Goal: Transaction & Acquisition: Purchase product/service

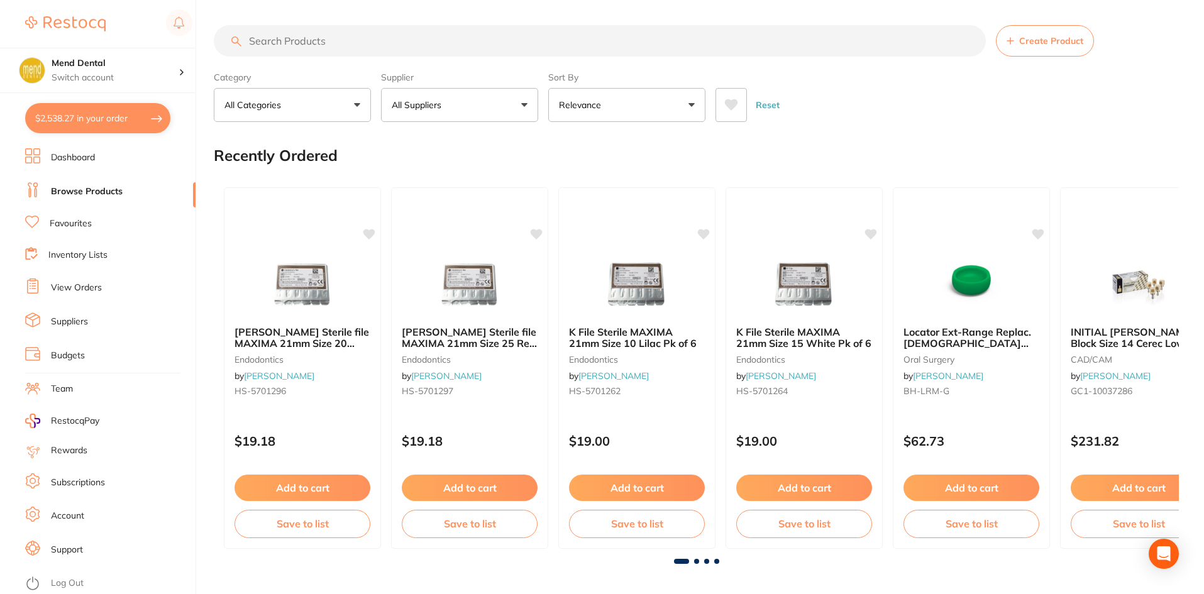
drag, startPoint x: 88, startPoint y: 273, endPoint x: 84, endPoint y: 286, distance: 13.3
click at [84, 286] on link "View Orders" at bounding box center [76, 288] width 51 height 13
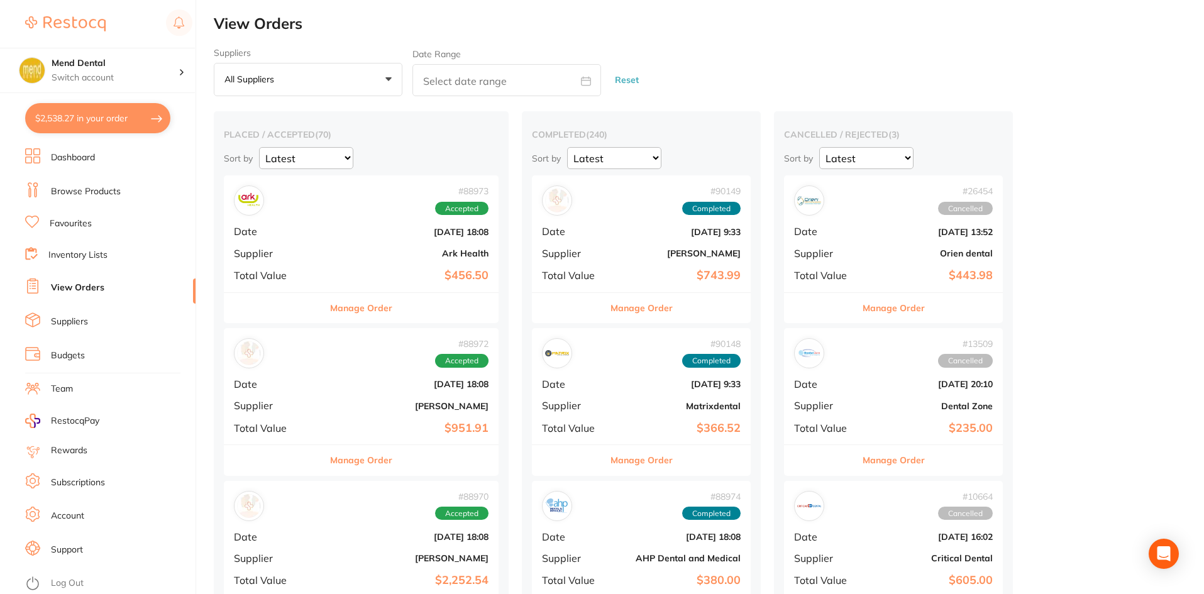
drag, startPoint x: 710, startPoint y: 243, endPoint x: 668, endPoint y: 292, distance: 63.8
click at [710, 243] on div "# 90149 Completed Date Aug 13 2025, 9:33 Supplier Henry Schein Halas Total Valu…" at bounding box center [641, 233] width 219 height 116
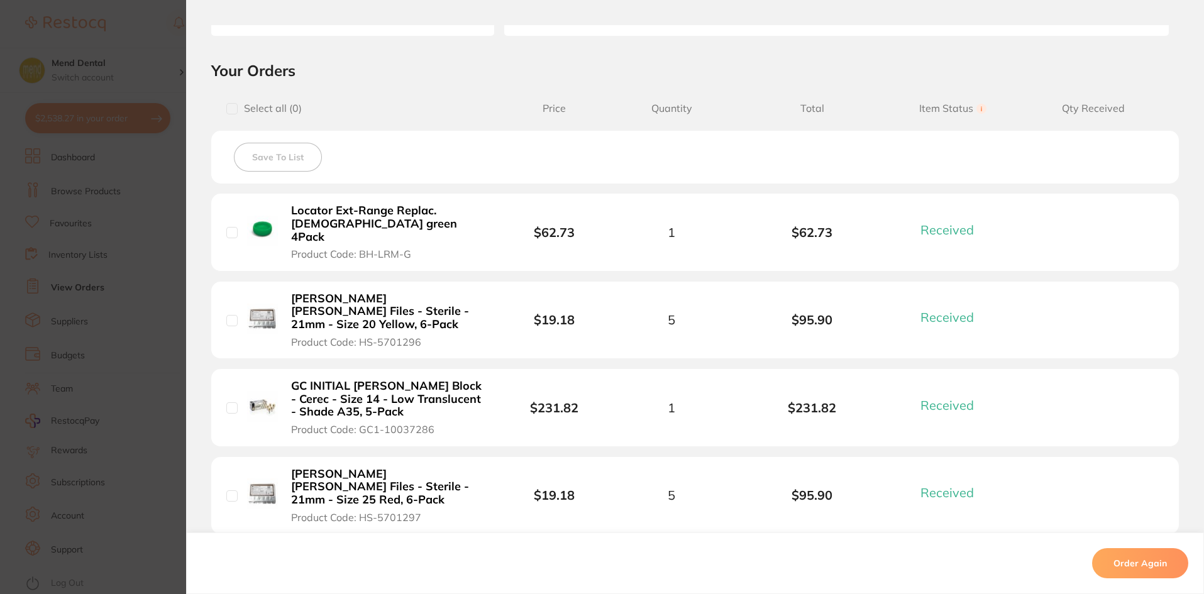
scroll to position [251, 0]
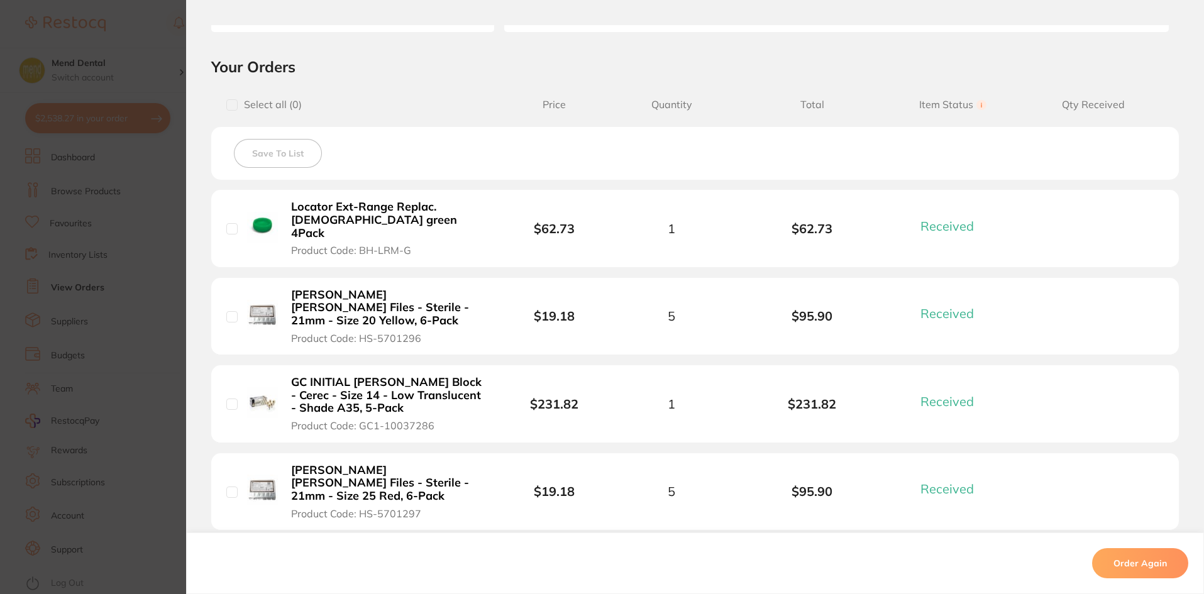
click at [75, 302] on section "Order ID: Restocq- 90149 Order Information 6 Received Completed Order Order Dat…" at bounding box center [602, 297] width 1204 height 594
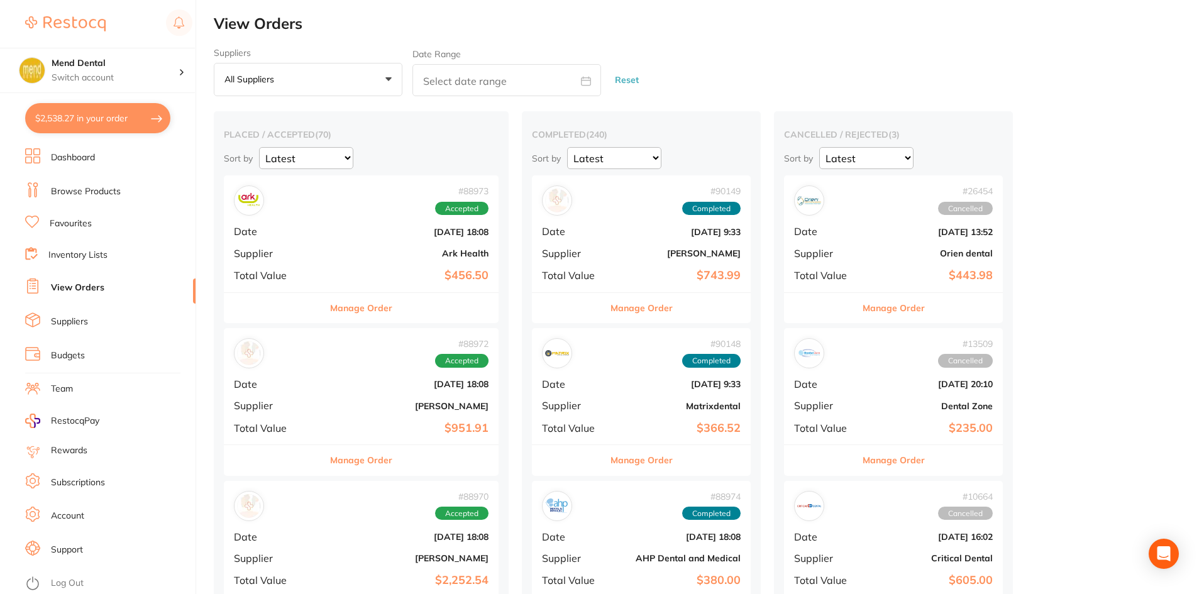
click at [62, 118] on button "$2,538.27 in your order" at bounding box center [97, 118] width 145 height 30
checkbox input "true"
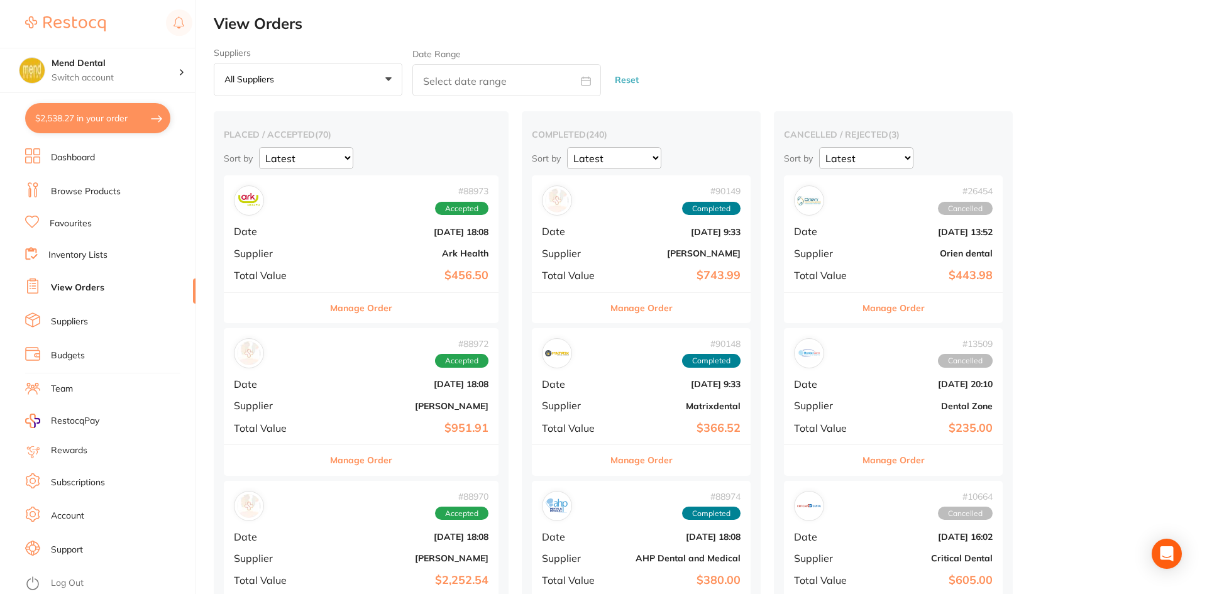
checkbox input "true"
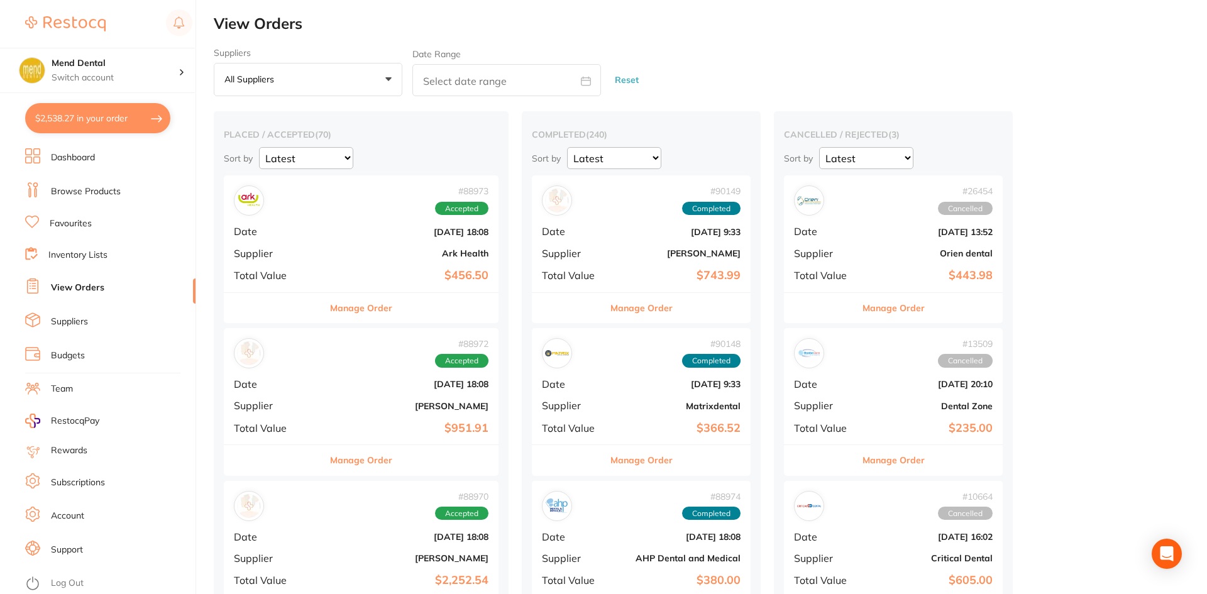
checkbox input "true"
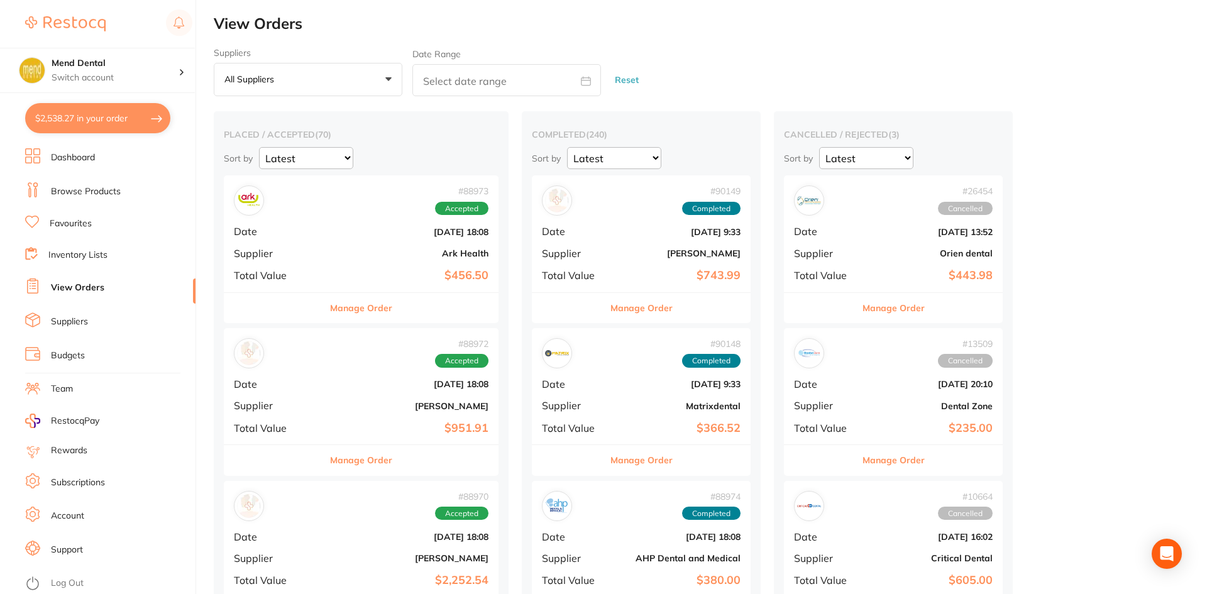
checkbox input "true"
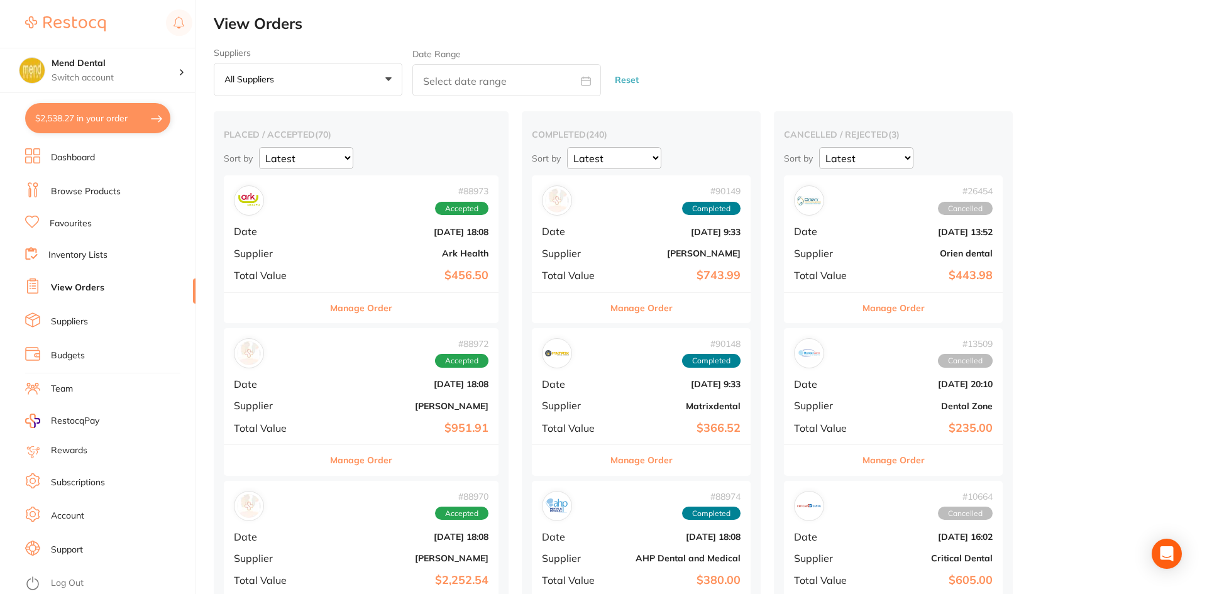
checkbox input "true"
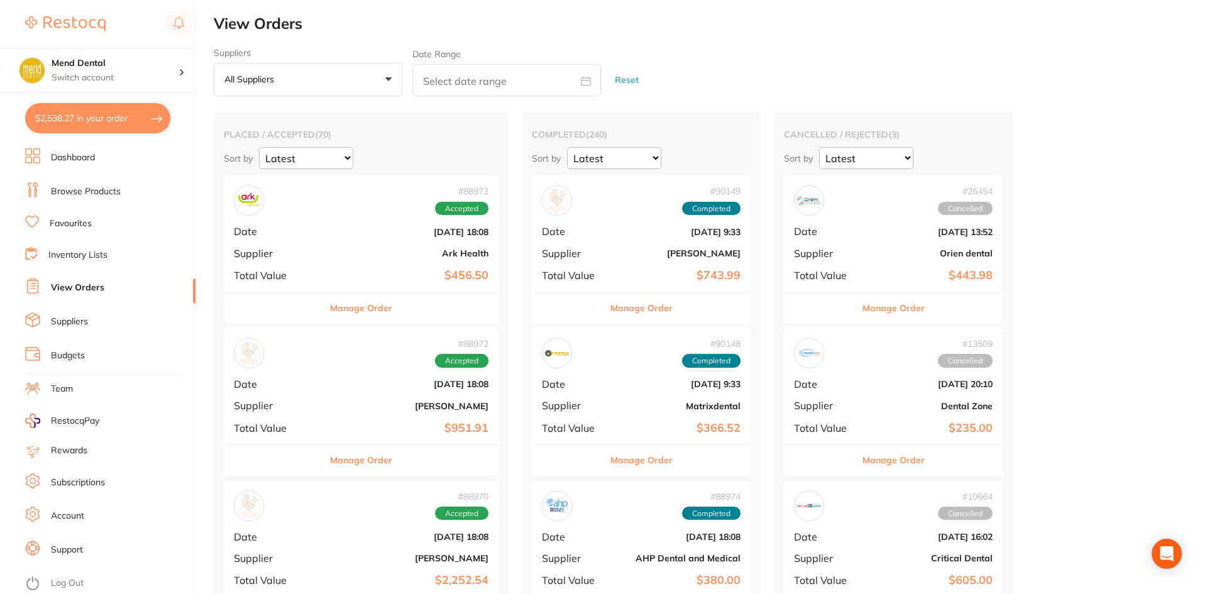
checkbox input "true"
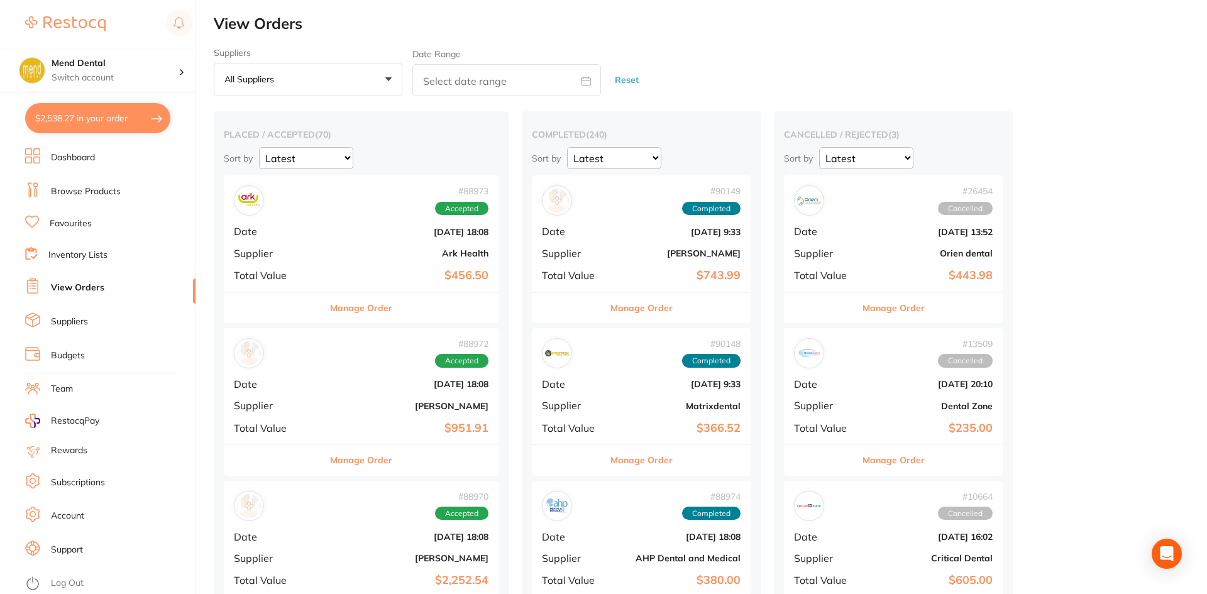
checkbox input "true"
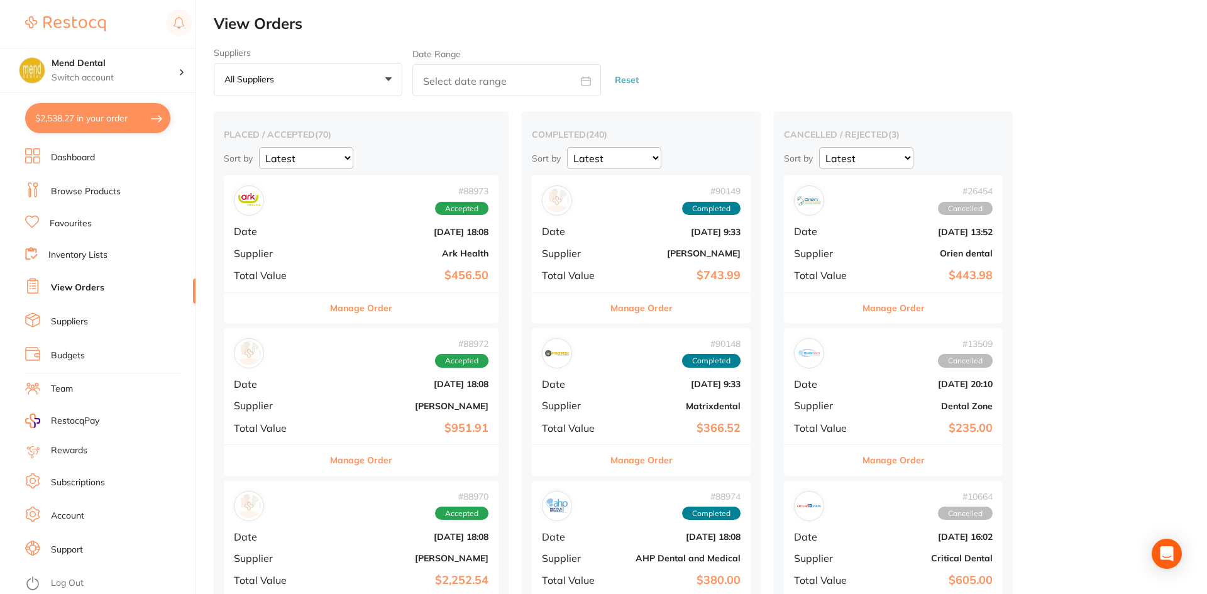
checkbox input "true"
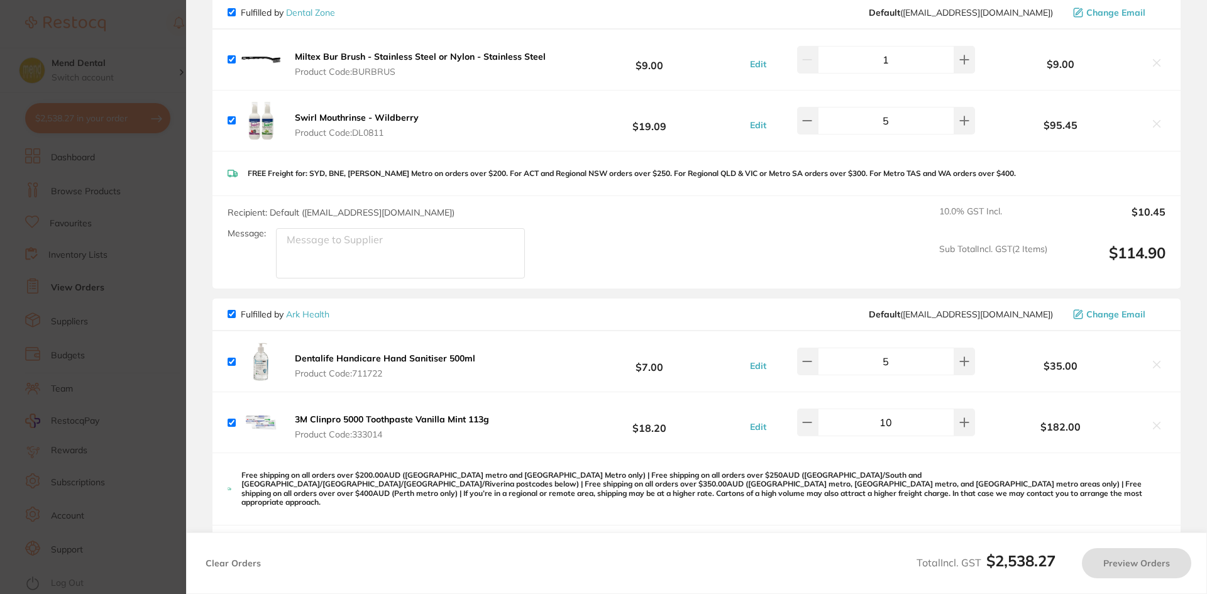
scroll to position [314, 0]
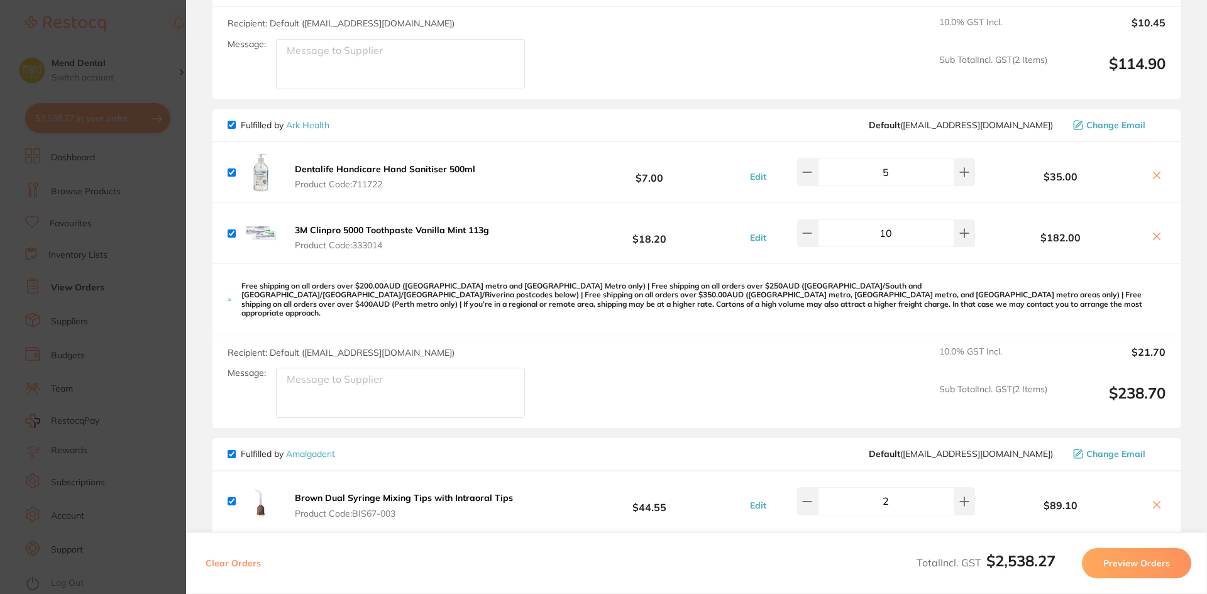
click at [162, 314] on section "Update RRP Set your pre negotiated price for this item. Item Agreed RRP (excl. …" at bounding box center [603, 297] width 1207 height 594
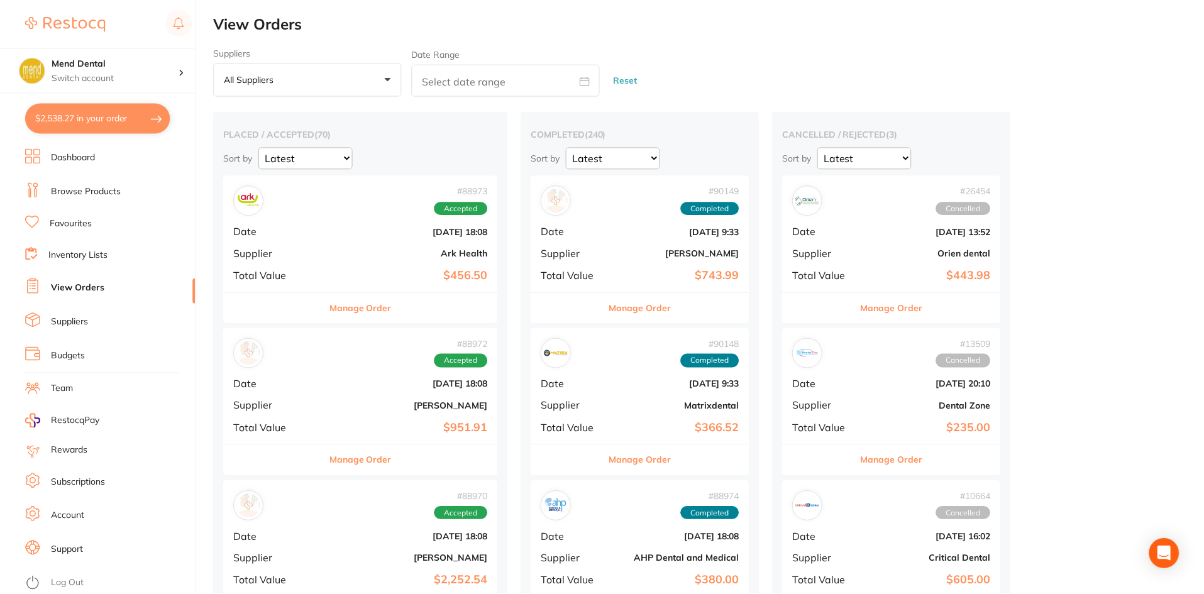
scroll to position [3, 0]
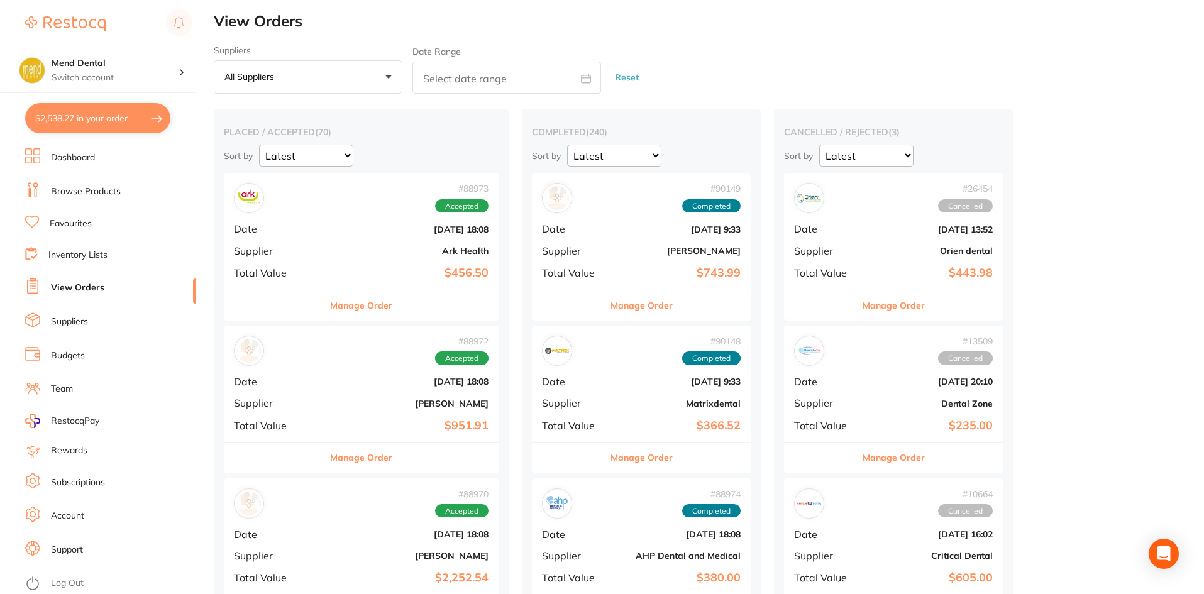
click at [138, 127] on button "$2,538.27 in your order" at bounding box center [97, 118] width 145 height 30
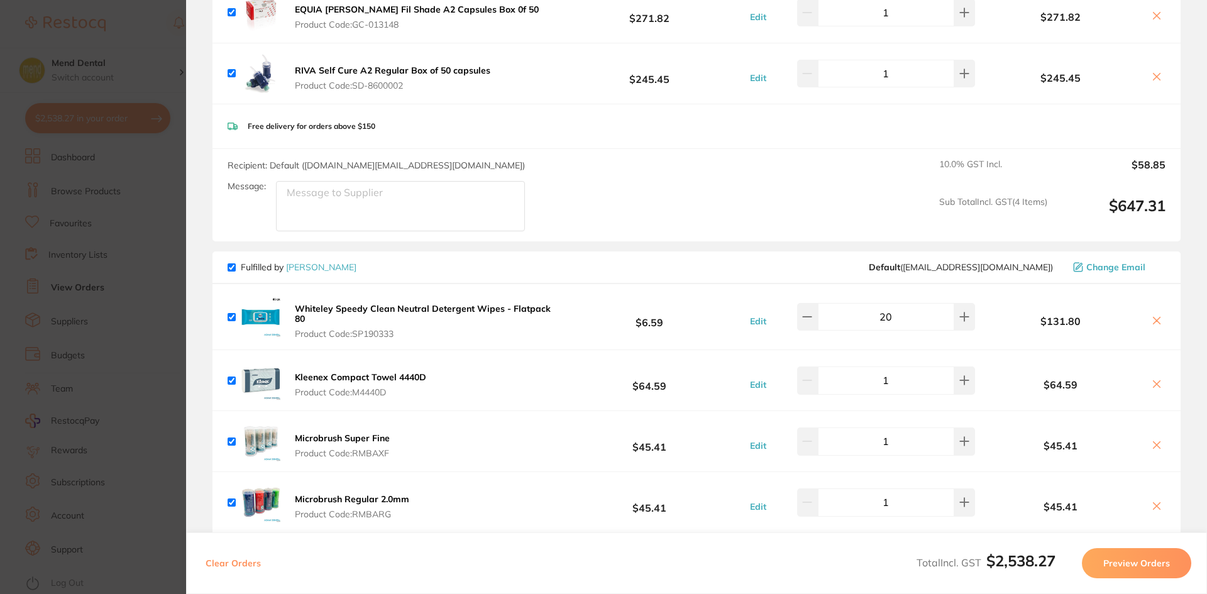
scroll to position [2074, 0]
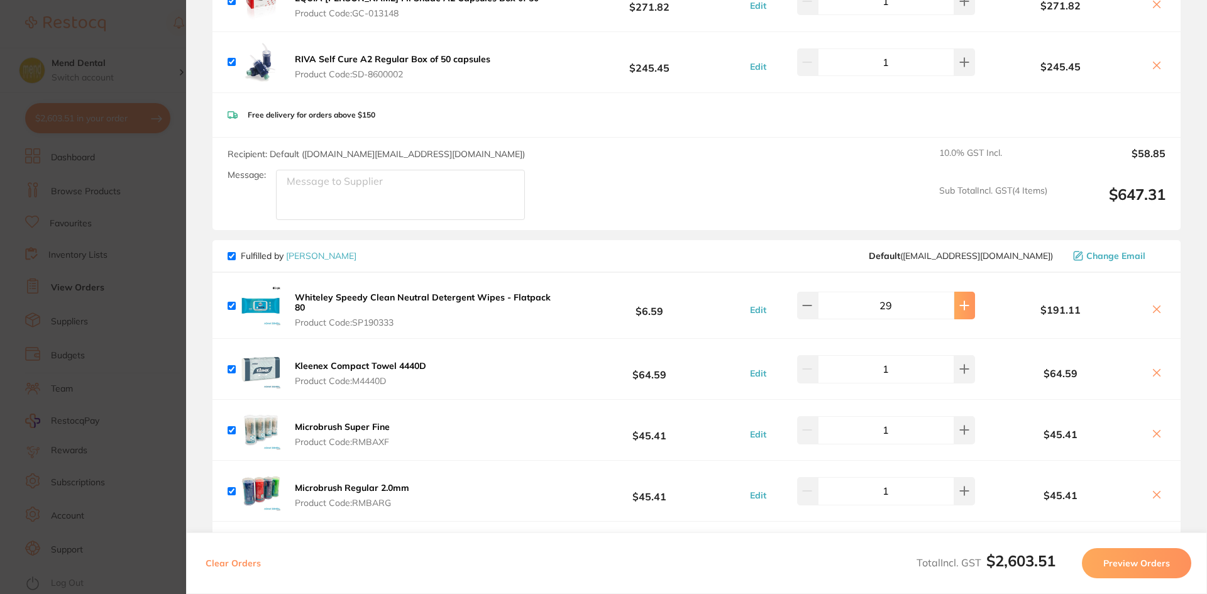
type input "30"
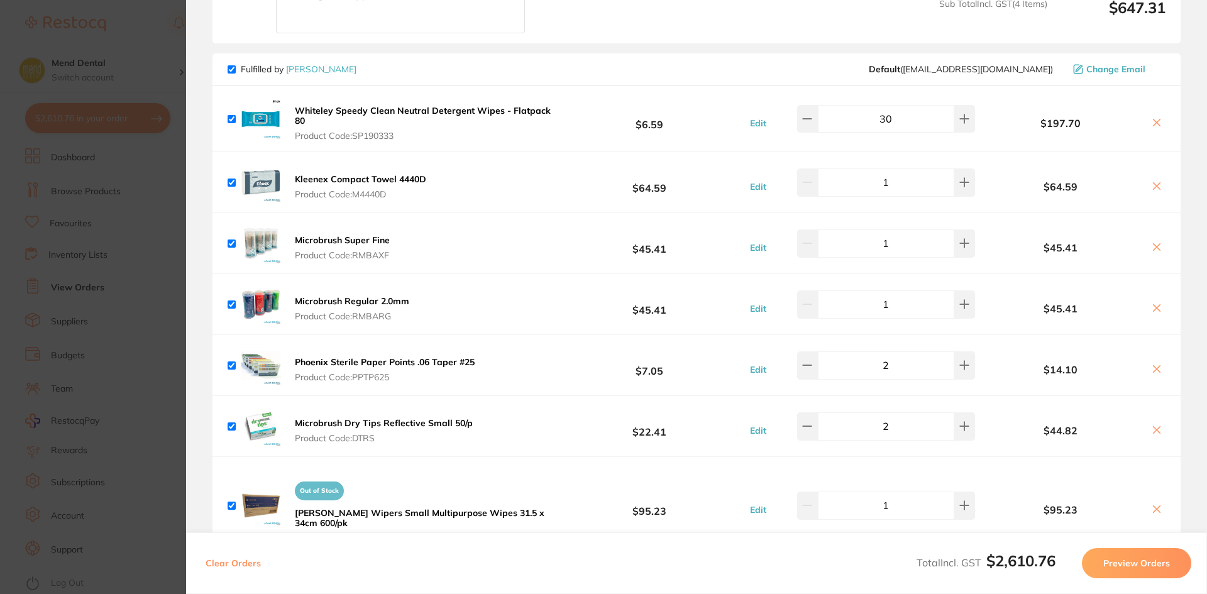
scroll to position [2263, 0]
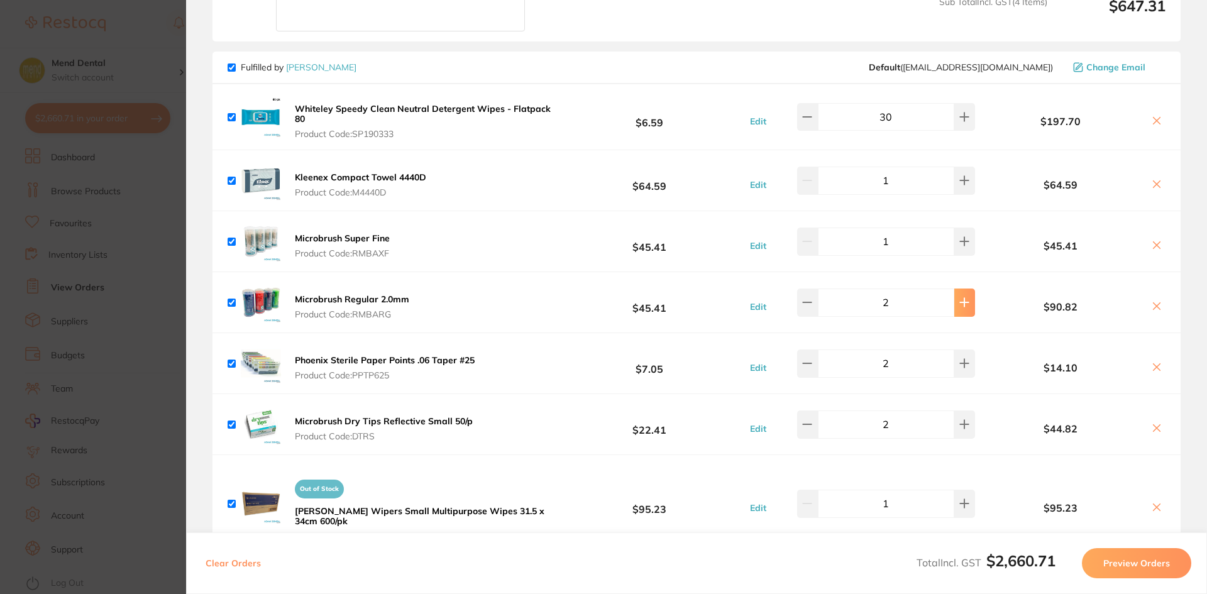
type input "3"
type input "1"
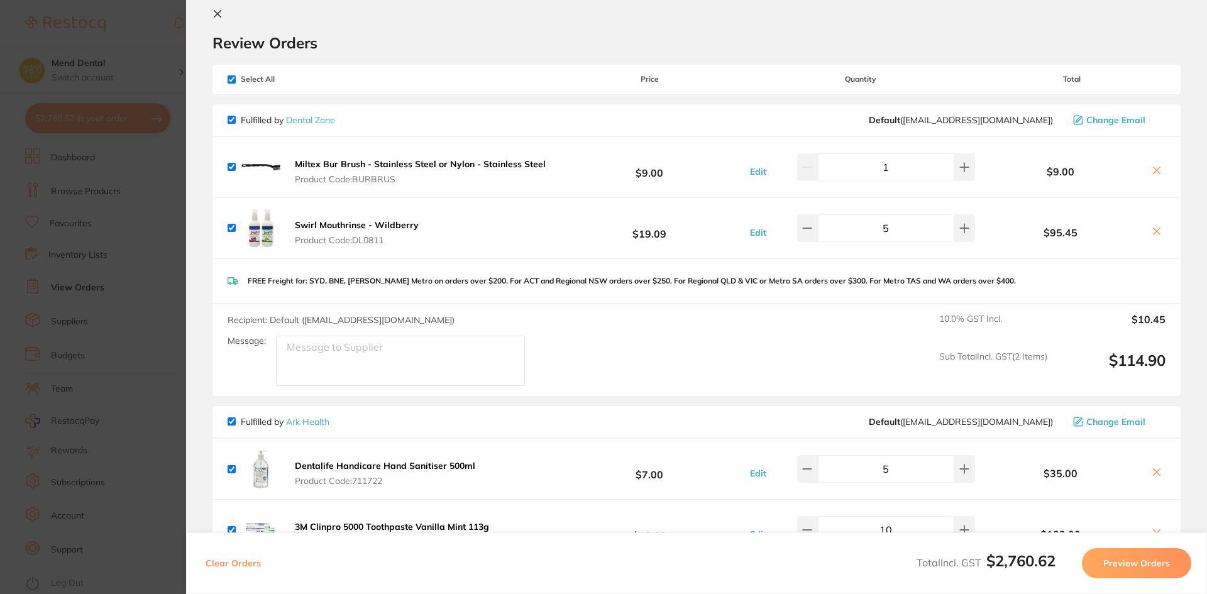
scroll to position [0, 0]
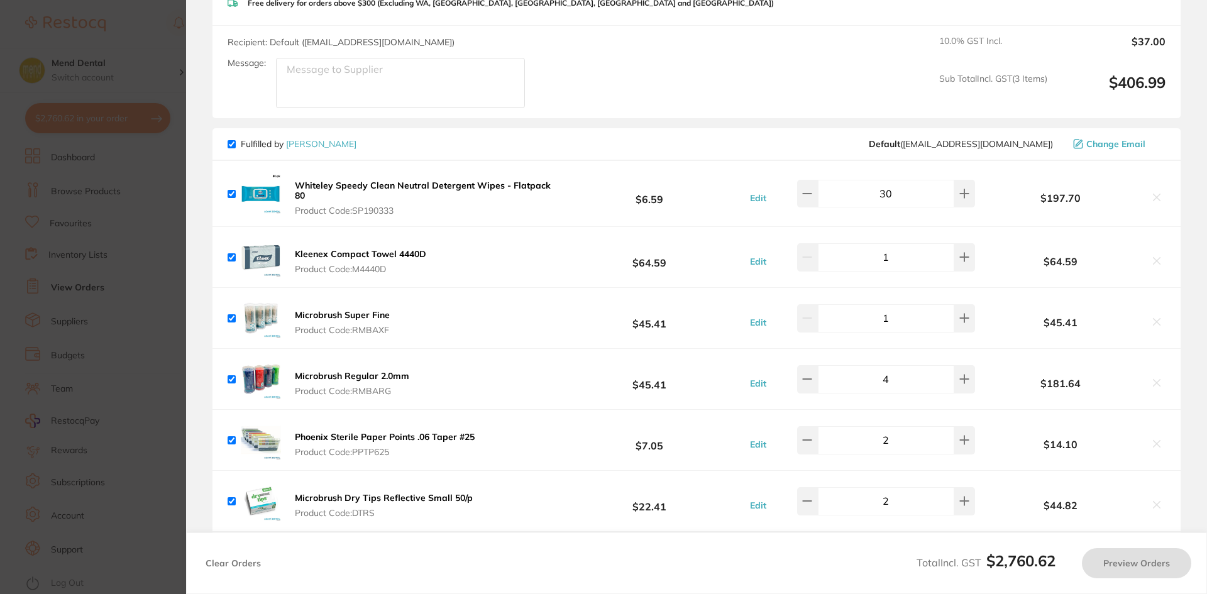
type input "5"
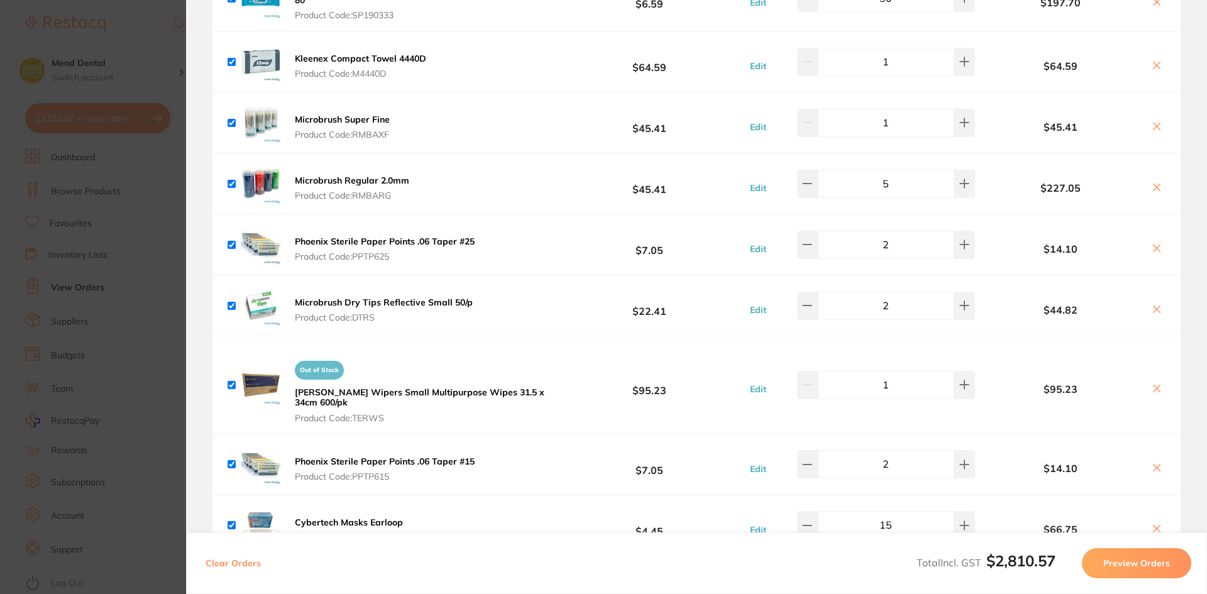
scroll to position [2389, 0]
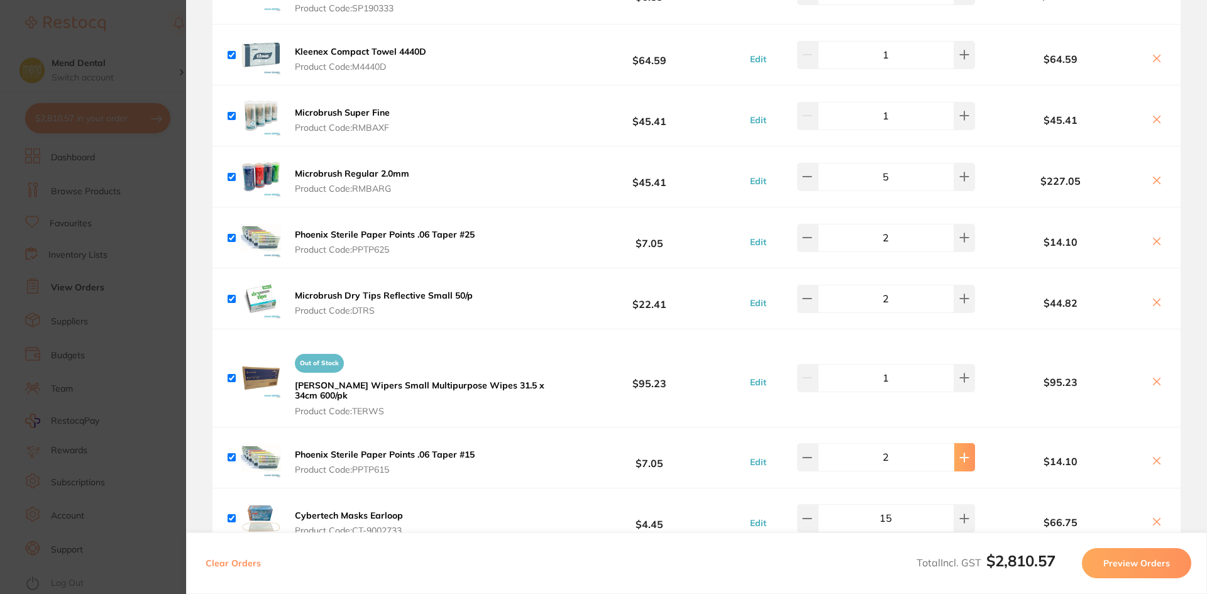
type input "4"
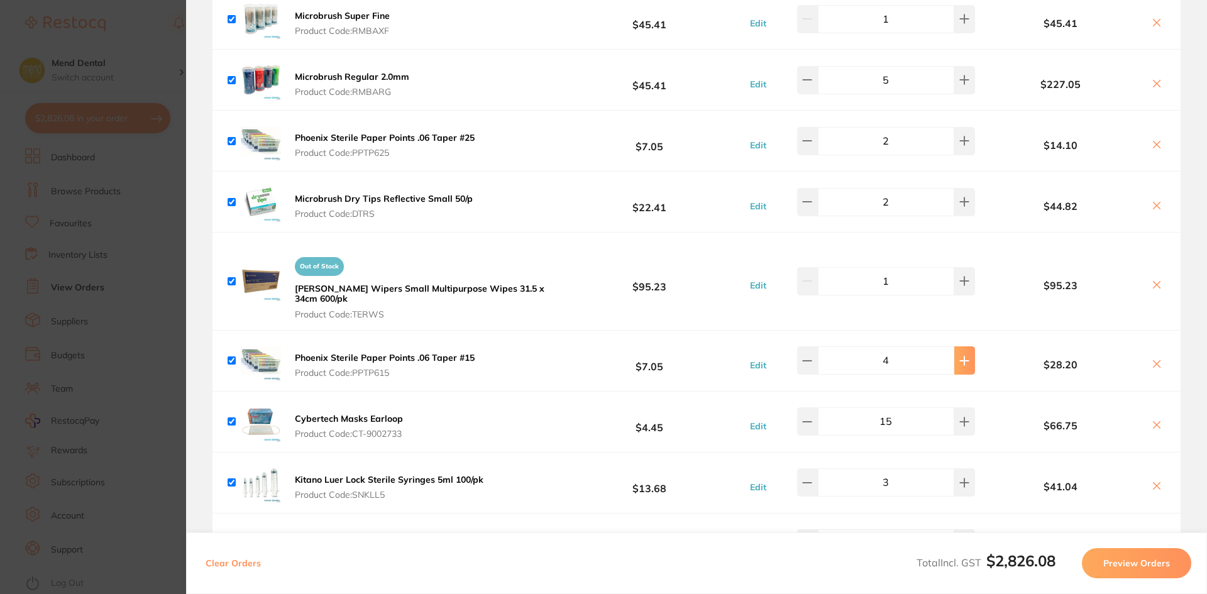
scroll to position [2640, 0]
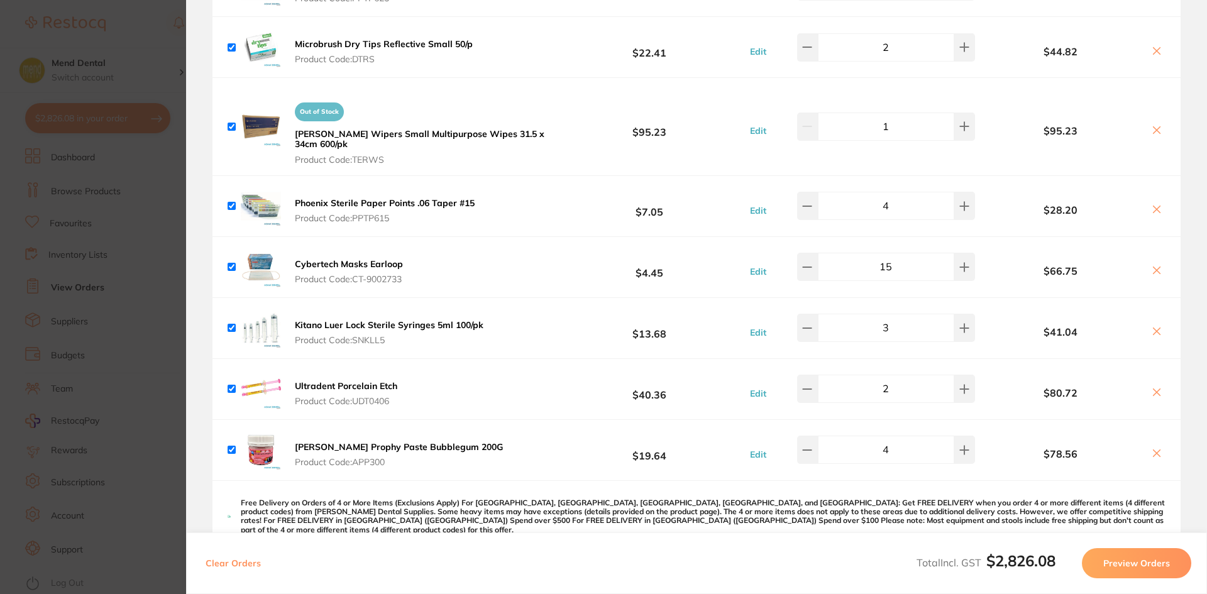
click at [87, 297] on section "Update RRP Set your pre negotiated price for this item. Item Agreed RRP (excl. …" at bounding box center [603, 297] width 1207 height 594
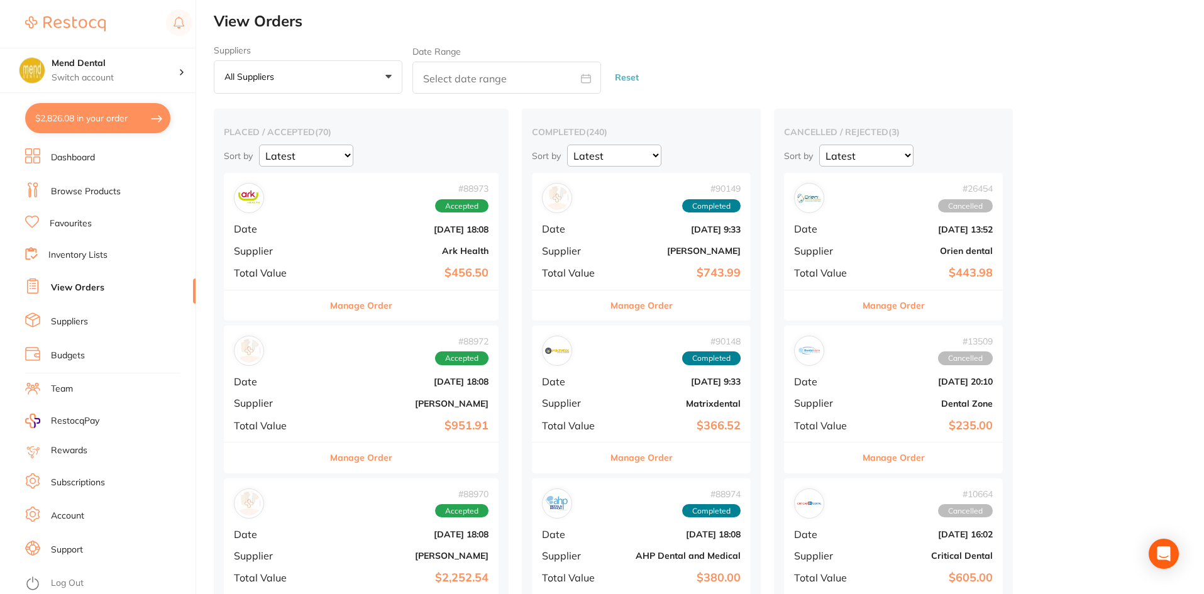
click at [68, 123] on button "$2,826.08 in your order" at bounding box center [97, 118] width 145 height 30
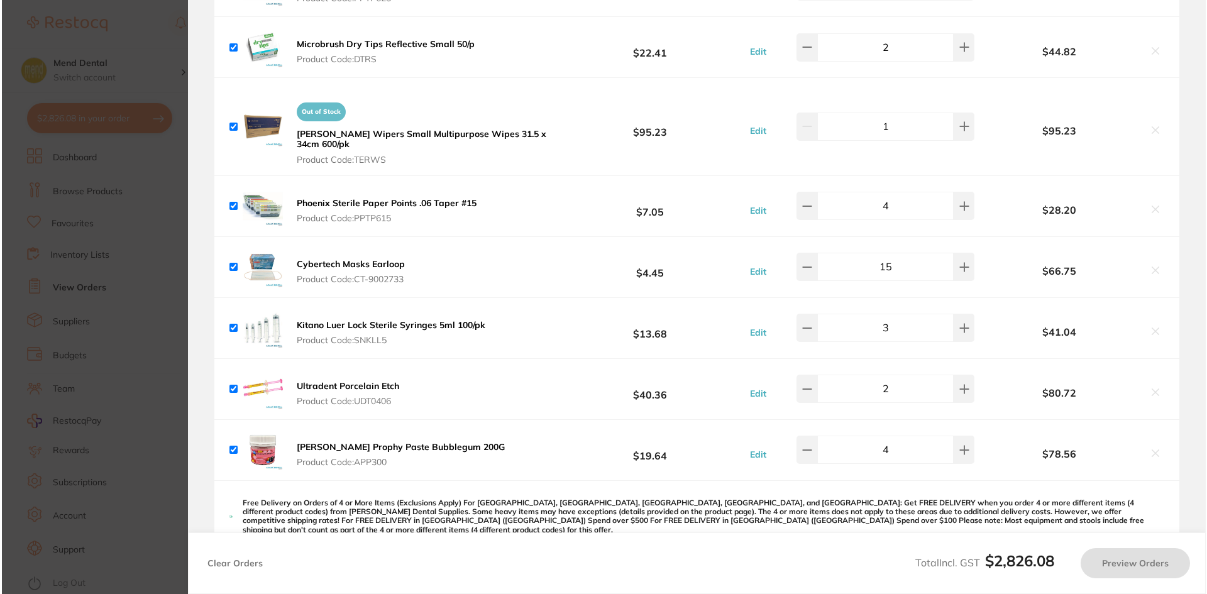
scroll to position [0, 0]
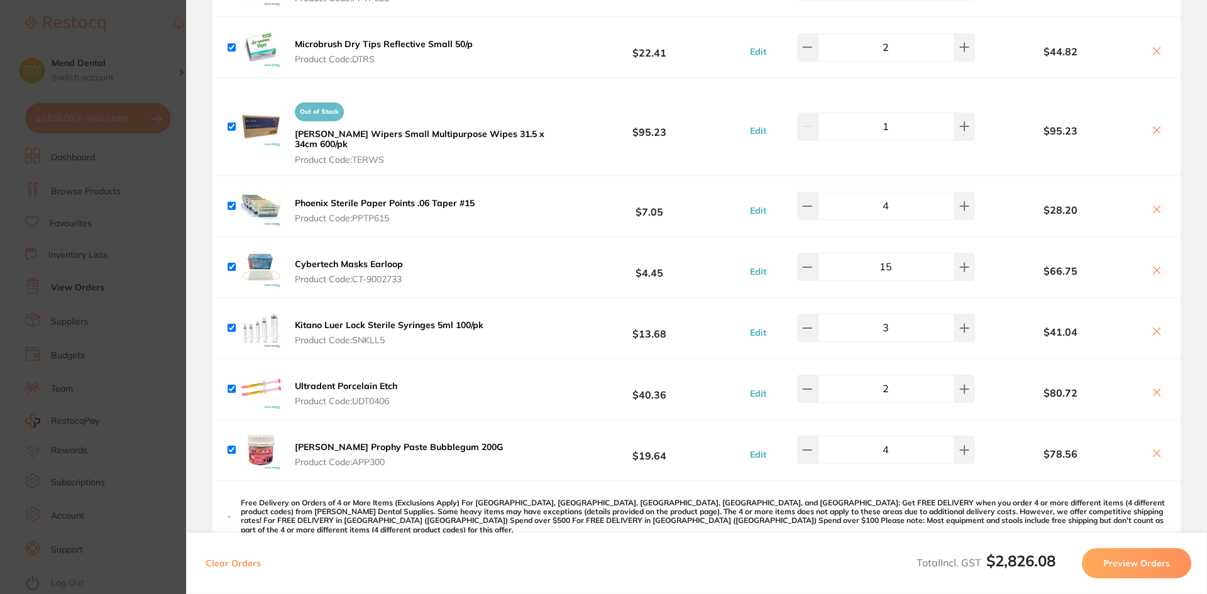
click at [402, 197] on button "Phoenix Sterile Paper Points .06 Taper #15 Product Code: PPTP615" at bounding box center [384, 210] width 187 height 26
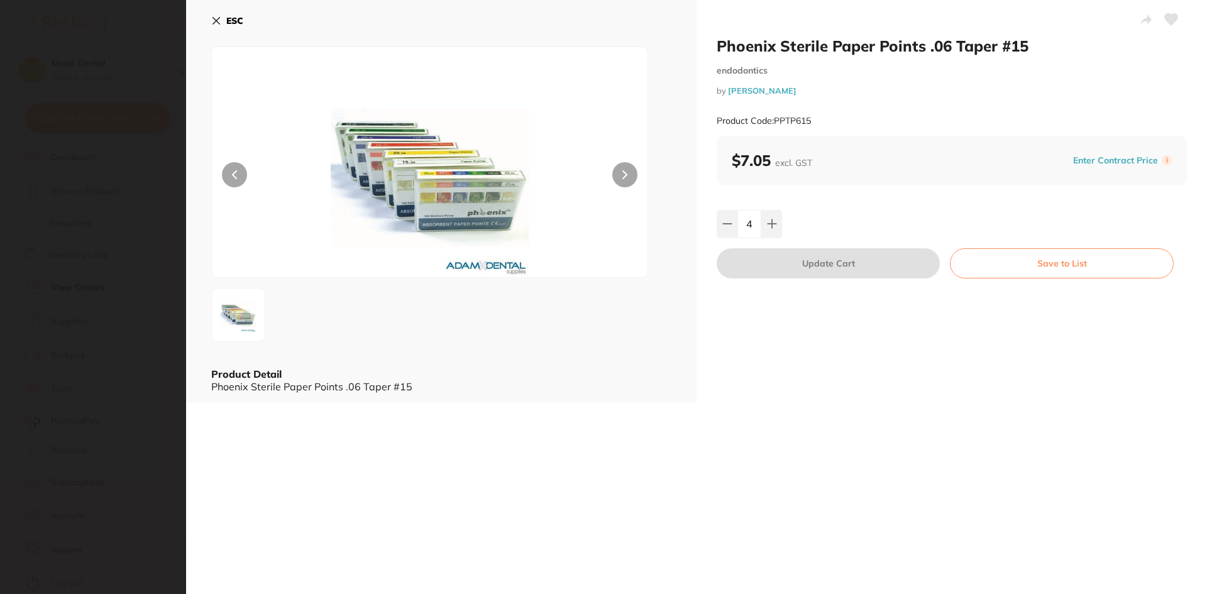
click at [73, 478] on section "Phoenix Sterile Paper Points .06 Taper #15 endodontics by Adam Dental Product C…" at bounding box center [603, 297] width 1207 height 594
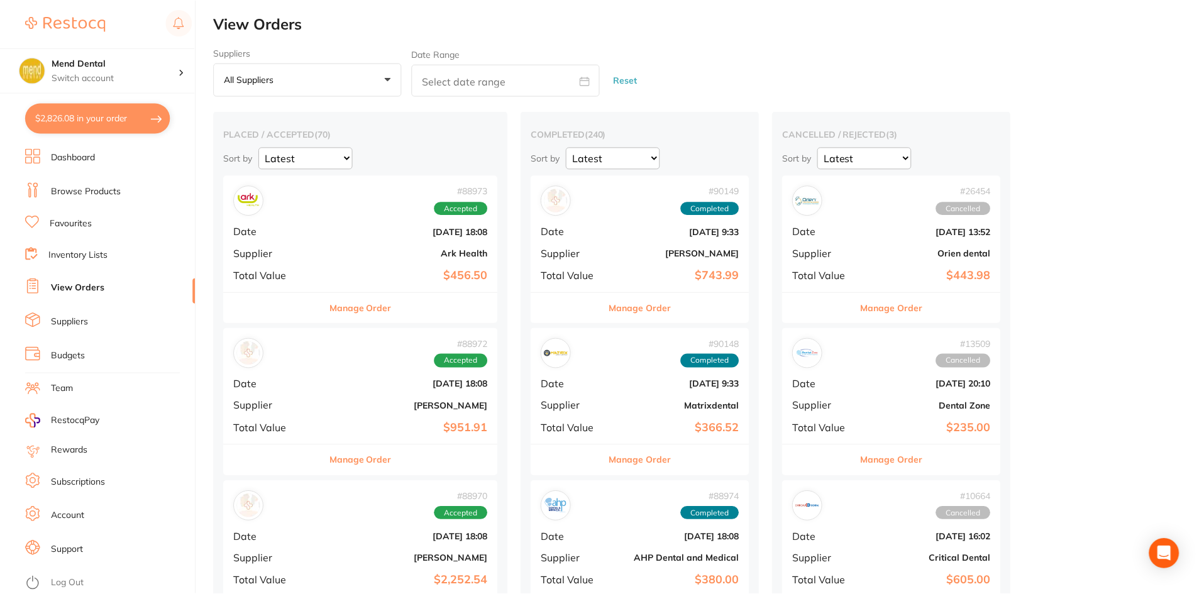
scroll to position [3, 0]
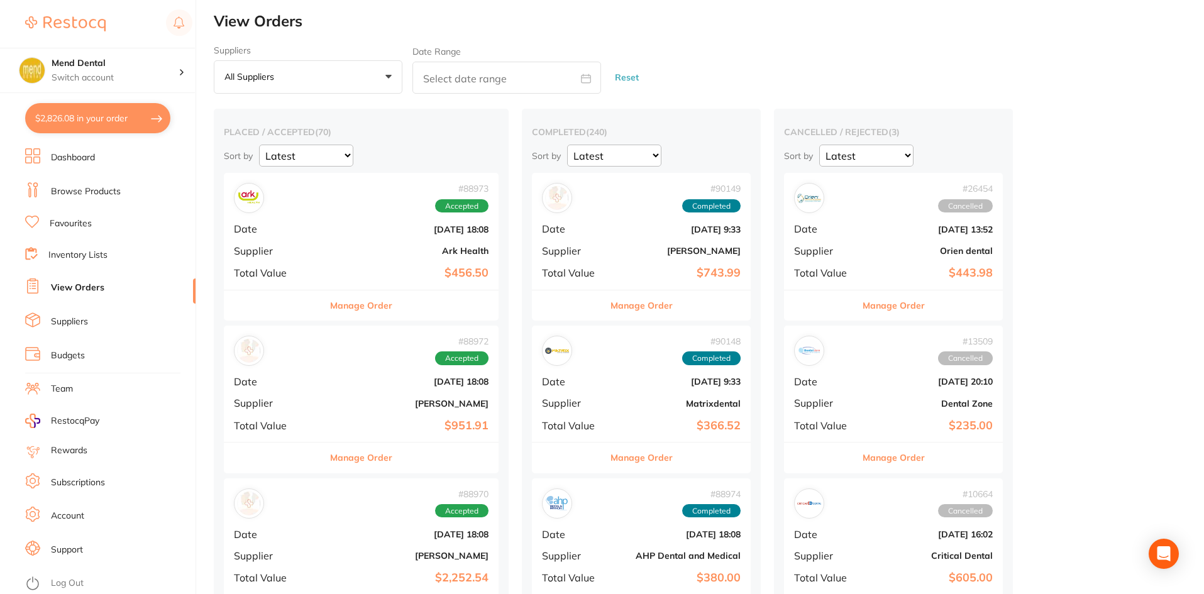
click at [92, 123] on button "$2,826.08 in your order" at bounding box center [97, 118] width 145 height 30
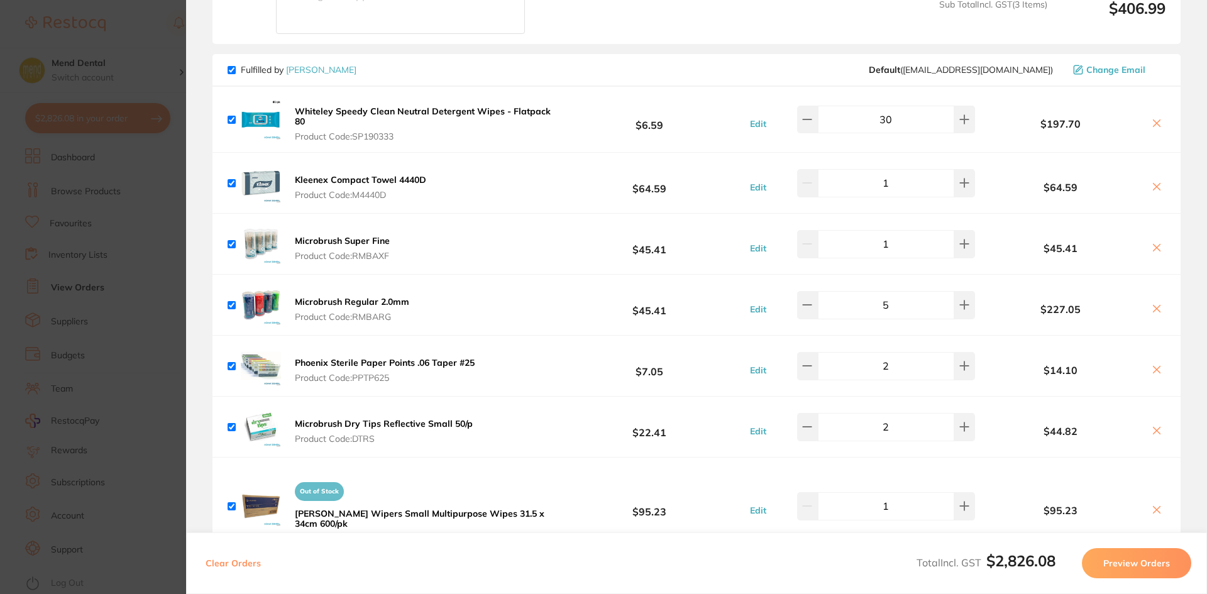
scroll to position [2239, 0]
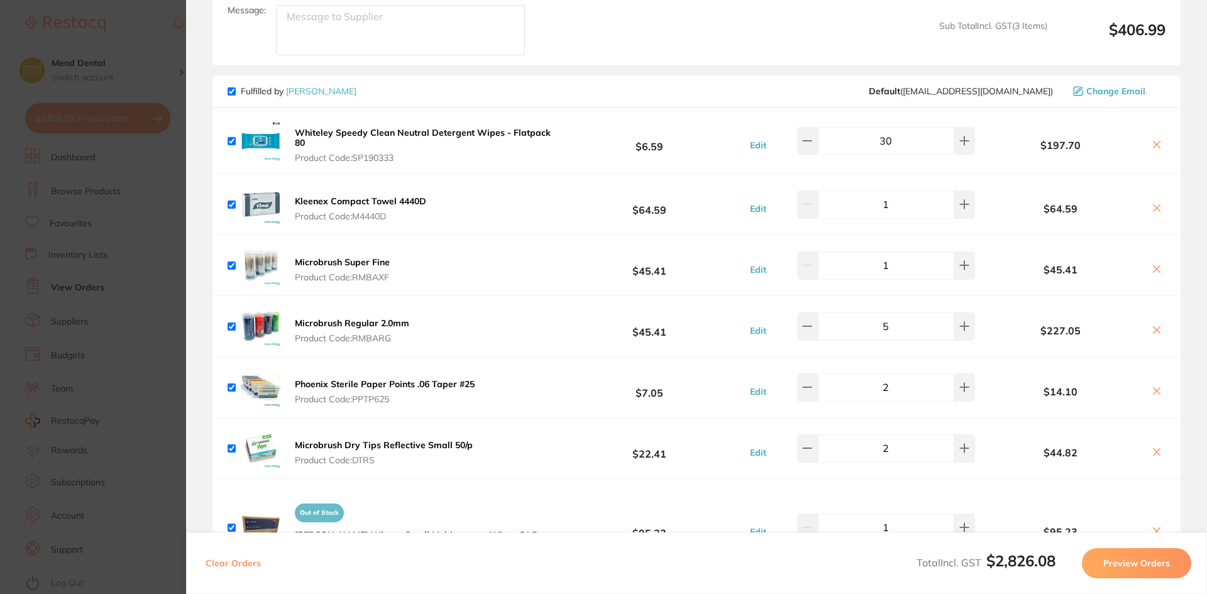
click at [273, 378] on img at bounding box center [261, 387] width 40 height 40
click at [40, 385] on section "Update RRP Set your pre negotiated price for this item. Item Agreed RRP (excl. …" at bounding box center [603, 297] width 1207 height 594
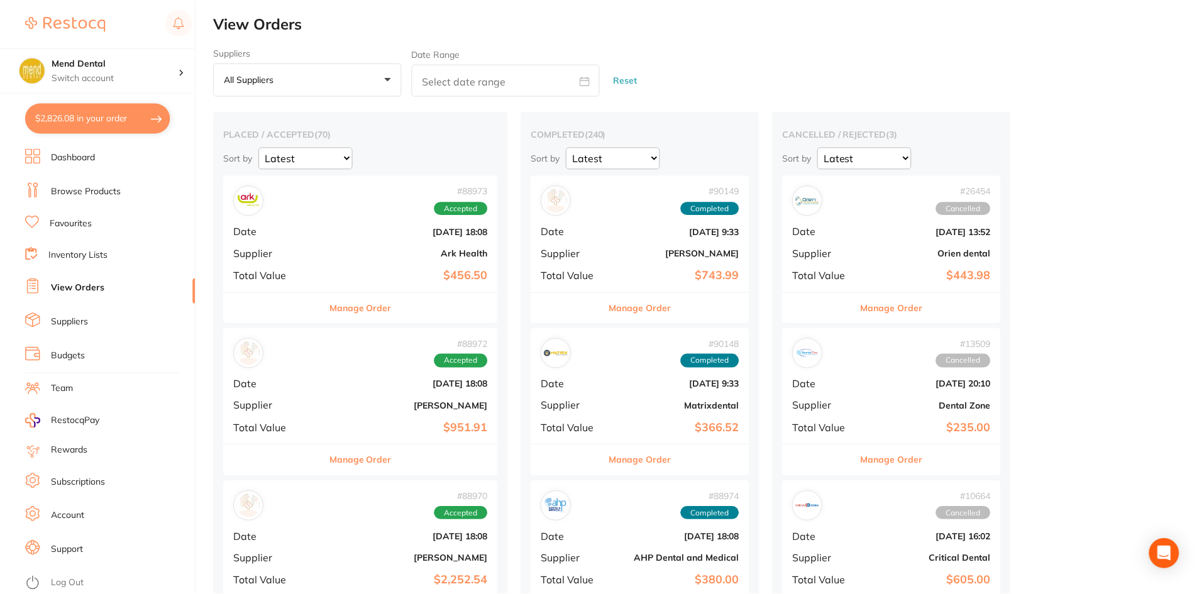
scroll to position [3, 0]
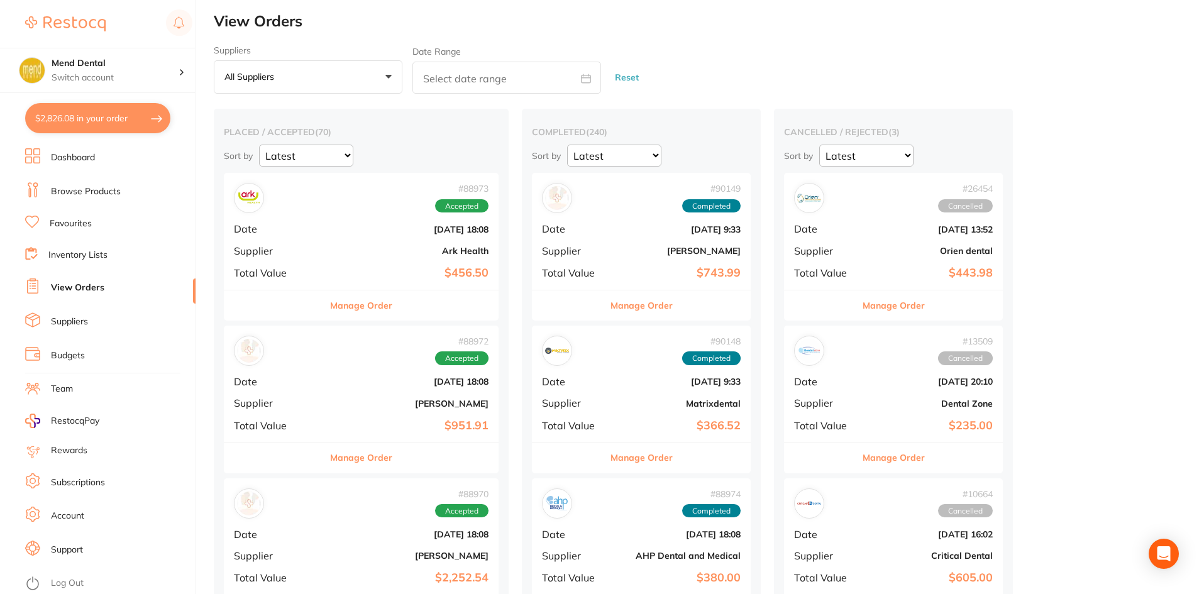
click at [77, 231] on li "Favourites" at bounding box center [110, 224] width 170 height 16
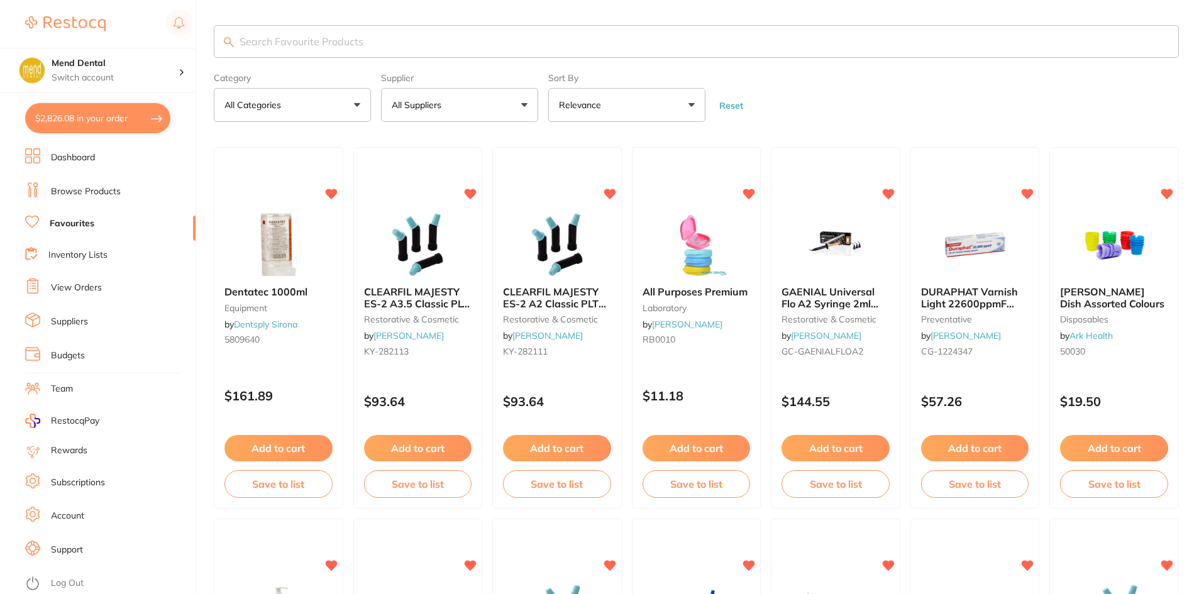
click at [422, 45] on input "search" at bounding box center [696, 41] width 965 height 33
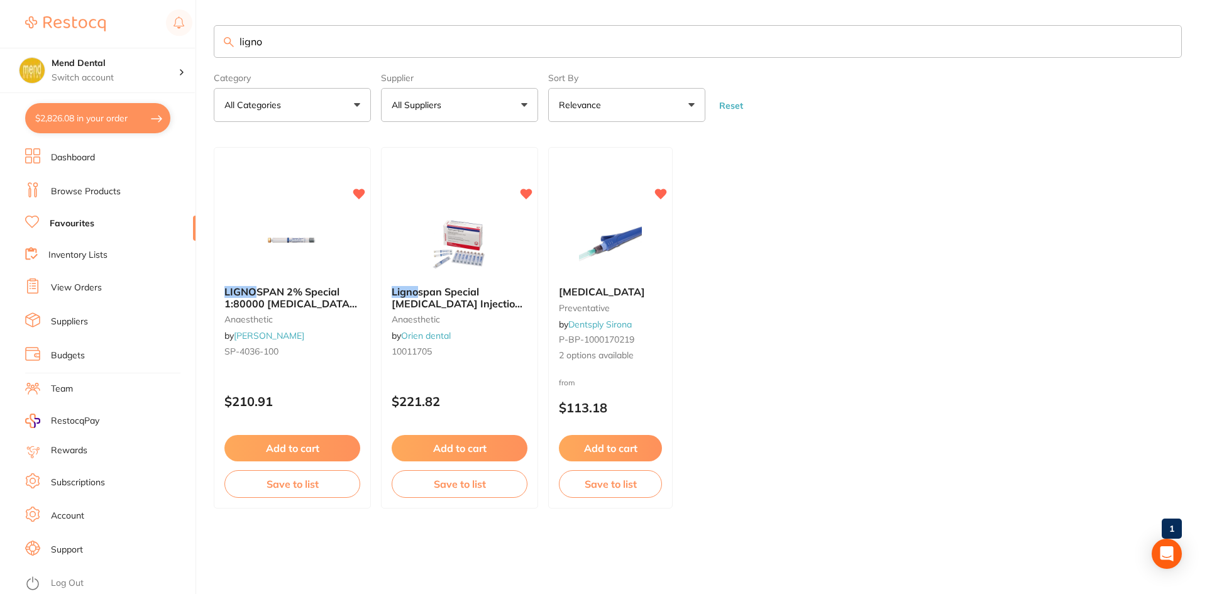
type input "ligno"
click at [316, 446] on button "Add to cart" at bounding box center [292, 448] width 136 height 26
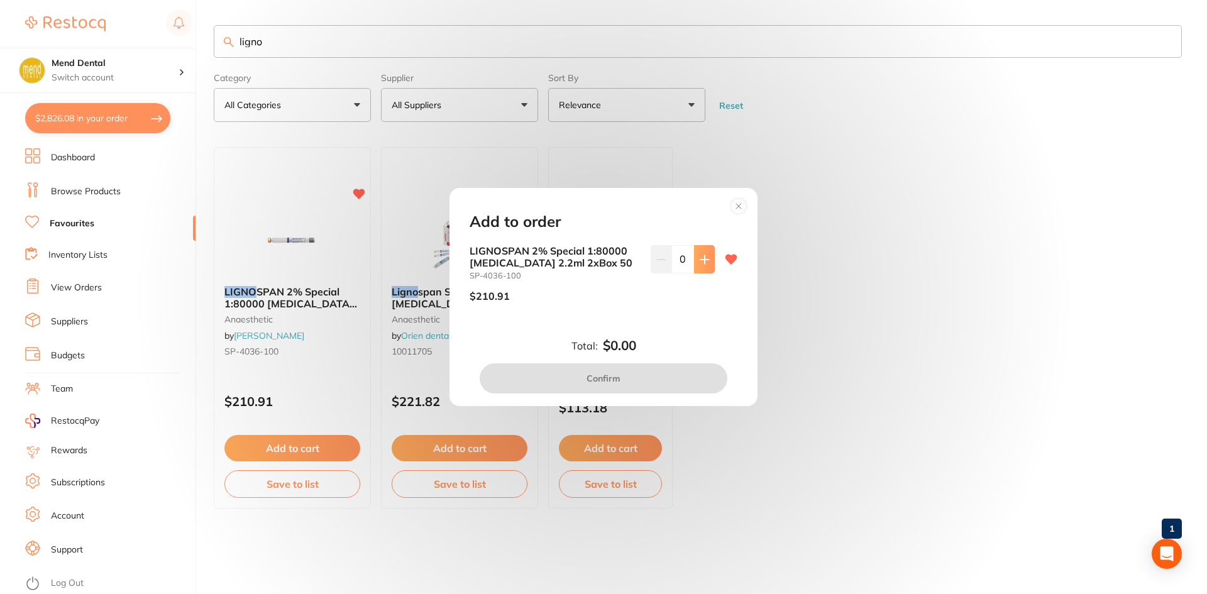
click at [706, 268] on button at bounding box center [704, 259] width 21 height 28
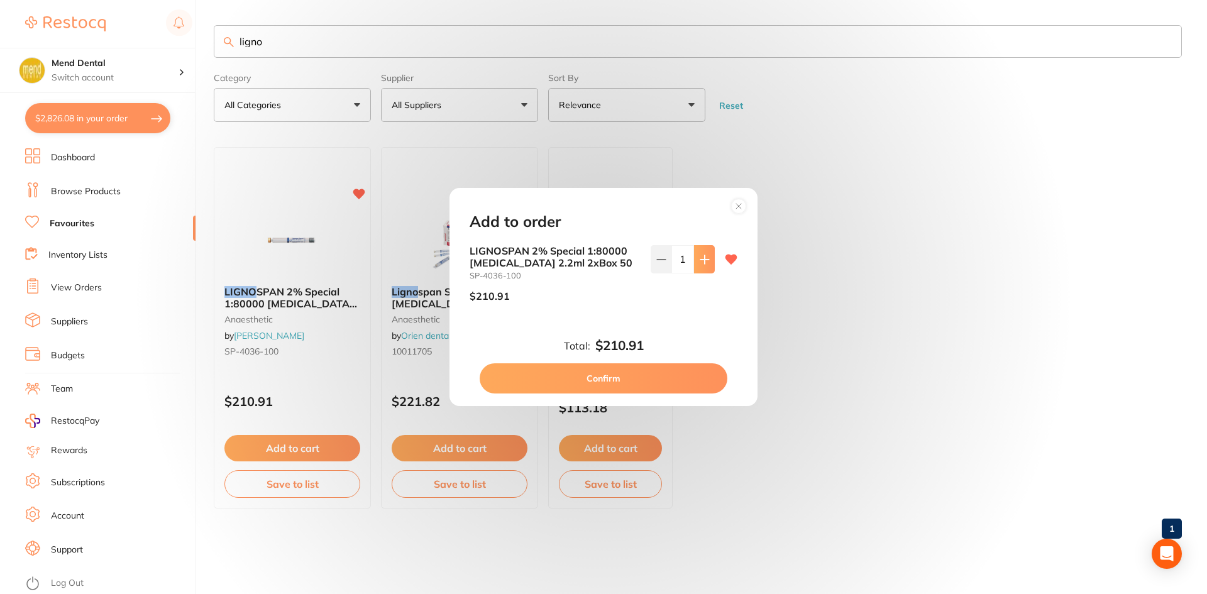
click at [706, 268] on button at bounding box center [704, 259] width 21 height 28
type input "2"
click at [614, 373] on button "Confirm" at bounding box center [604, 378] width 248 height 30
checkbox input "false"
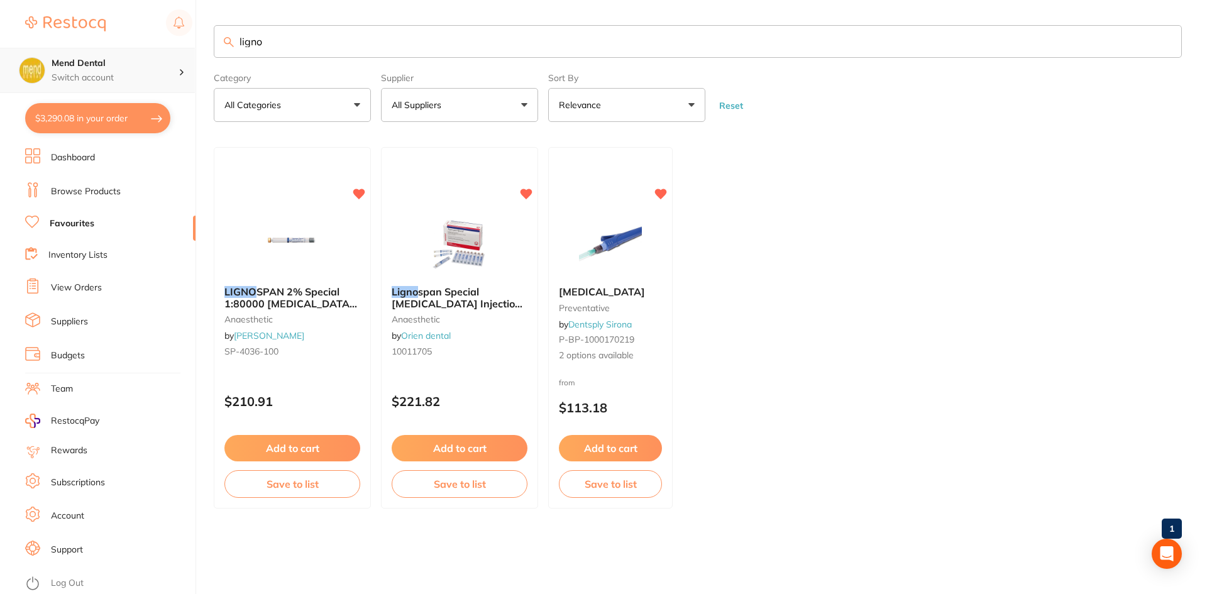
scroll to position [1, 0]
drag, startPoint x: 278, startPoint y: 41, endPoint x: 9, endPoint y: 93, distance: 274.1
click at [10, 93] on div "$3,290.08 Mend Dental Switch account Mend Dental $3,290.08 in your order Dashbo…" at bounding box center [603, 297] width 1207 height 594
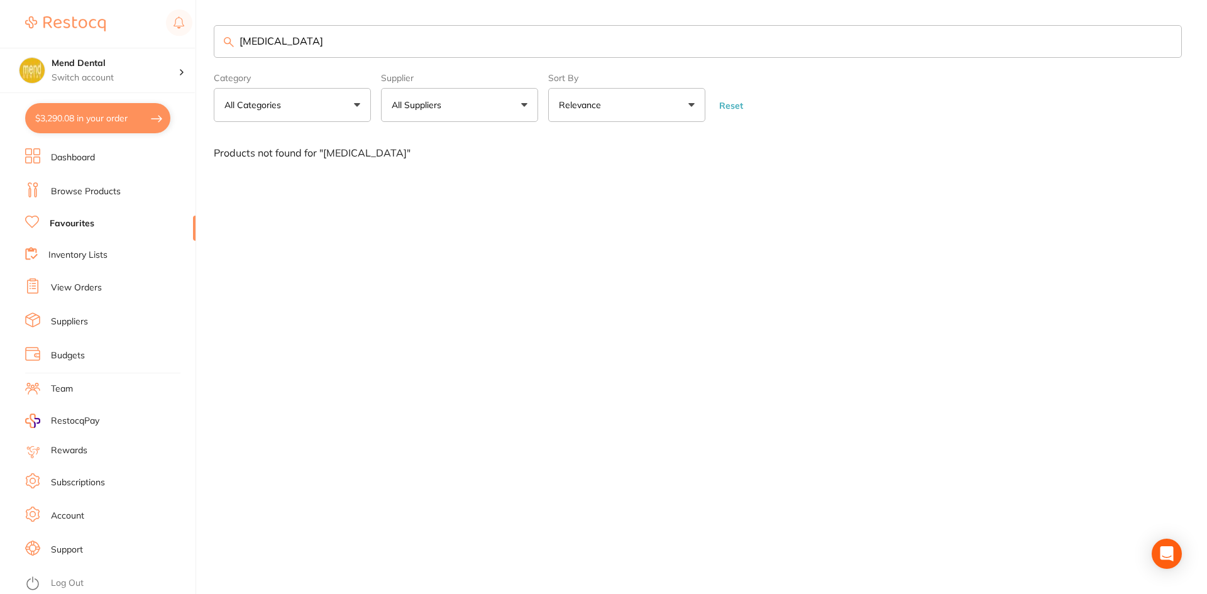
type input "articaine"
click at [86, 198] on li "Browse Products" at bounding box center [110, 191] width 170 height 19
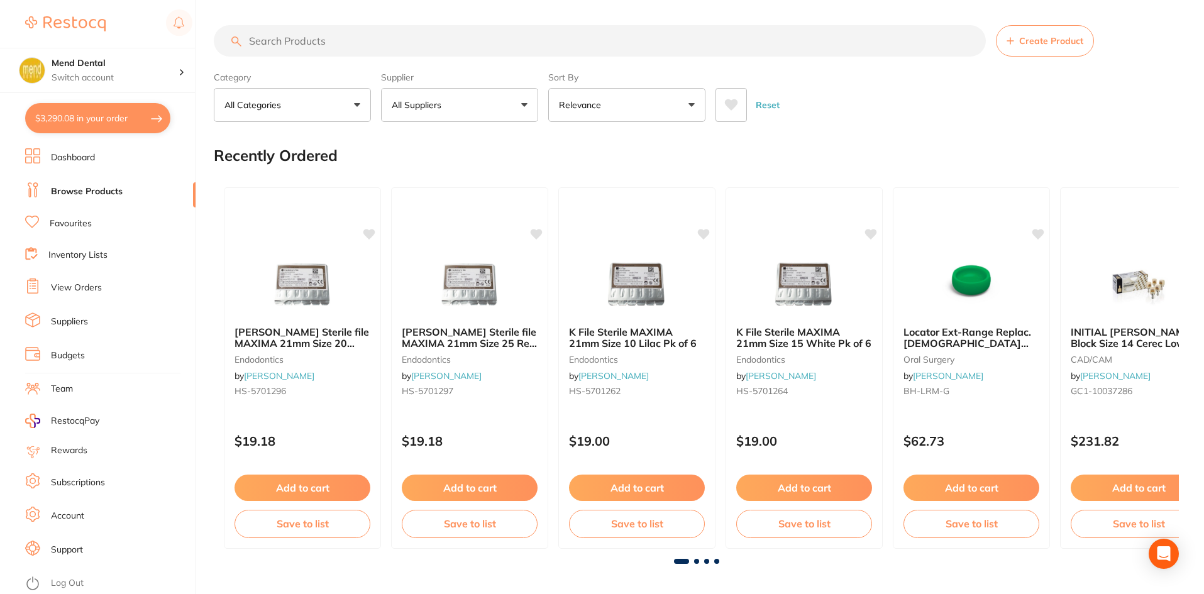
click at [296, 41] on input "search" at bounding box center [600, 40] width 772 height 31
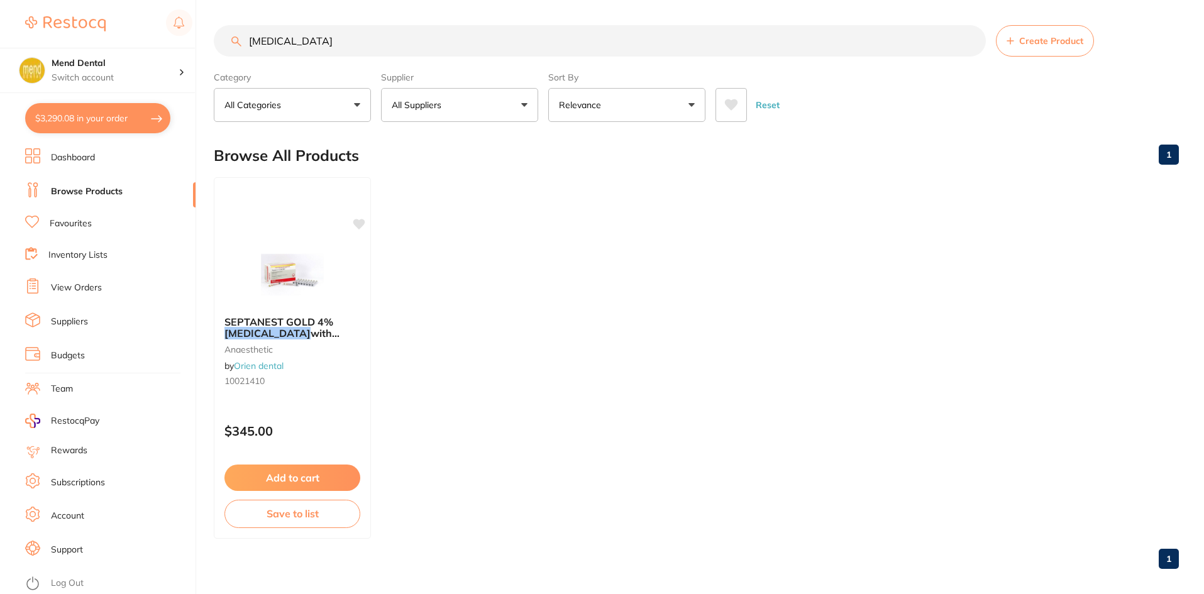
click at [324, 481] on button "Add to cart" at bounding box center [292, 478] width 136 height 26
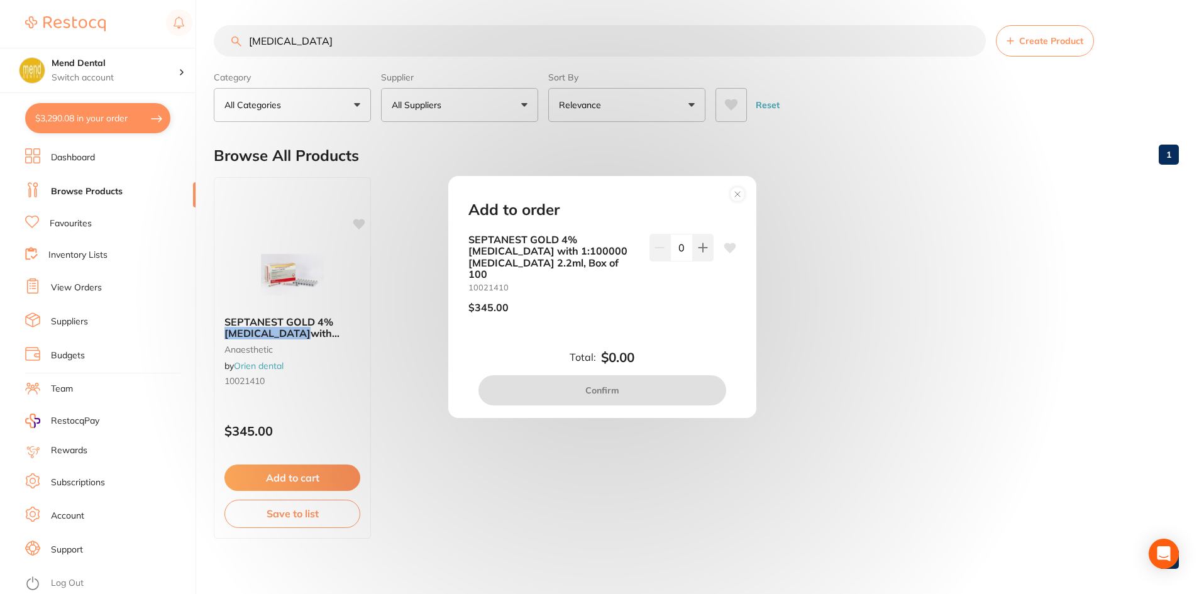
click at [737, 202] on circle at bounding box center [737, 194] width 14 height 14
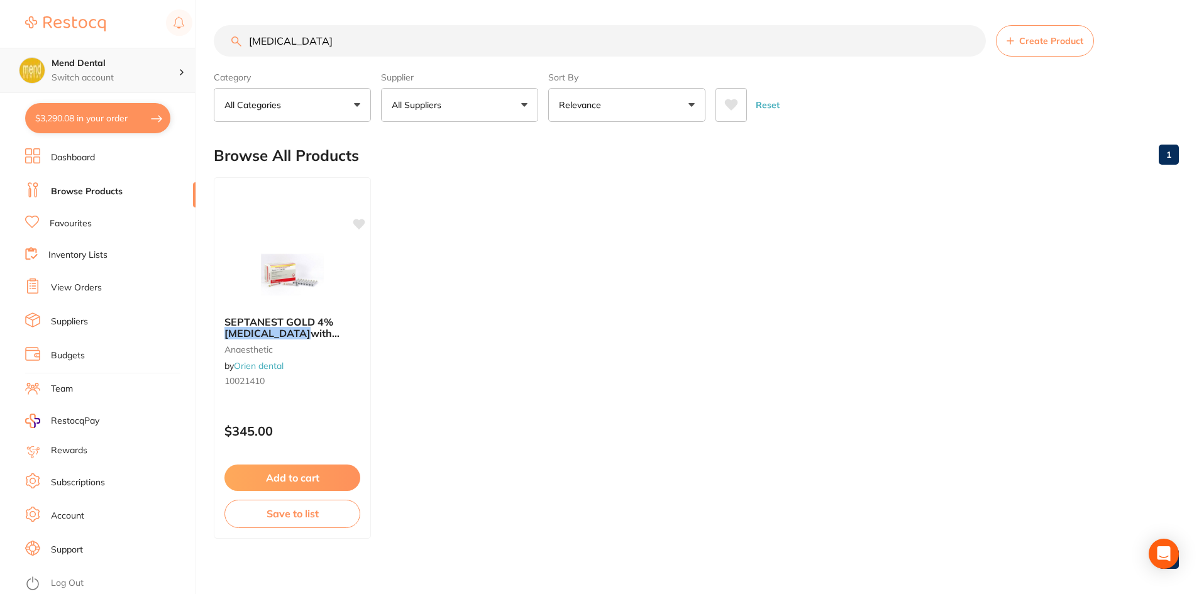
scroll to position [1, 0]
drag, startPoint x: 330, startPoint y: 36, endPoint x: 84, endPoint y: 69, distance: 248.0
click at [84, 69] on div "$3,290.08 Mend Dental Switch account Mend Dental $3,290.08 in your order Dashbo…" at bounding box center [602, 297] width 1204 height 594
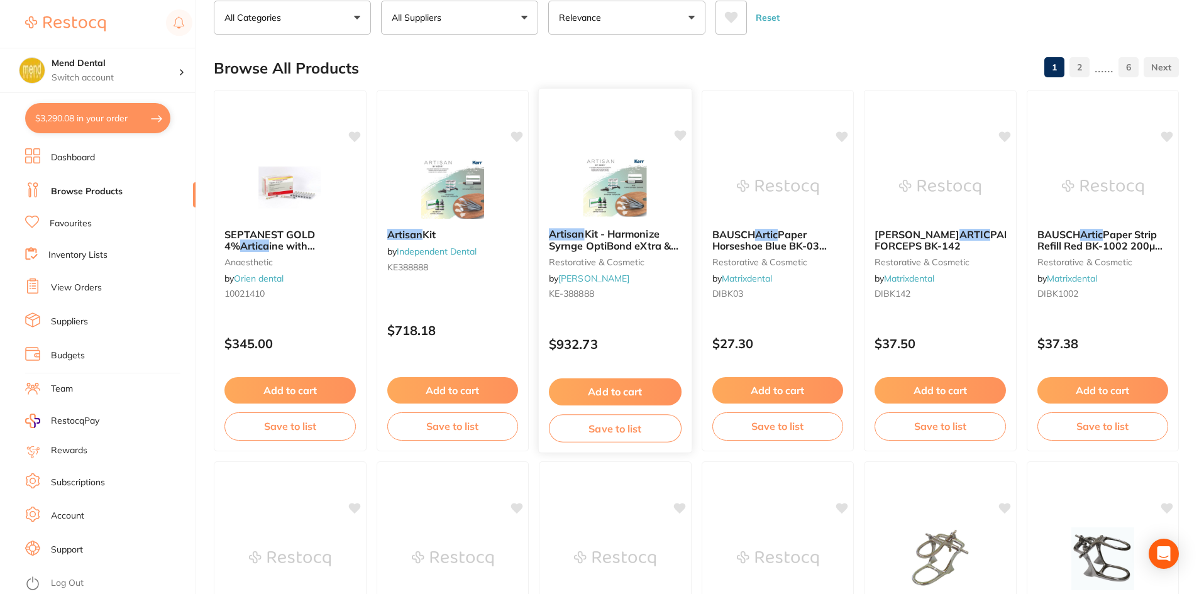
scroll to position [0, 0]
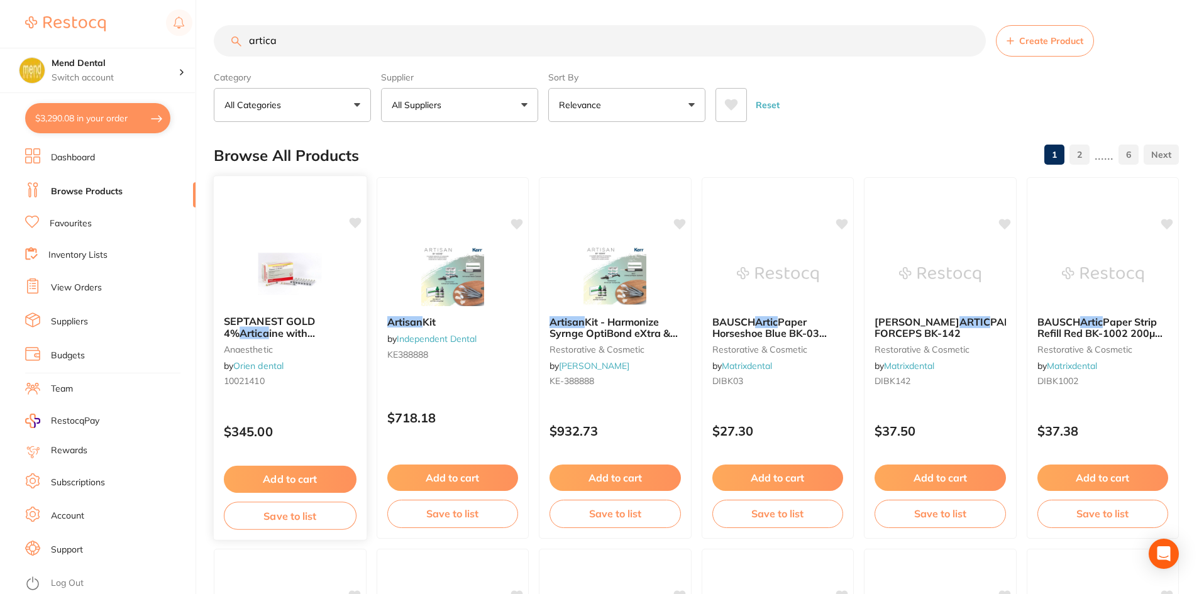
type input "artica"
click at [266, 484] on button "Add to cart" at bounding box center [290, 479] width 133 height 27
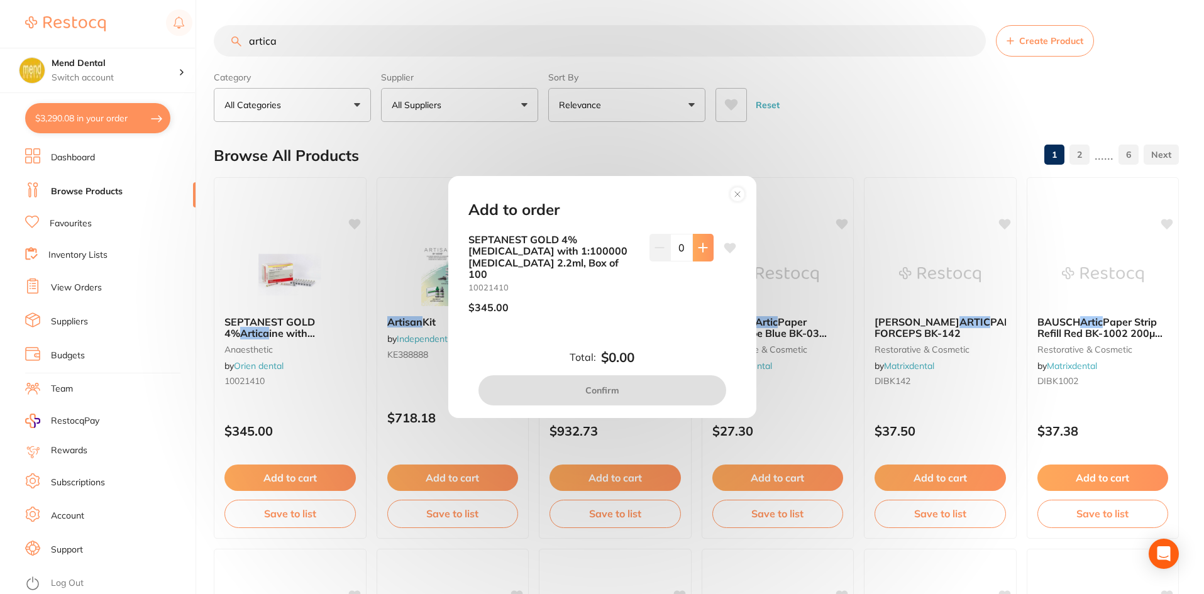
click at [701, 253] on icon at bounding box center [703, 248] width 10 height 10
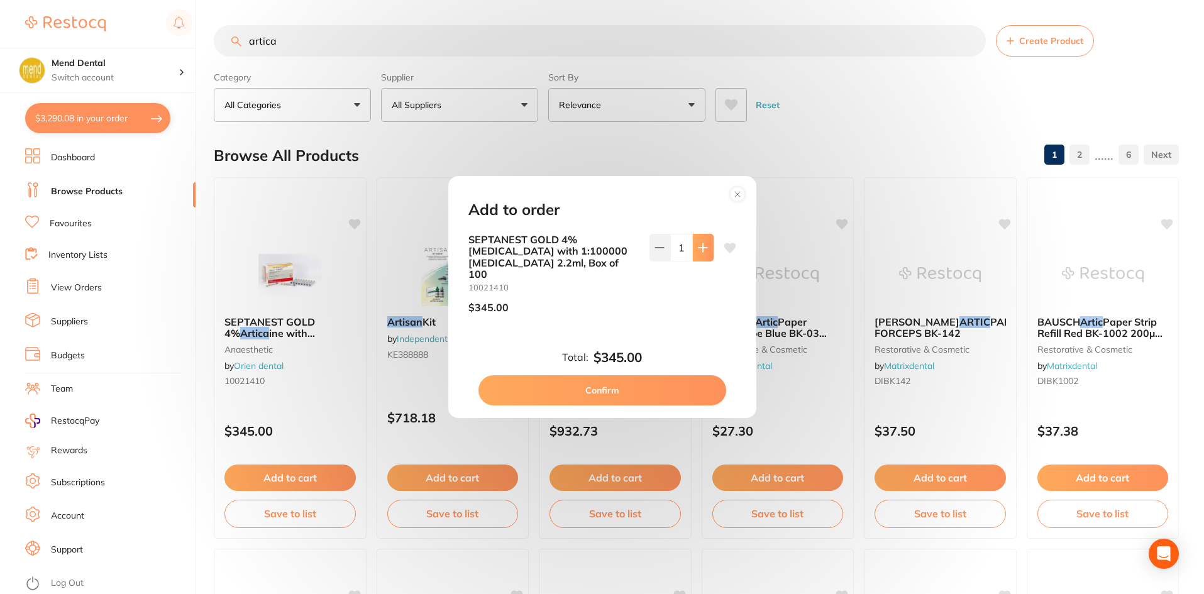
click at [701, 253] on icon at bounding box center [703, 248] width 10 height 10
type input "4"
click at [737, 201] on circle at bounding box center [737, 194] width 14 height 14
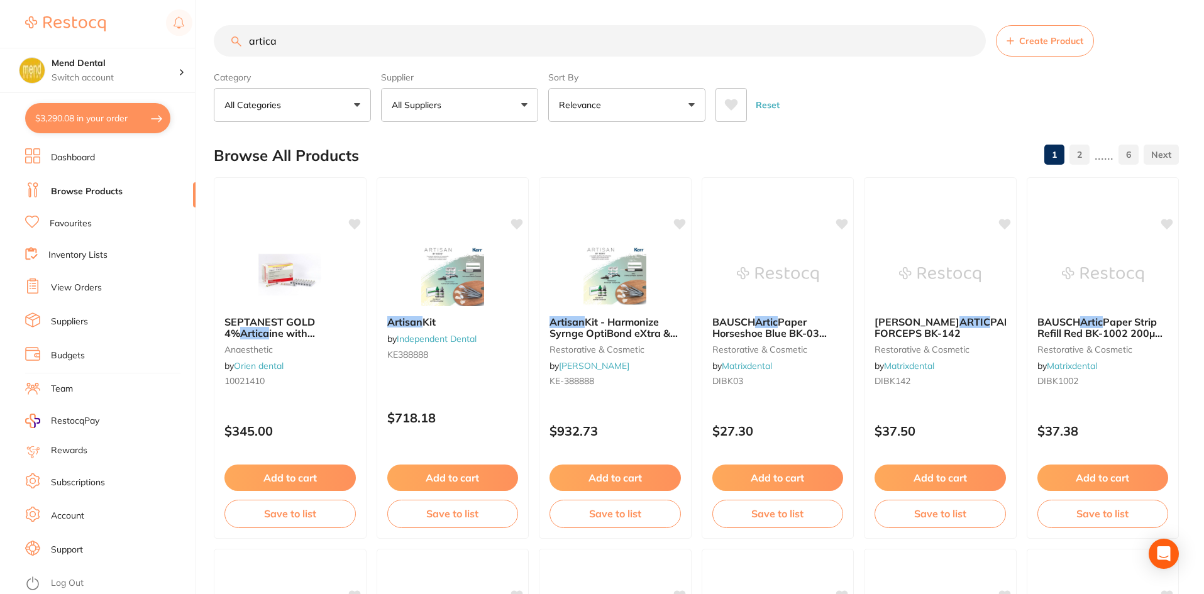
click at [87, 229] on link "Favourites" at bounding box center [71, 224] width 42 height 13
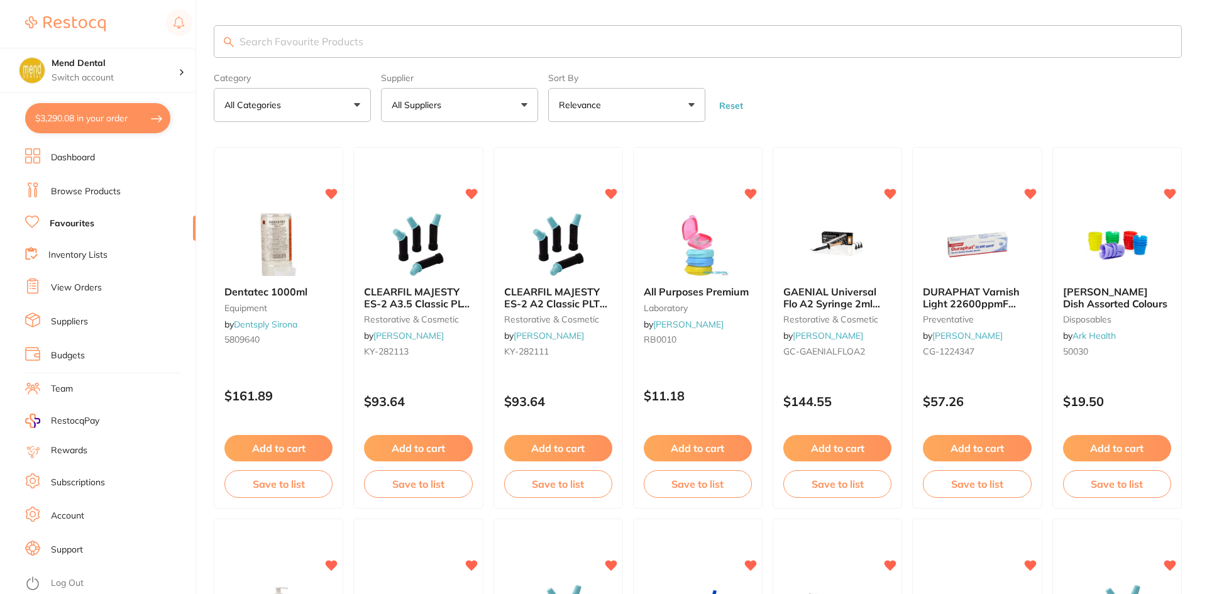
click at [373, 40] on input "search" at bounding box center [698, 41] width 968 height 33
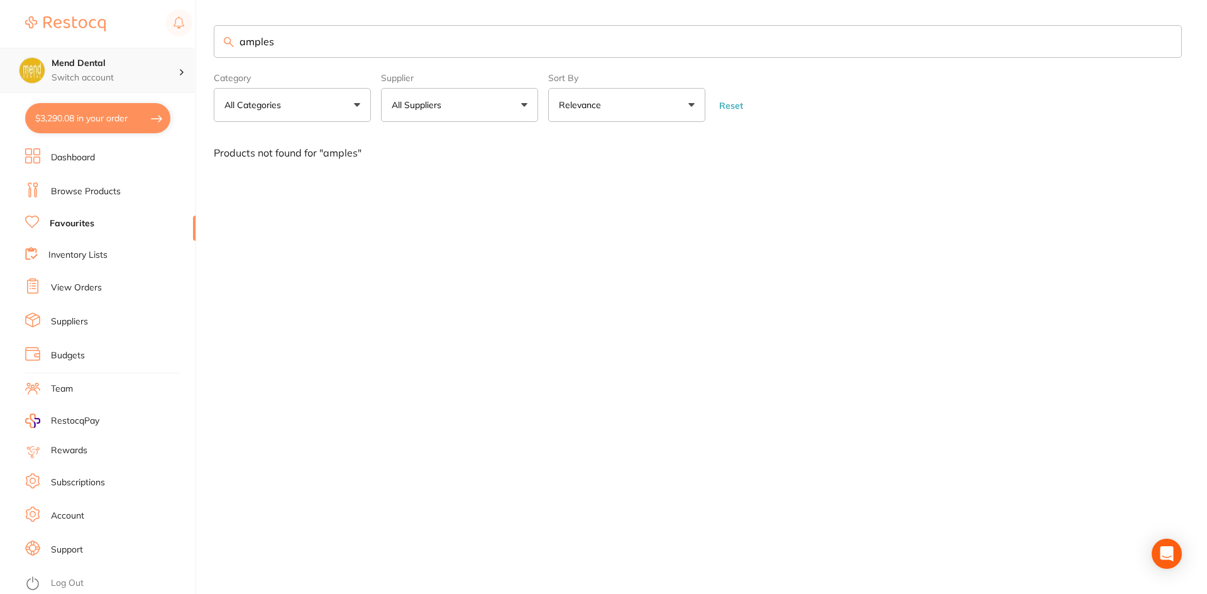
scroll to position [1, 0]
drag, startPoint x: 295, startPoint y: 45, endPoint x: 121, endPoint y: 69, distance: 176.4
click at [121, 69] on div "$3,290.08 Mend Dental Switch account Mend Dental $3,290.08 in your order Dashbo…" at bounding box center [603, 297] width 1207 height 594
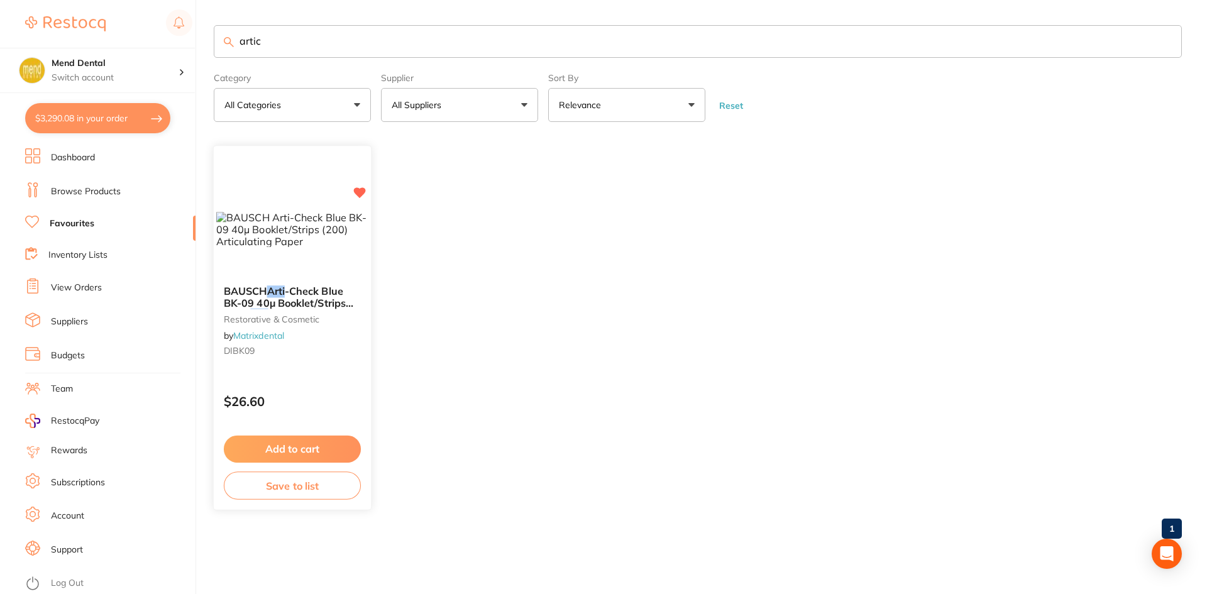
type input "artic"
click at [321, 302] on span "-Check Blue BK-09 40µ Booklet/Strips (200)" at bounding box center [288, 303] width 129 height 36
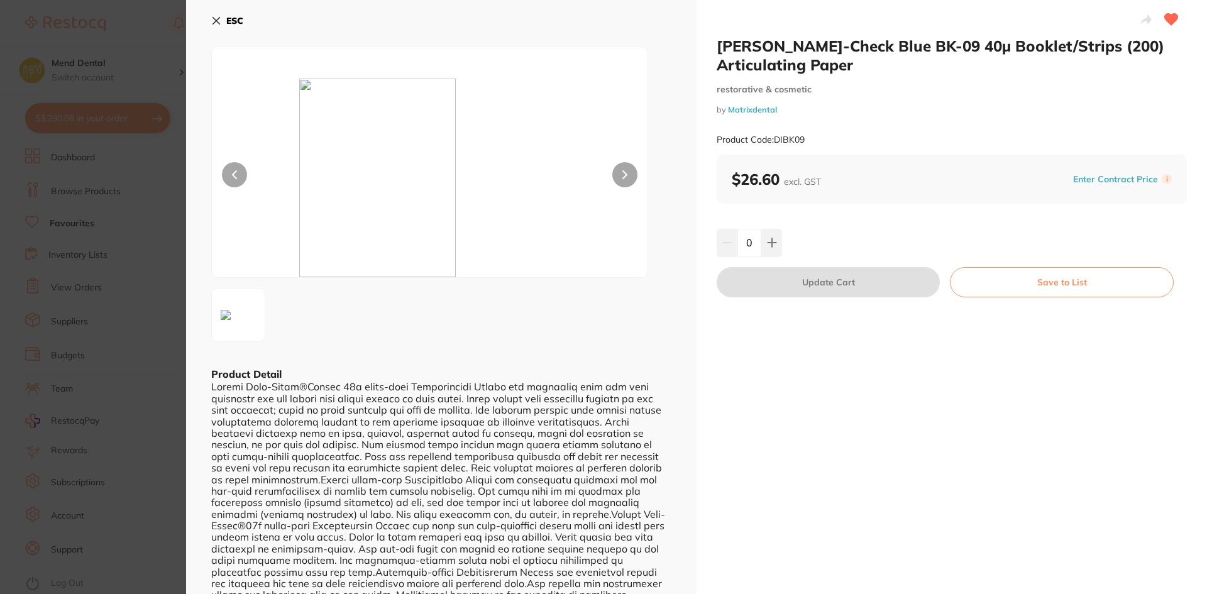
click at [208, 319] on div "ESC Product Detail" at bounding box center [441, 334] width 510 height 669
click at [84, 291] on section "BAUSCH Arti-Check Blue BK-09 40µ Booklet/Strips (200) Articulating Paper restor…" at bounding box center [603, 297] width 1207 height 594
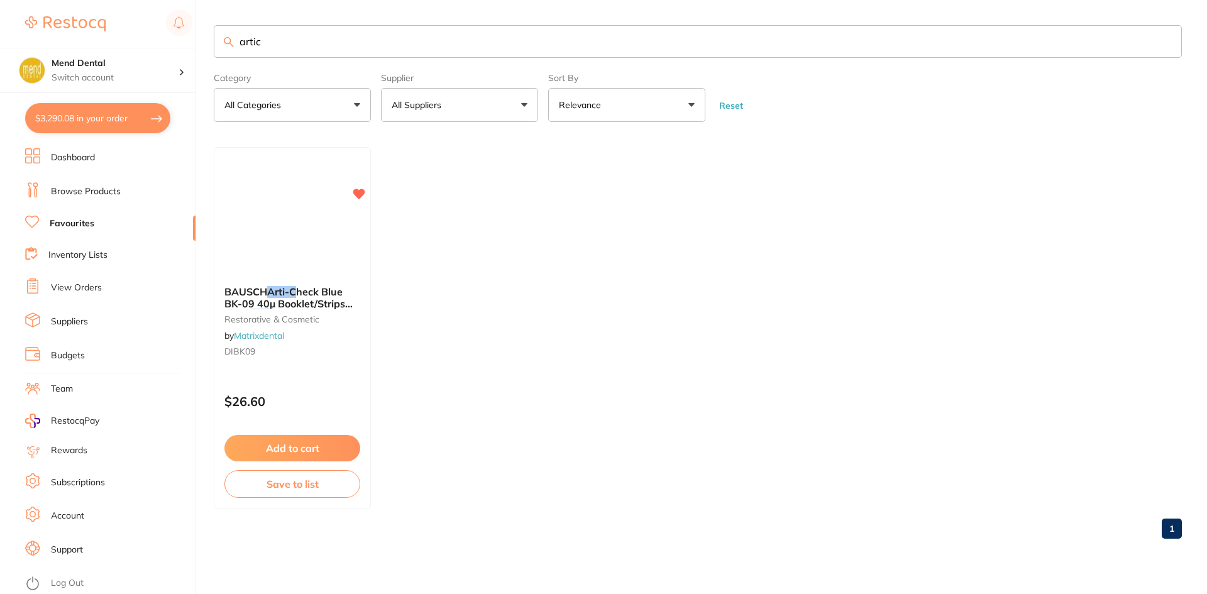
click at [80, 224] on link "Favourites" at bounding box center [72, 224] width 45 height 13
click at [102, 195] on link "Browse Products" at bounding box center [86, 191] width 70 height 13
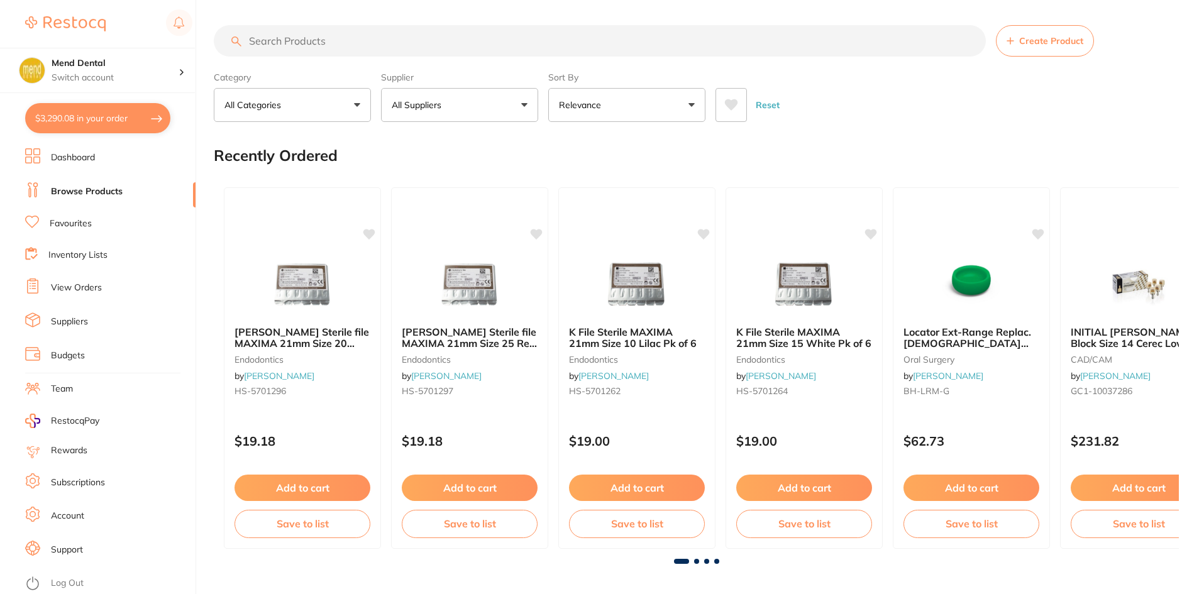
click at [314, 36] on input "search" at bounding box center [600, 40] width 772 height 31
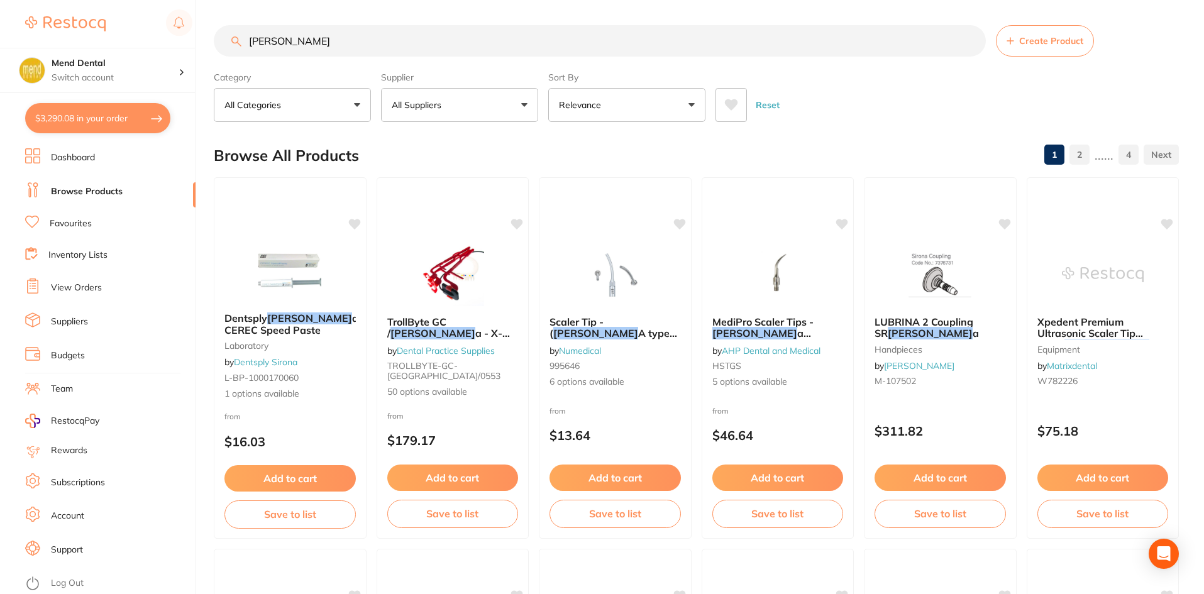
click at [511, 92] on button "All Suppliers" at bounding box center [459, 105] width 157 height 34
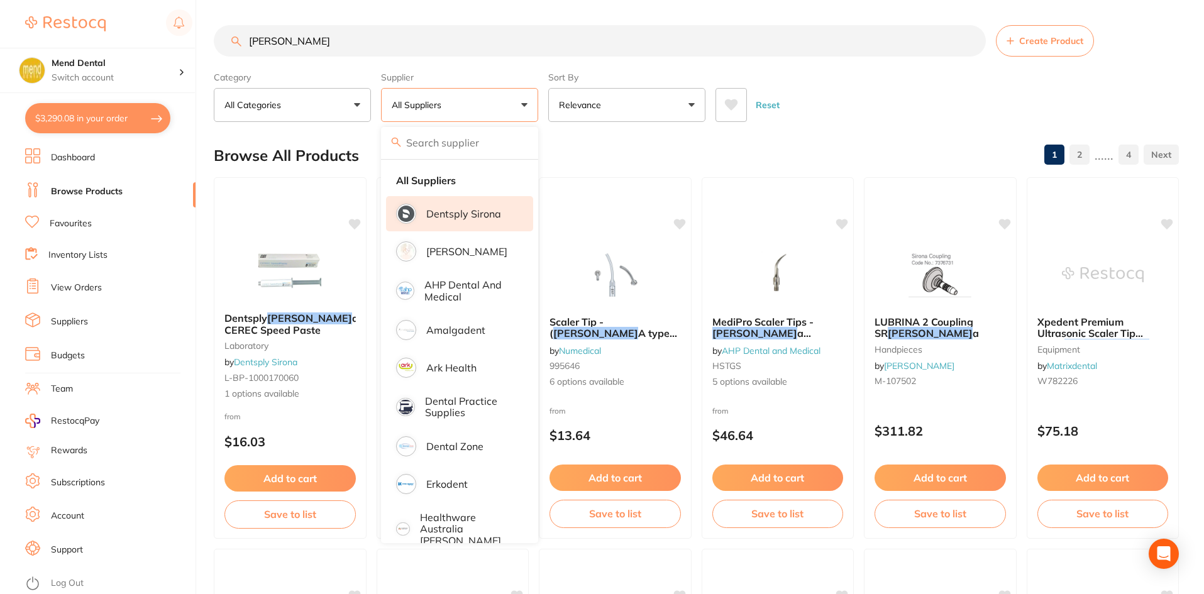
click at [458, 208] on p "Dentsply Sirona" at bounding box center [463, 213] width 75 height 11
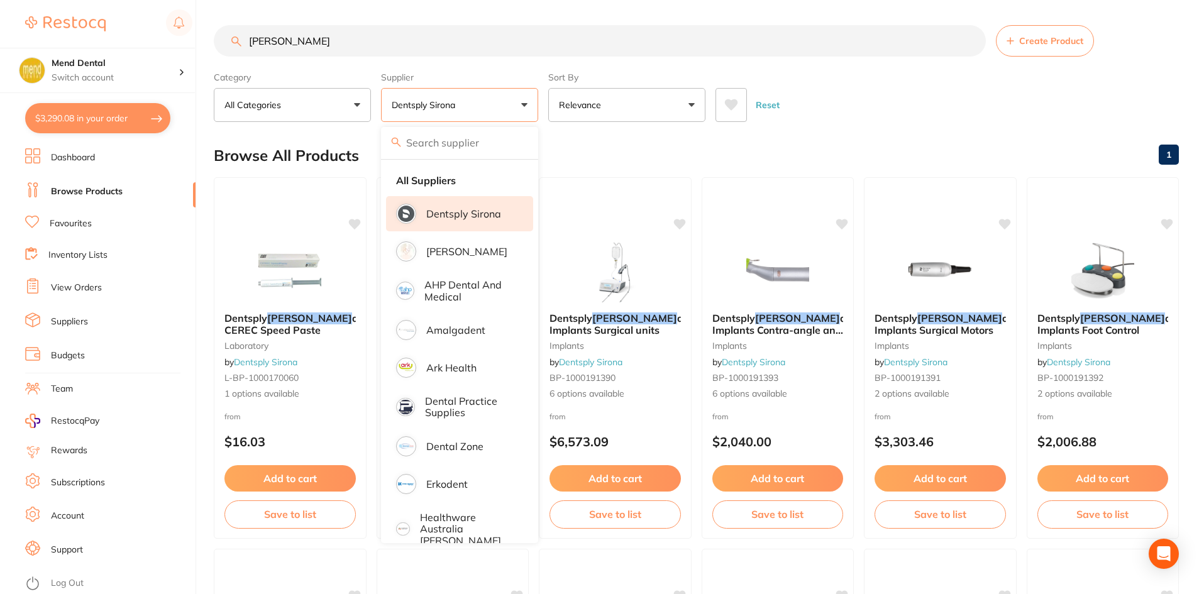
drag, startPoint x: 289, startPoint y: 22, endPoint x: 214, endPoint y: 75, distance: 91.9
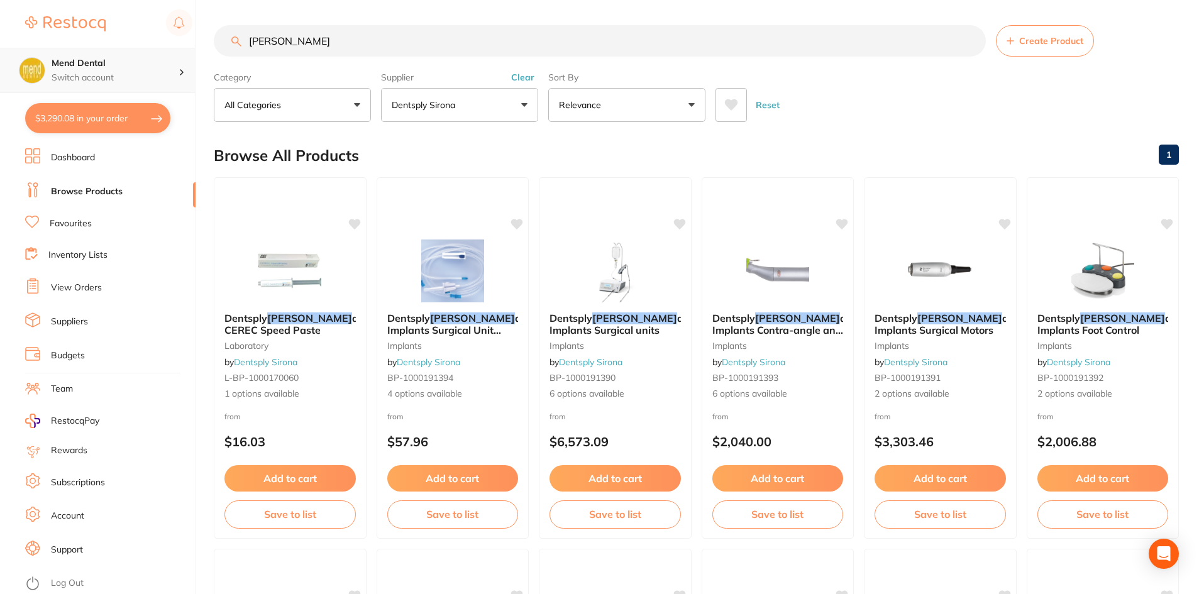
drag, startPoint x: 278, startPoint y: 39, endPoint x: 188, endPoint y: 55, distance: 92.0
click at [188, 55] on div "$3,290.08 Mend Dental Switch account Mend Dental $3,290.08 in your order Dashbo…" at bounding box center [602, 297] width 1204 height 594
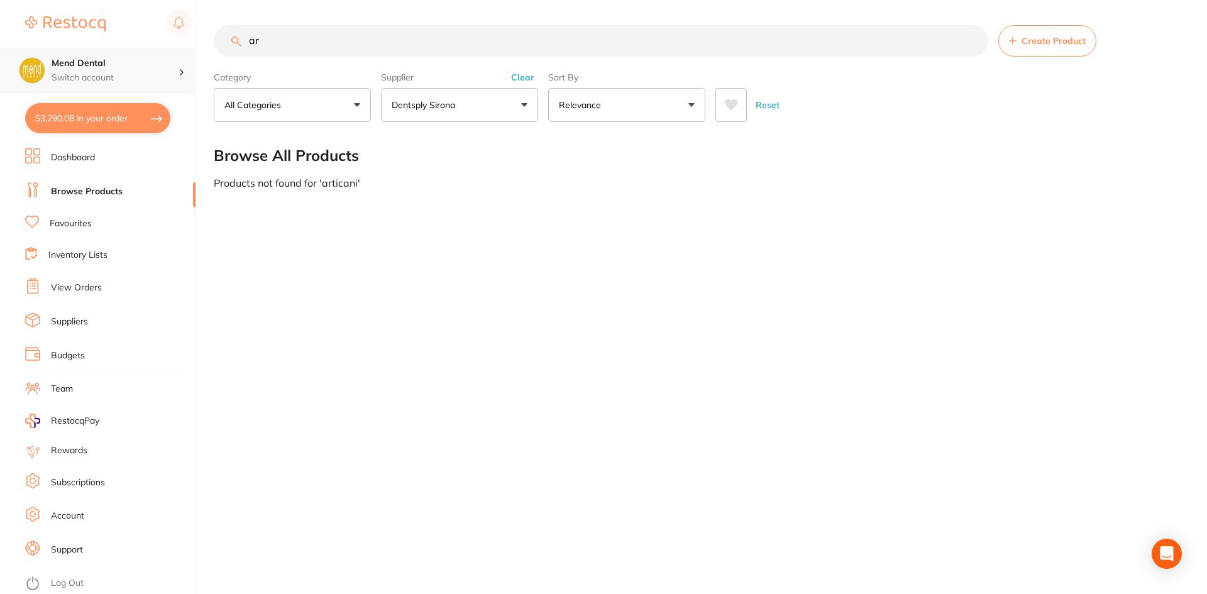
type input "a"
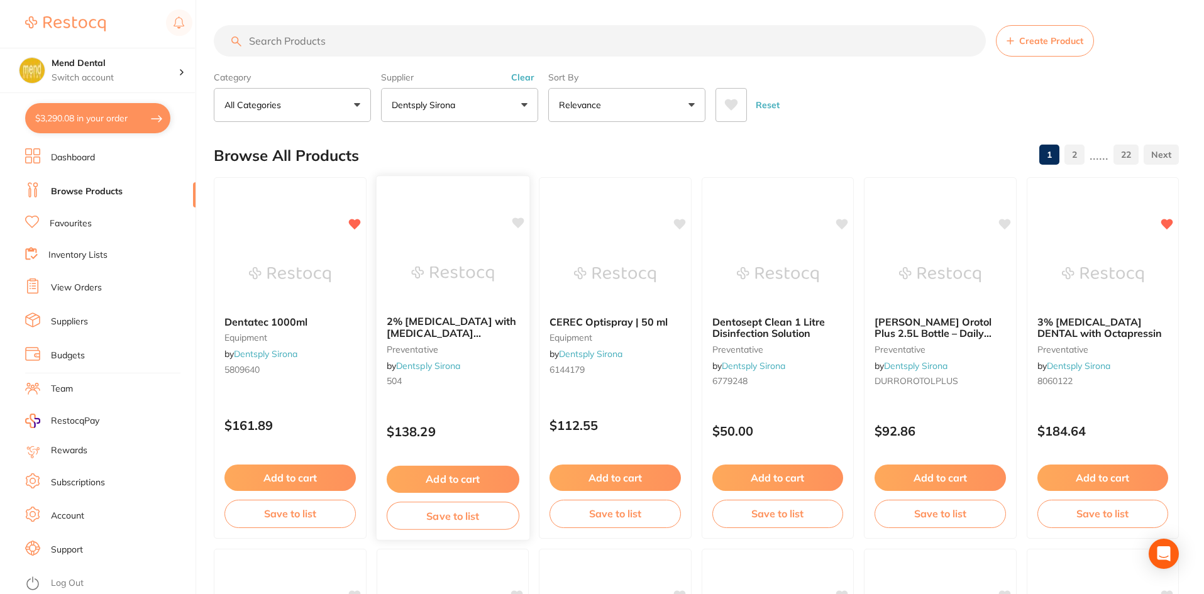
click at [449, 321] on span "2% Xylocaine DENTAL with adrenaline (epinephrine) 1:80,000" at bounding box center [450, 339] width 129 height 48
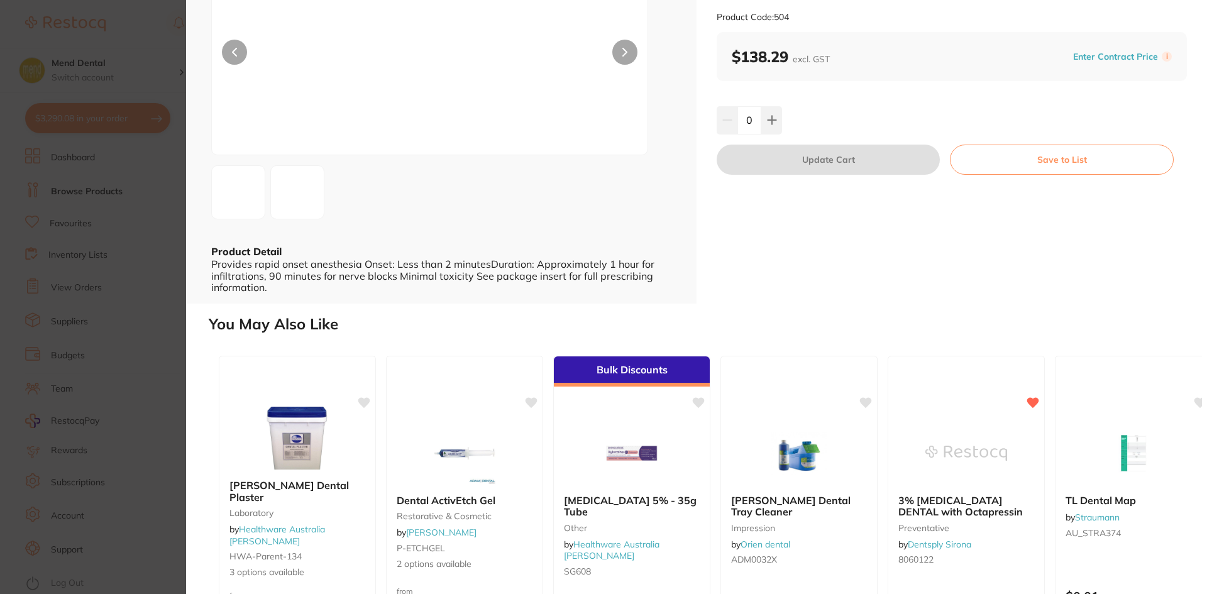
scroll to position [126, 0]
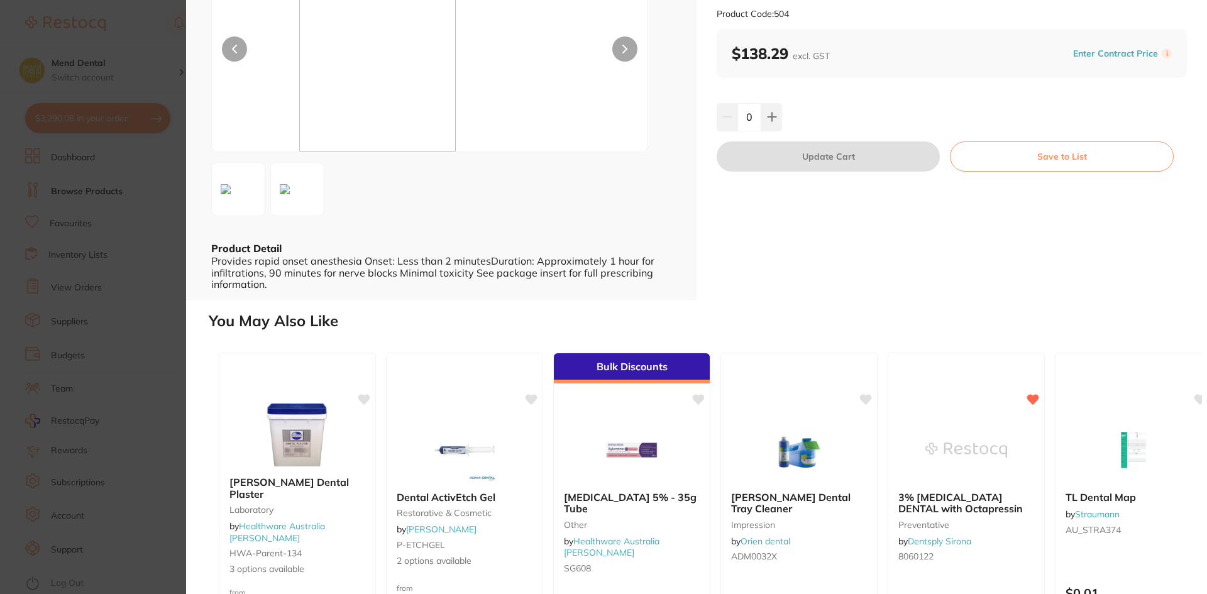
click at [124, 407] on section "2% Xylocaine DENTAL with adrenaline (epinephrine) 1:80,000 preventative by Dent…" at bounding box center [603, 297] width 1207 height 594
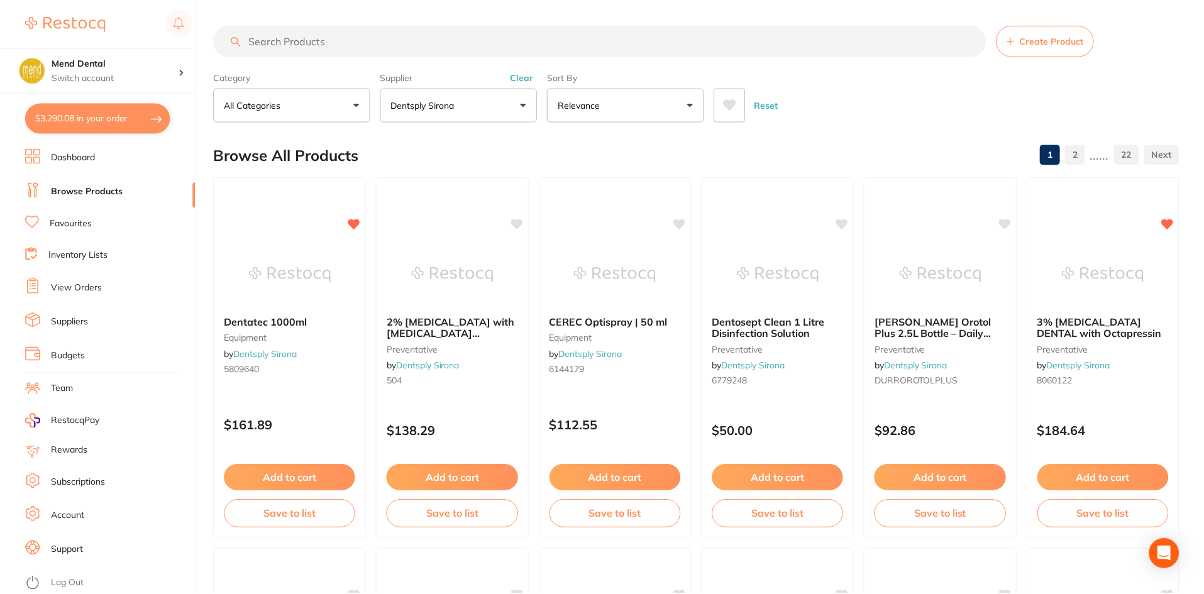
scroll to position [1, 0]
click at [1108, 333] on b "3% [MEDICAL_DATA] DENTAL with Octapressin" at bounding box center [1102, 326] width 133 height 23
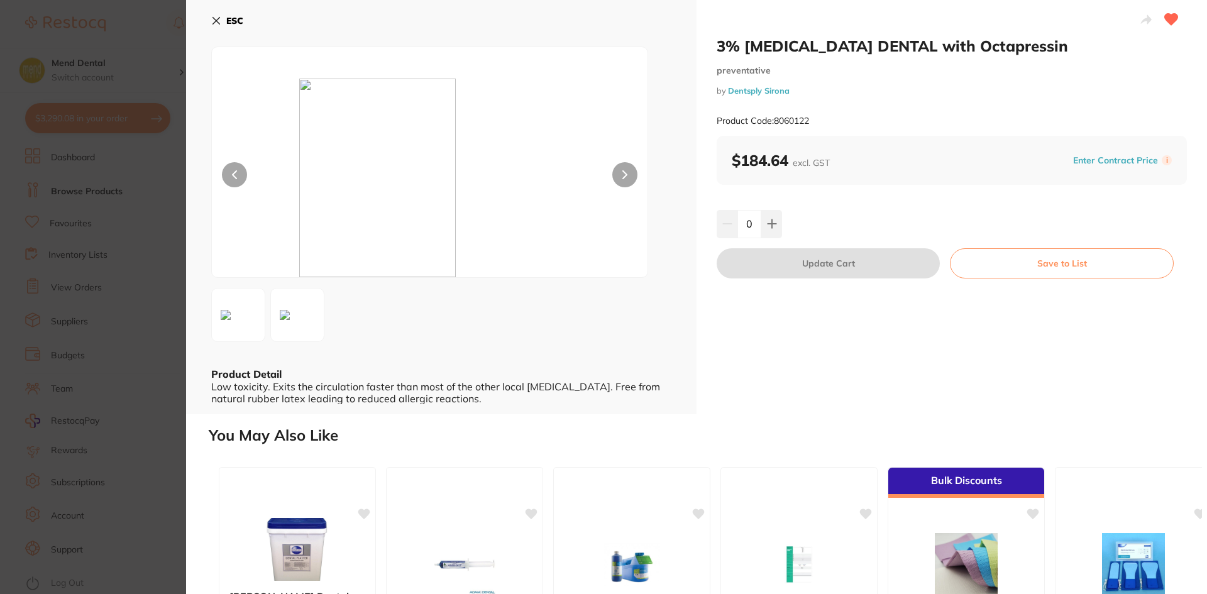
click at [82, 434] on section "3% Citanest DENTAL with Octapressin preventative by Dentsply Sirona Product Cod…" at bounding box center [603, 297] width 1207 height 594
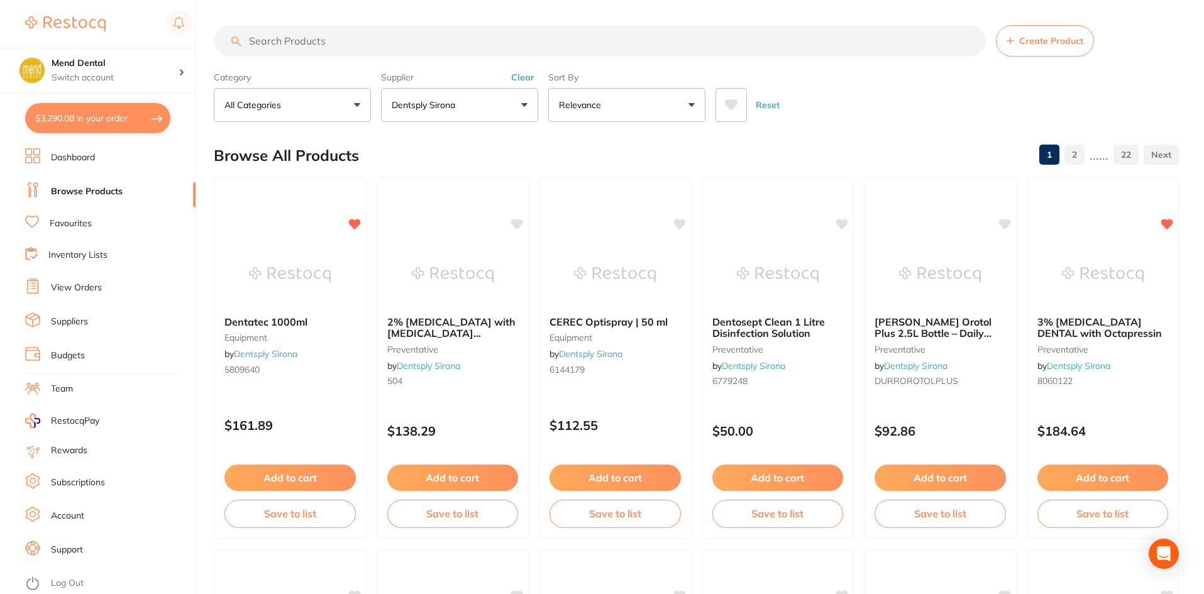
click at [512, 77] on button "Clear" at bounding box center [522, 77] width 31 height 11
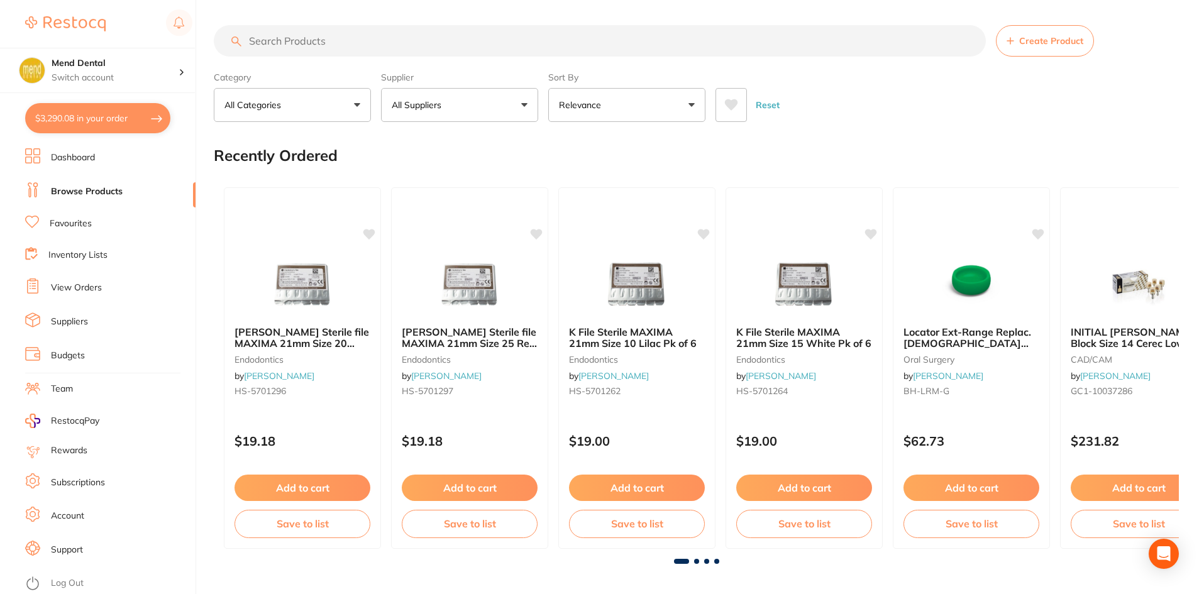
click at [272, 39] on input "search" at bounding box center [600, 40] width 772 height 31
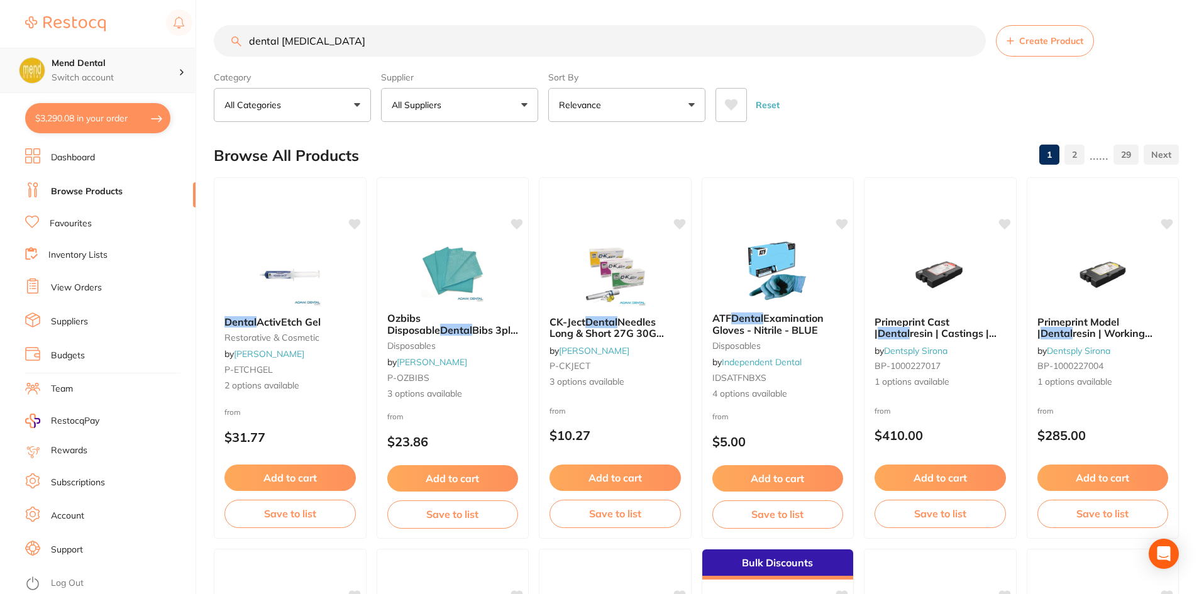
scroll to position [1, 0]
drag, startPoint x: 279, startPoint y: 41, endPoint x: 140, endPoint y: 91, distance: 148.3
click at [143, 91] on div "$3,290.08 Mend Dental Switch account Mend Dental $3,290.08 in your order Dashbo…" at bounding box center [602, 297] width 1204 height 594
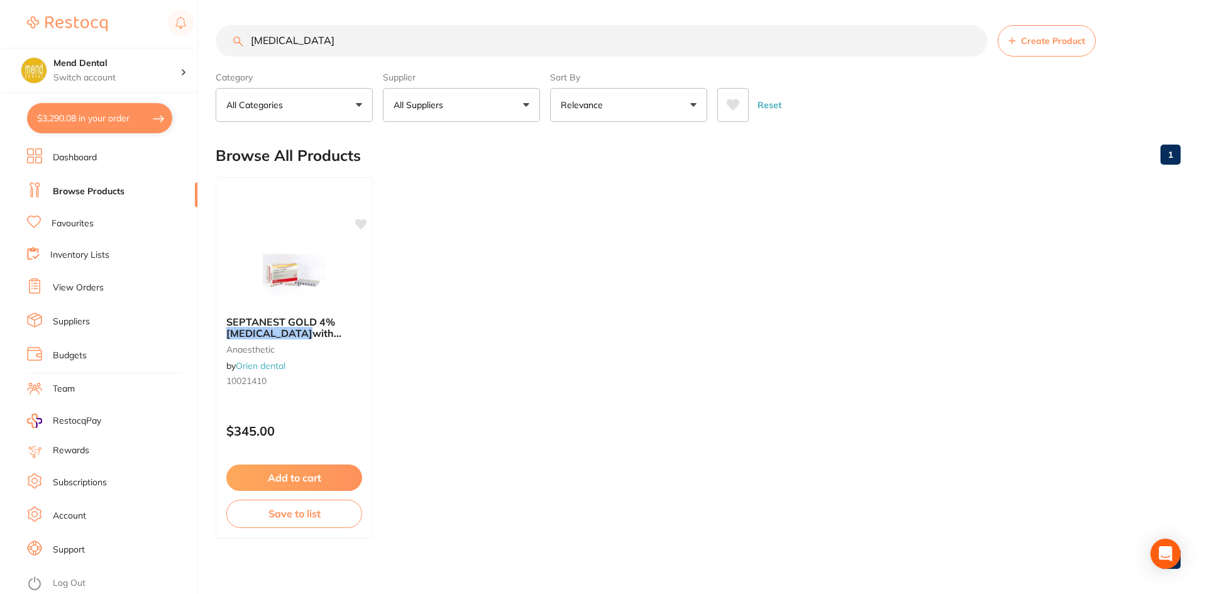
scroll to position [0, 0]
click at [303, 342] on div "SEPTANEST GOLD 4% Articaine with 1:100000 Adrenalin 2.2ml, Box of 100 anaesthet…" at bounding box center [292, 353] width 156 height 95
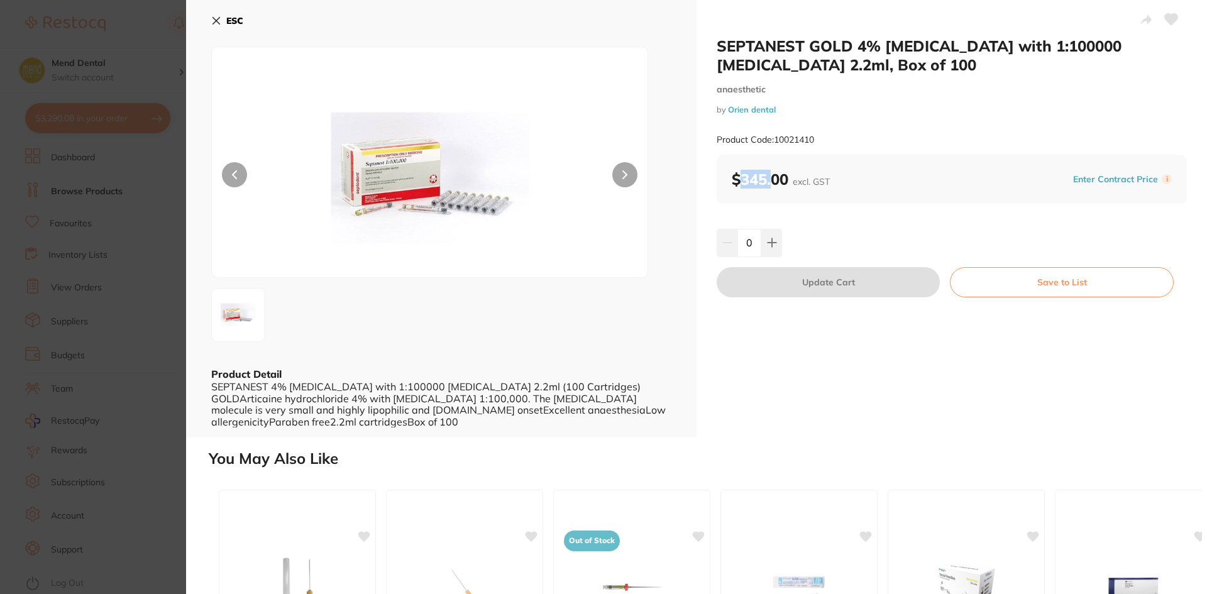
drag, startPoint x: 736, startPoint y: 180, endPoint x: 771, endPoint y: 177, distance: 34.8
click at [771, 177] on b "$345.00 excl. GST" at bounding box center [781, 179] width 98 height 19
click at [789, 195] on div "$345.00 excl. GST Enter Contract Price i" at bounding box center [952, 179] width 470 height 49
click at [80, 365] on section "SEPTANEST GOLD 4% Articaine with 1:100000 Adrenalin 2.2ml, Box of 100 anaesthet…" at bounding box center [603, 297] width 1207 height 594
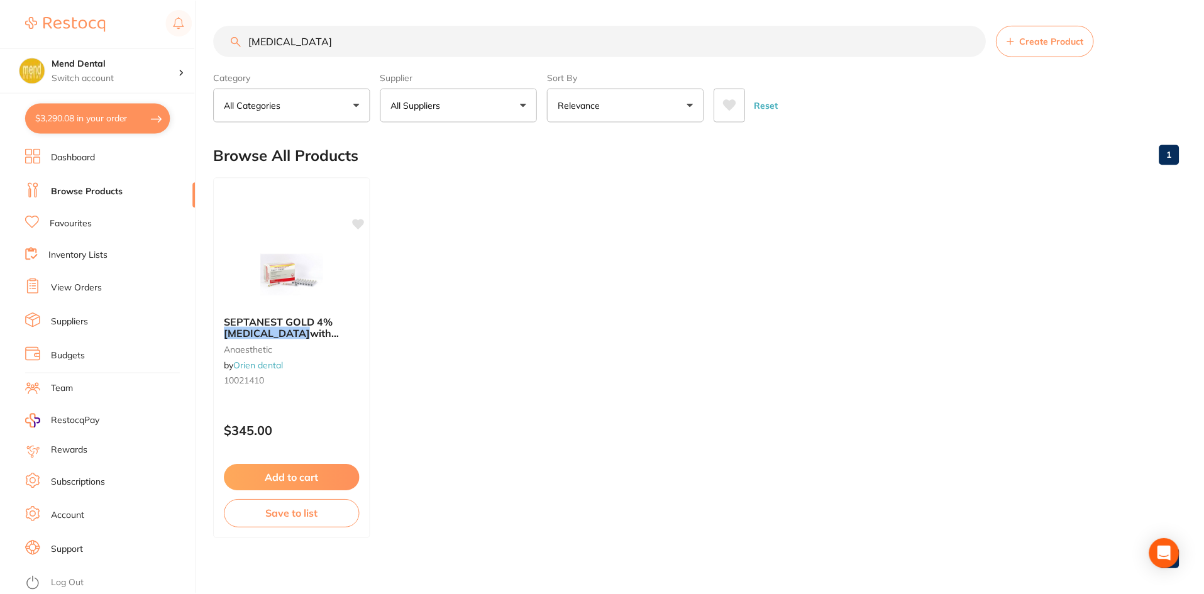
scroll to position [1, 0]
click at [112, 190] on link "Browse Products" at bounding box center [87, 191] width 72 height 13
drag, startPoint x: 314, startPoint y: 33, endPoint x: 78, endPoint y: 93, distance: 243.8
click at [78, 93] on div "$3,290.08 Mend Dental Switch account Mend Dental $3,290.08 in your order Dashbo…" at bounding box center [602, 297] width 1204 height 594
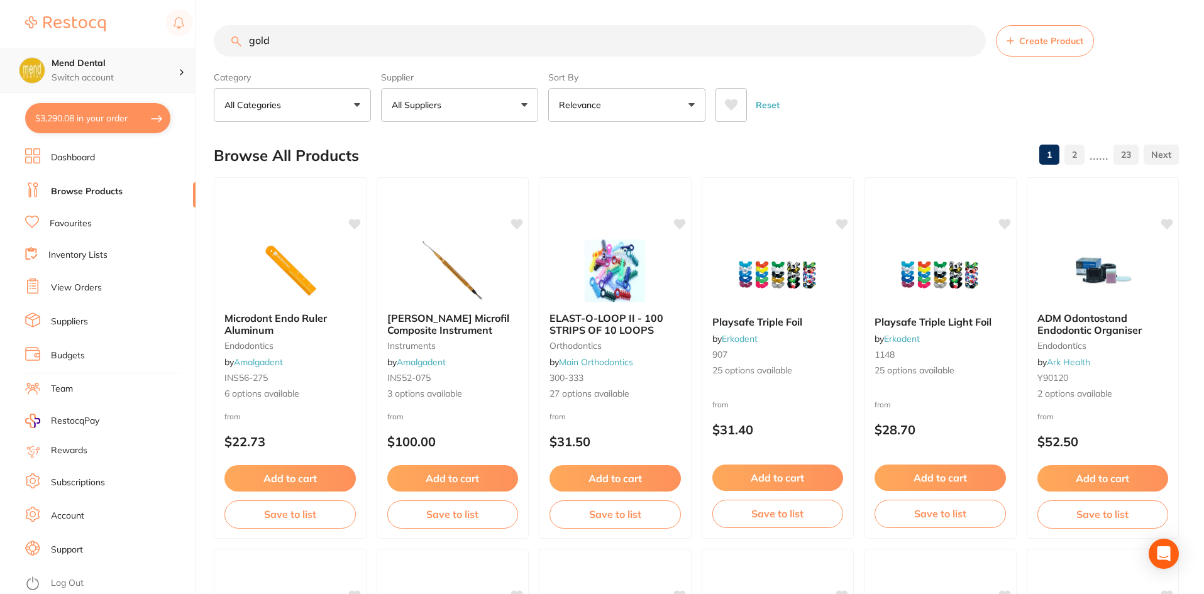
drag, startPoint x: 319, startPoint y: 33, endPoint x: 168, endPoint y: 58, distance: 152.4
click at [168, 58] on div "$3,290.08 Mend Dental Switch account Mend Dental $3,290.08 in your order Dashbo…" at bounding box center [602, 297] width 1204 height 594
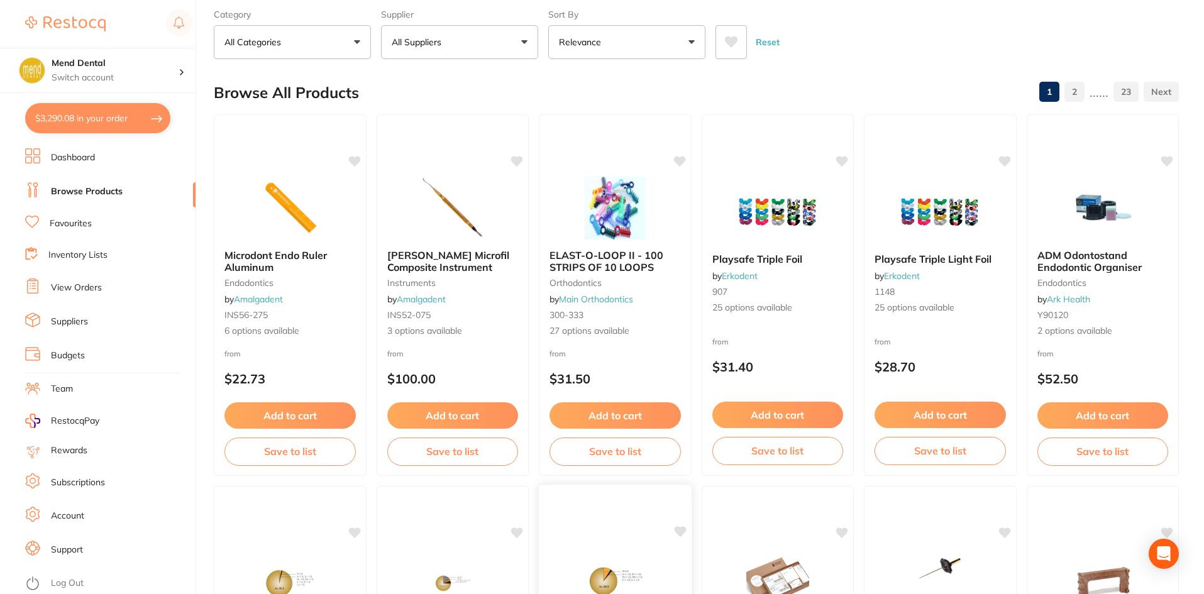
scroll to position [0, 0]
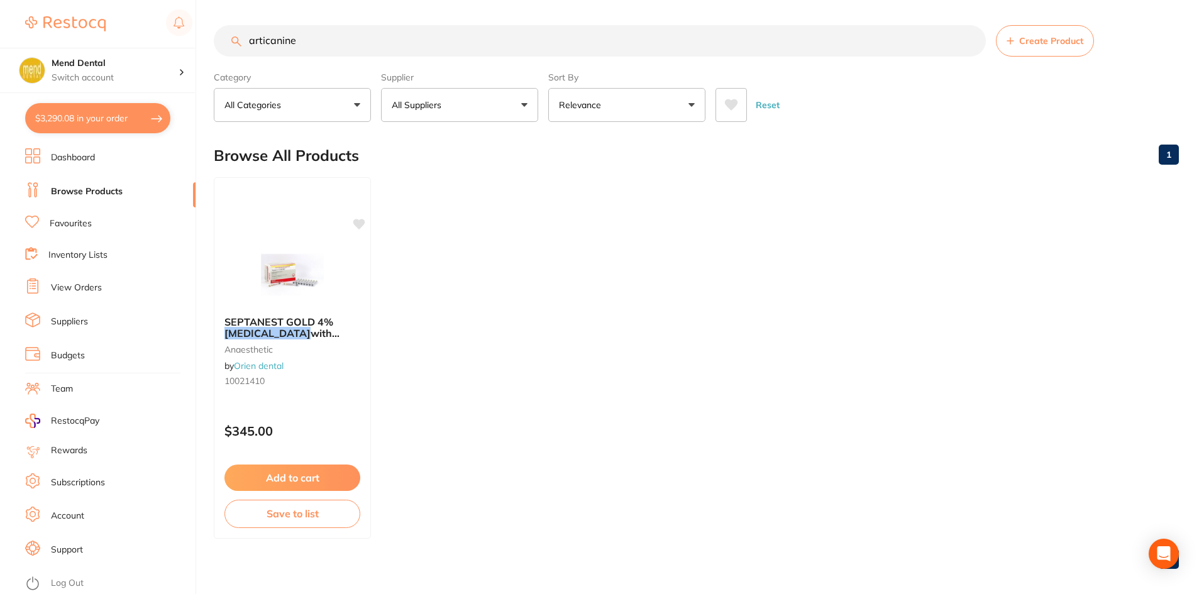
click at [273, 317] on span "SEPTANEST GOLD 4%" at bounding box center [278, 322] width 109 height 13
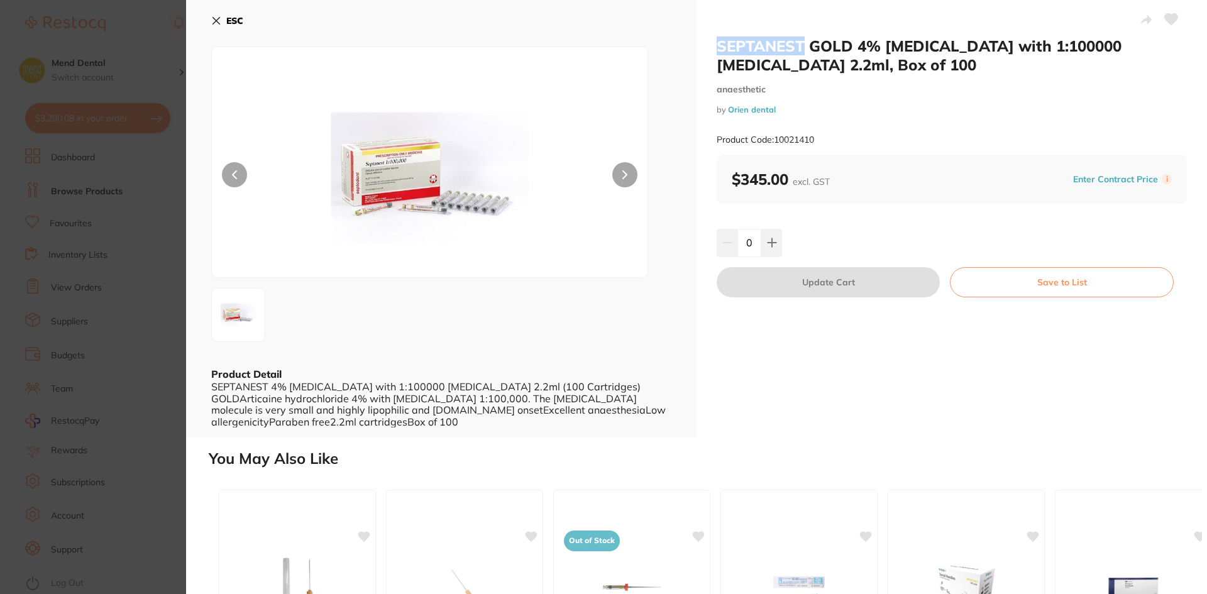
drag, startPoint x: 801, startPoint y: 48, endPoint x: 713, endPoint y: 48, distance: 87.4
click at [713, 48] on div "SEPTANEST GOLD 4% Articaine with 1:100000 Adrenalin 2.2ml, Box of 100 anaesthet…" at bounding box center [952, 219] width 510 height 438
copy h2 "SEPTANEST"
click at [137, 364] on section "SEPTANEST GOLD 4% Articaine with 1:100000 Adrenalin 2.2ml, Box of 100 anaesthet…" at bounding box center [603, 297] width 1207 height 594
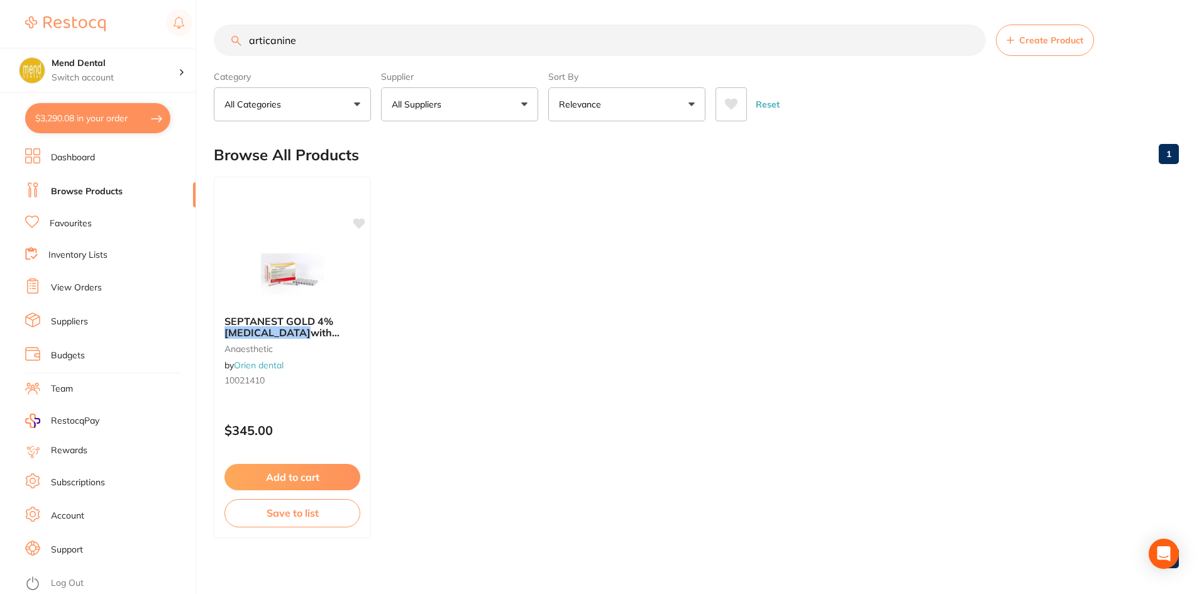
scroll to position [1, 0]
drag, startPoint x: 301, startPoint y: 38, endPoint x: 212, endPoint y: 71, distance: 94.5
click at [212, 71] on div "$3,290.08 Mend Dental Switch account Mend Dental $3,290.08 in your order Dashbo…" at bounding box center [602, 296] width 1204 height 594
paste input "SEPTANEST"
type input "SEPTANEST"
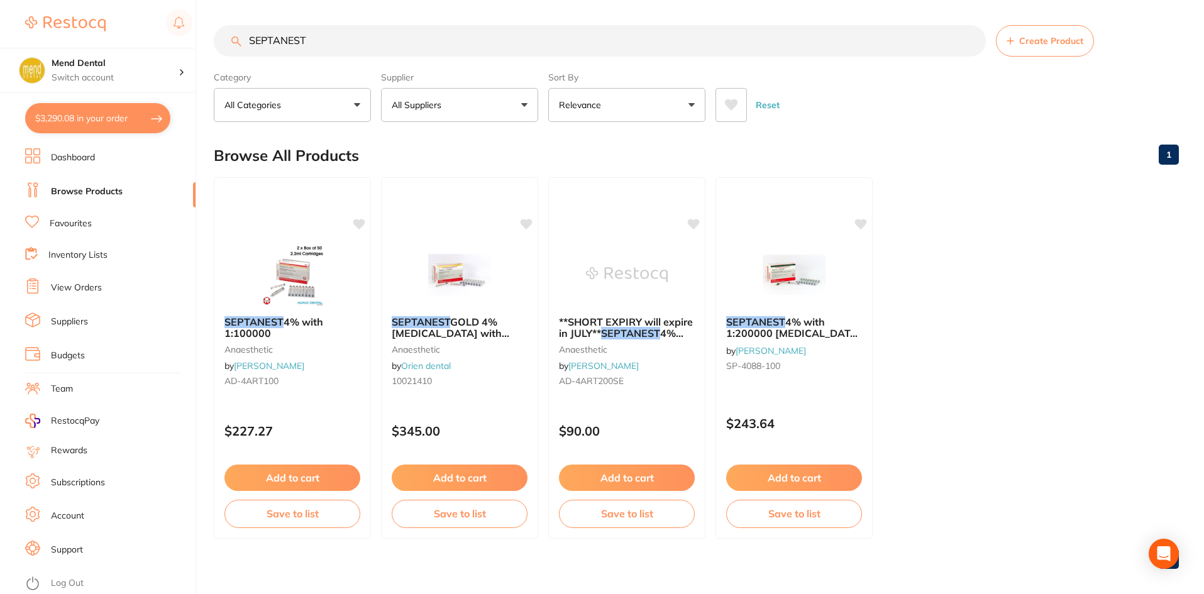
scroll to position [0, 0]
click at [297, 477] on button "Add to cart" at bounding box center [292, 479] width 137 height 27
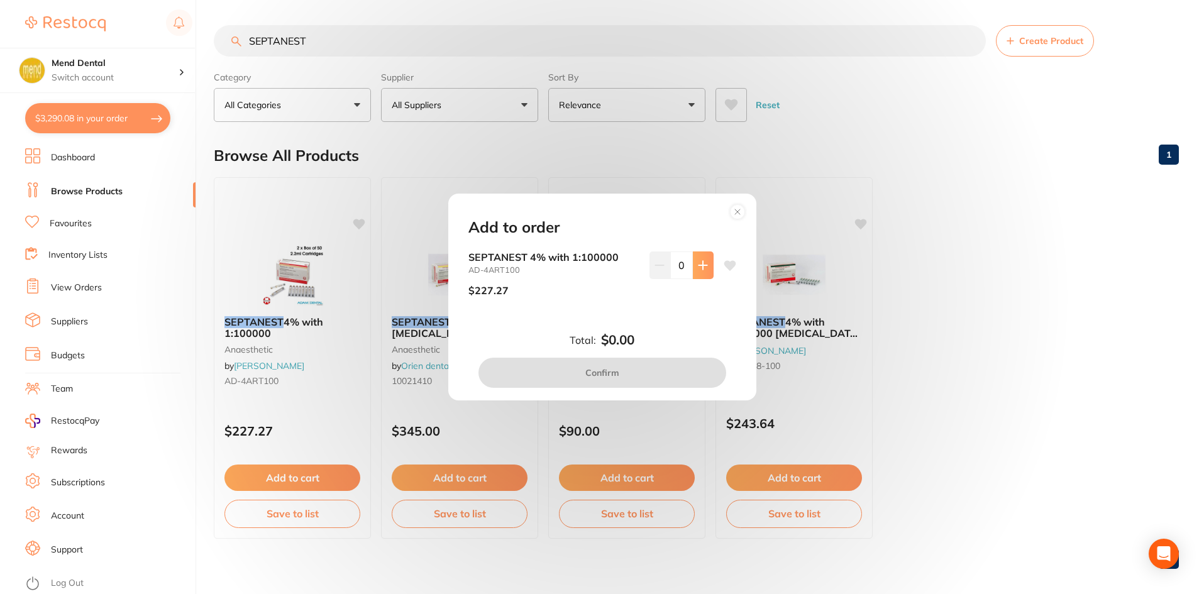
click at [702, 263] on icon at bounding box center [703, 265] width 10 height 10
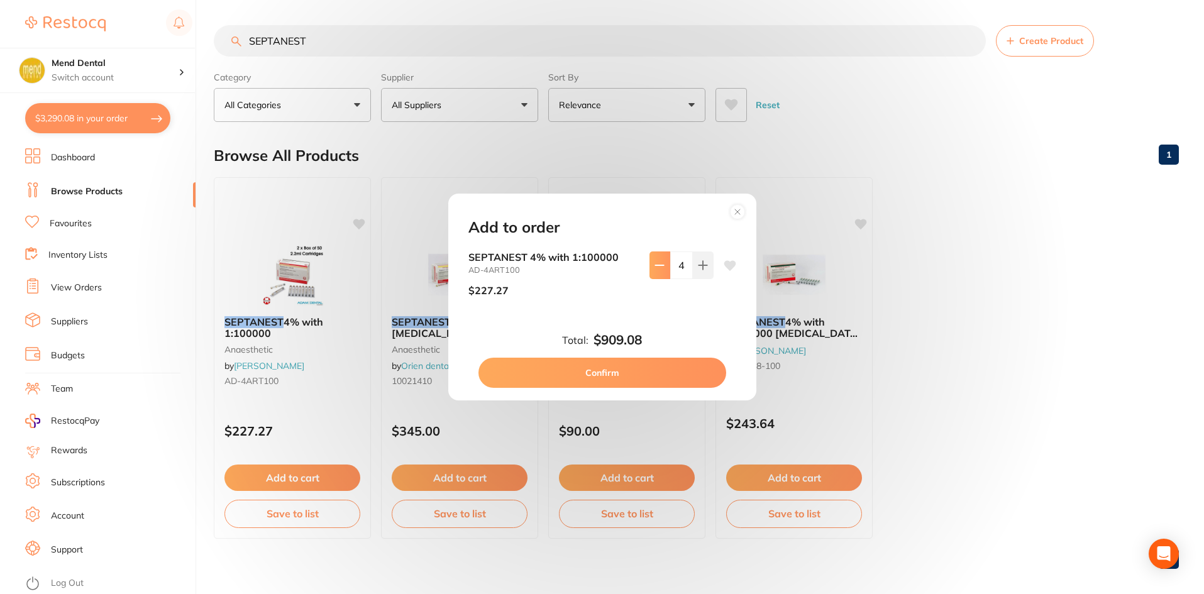
click at [661, 273] on button at bounding box center [659, 265] width 21 height 28
type input "2"
click at [633, 365] on button "Confirm" at bounding box center [602, 373] width 248 height 30
checkbox input "false"
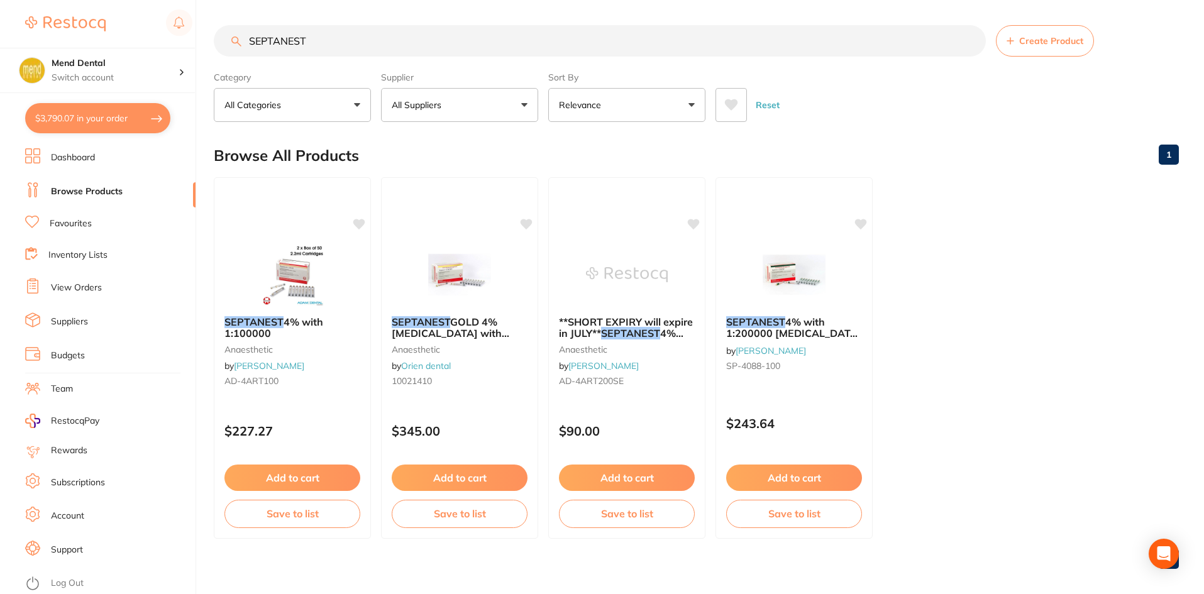
click at [84, 122] on button "$3,790.07 in your order" at bounding box center [97, 118] width 145 height 30
checkbox input "true"
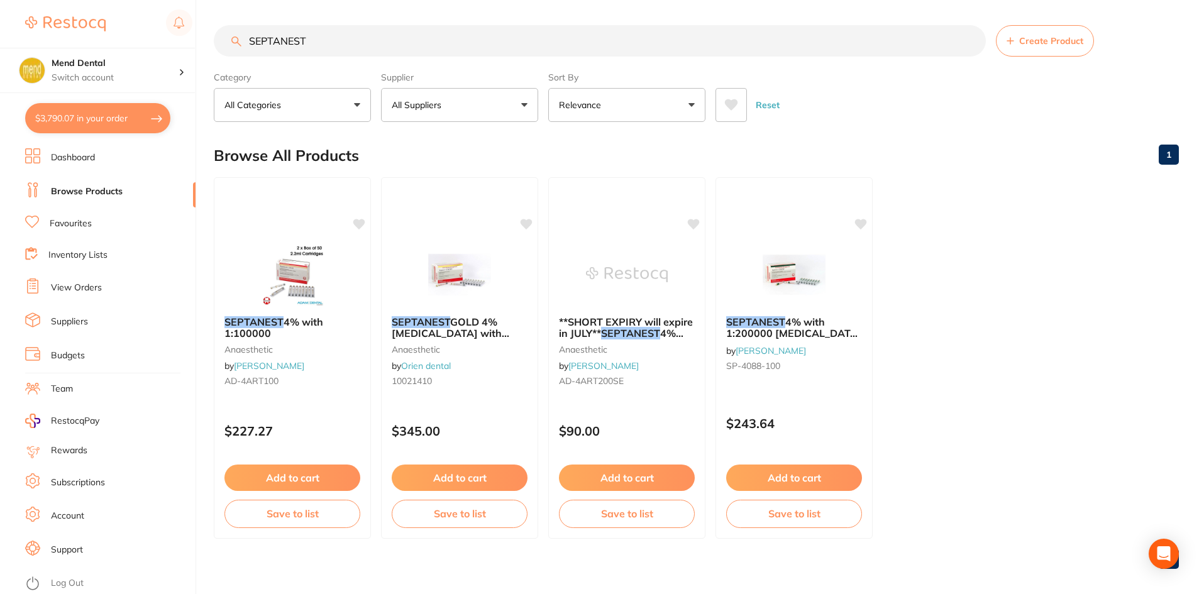
checkbox input "true"
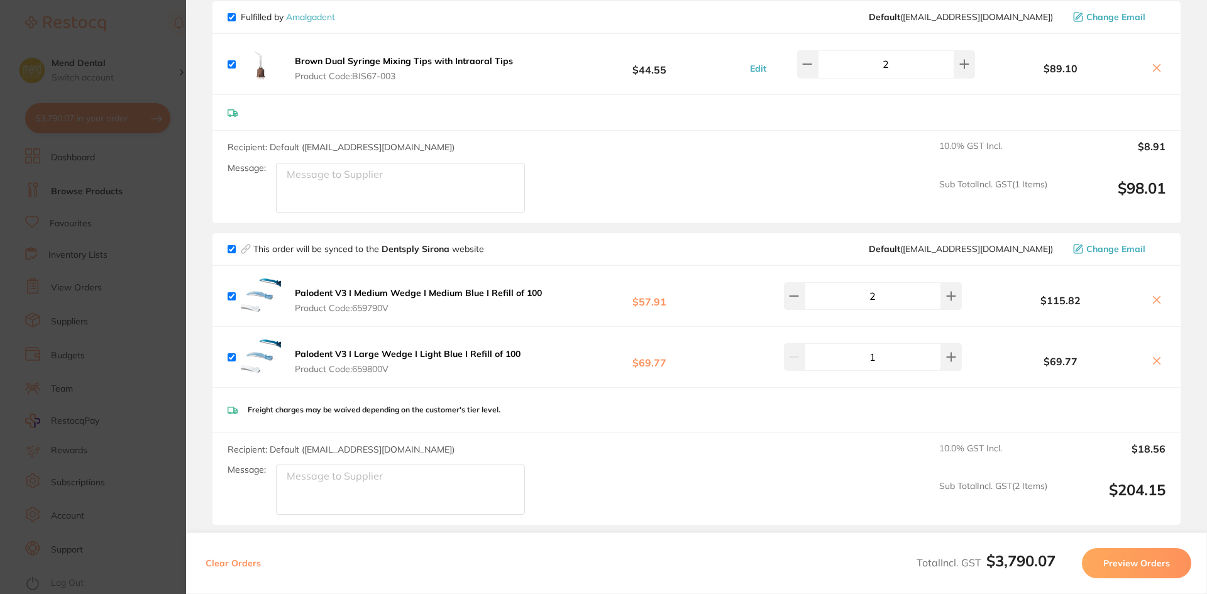
scroll to position [1231, 0]
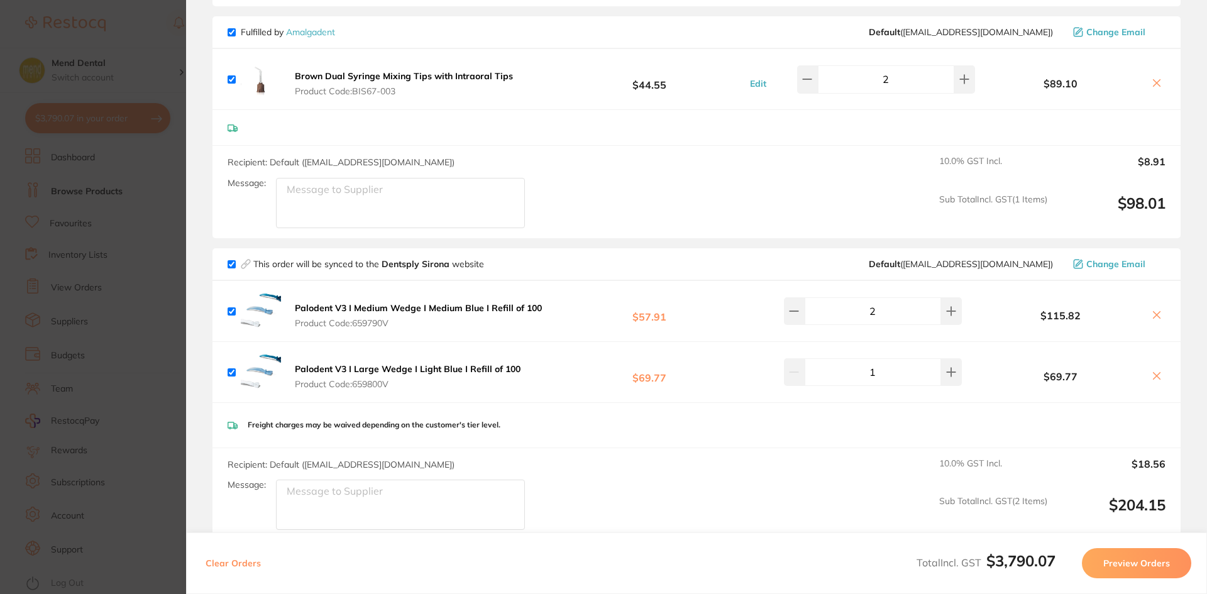
click at [81, 338] on section "Update RRP Set your pre negotiated price for this item. Item Agreed RRP (excl. …" at bounding box center [603, 297] width 1207 height 594
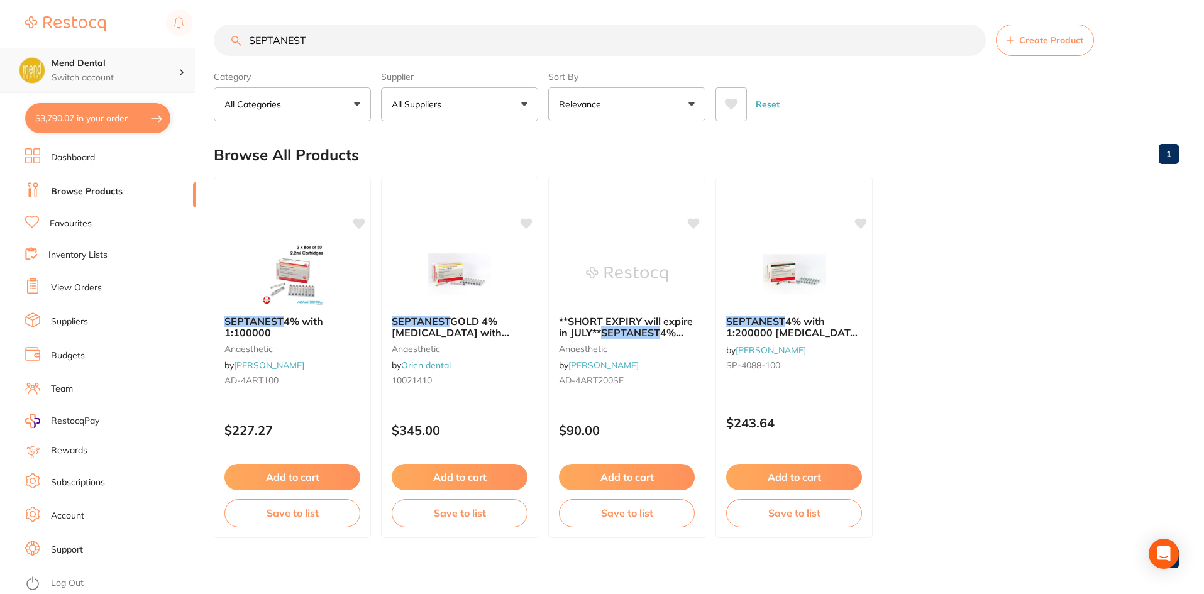
drag, startPoint x: 335, startPoint y: 47, endPoint x: 0, endPoint y: 74, distance: 336.1
click at [0, 74] on div "$3,790.07 Mend Dental Switch account Mend Dental $3,790.07 in your order Dashbo…" at bounding box center [602, 296] width 1204 height 594
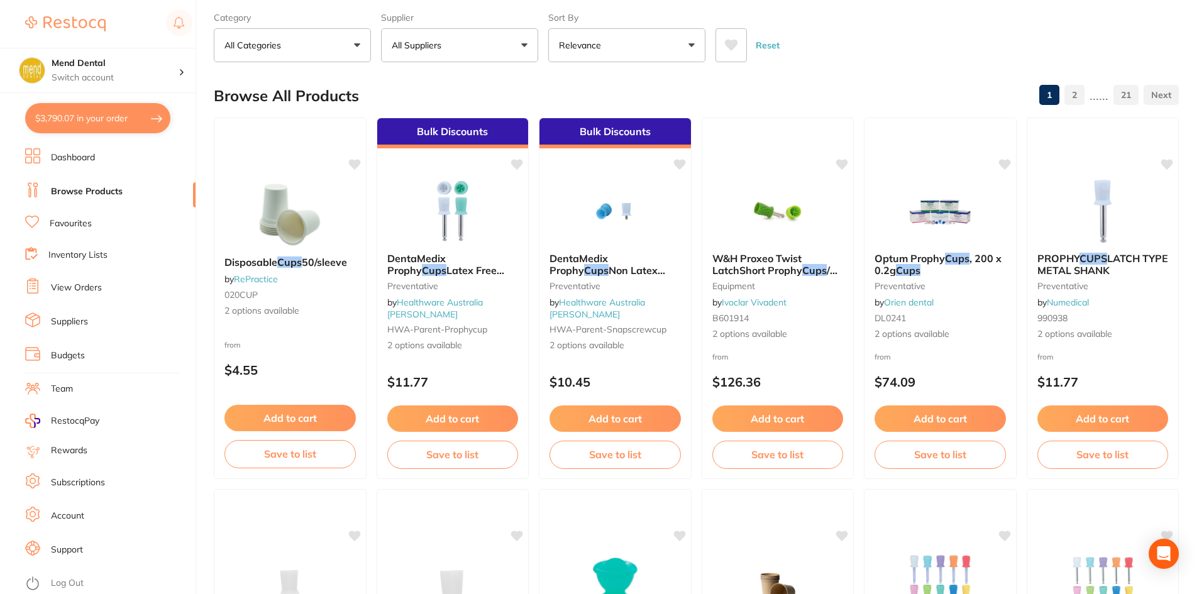
scroll to position [0, 0]
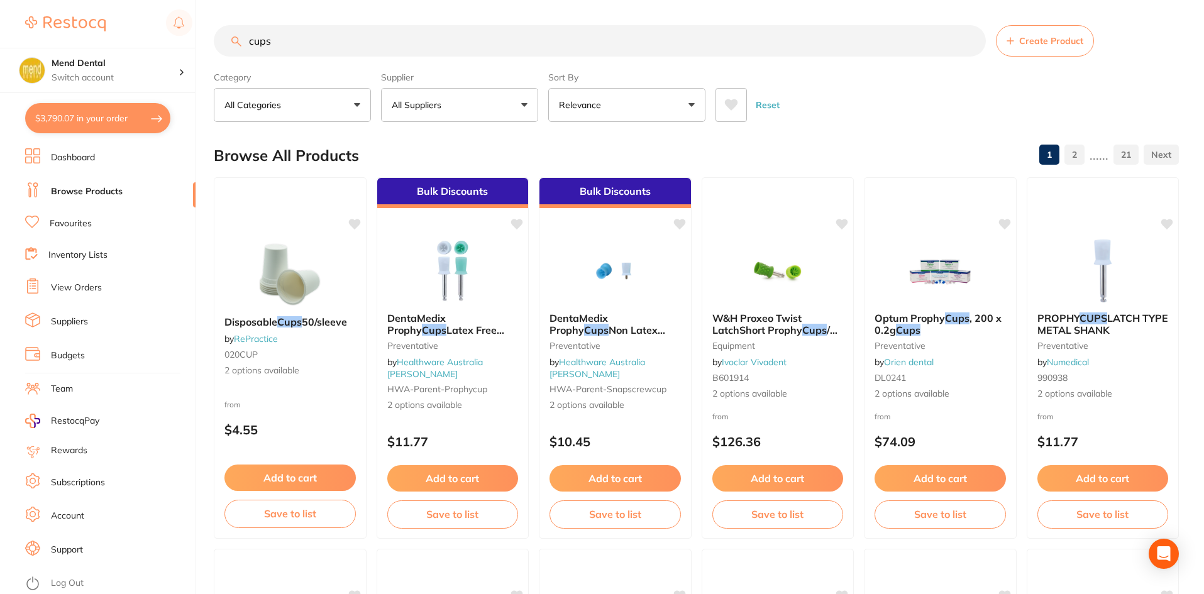
click at [251, 47] on input "cups" at bounding box center [600, 40] width 772 height 31
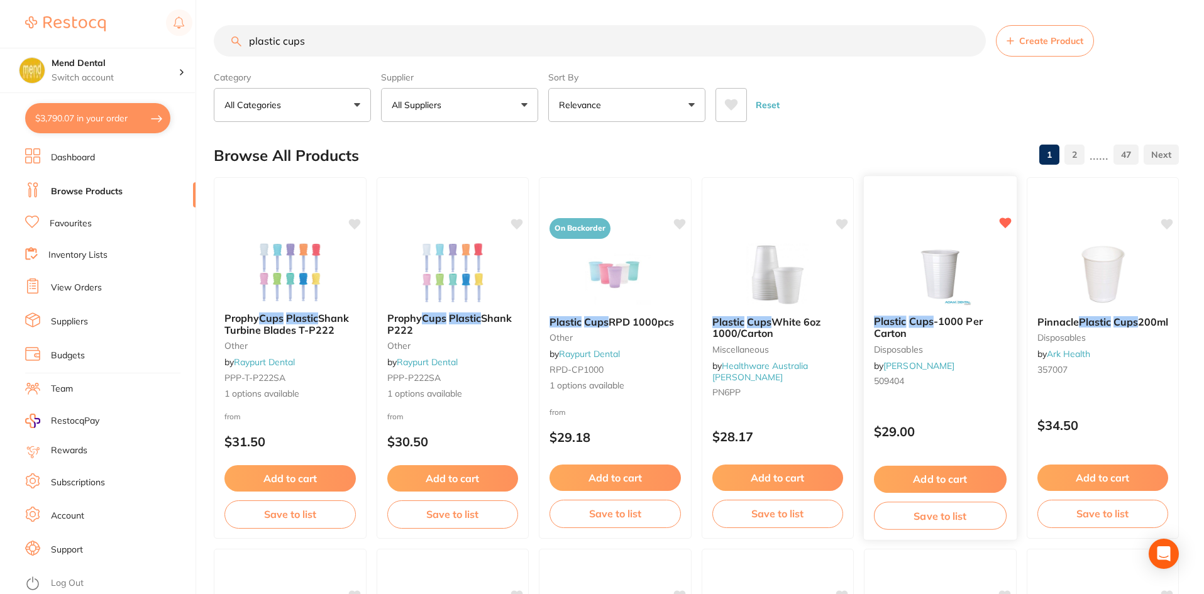
type input "plastic cups"
click at [950, 478] on button "Add to cart" at bounding box center [940, 479] width 133 height 27
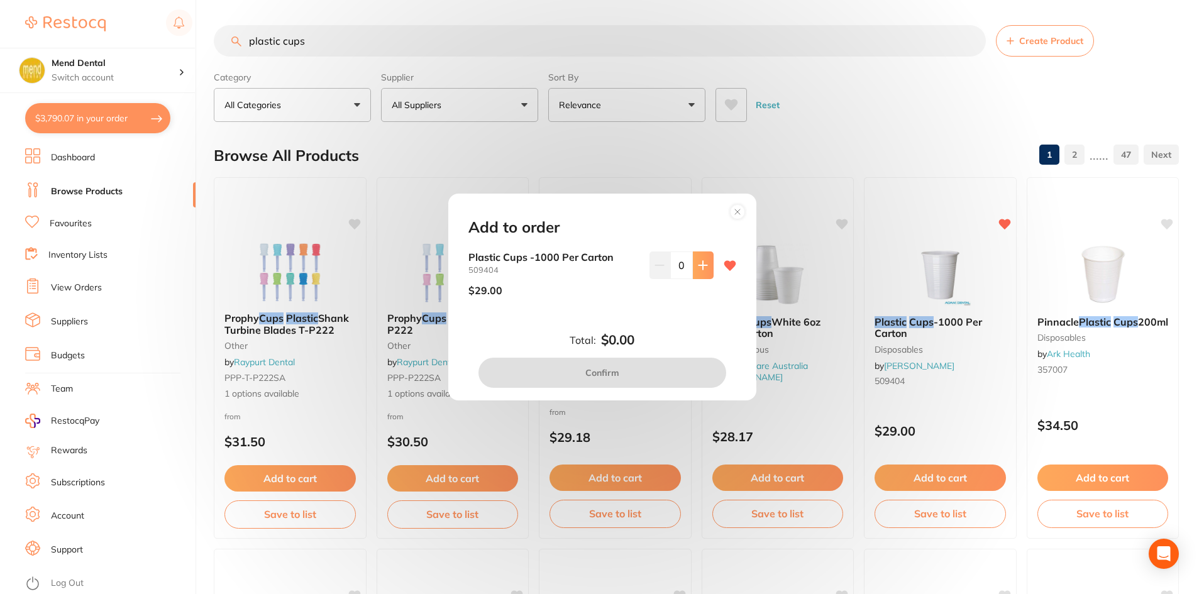
click at [698, 269] on icon at bounding box center [703, 265] width 10 height 10
type input "2"
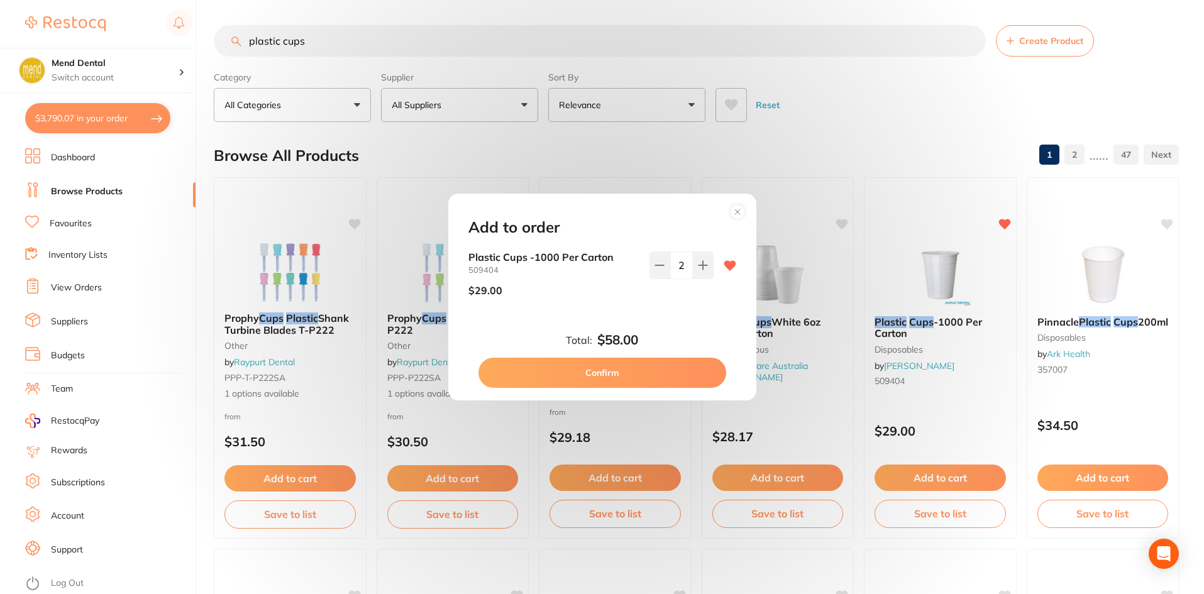
click at [632, 377] on button "Confirm" at bounding box center [602, 373] width 248 height 30
checkbox input "false"
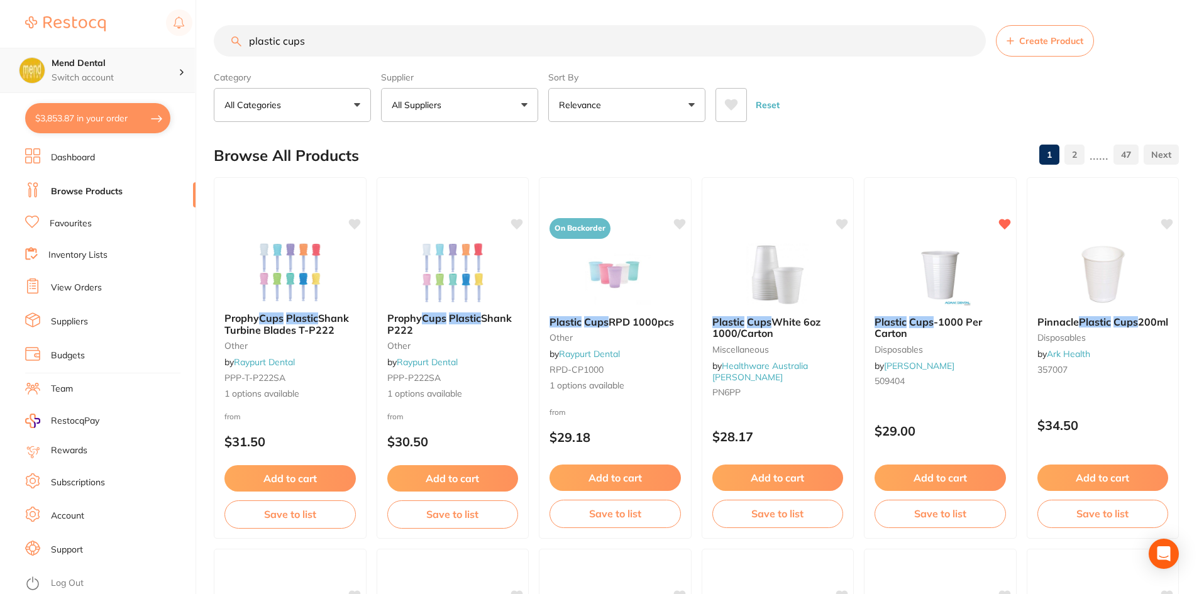
scroll to position [1, 0]
drag, startPoint x: 336, startPoint y: 45, endPoint x: 0, endPoint y: 59, distance: 336.6
click at [0, 60] on div "$3,853.87 Mend Dental Switch account Mend Dental $3,853.87 in your order Dashbo…" at bounding box center [602, 297] width 1204 height 594
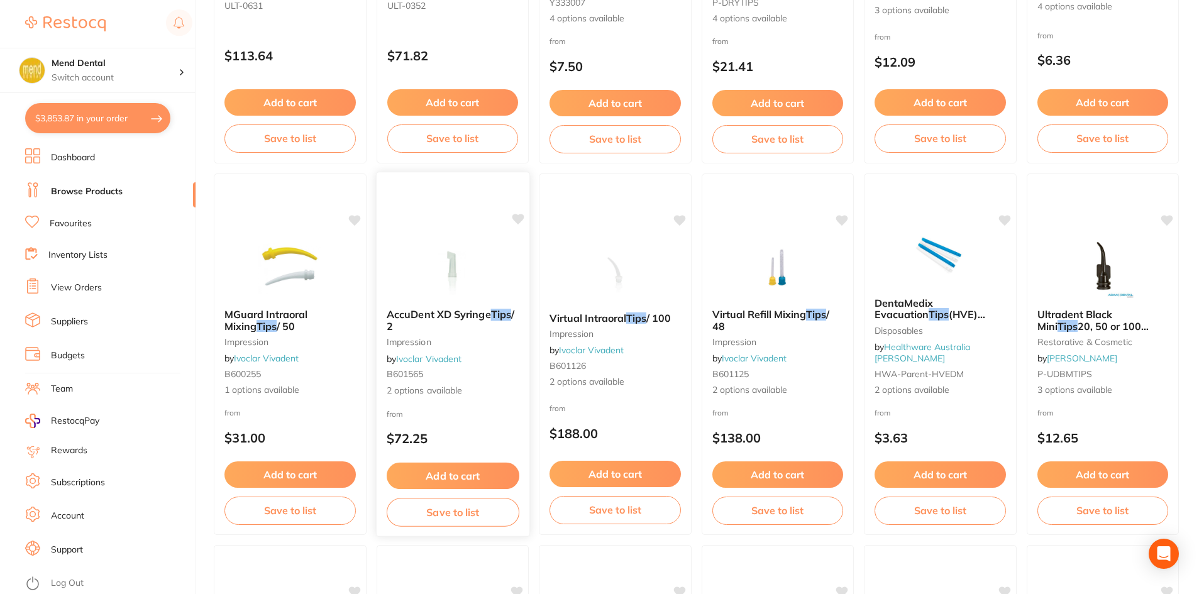
scroll to position [377, 0]
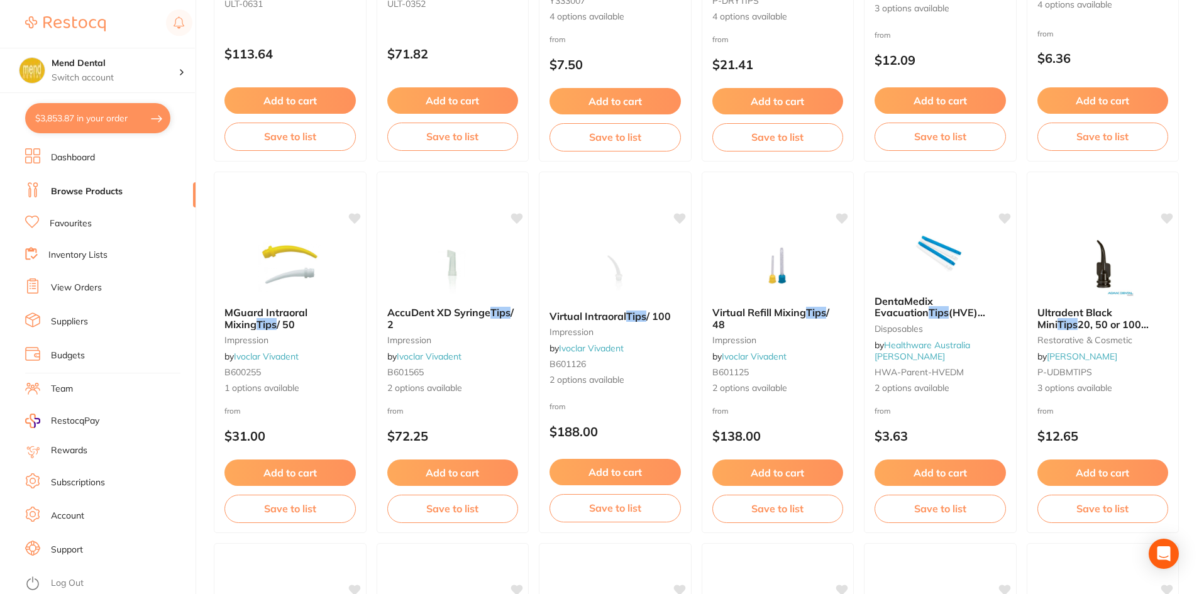
type input "ceraseal tips"
click at [77, 230] on li "Favourites" at bounding box center [110, 224] width 170 height 16
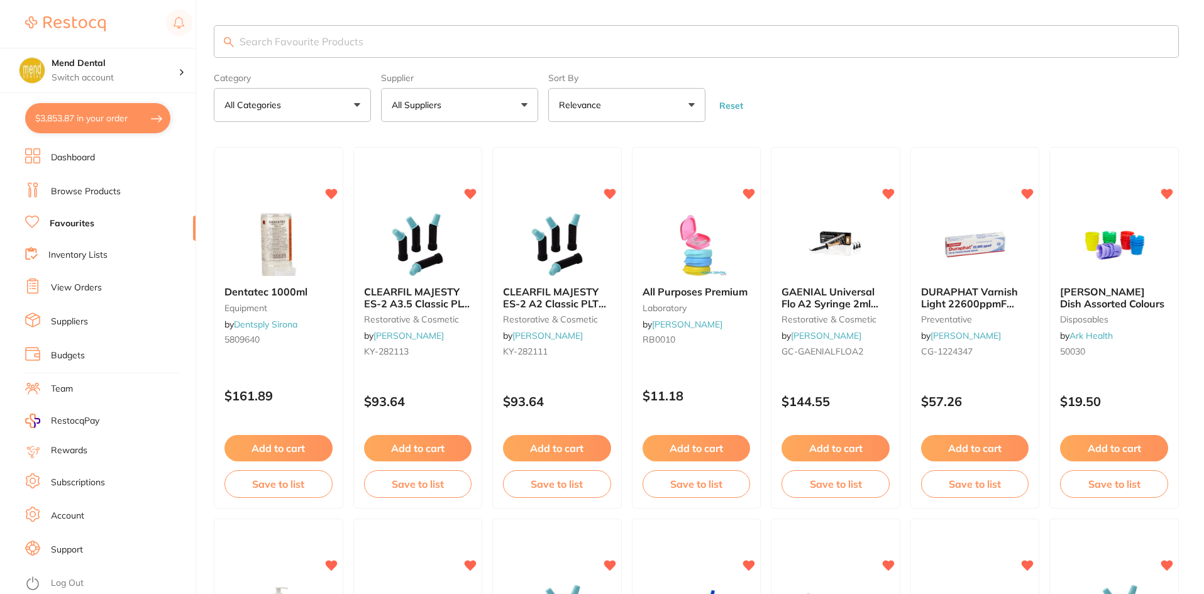
click at [440, 42] on input "search" at bounding box center [696, 41] width 965 height 33
click at [74, 153] on link "Dashboard" at bounding box center [73, 157] width 44 height 13
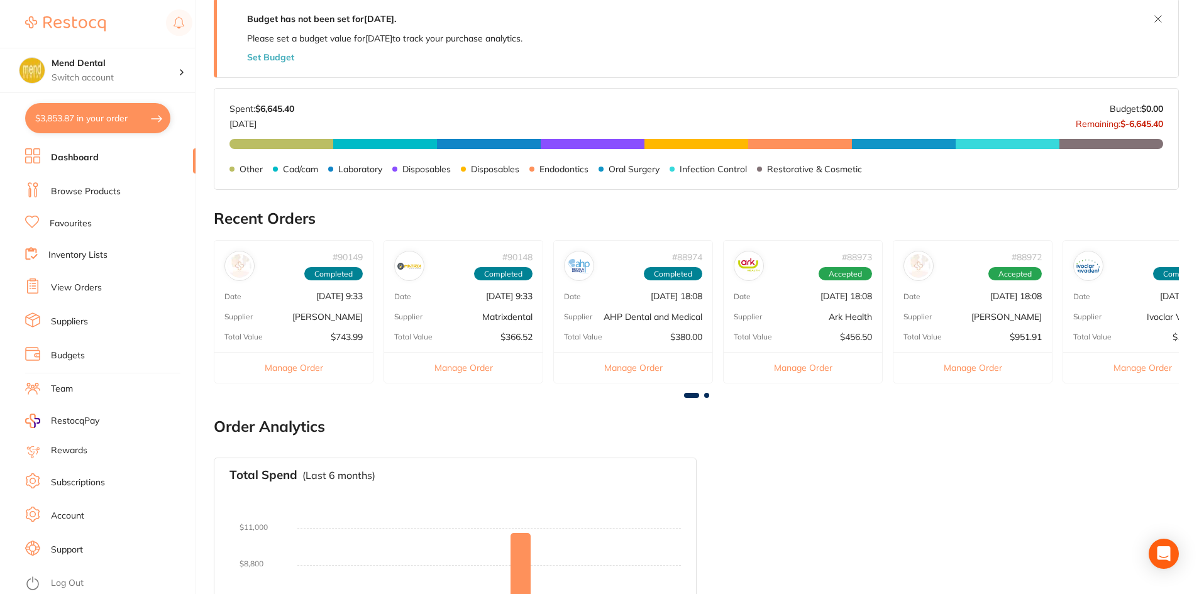
scroll to position [251, 0]
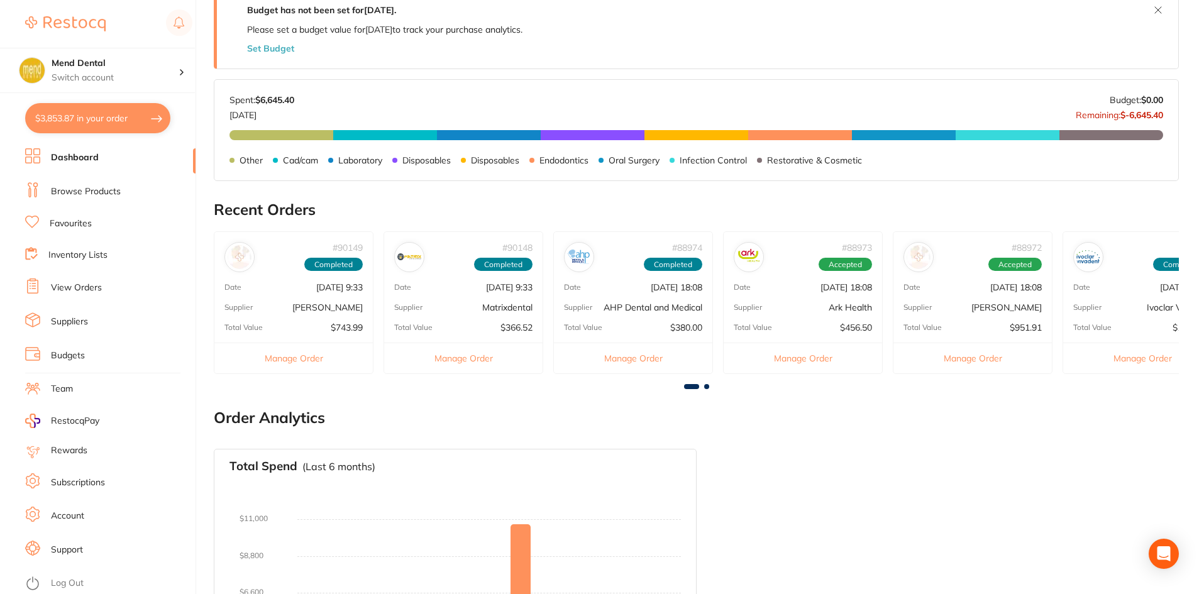
click at [341, 322] on p "$743.99" at bounding box center [347, 327] width 32 height 10
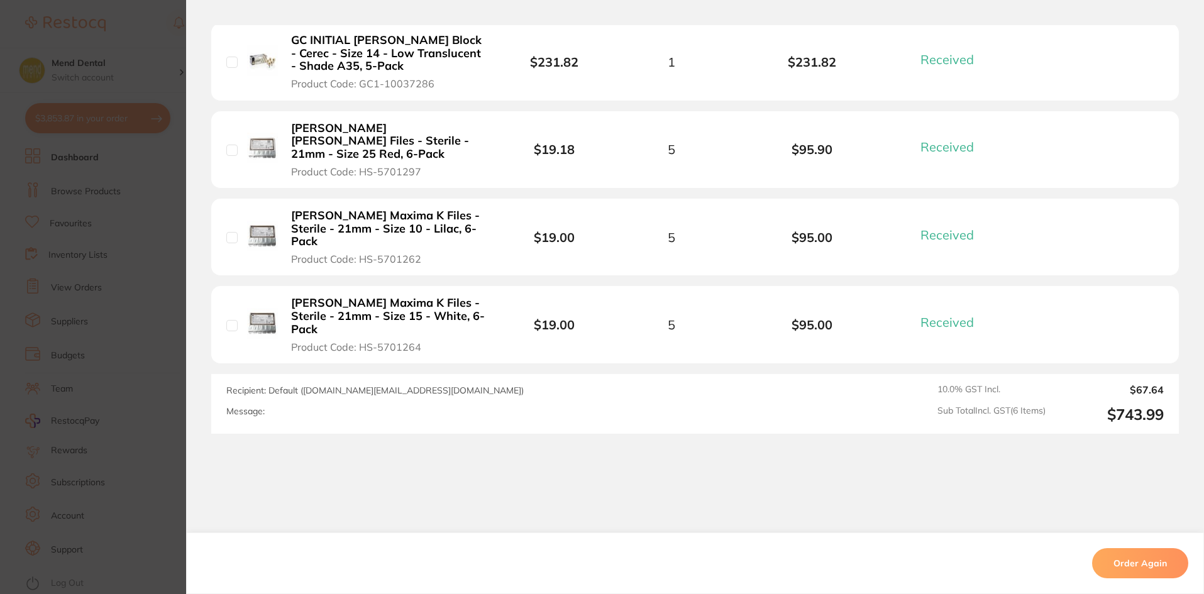
scroll to position [608, 0]
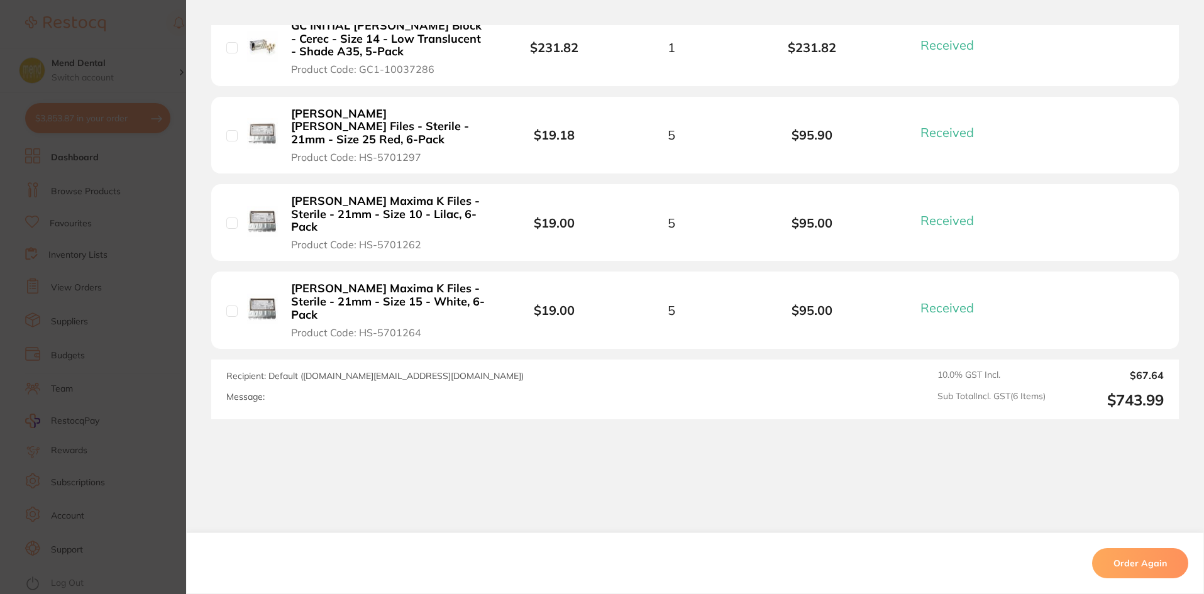
click at [119, 456] on section "Order ID: Restocq- 90149 Order Information 6 Received Completed Order Order Dat…" at bounding box center [602, 297] width 1204 height 594
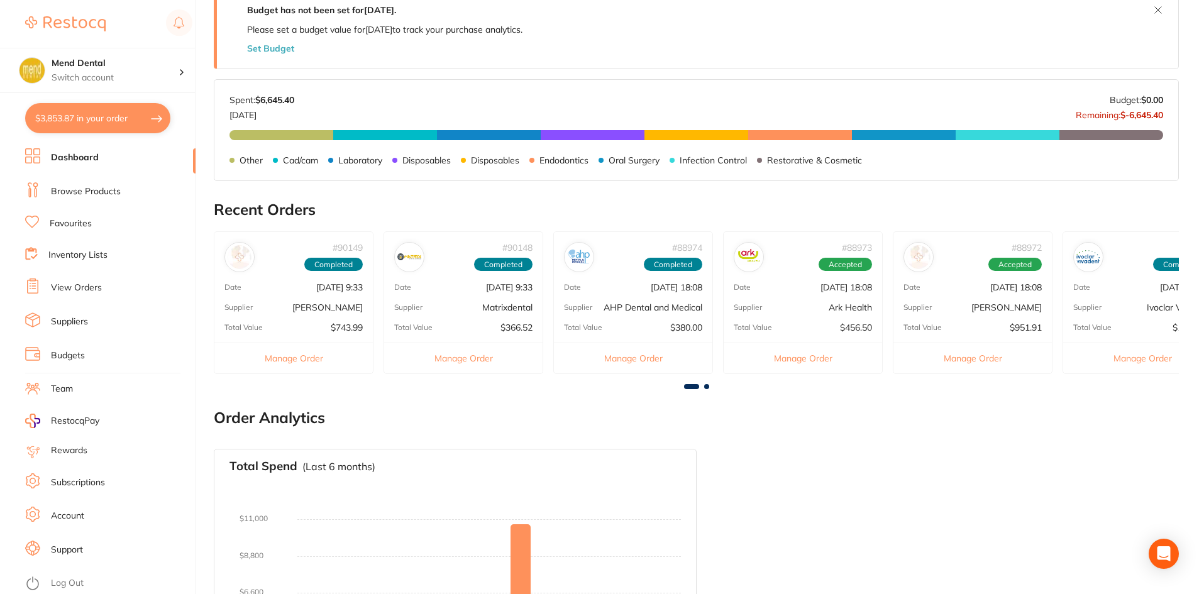
click at [532, 289] on p "Aug 13 2025, 9:33" at bounding box center [509, 287] width 47 height 10
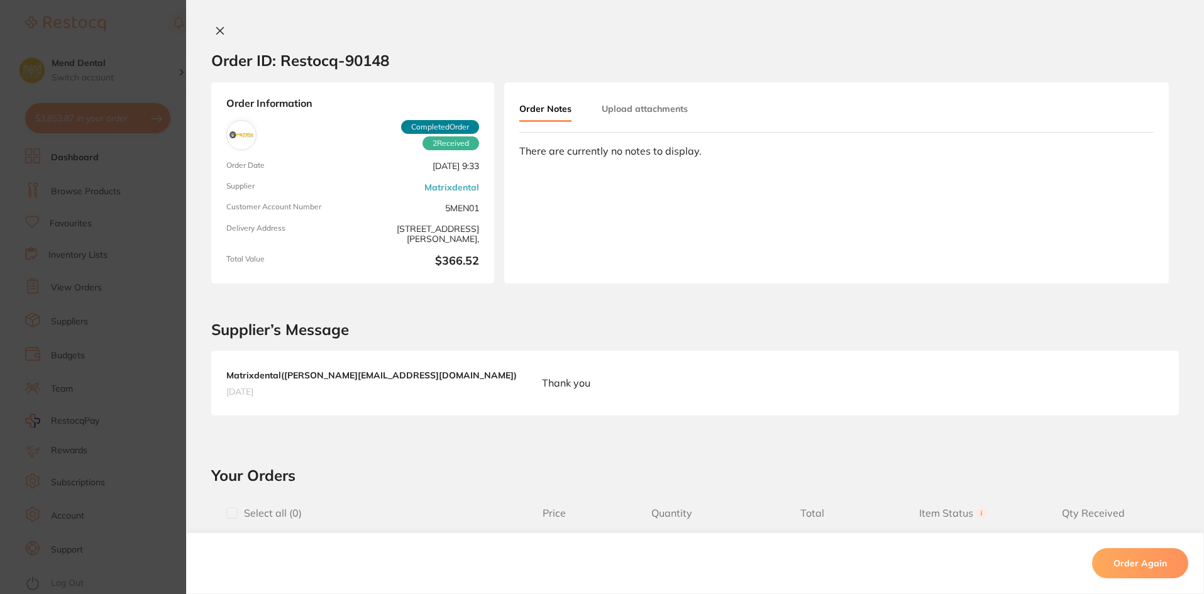
scroll to position [377, 0]
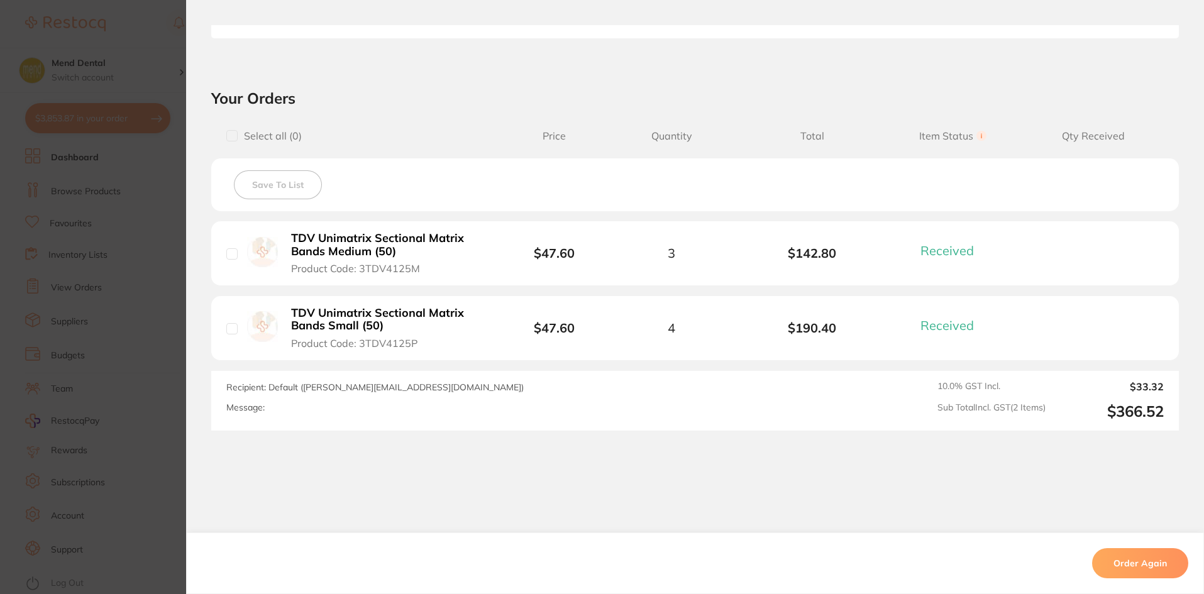
click at [122, 426] on section "Order ID: Restocq- 90148 Order Information 2 Received Completed Order Order Dat…" at bounding box center [602, 297] width 1204 height 594
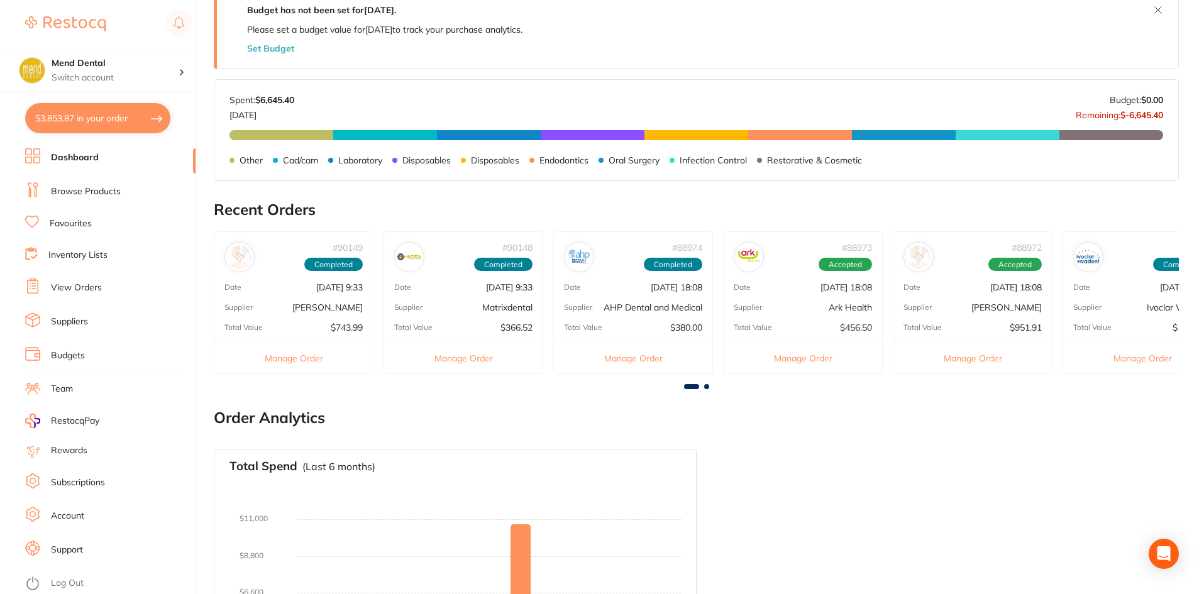
click at [669, 271] on span "Completed" at bounding box center [673, 265] width 58 height 14
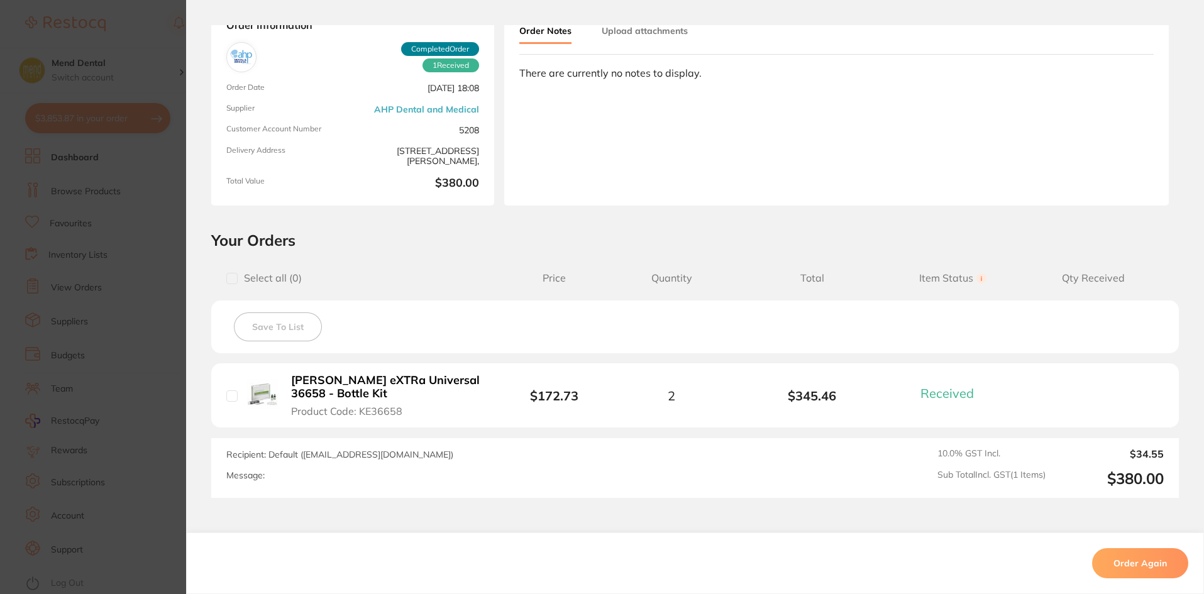
scroll to position [169, 0]
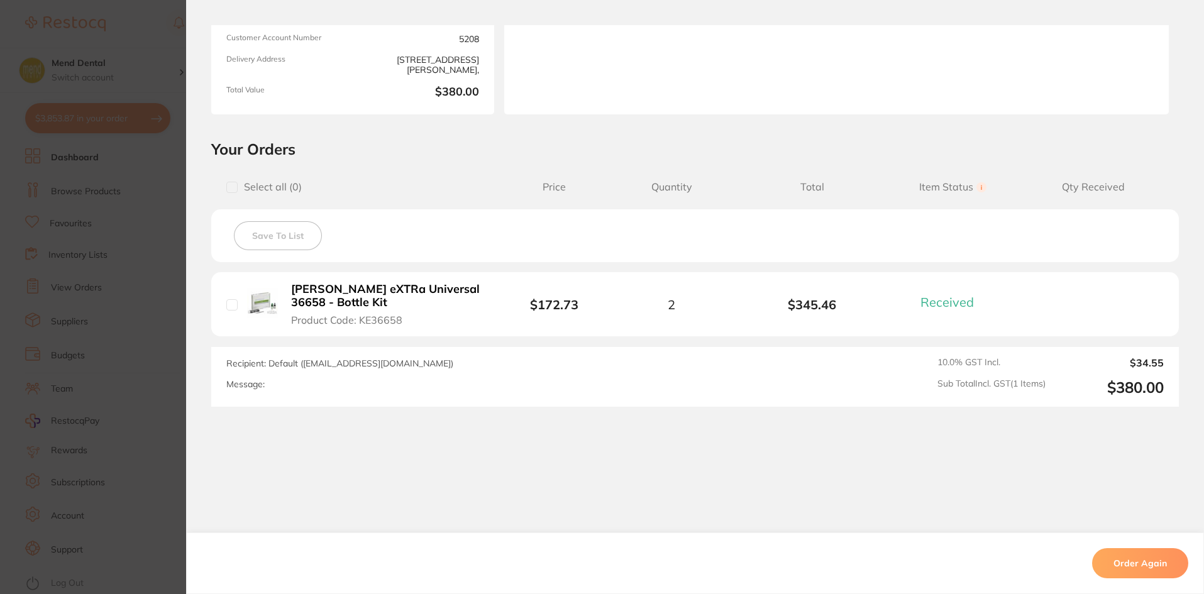
click at [40, 481] on section "Order ID: Restocq- 88974 Order Information 1 Received Completed Order Order Dat…" at bounding box center [602, 297] width 1204 height 594
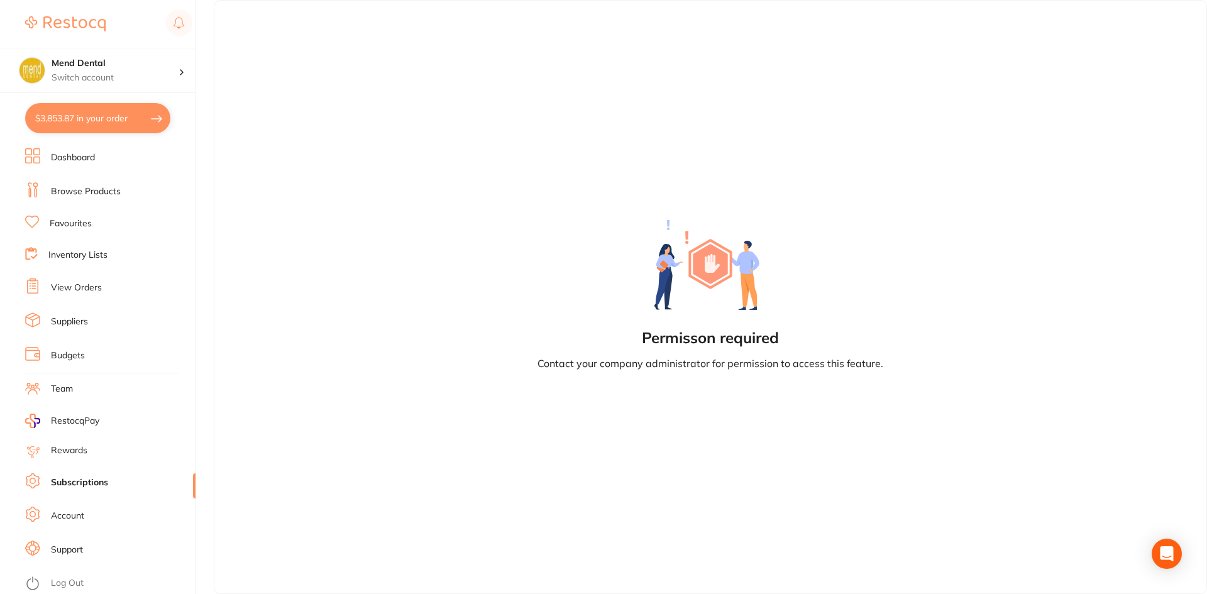
click at [52, 159] on link "Dashboard" at bounding box center [73, 157] width 44 height 13
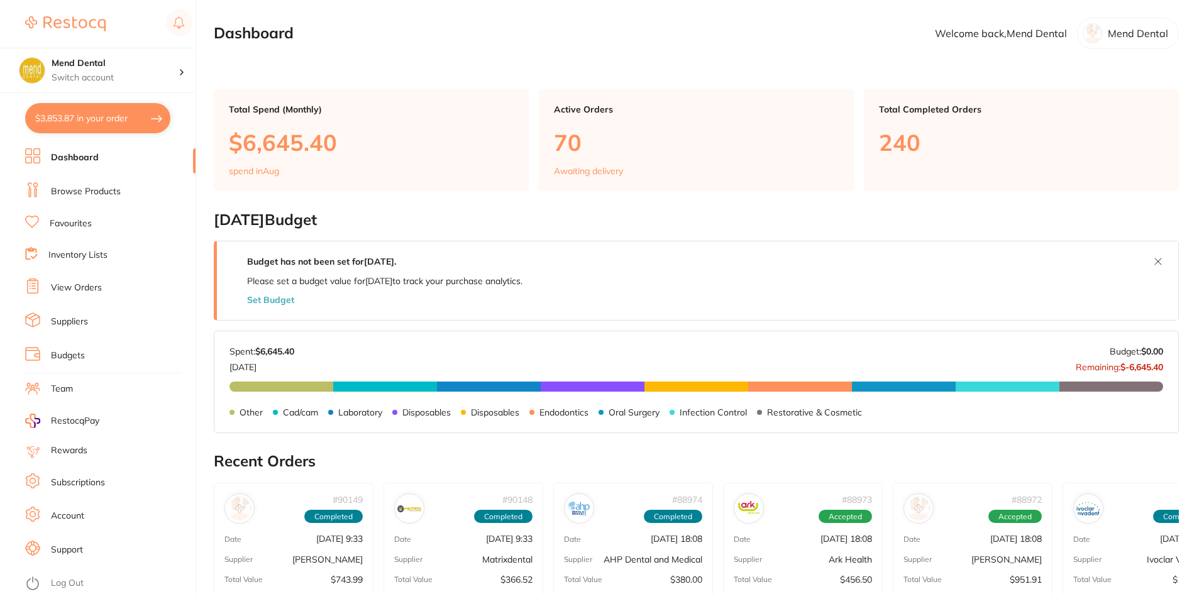
click at [69, 192] on link "Browse Products" at bounding box center [86, 191] width 70 height 13
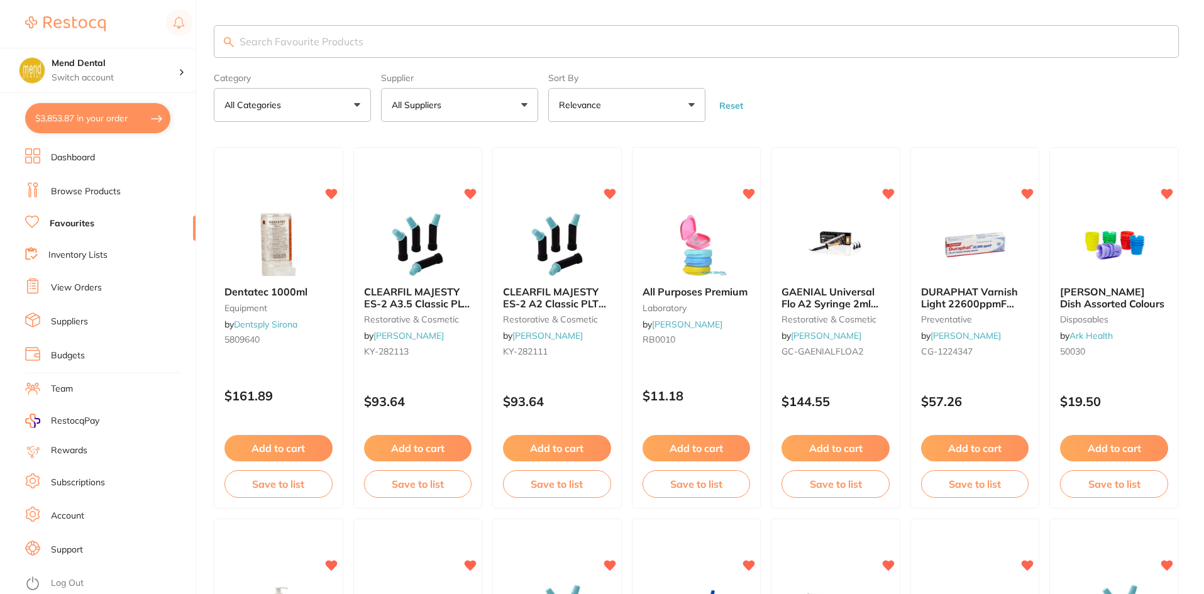
click at [366, 38] on input "search" at bounding box center [696, 41] width 965 height 33
click at [426, 450] on button "Add to cart" at bounding box center [418, 448] width 108 height 26
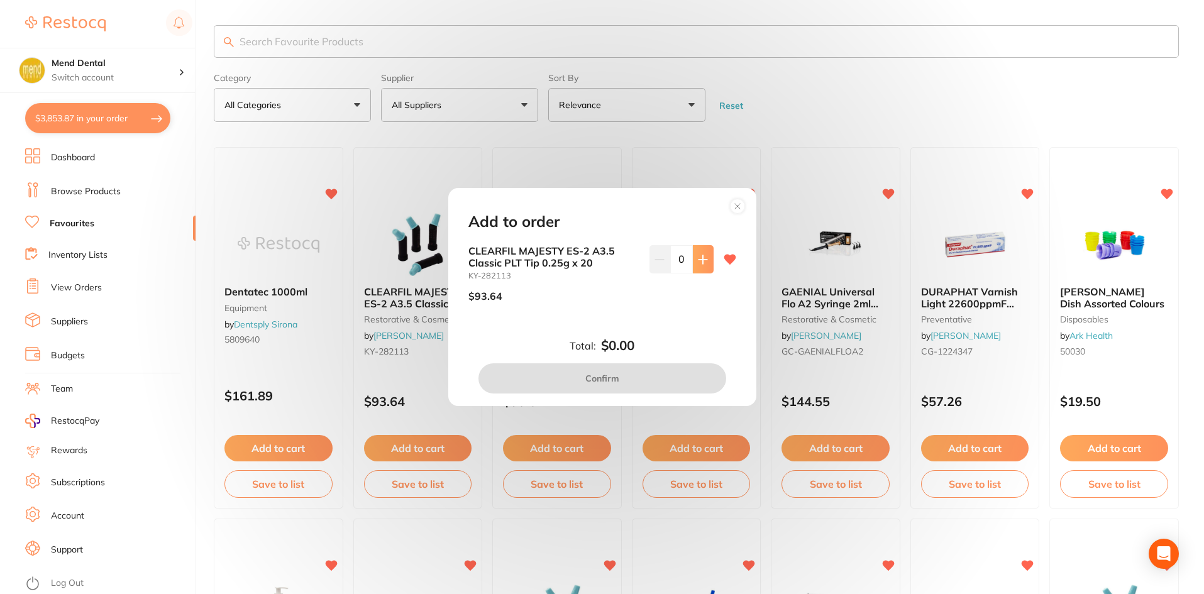
click at [702, 270] on button at bounding box center [703, 259] width 21 height 28
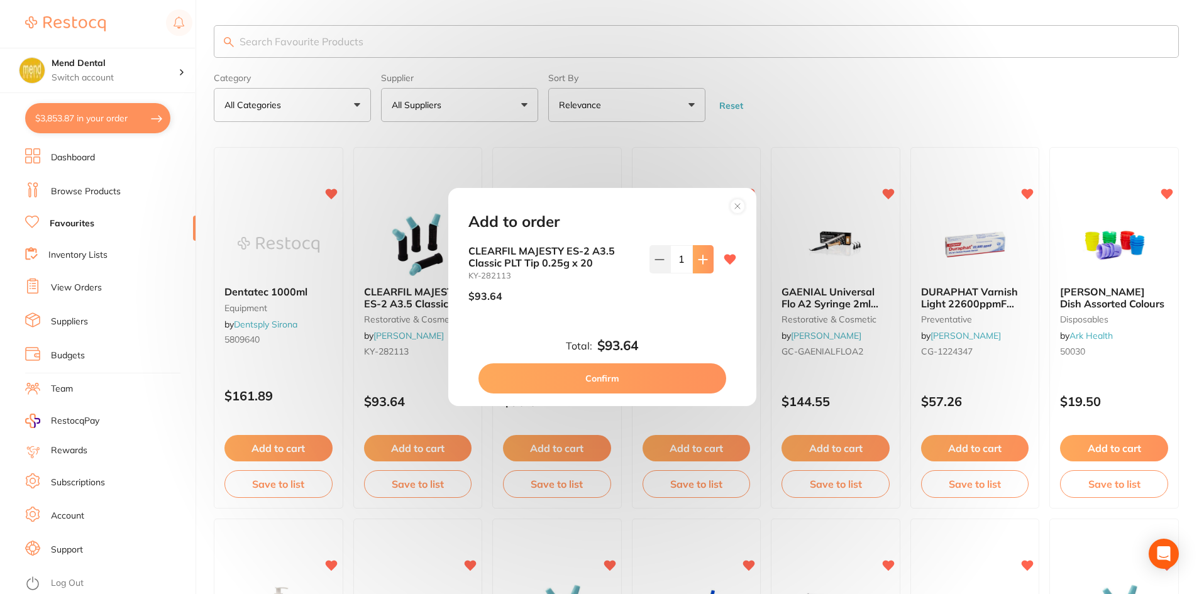
click at [702, 270] on button at bounding box center [703, 259] width 21 height 28
type input "2"
click at [563, 382] on button "Confirm" at bounding box center [602, 378] width 248 height 30
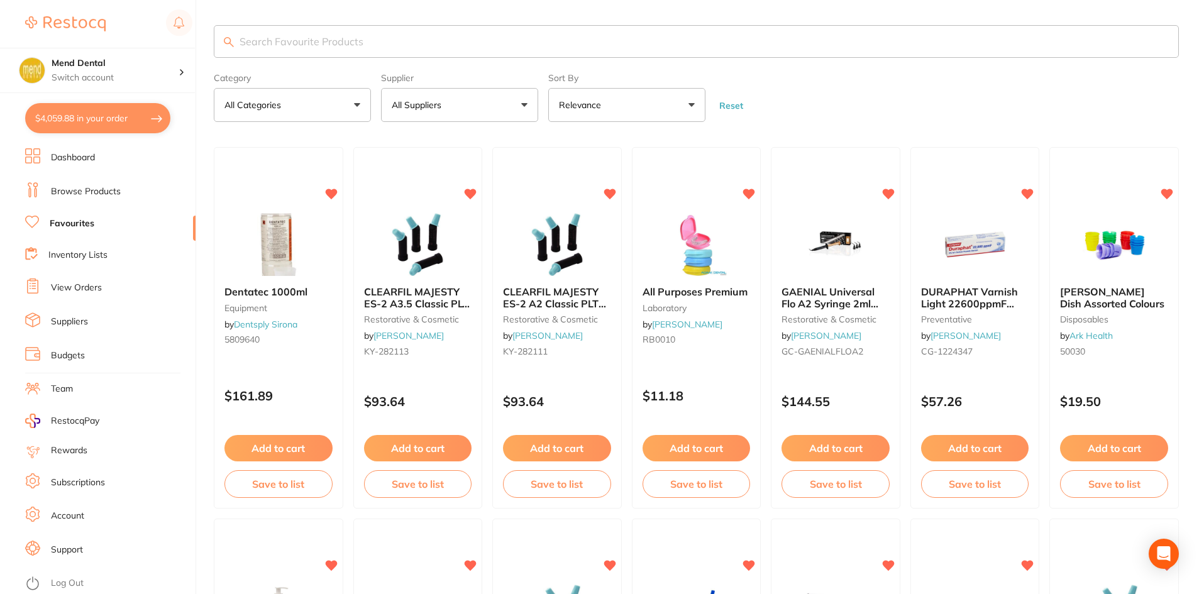
checkbox input "false"
click at [299, 48] on input "search" at bounding box center [696, 41] width 965 height 33
type input "flow resin"
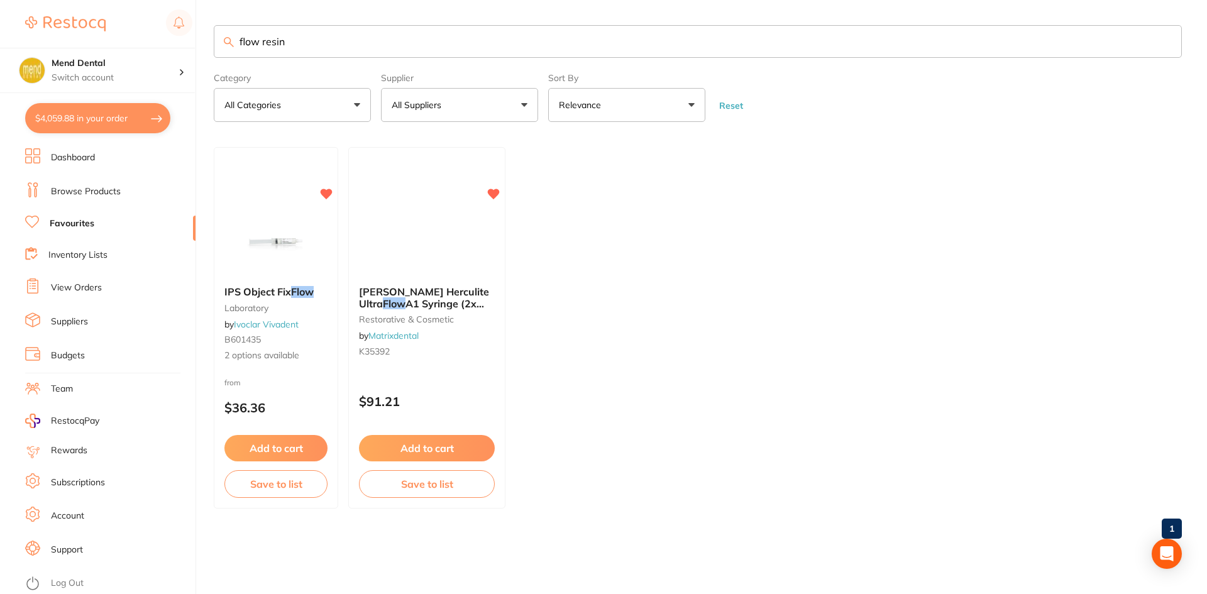
click at [63, 185] on link "Browse Products" at bounding box center [86, 191] width 70 height 13
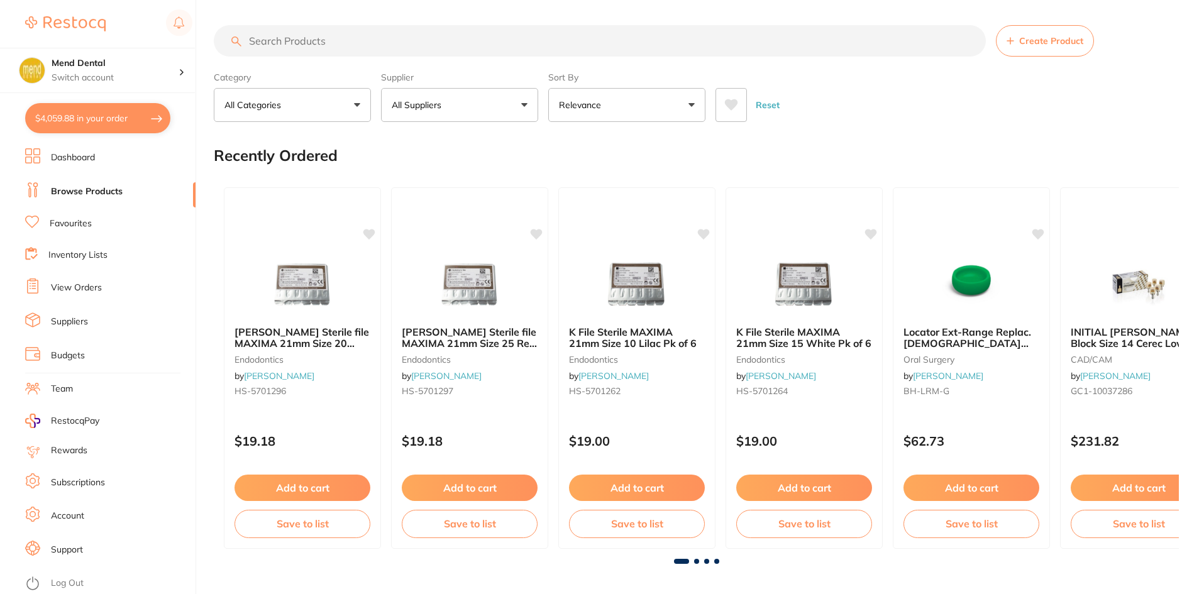
click at [304, 53] on input "search" at bounding box center [600, 40] width 772 height 31
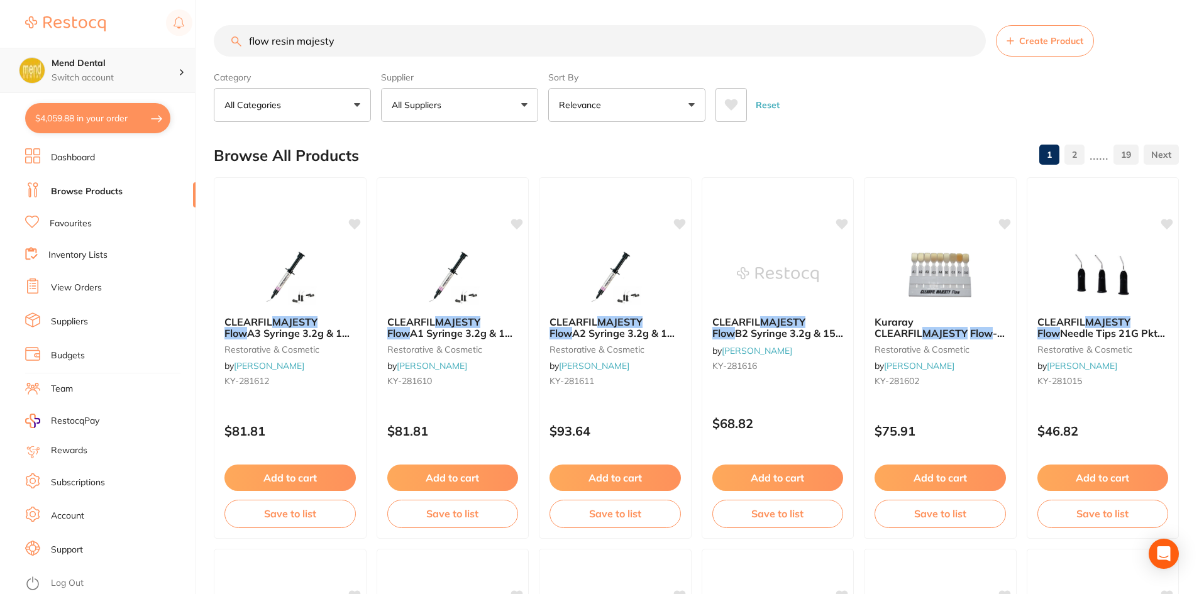
scroll to position [1, 0]
drag, startPoint x: 343, startPoint y: 40, endPoint x: 15, endPoint y: 74, distance: 329.8
click at [15, 74] on div "$4,059.88 Mend Dental Switch account Mend Dental $4,059.88 in your order Dashbo…" at bounding box center [602, 297] width 1204 height 594
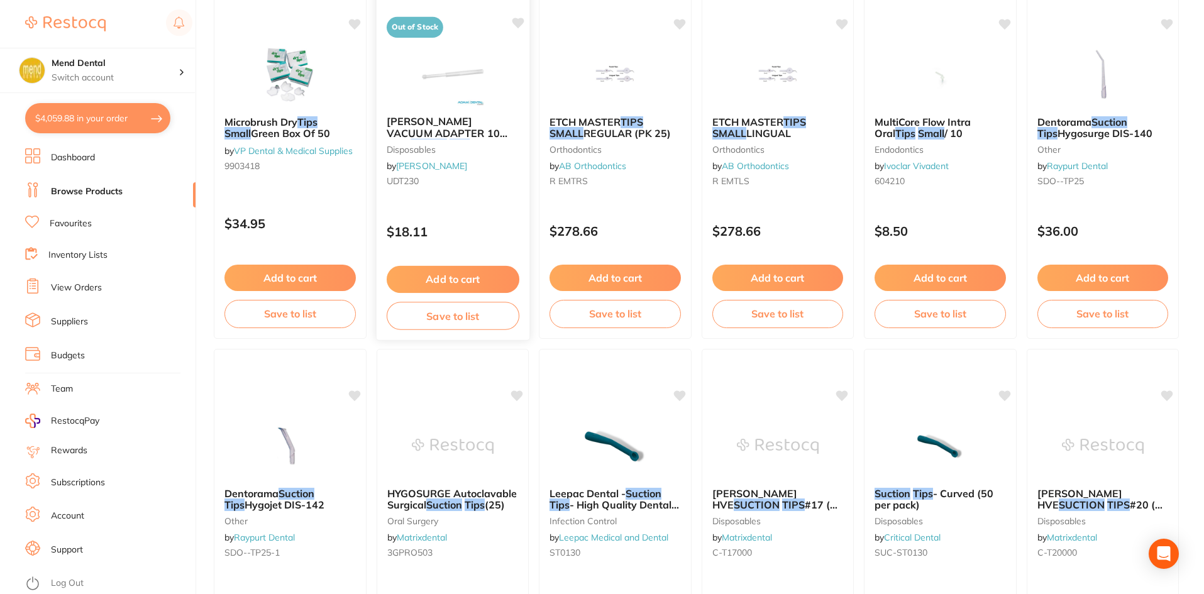
scroll to position [1194, 0]
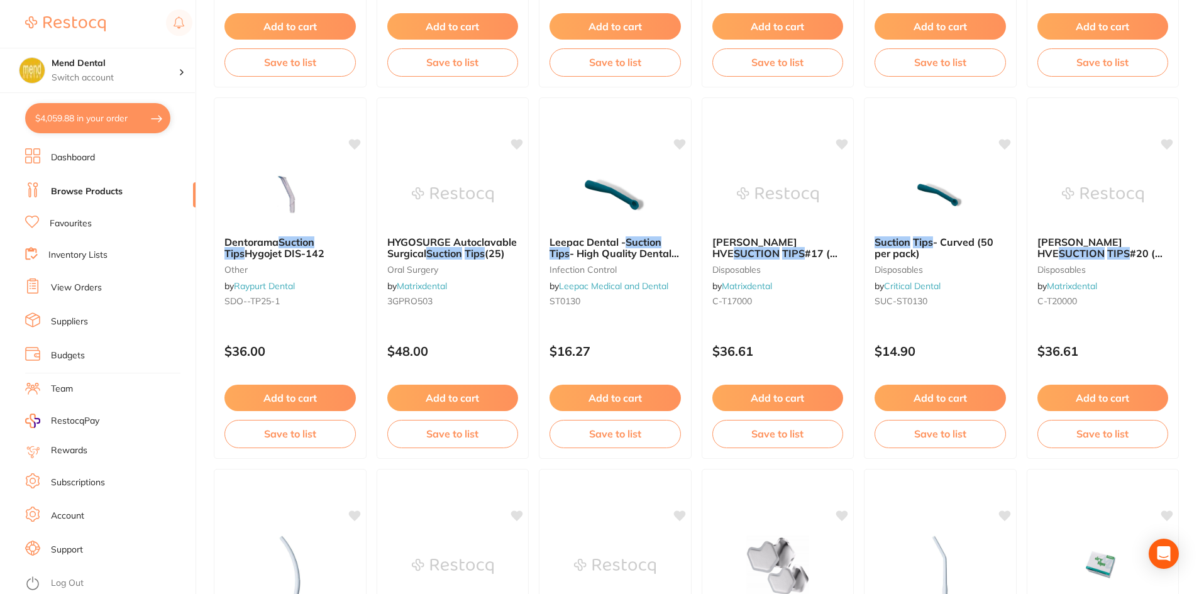
type input "small suction tips"
click at [69, 219] on link "Favourites" at bounding box center [71, 224] width 42 height 13
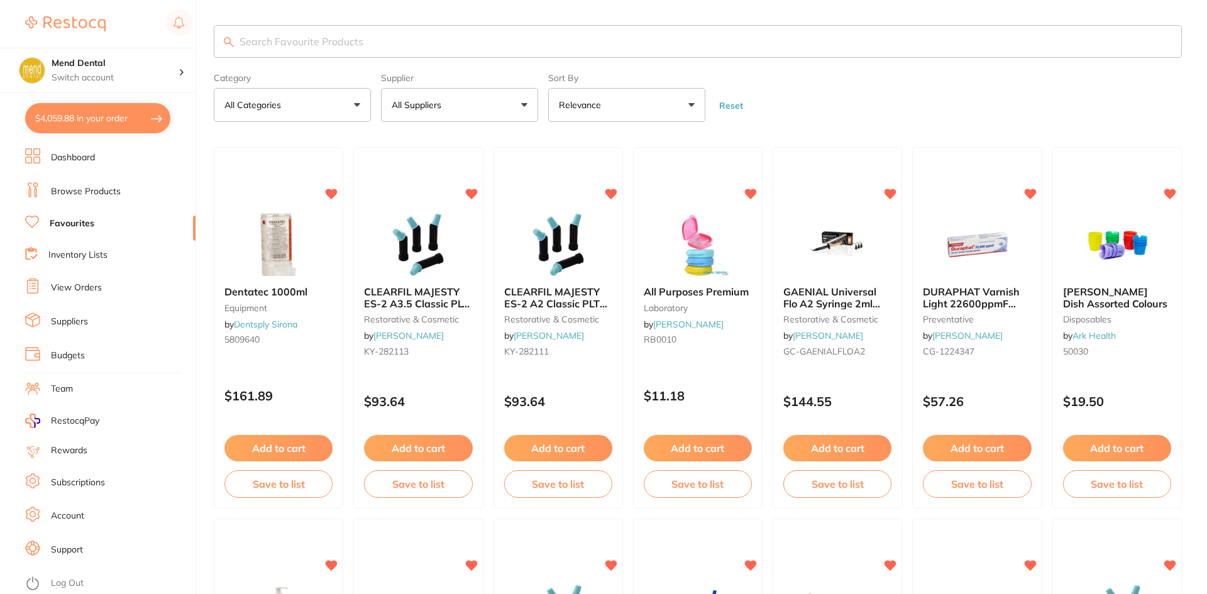
click at [281, 31] on input "search" at bounding box center [698, 41] width 968 height 33
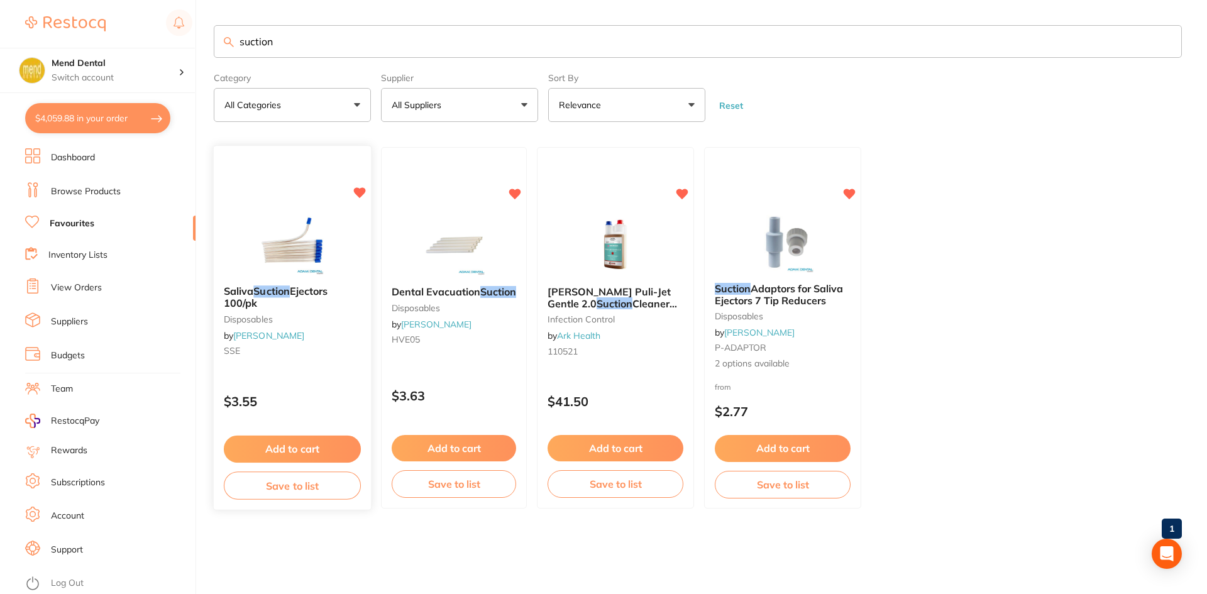
type input "suction"
click at [341, 451] on button "Add to cart" at bounding box center [292, 449] width 137 height 27
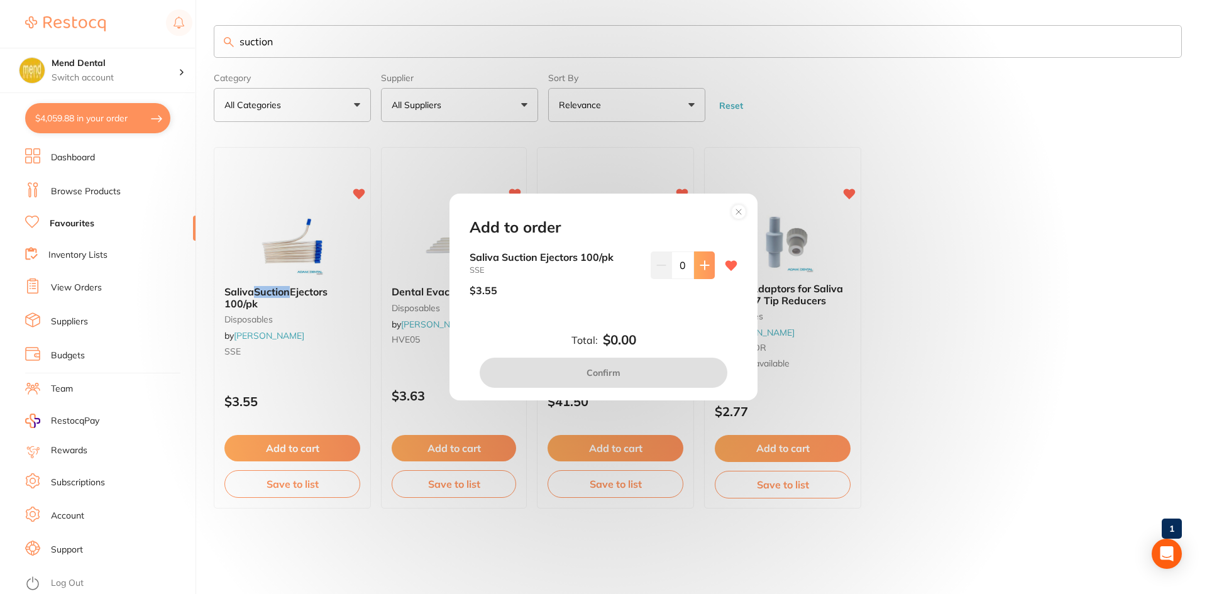
click at [706, 268] on icon at bounding box center [705, 265] width 10 height 10
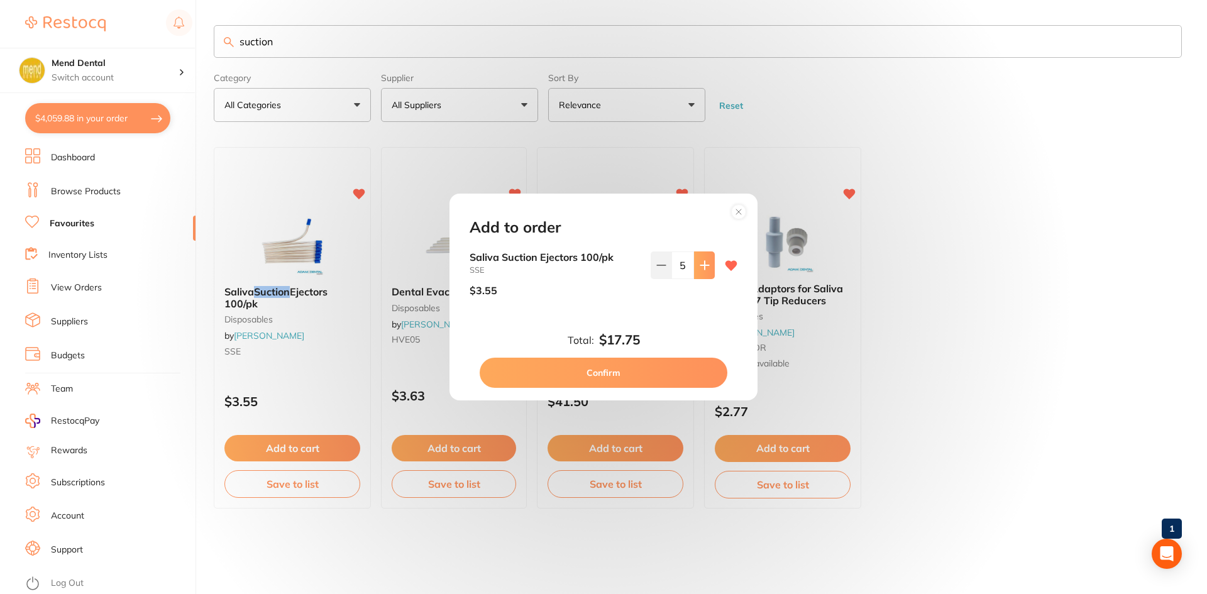
click at [706, 268] on icon at bounding box center [705, 265] width 10 height 10
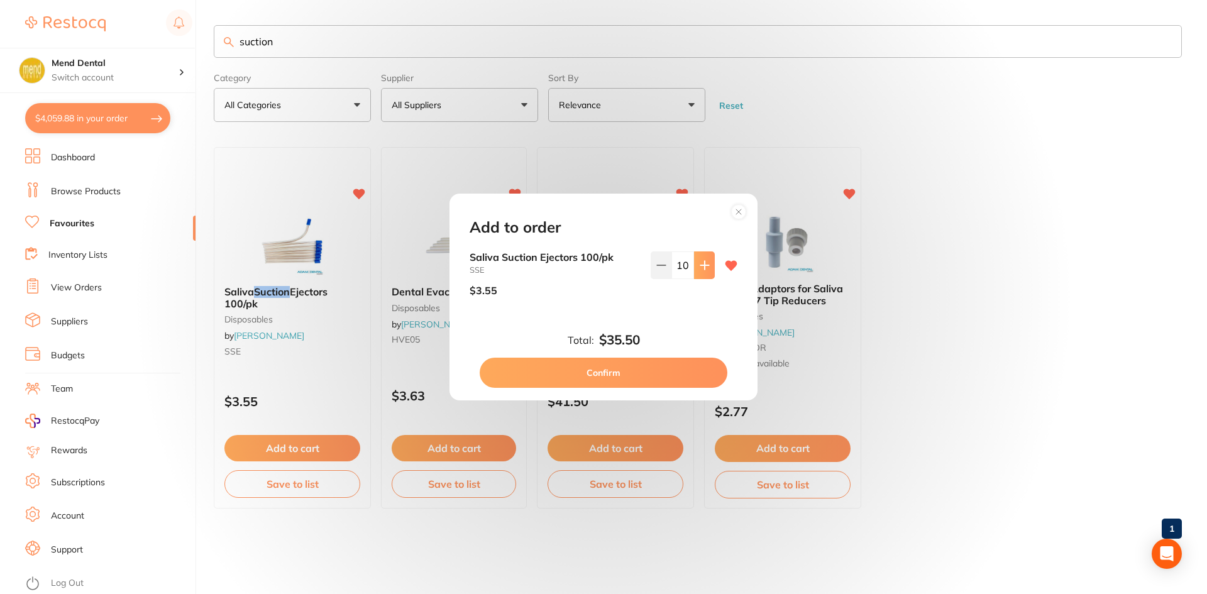
click at [700, 263] on icon at bounding box center [705, 265] width 10 height 10
type input "12"
click at [598, 377] on button "Confirm" at bounding box center [604, 373] width 248 height 30
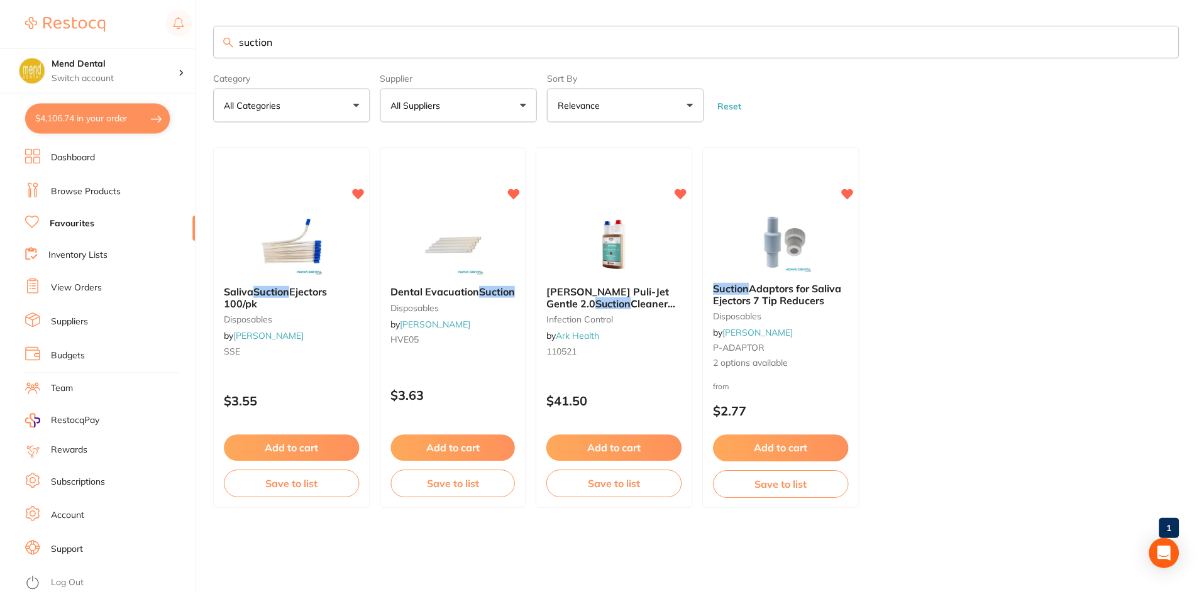
scroll to position [1, 0]
drag, startPoint x: 283, startPoint y: 43, endPoint x: 213, endPoint y: 63, distance: 72.4
click at [213, 63] on div "$4,106.74 Mend Dental Switch account Mend Dental $4,106.74 in your order Dashbo…" at bounding box center [603, 297] width 1207 height 594
click at [130, 197] on li "Browse Products" at bounding box center [110, 191] width 170 height 19
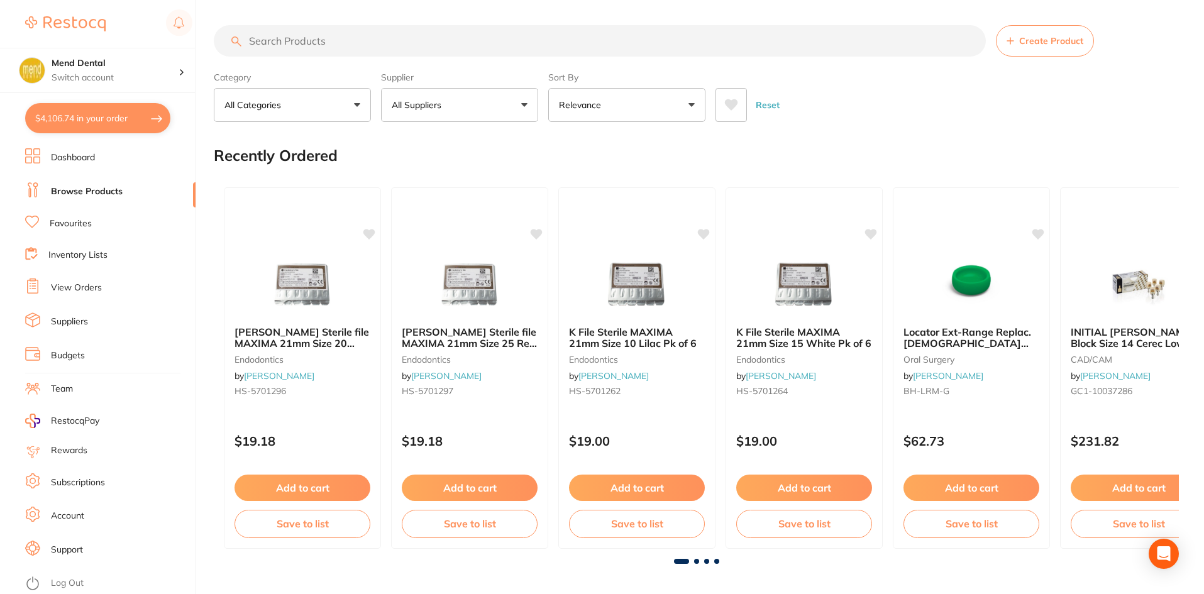
click at [71, 182] on li "Browse Products" at bounding box center [110, 191] width 170 height 19
click at [305, 47] on input "search" at bounding box center [600, 40] width 772 height 31
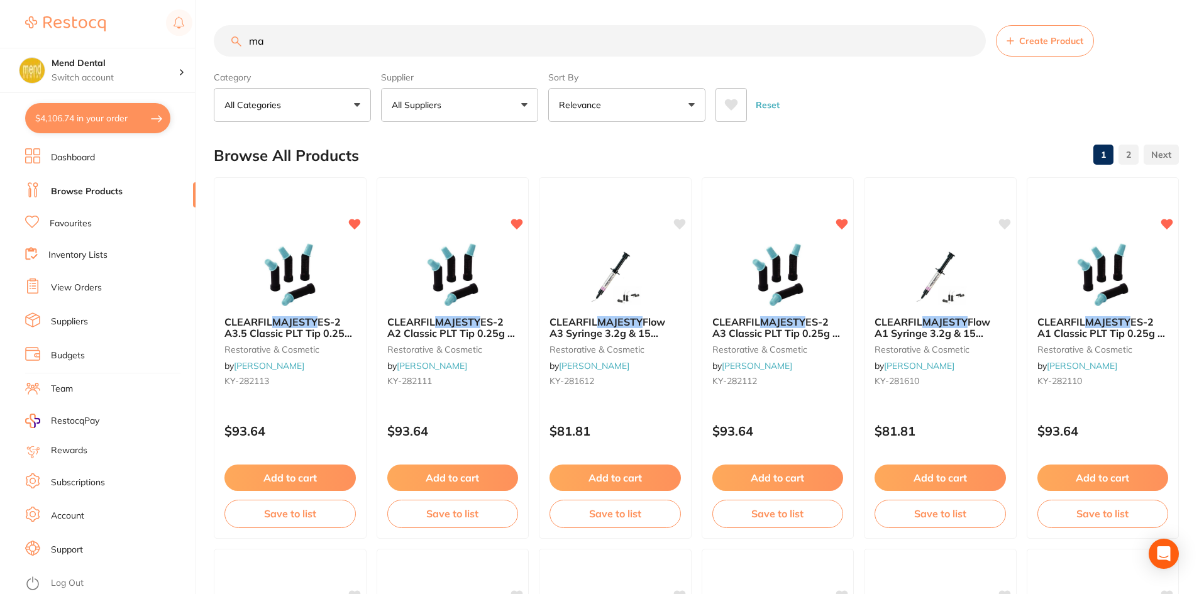
type input "m"
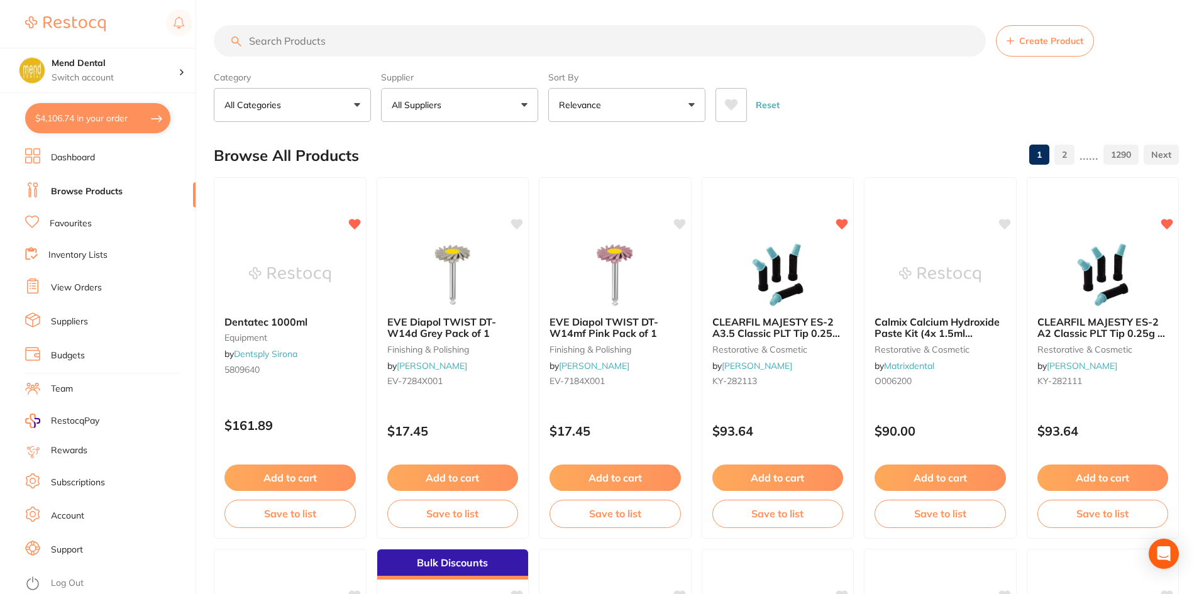
click at [120, 124] on button "$4,106.74 in your order" at bounding box center [97, 118] width 145 height 30
checkbox input "true"
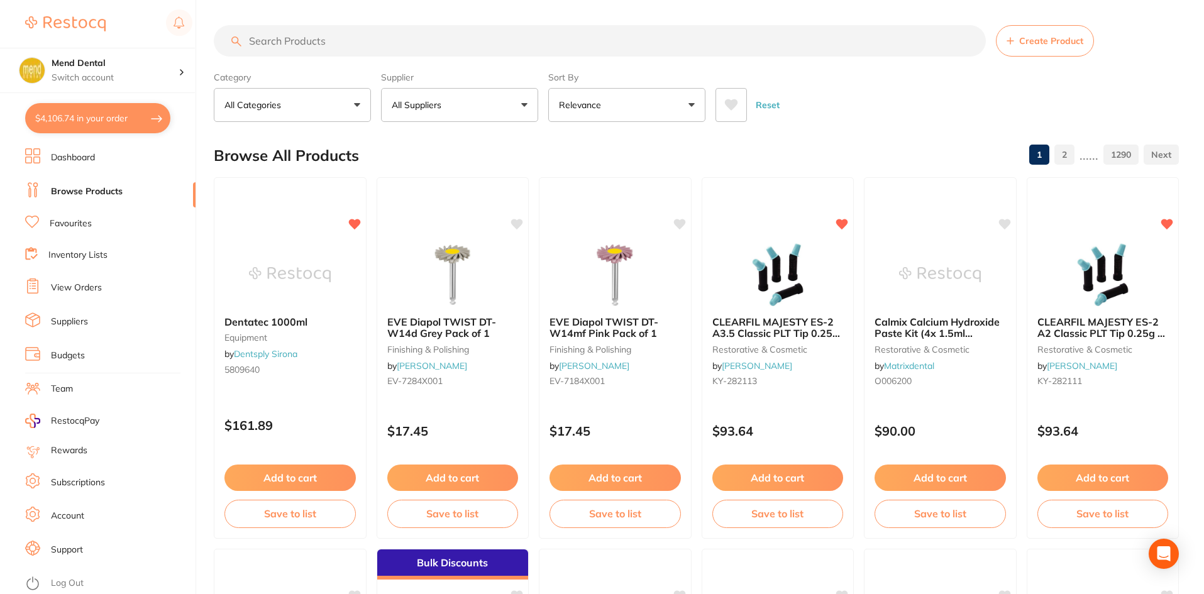
checkbox input "true"
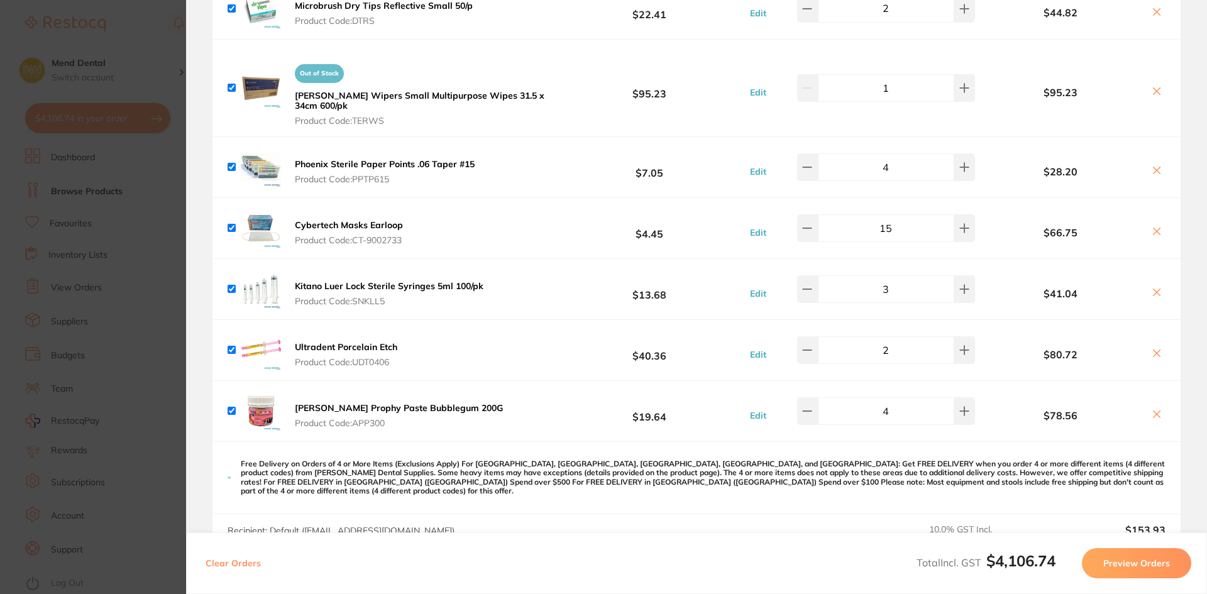
scroll to position [3017, 0]
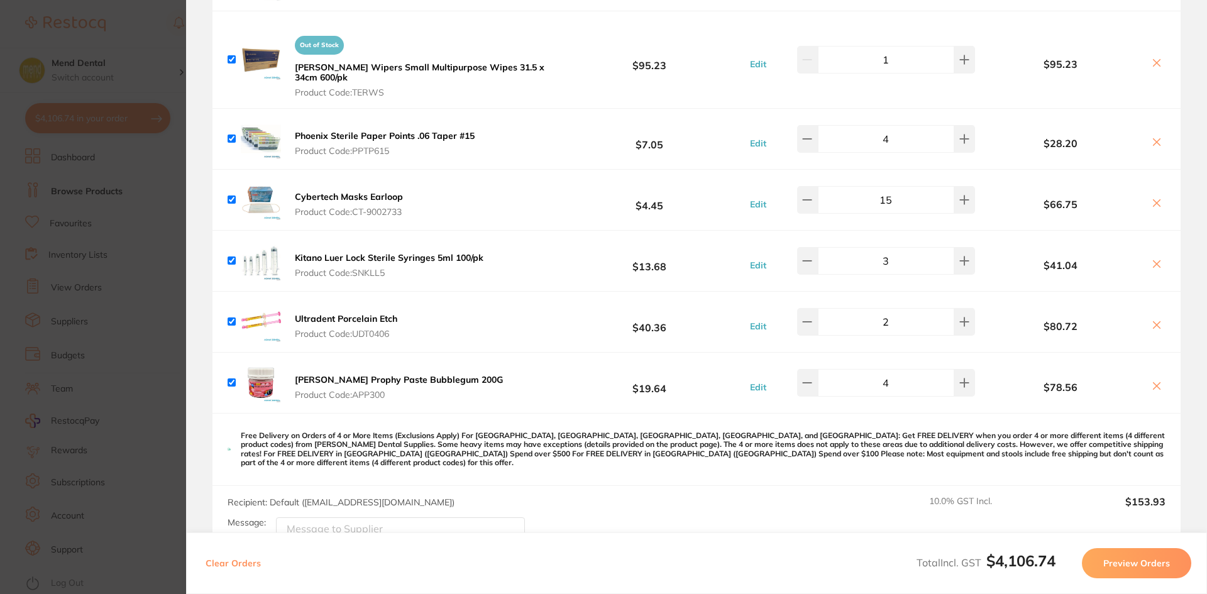
click at [101, 482] on section "Update RRP Set your pre negotiated price for this item. Item Agreed RRP (excl. …" at bounding box center [603, 297] width 1207 height 594
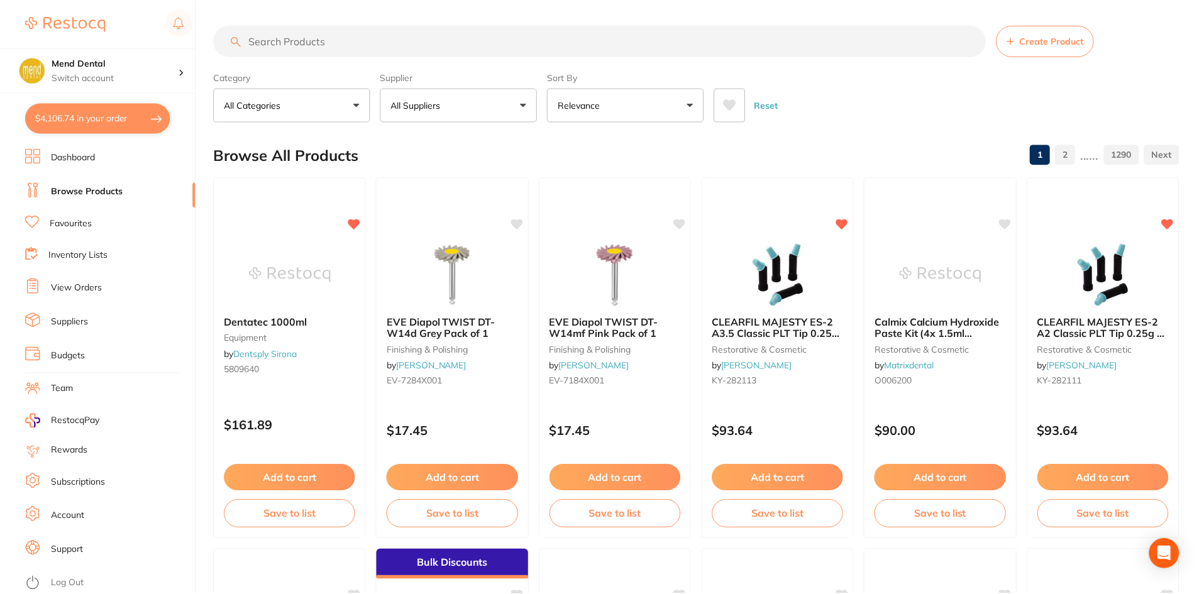
scroll to position [1, 0]
click at [60, 216] on li "Favourites" at bounding box center [110, 224] width 170 height 16
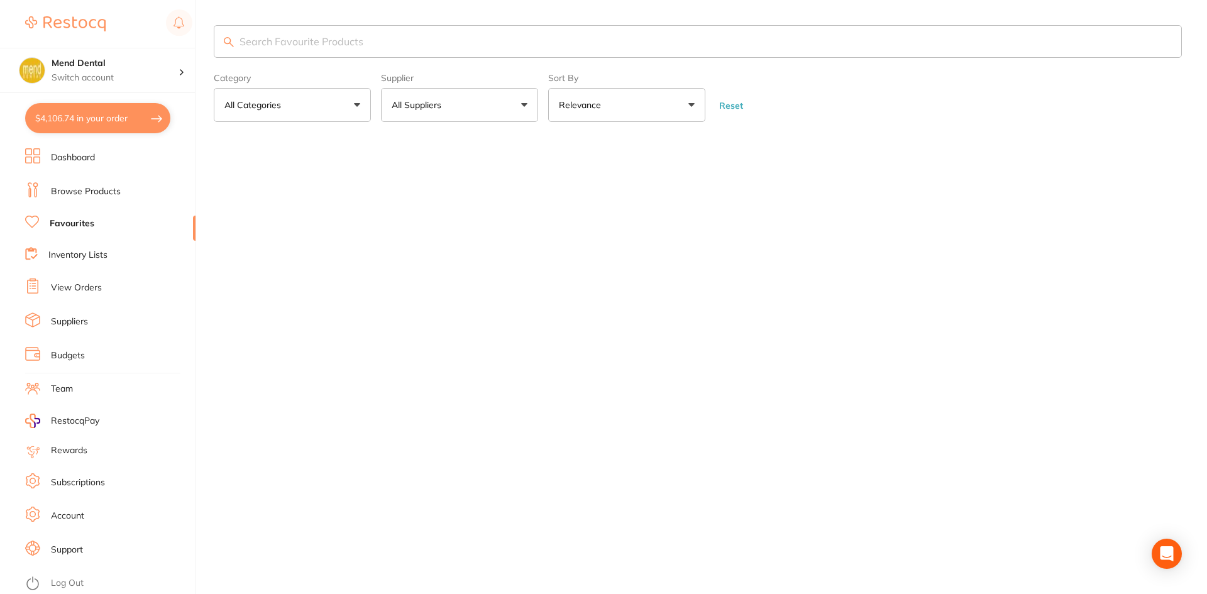
click at [319, 33] on input "search" at bounding box center [698, 41] width 968 height 33
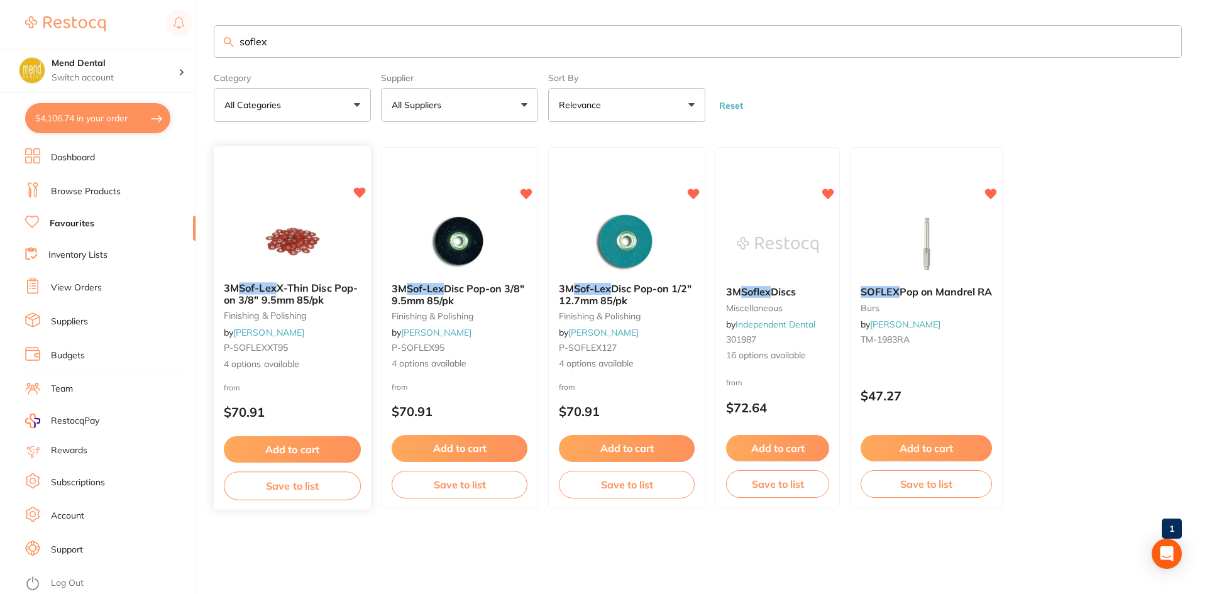
click at [344, 324] on div "3M Sof-Lex X-Thin Disc Pop-on 3/8" 9.5mm 85/pk finishing & polishing by Adam De…" at bounding box center [292, 326] width 157 height 109
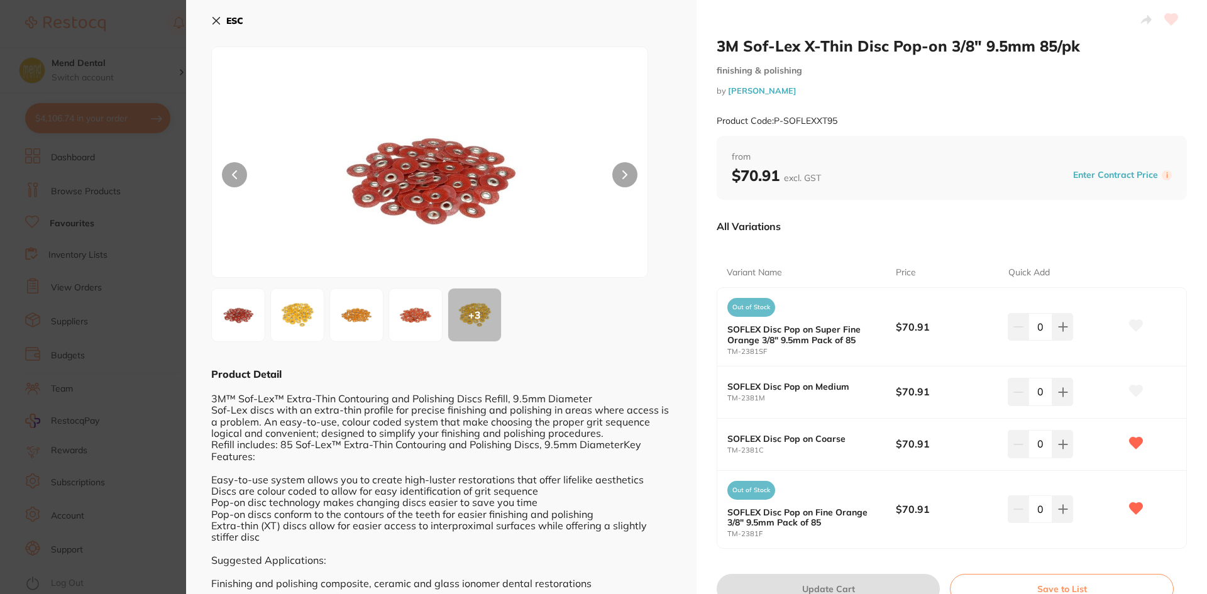
scroll to position [55, 0]
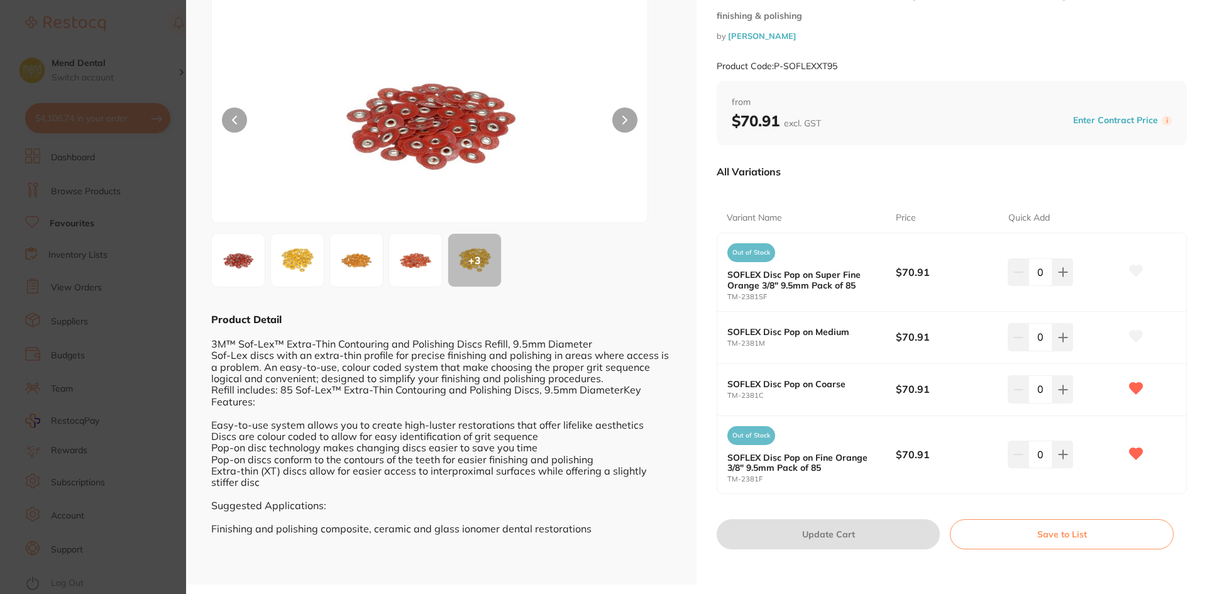
click at [77, 461] on section "3M Sof-Lex X-Thin Disc Pop-on 3/8" 9.5mm 85/pk finishing & polishing by Adam De…" at bounding box center [603, 297] width 1207 height 594
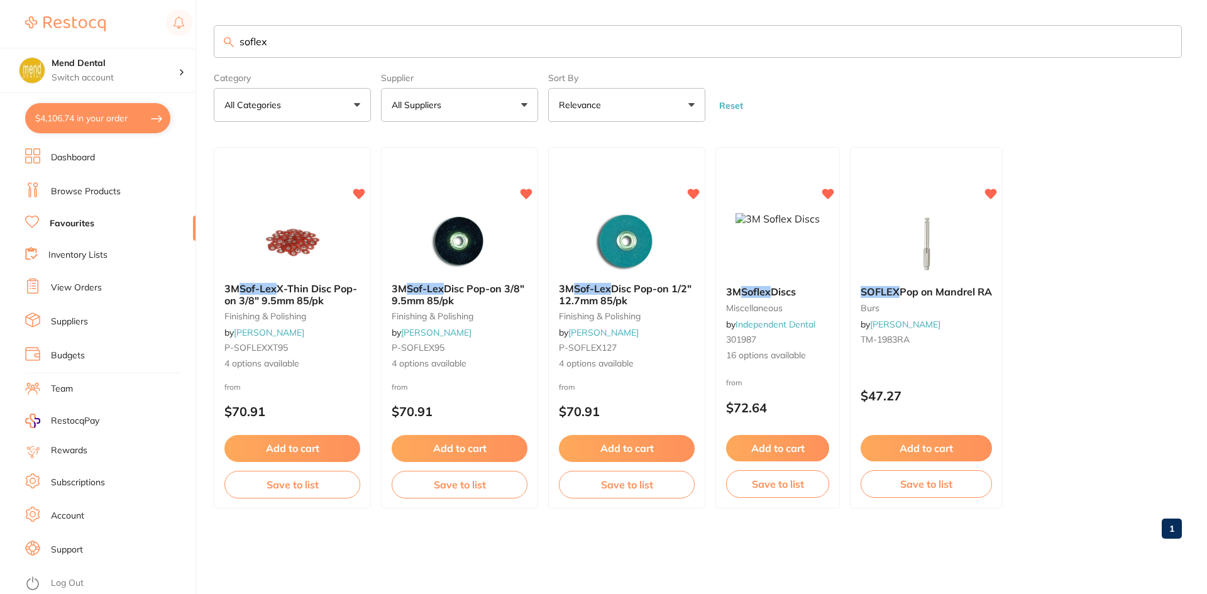
click at [346, 39] on input "soflex" at bounding box center [698, 41] width 968 height 33
type input "soflex red"
drag, startPoint x: 305, startPoint y: 36, endPoint x: 121, endPoint y: 78, distance: 188.9
click at [121, 78] on div "$4,106.74 Mend Dental Switch account Mend Dental $4,106.74 in your order Dashbo…" at bounding box center [603, 297] width 1207 height 594
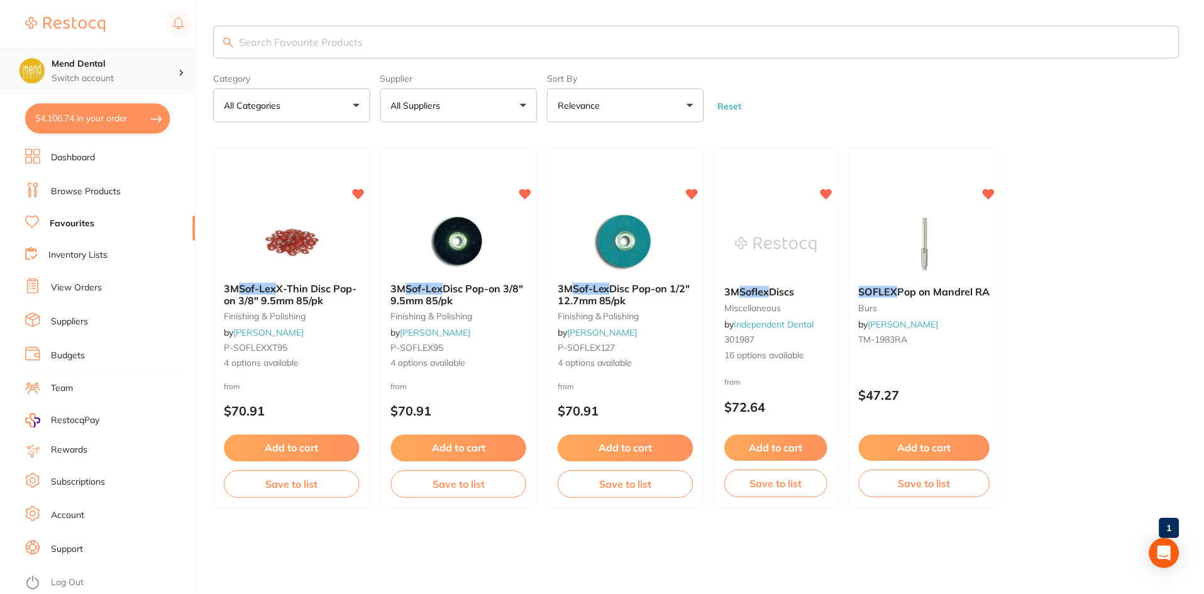
scroll to position [0, 0]
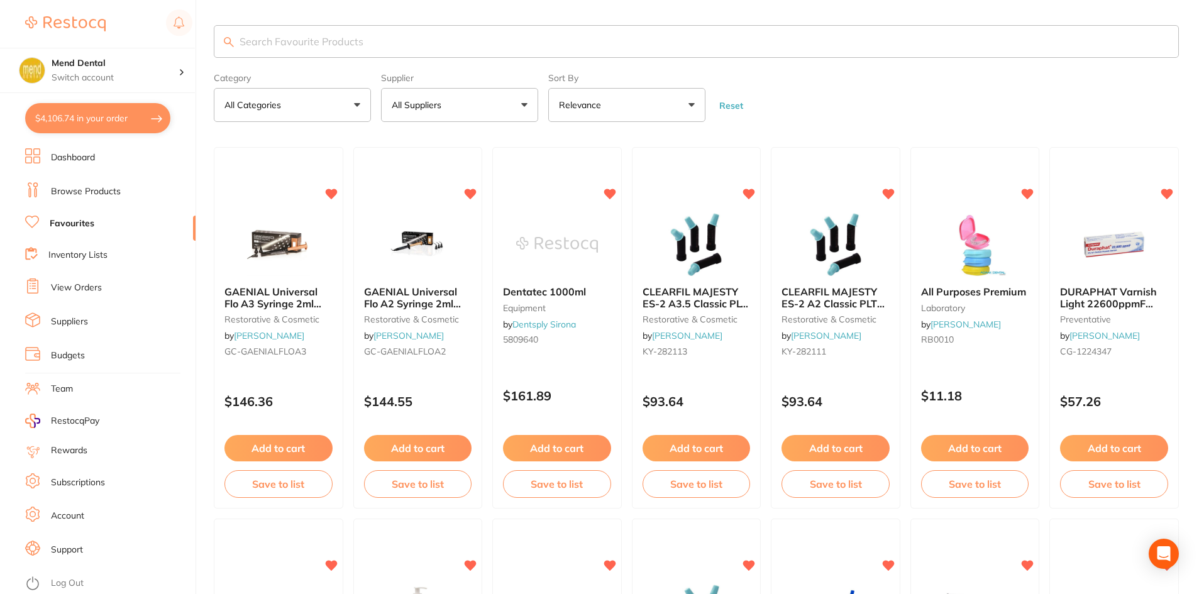
click at [92, 195] on link "Browse Products" at bounding box center [86, 191] width 70 height 13
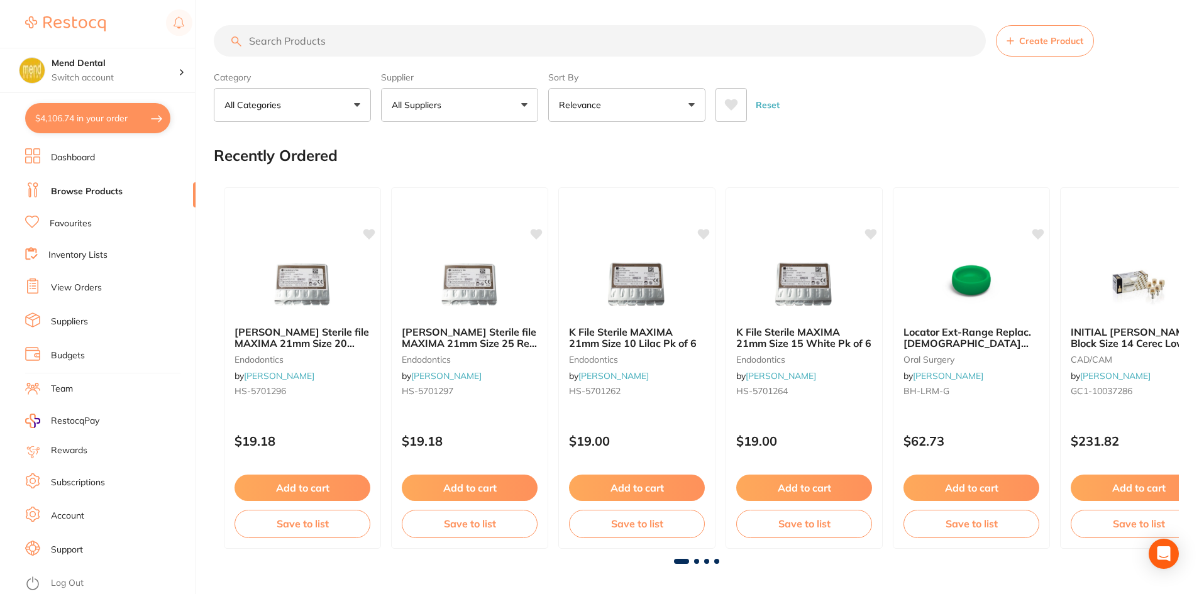
click at [272, 43] on input "search" at bounding box center [600, 40] width 772 height 31
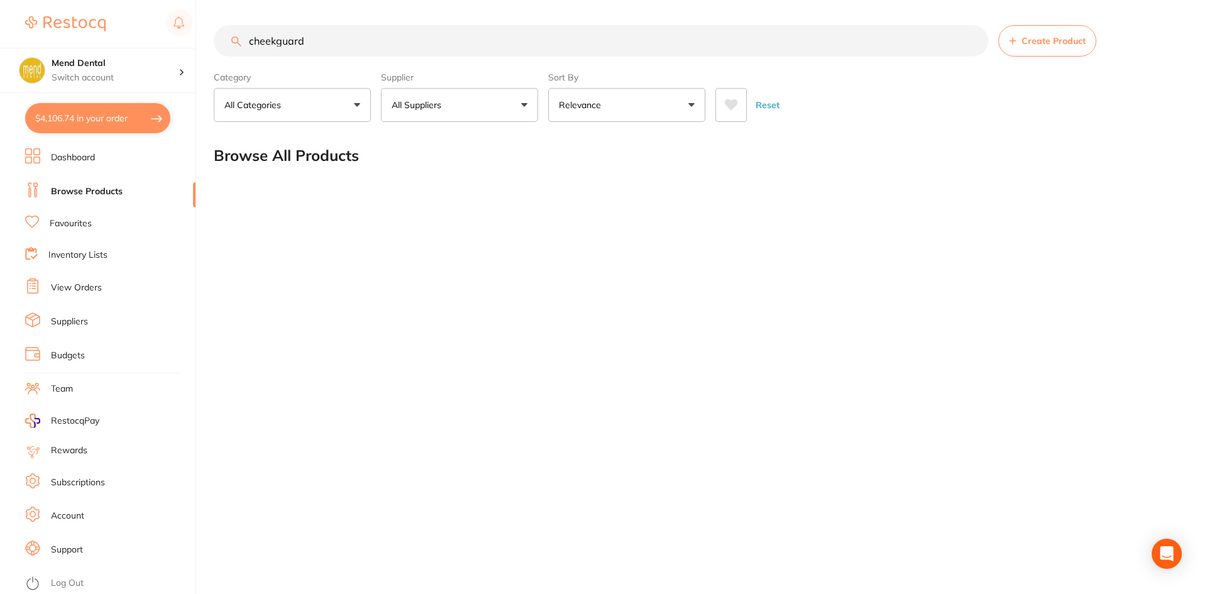
type input "cheekguard"
click at [87, 228] on link "Favourites" at bounding box center [71, 224] width 42 height 13
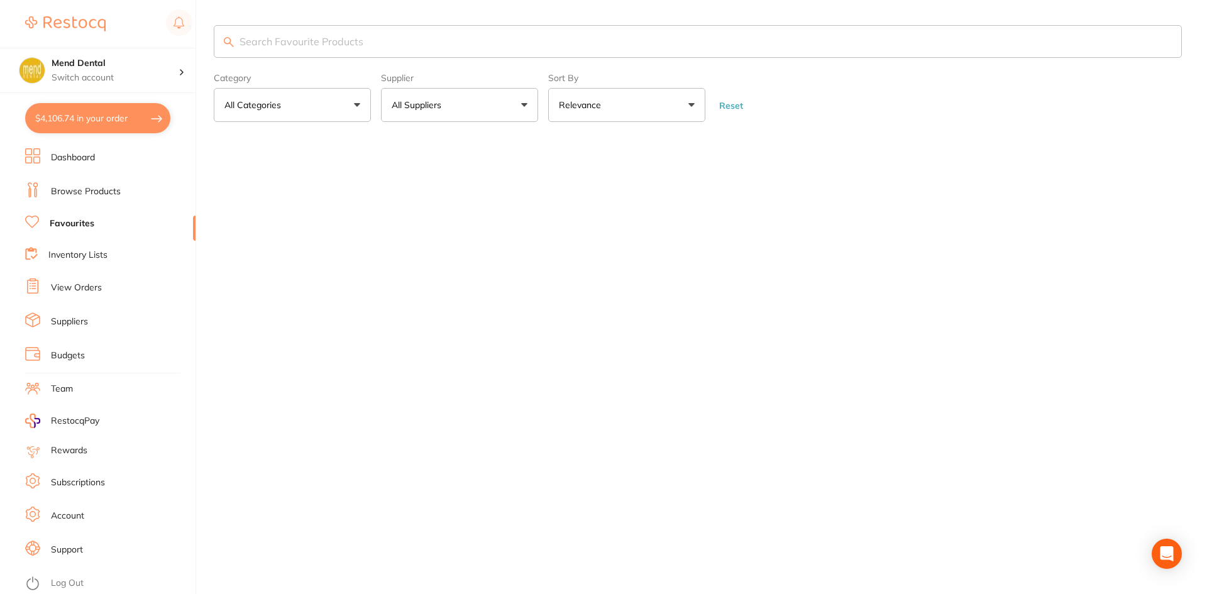
click at [314, 40] on input "search" at bounding box center [698, 41] width 968 height 33
drag, startPoint x: 314, startPoint y: 40, endPoint x: 160, endPoint y: 60, distance: 155.4
click at [160, 60] on div "$4,106.74 Mend Dental Switch account Mend Dental $4,106.74 in your order Dashbo…" at bounding box center [603, 297] width 1207 height 594
type input "s"
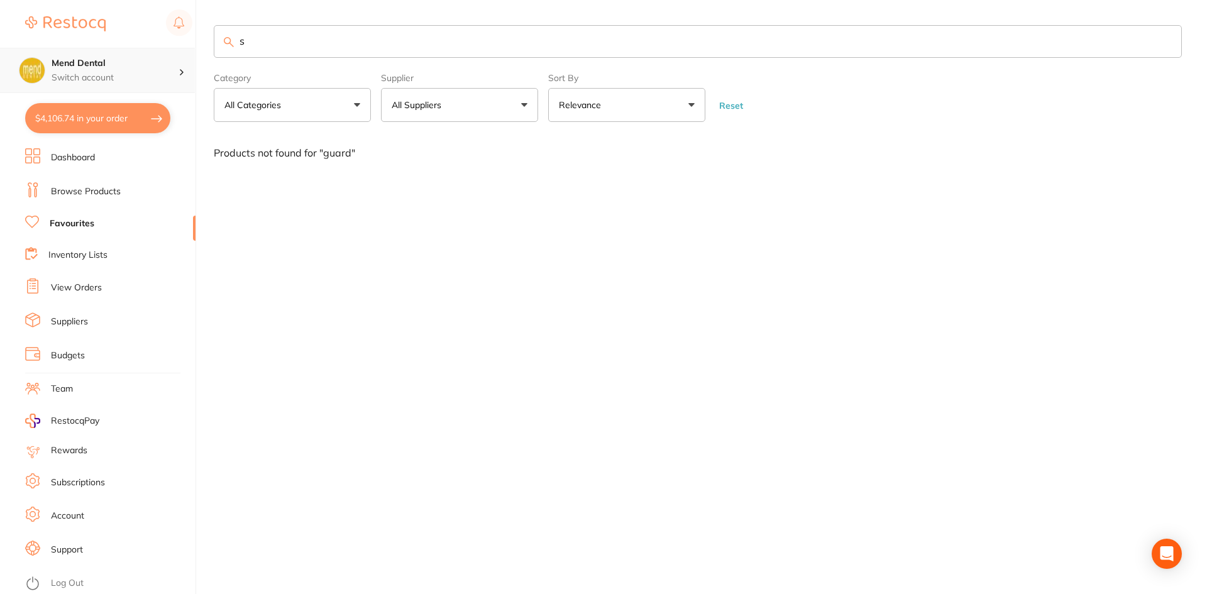
type input "s"
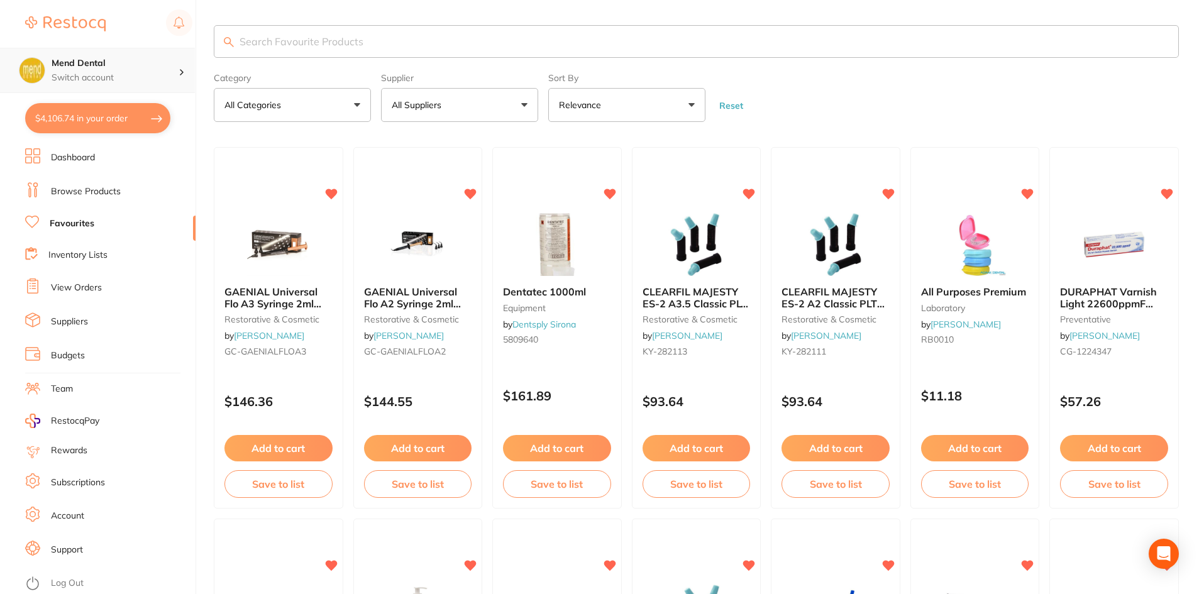
scroll to position [0, 0]
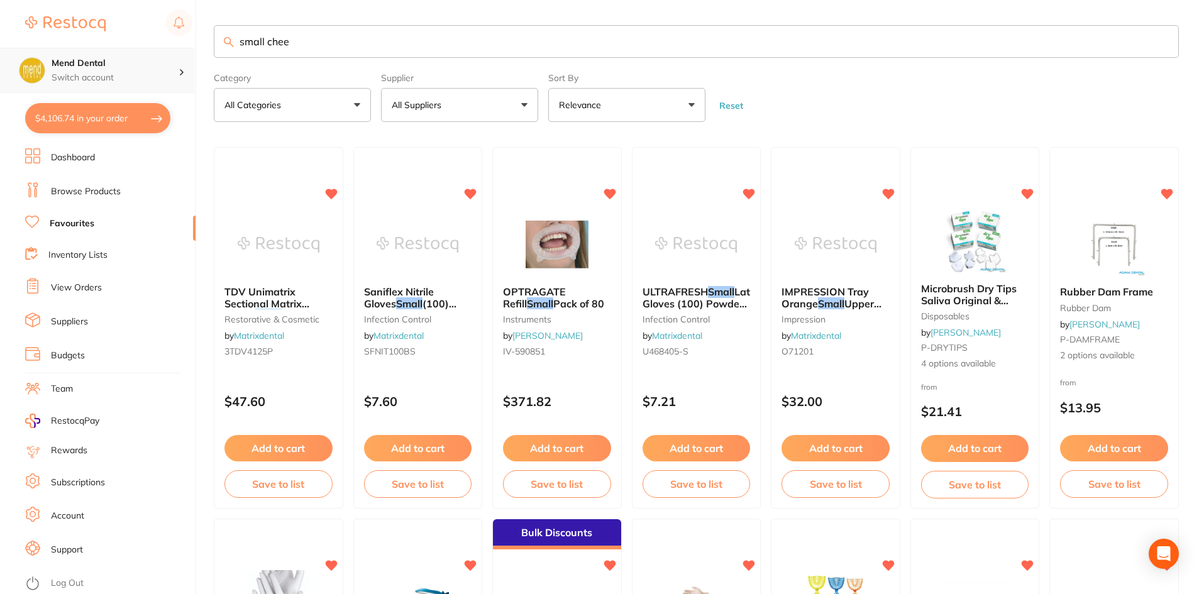
type input "small cheek"
click at [98, 189] on link "Browse Products" at bounding box center [86, 191] width 70 height 13
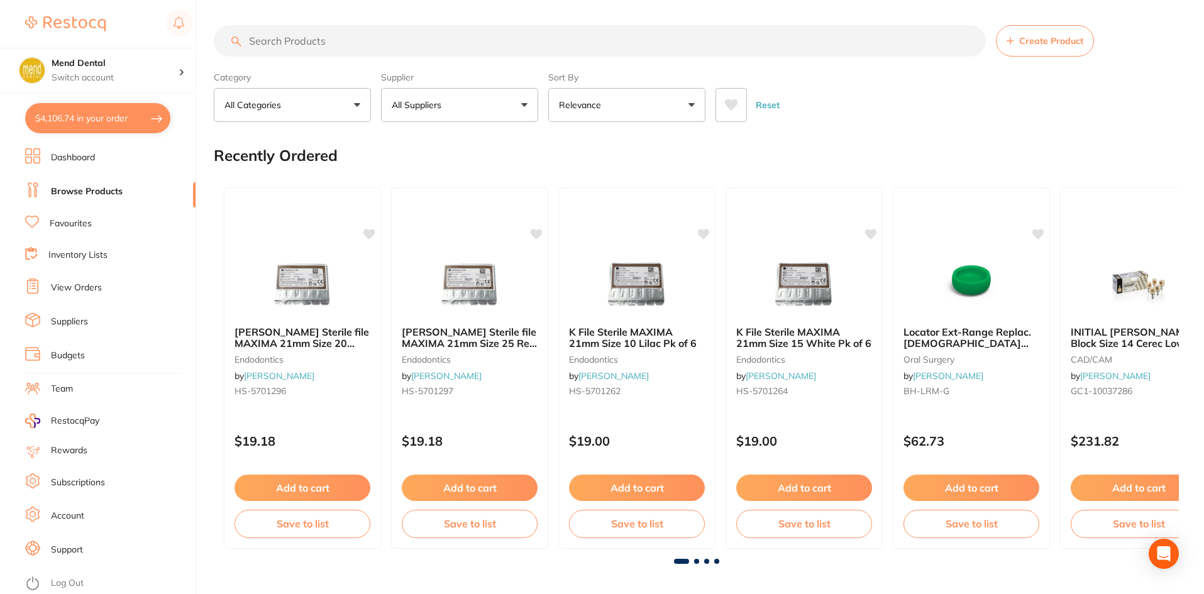
click at [302, 47] on input "search" at bounding box center [600, 40] width 772 height 31
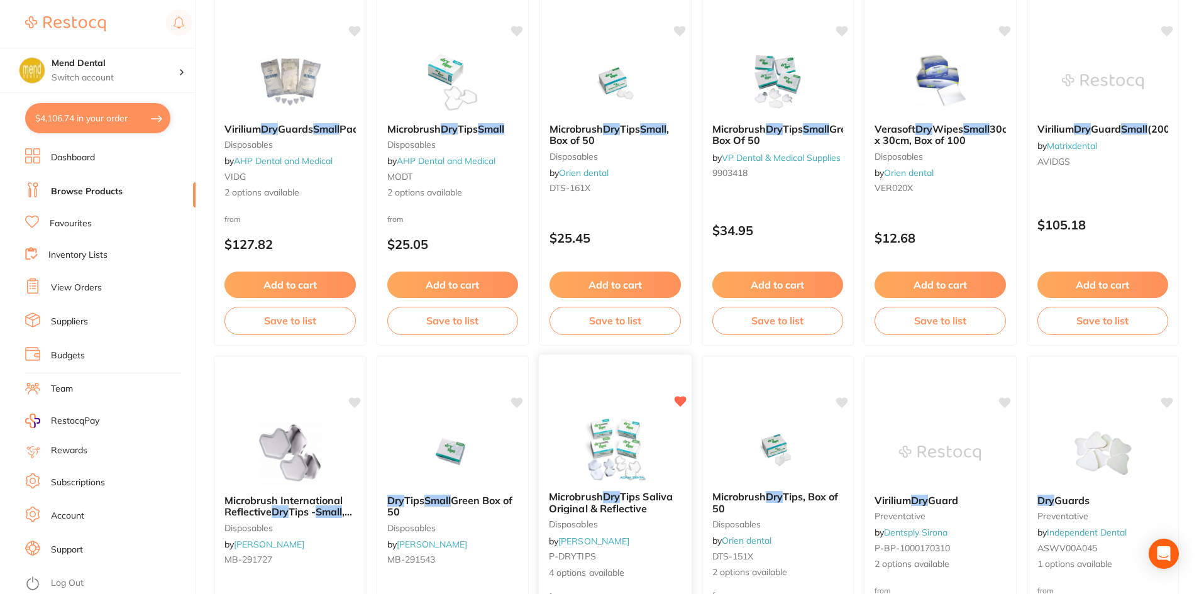
scroll to position [314, 0]
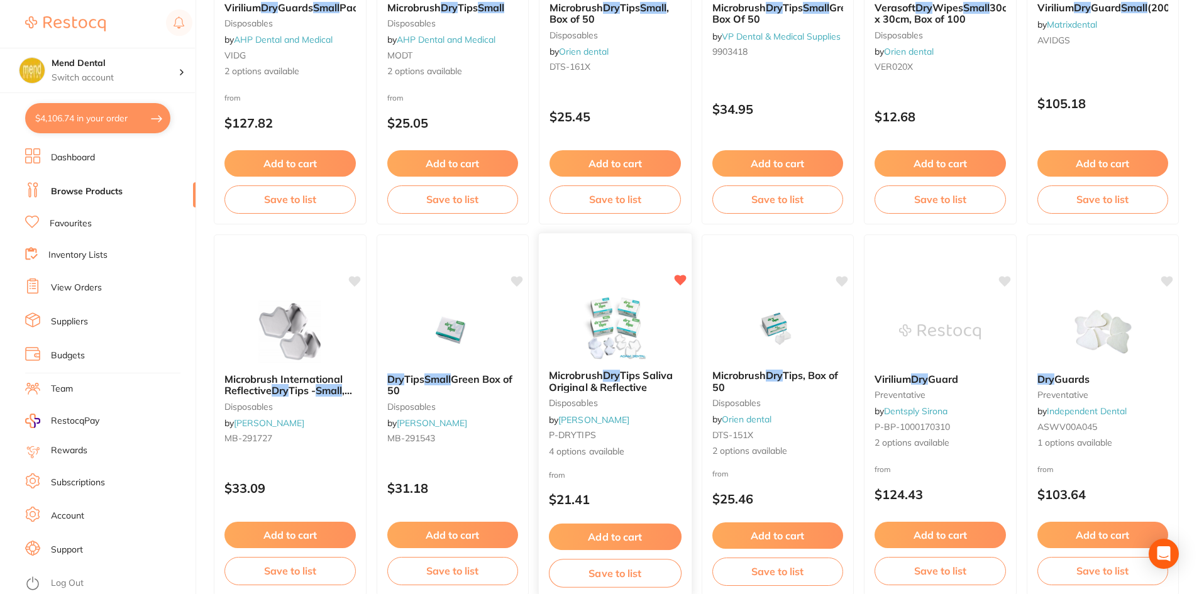
type input "small dry"
click at [658, 438] on small "P-DRYTIPS" at bounding box center [615, 435] width 133 height 10
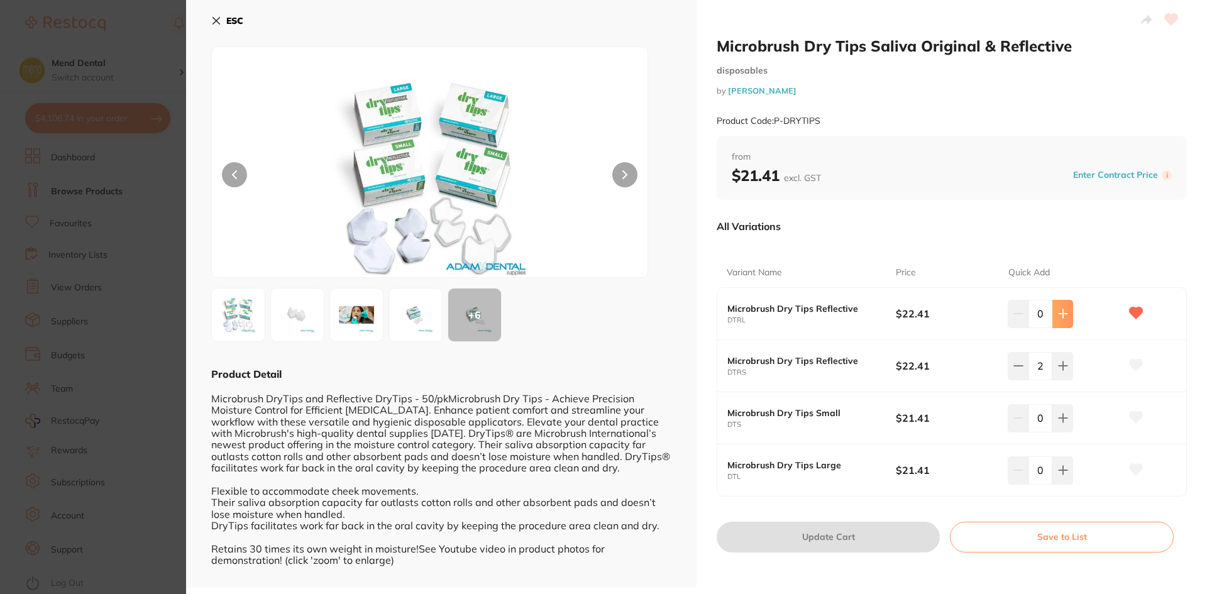
click at [1053, 309] on button at bounding box center [1062, 314] width 21 height 28
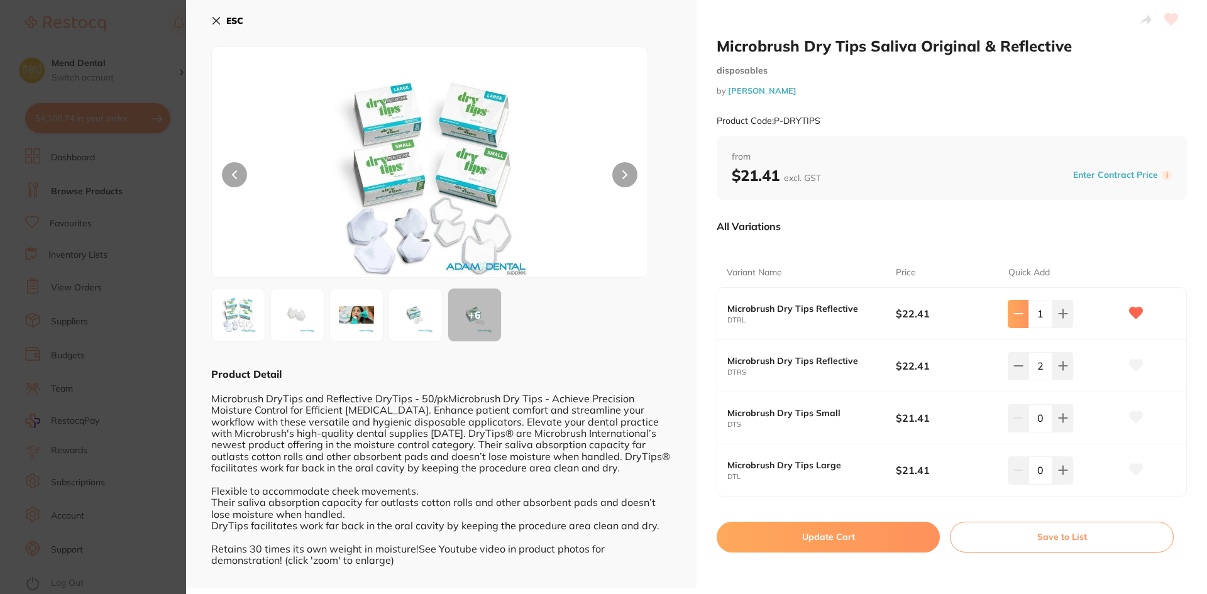
click at [1020, 316] on icon at bounding box center [1018, 314] width 10 height 10
type input "0"
click at [776, 304] on b "Microbrush Dry Tips Reflective" at bounding box center [802, 309] width 151 height 10
click at [144, 419] on section "Microbrush Dry Tips Saliva Original & Reflective disposables by Adam Dental Pro…" at bounding box center [603, 297] width 1207 height 594
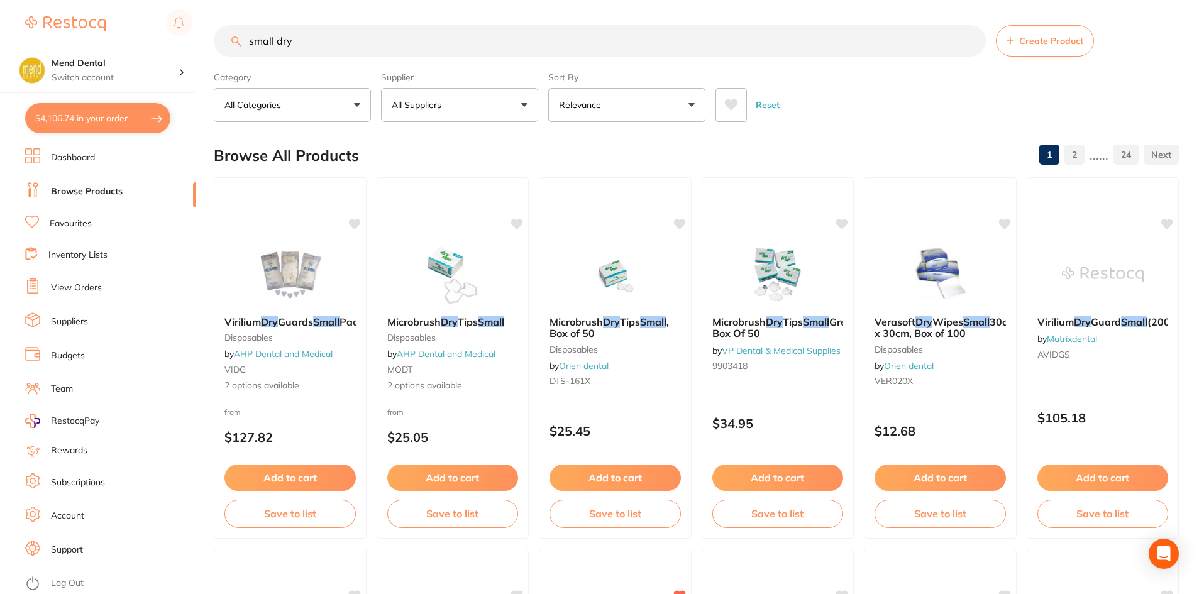
drag, startPoint x: 352, startPoint y: 34, endPoint x: 201, endPoint y: 70, distance: 155.1
click at [201, 70] on div "$4,106.74 Mend Dental Switch account Mend Dental $4,106.74 in your order Dashbo…" at bounding box center [602, 297] width 1204 height 594
type input "bibs"
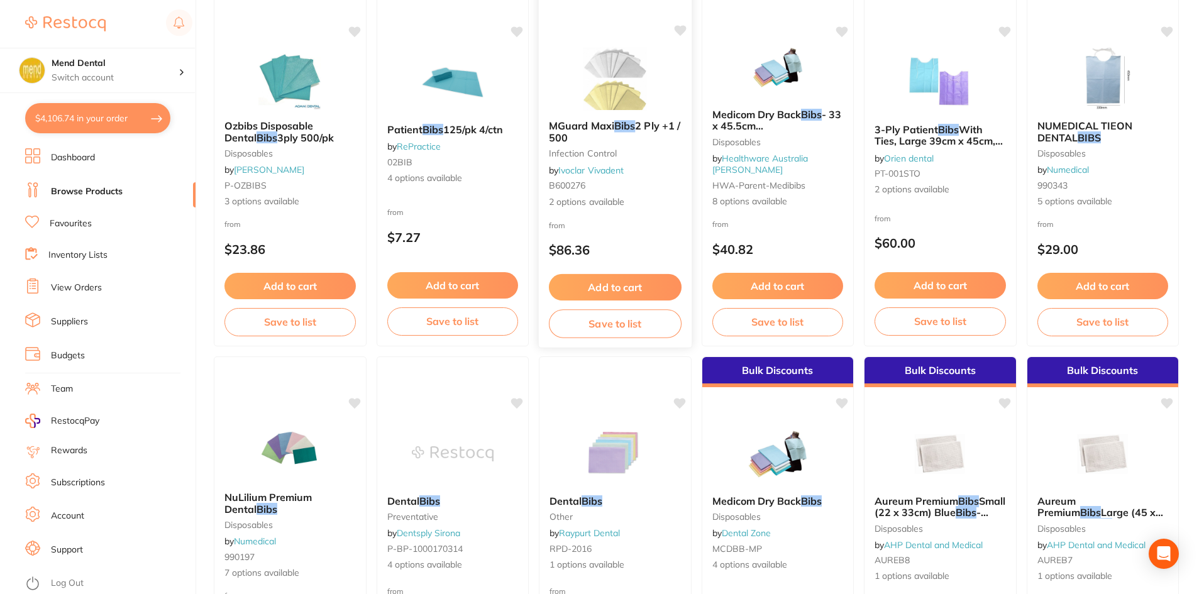
scroll to position [314, 0]
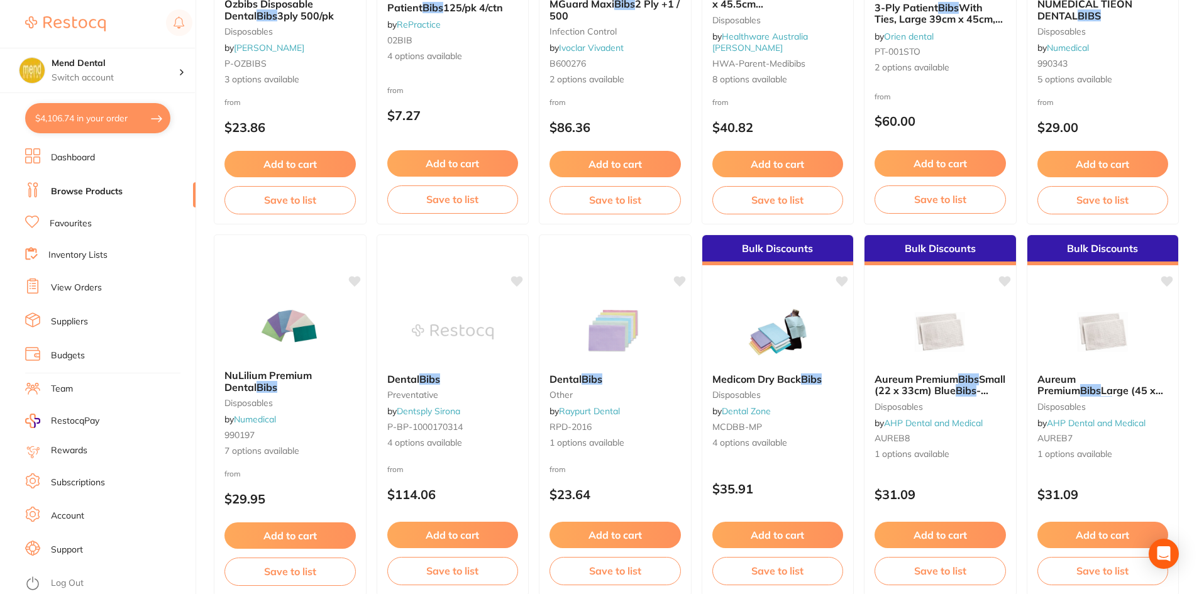
click at [87, 225] on link "Favourites" at bounding box center [71, 224] width 42 height 13
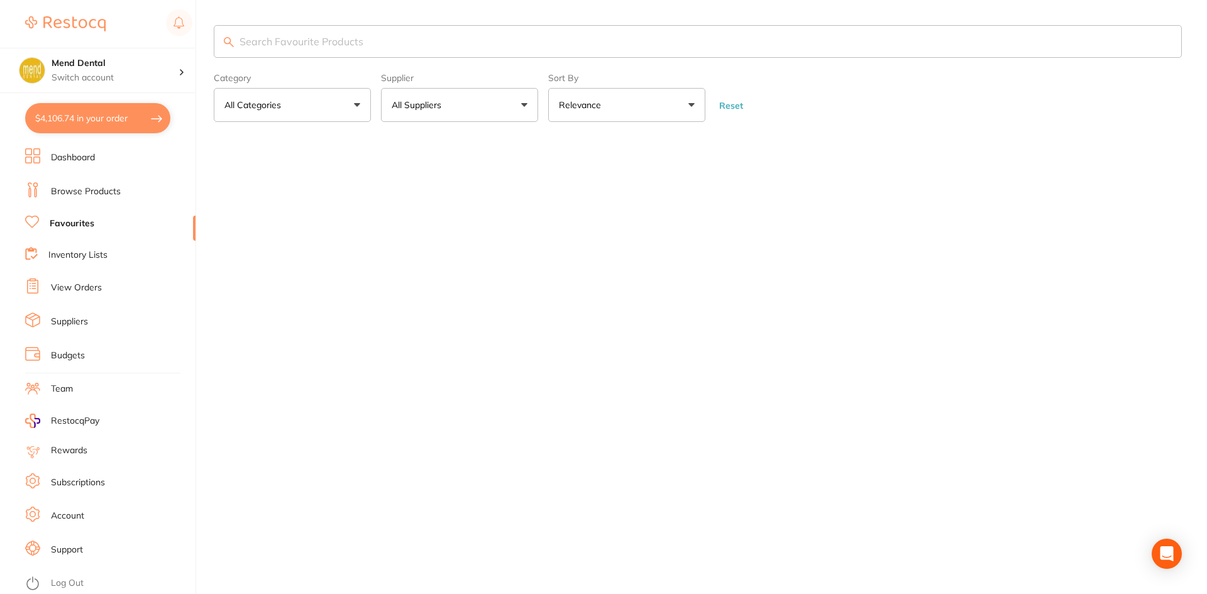
click at [306, 36] on input "search" at bounding box center [698, 41] width 968 height 33
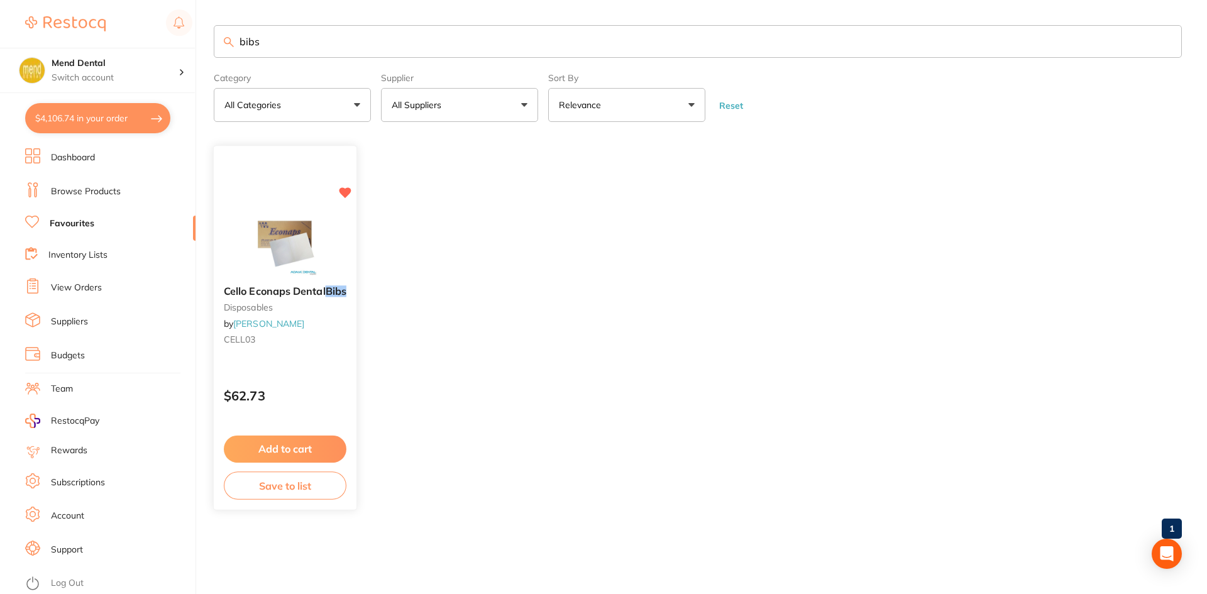
type input "bibs"
click at [314, 441] on button "Add to cart" at bounding box center [285, 449] width 123 height 27
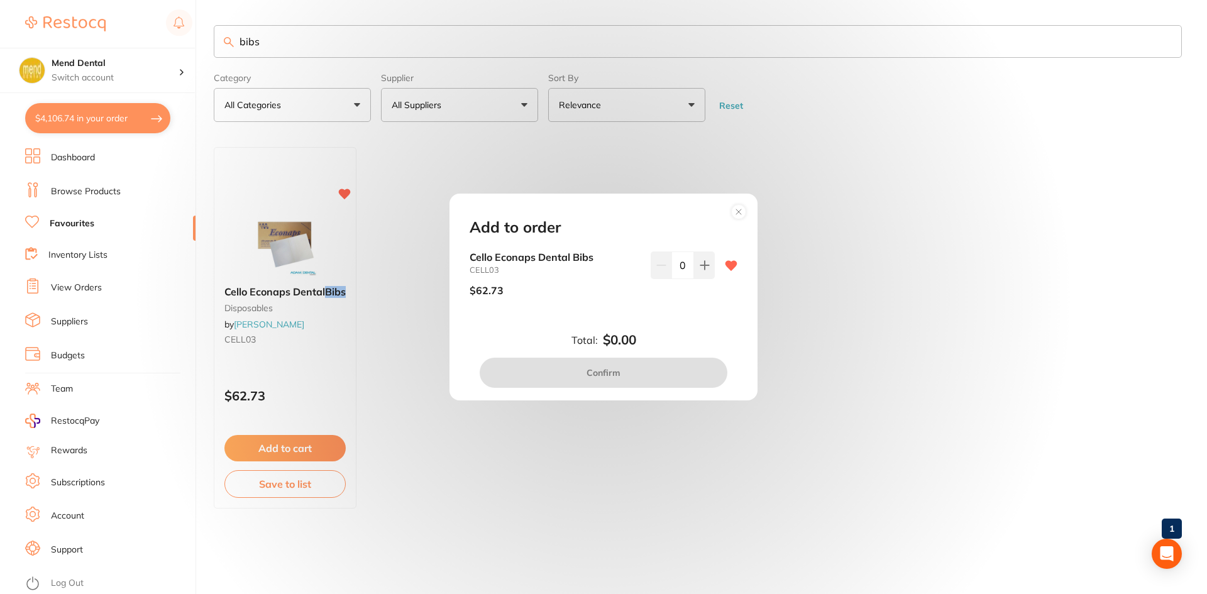
click at [541, 258] on b "Cello Econaps Dental Bibs" at bounding box center [555, 256] width 171 height 11
click at [190, 290] on div "Add to order Cello Econaps Dental Bibs CELL03 $62.73 0 Total: $0.00 Confirm" at bounding box center [603, 297] width 1207 height 594
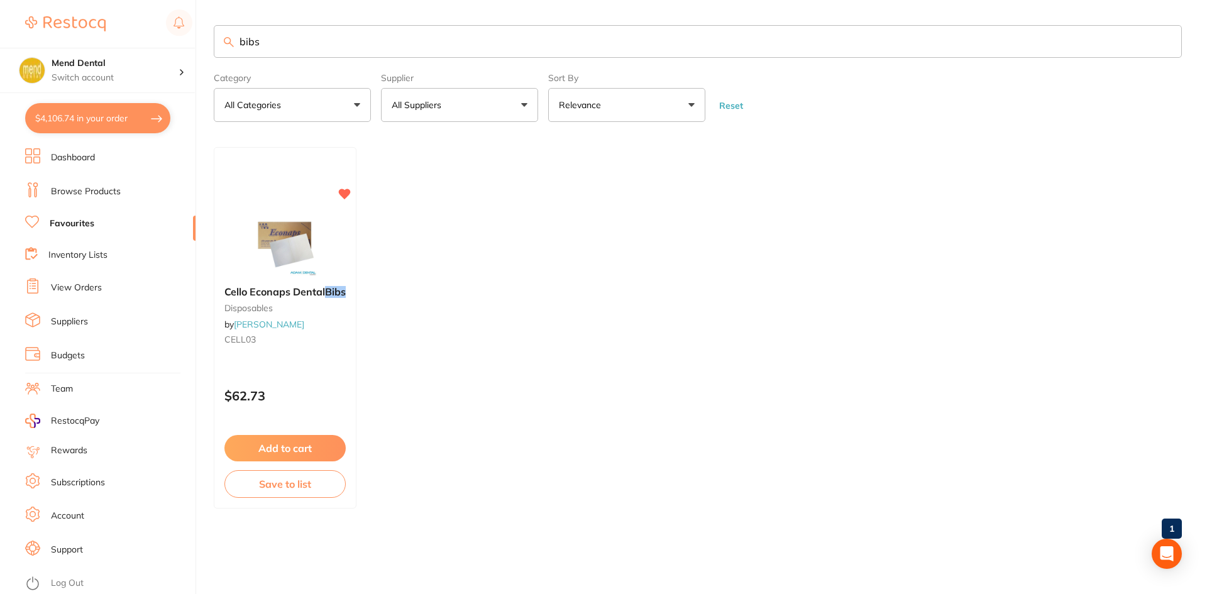
click at [361, 284] on ul "Cello Econaps Dental Bibs disposables by Adam Dental CELL03 $62.73 Add to cart …" at bounding box center [698, 327] width 968 height 361
click at [295, 251] on img at bounding box center [285, 243] width 82 height 63
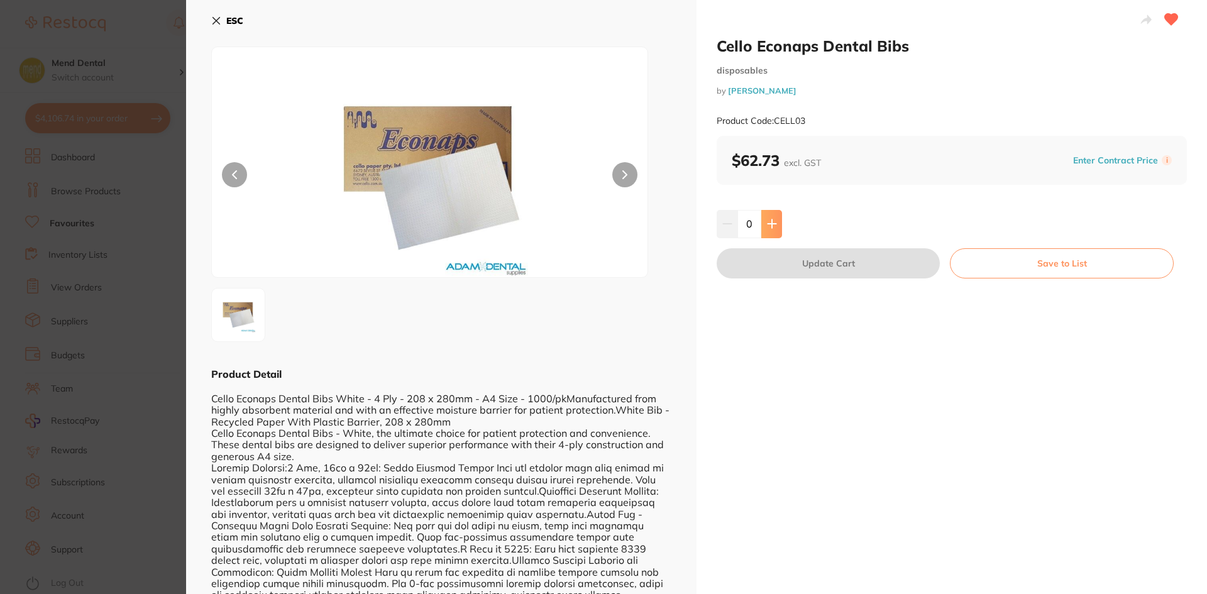
click at [779, 233] on button at bounding box center [771, 224] width 21 height 28
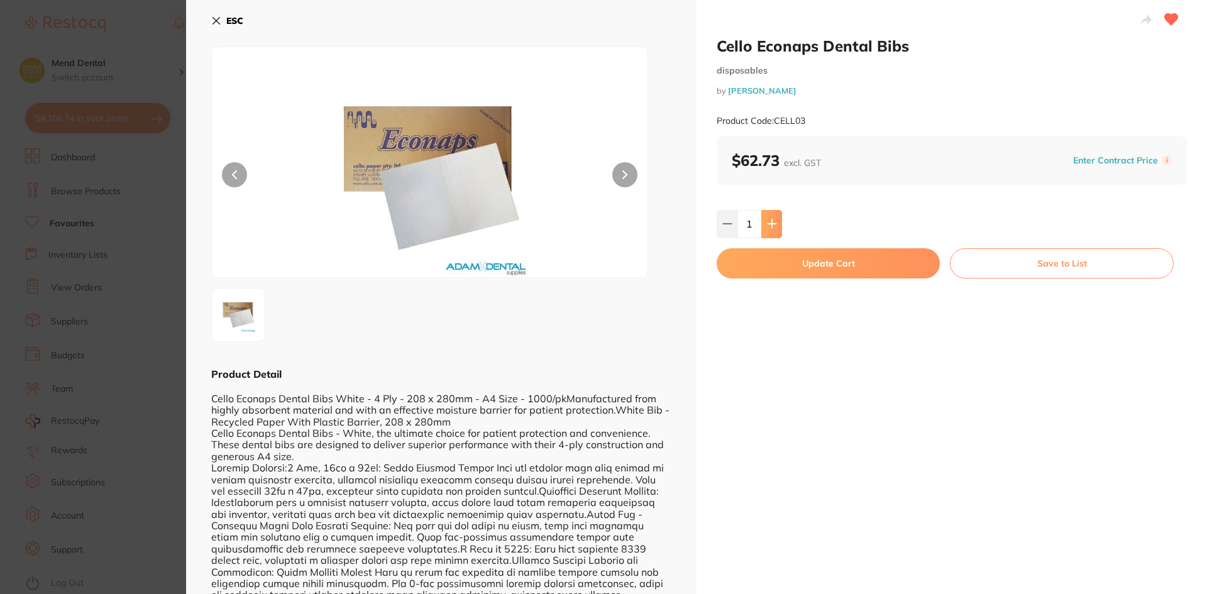
click at [779, 233] on button at bounding box center [771, 224] width 21 height 28
click at [733, 219] on button at bounding box center [727, 224] width 21 height 28
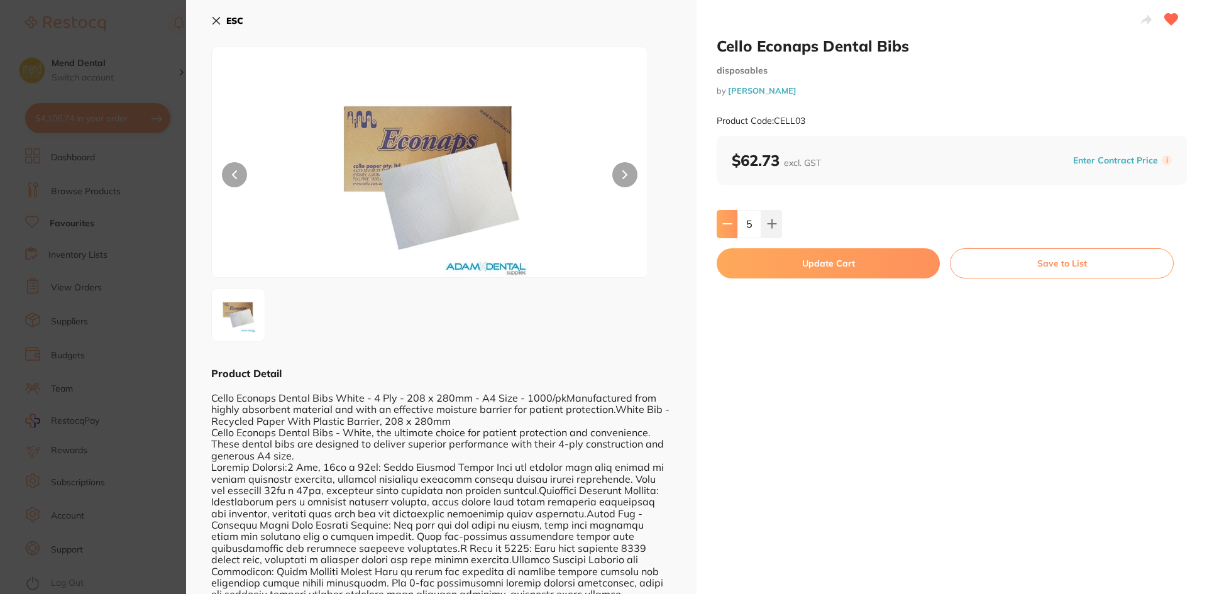
type input "4"
click at [739, 256] on button "Update Cart" at bounding box center [828, 263] width 223 height 30
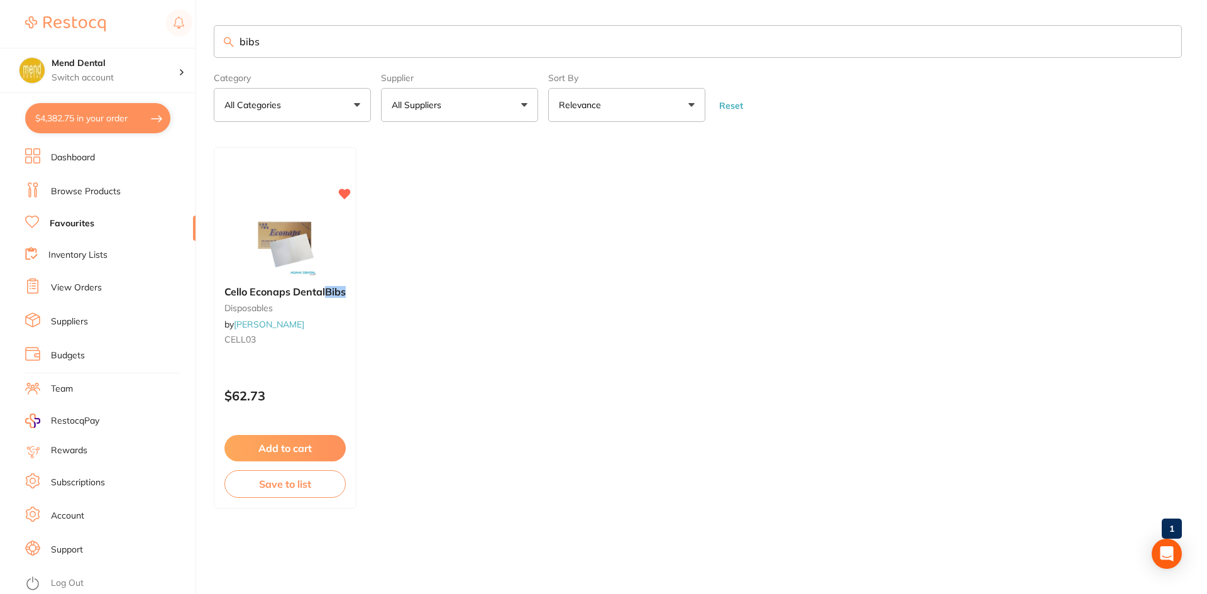
checkbox input "false"
click at [90, 116] on button "$4,382.75 in your order" at bounding box center [97, 118] width 145 height 30
checkbox input "true"
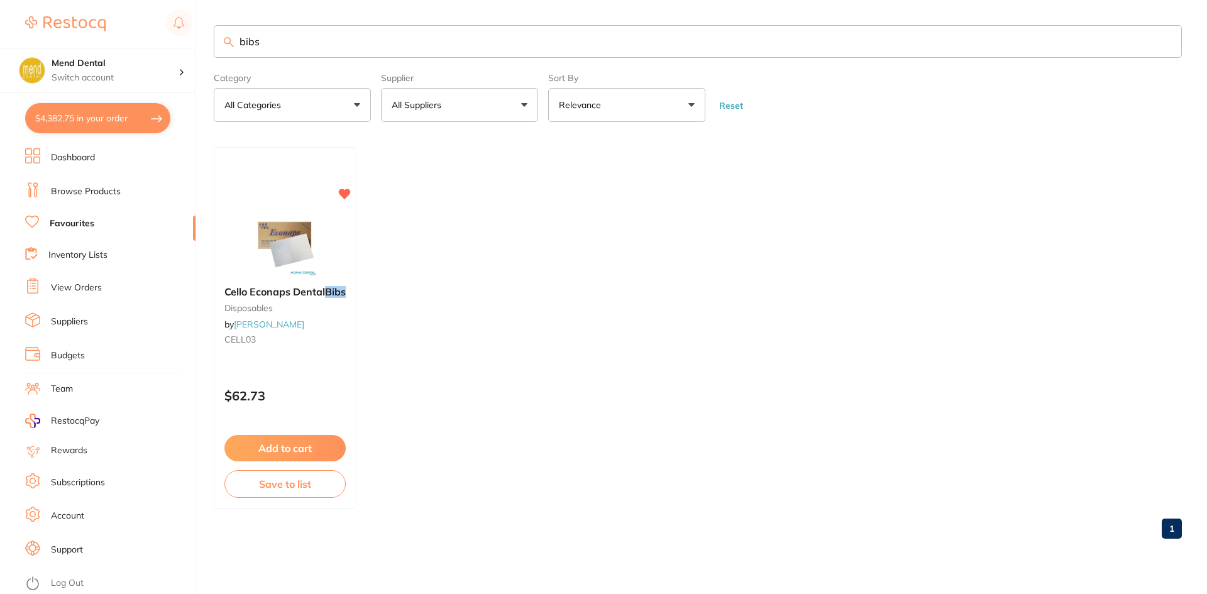
checkbox input "true"
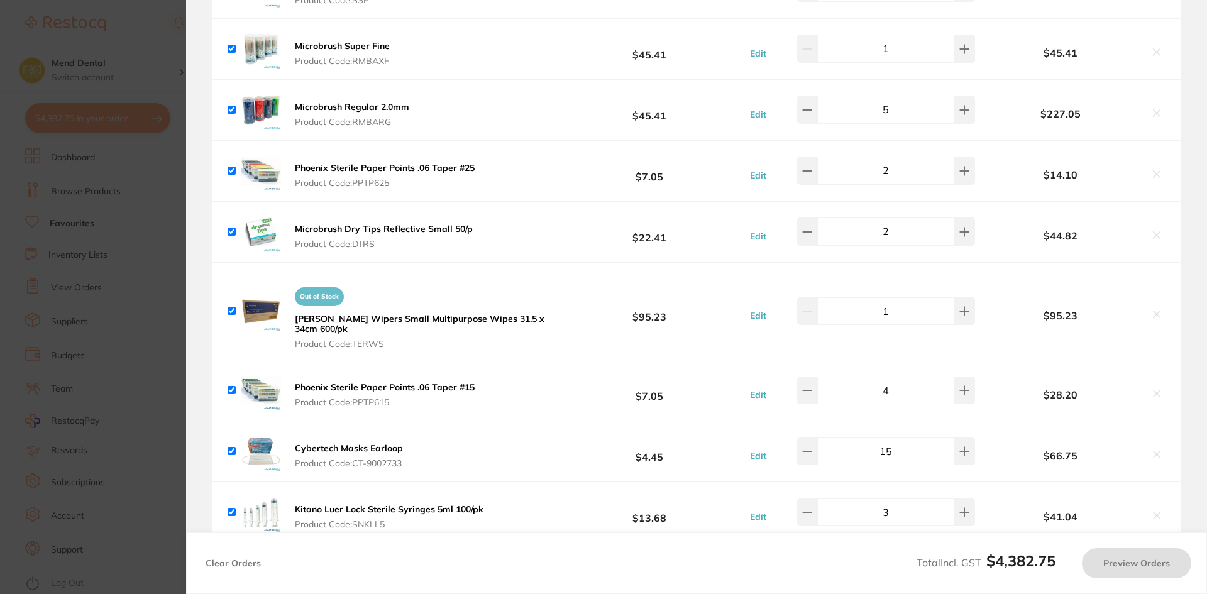
scroll to position [2621, 0]
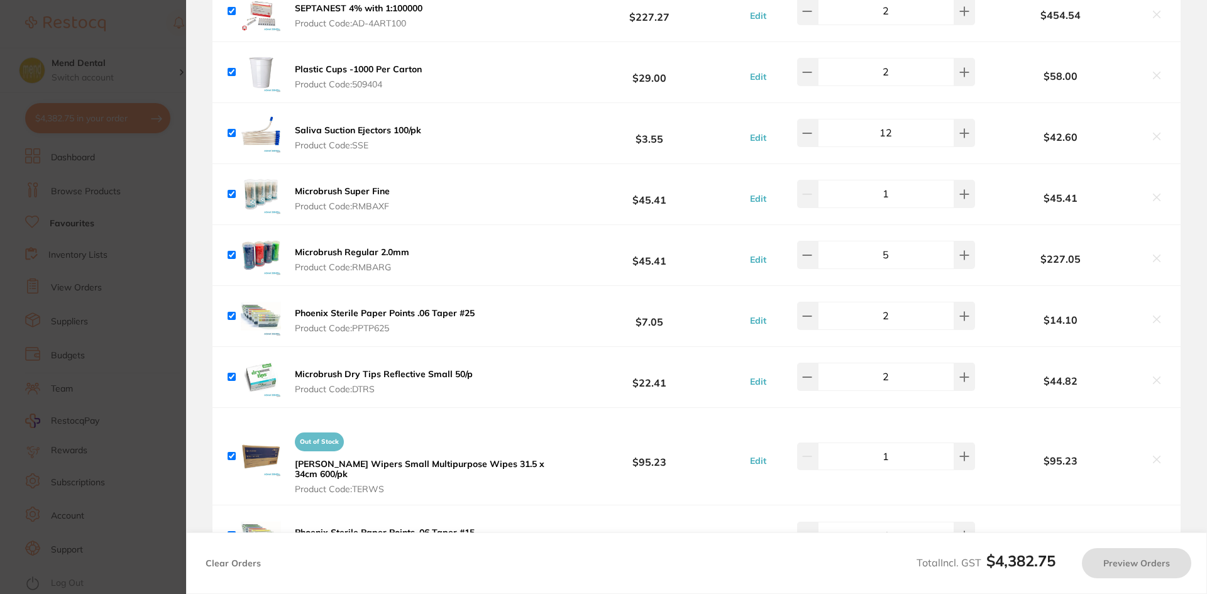
checkbox input "true"
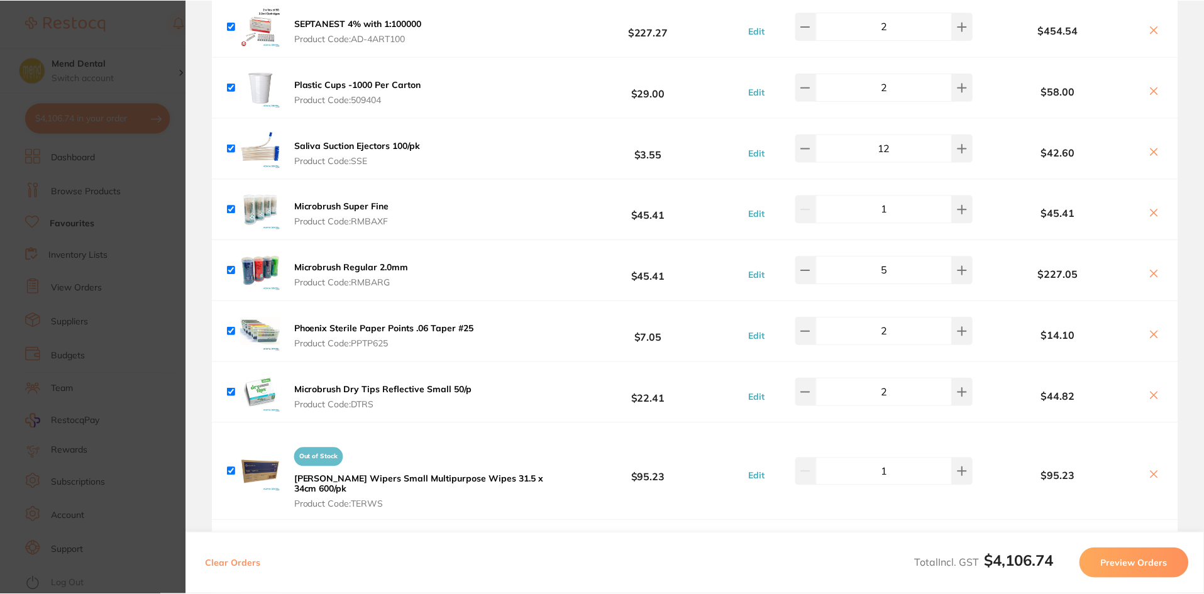
scroll to position [2577, 0]
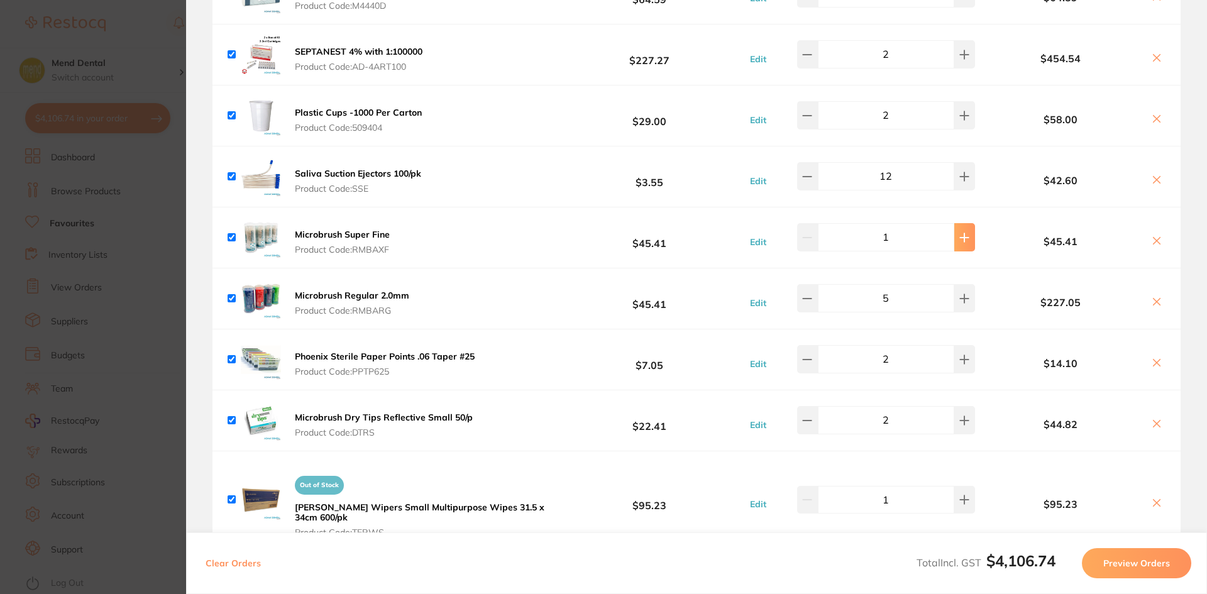
type input "2"
click at [103, 269] on section "Update RRP Set your pre negotiated price for this item. Item Agreed RRP (excl. …" at bounding box center [603, 297] width 1207 height 594
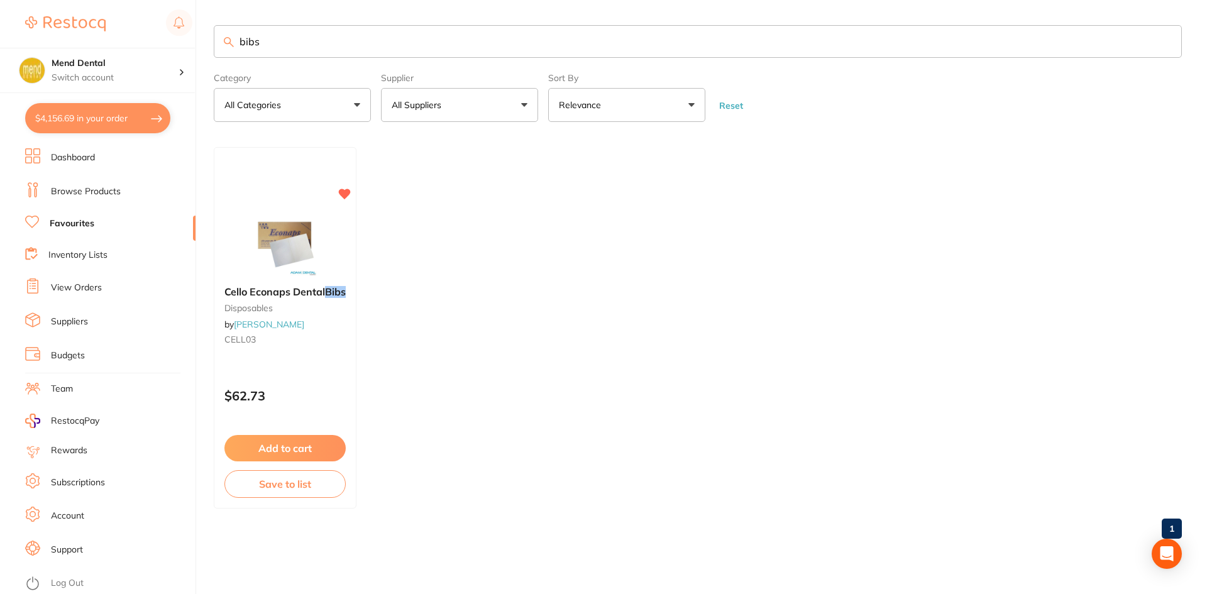
click at [102, 189] on link "Browse Products" at bounding box center [86, 191] width 70 height 13
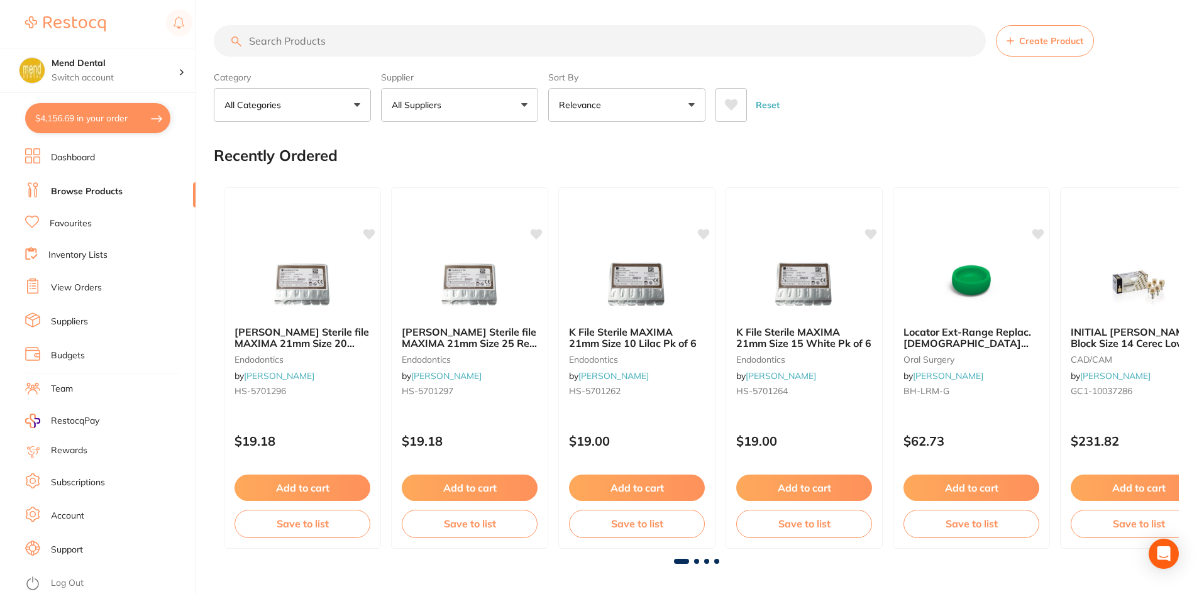
click at [284, 36] on input "search" at bounding box center [600, 40] width 772 height 31
click at [297, 40] on input "majesty" at bounding box center [600, 40] width 772 height 31
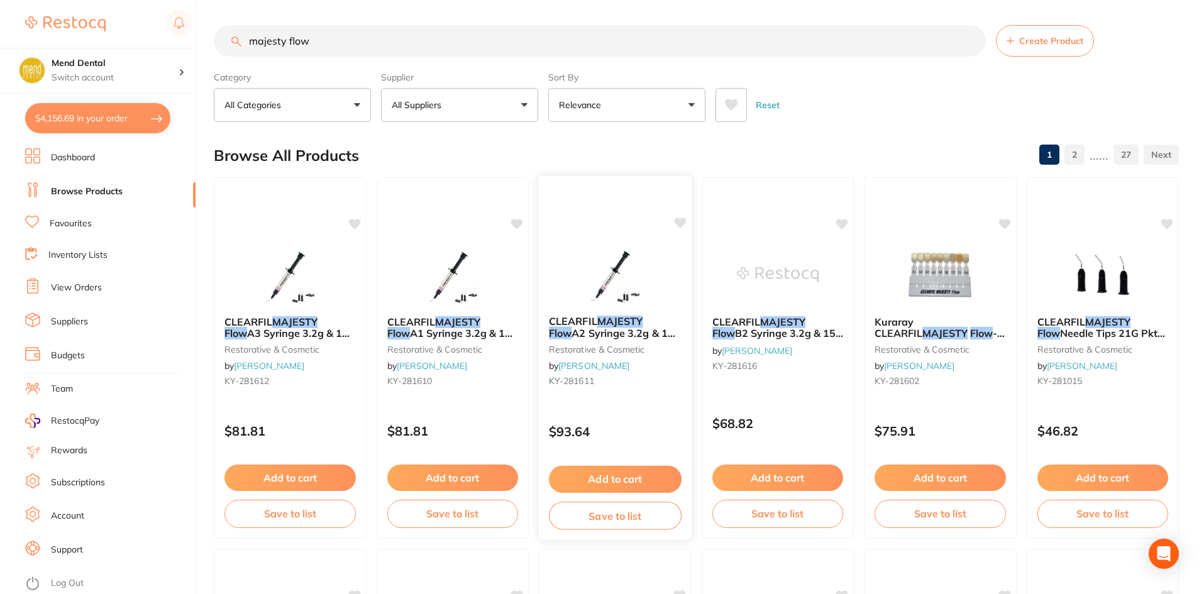
type input "majesty flow"
click at [610, 485] on button "Add to cart" at bounding box center [615, 479] width 133 height 27
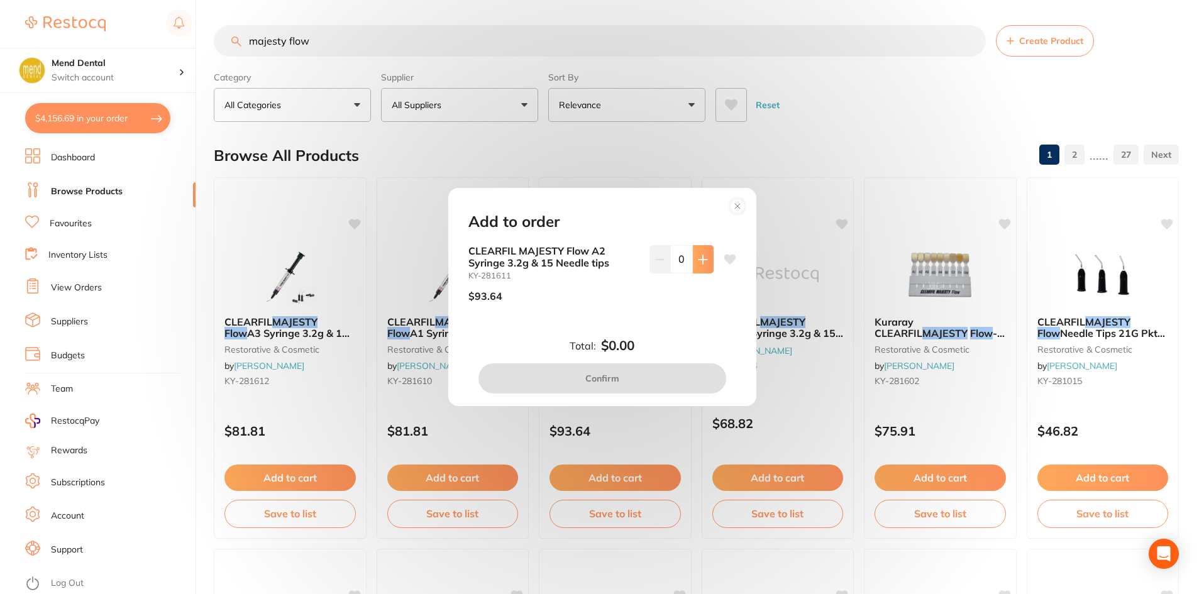
click at [698, 257] on icon at bounding box center [703, 260] width 10 height 10
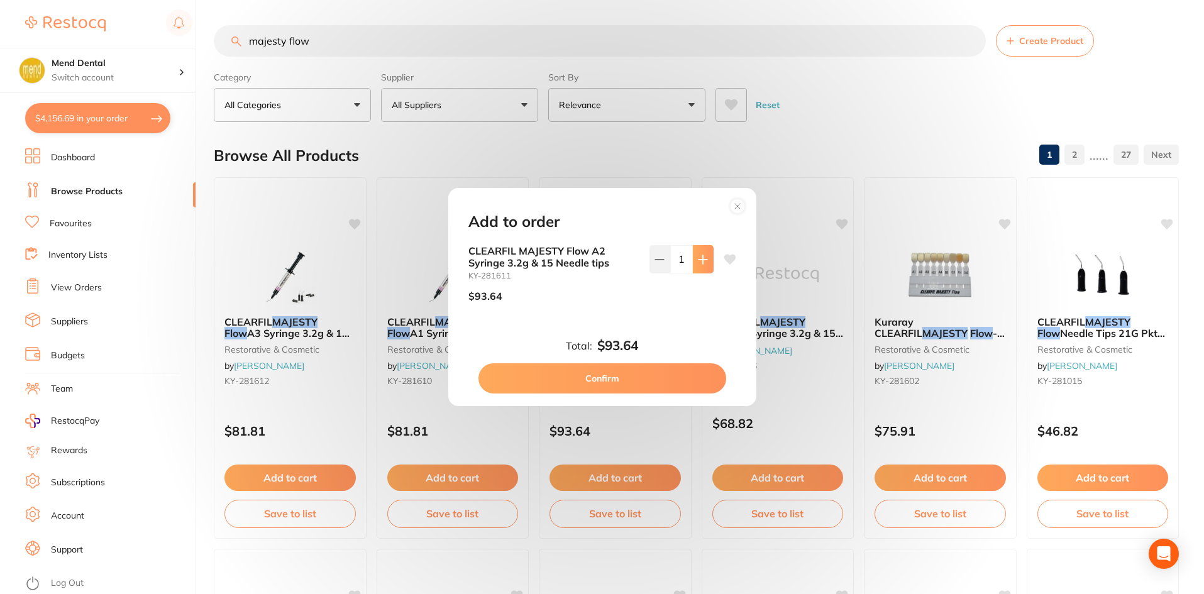
click at [698, 257] on icon at bounding box center [703, 260] width 10 height 10
type input "2"
click at [603, 383] on button "Confirm" at bounding box center [602, 378] width 248 height 30
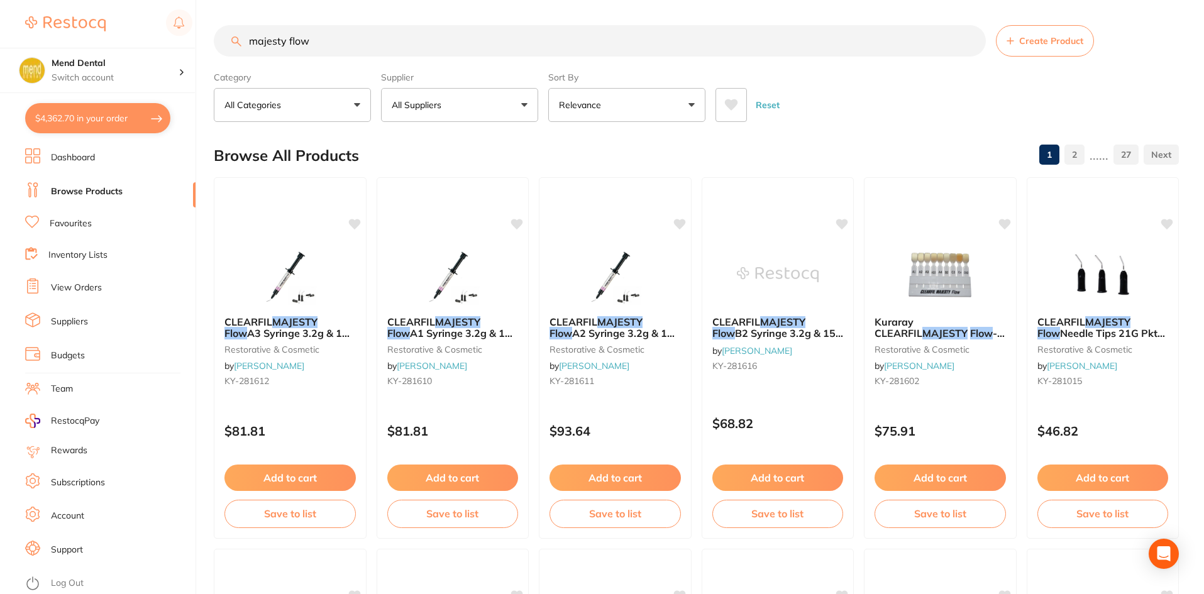
checkbox input "false"
click at [325, 488] on button "Add to cart" at bounding box center [290, 479] width 133 height 27
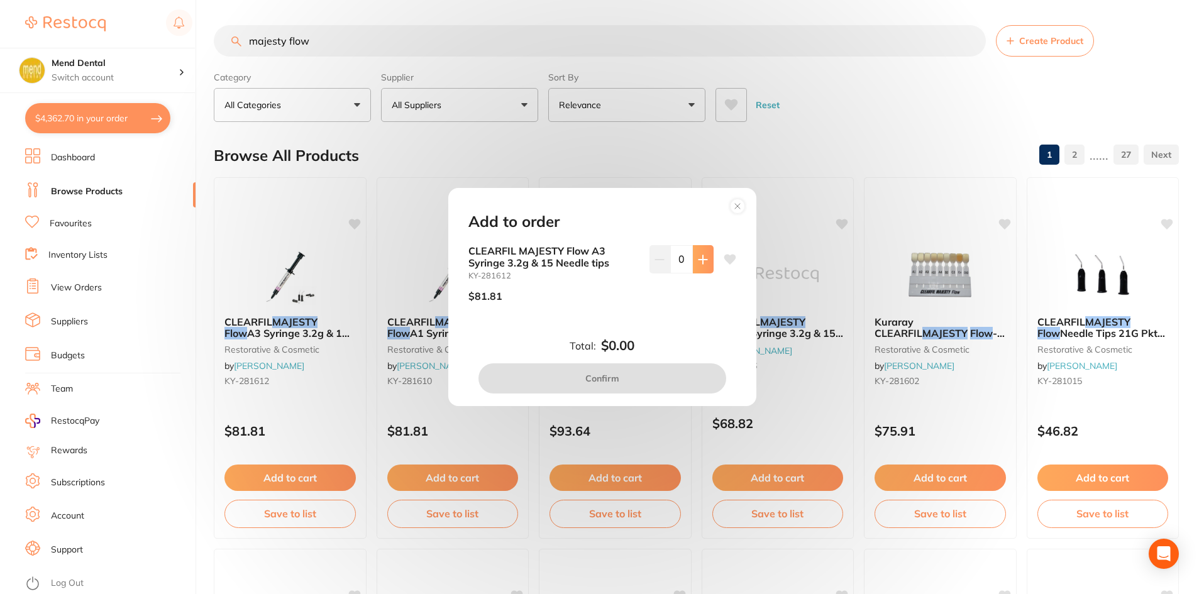
click at [703, 261] on icon at bounding box center [703, 260] width 10 height 10
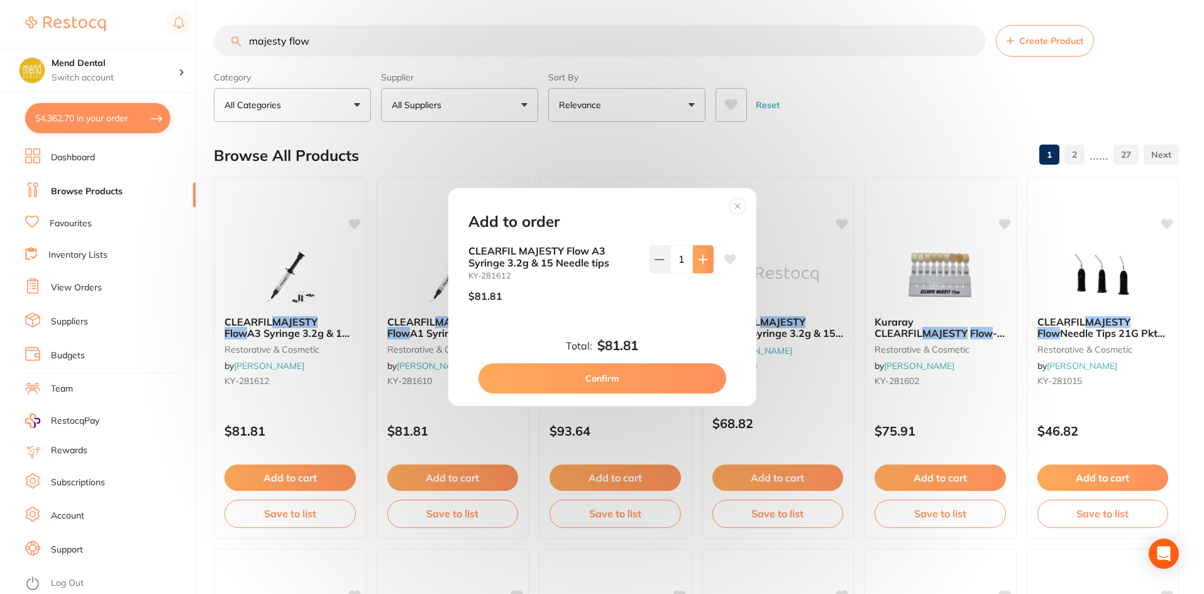
click at [703, 261] on icon at bounding box center [703, 260] width 10 height 10
type input "2"
click at [636, 376] on button "Confirm" at bounding box center [602, 378] width 248 height 30
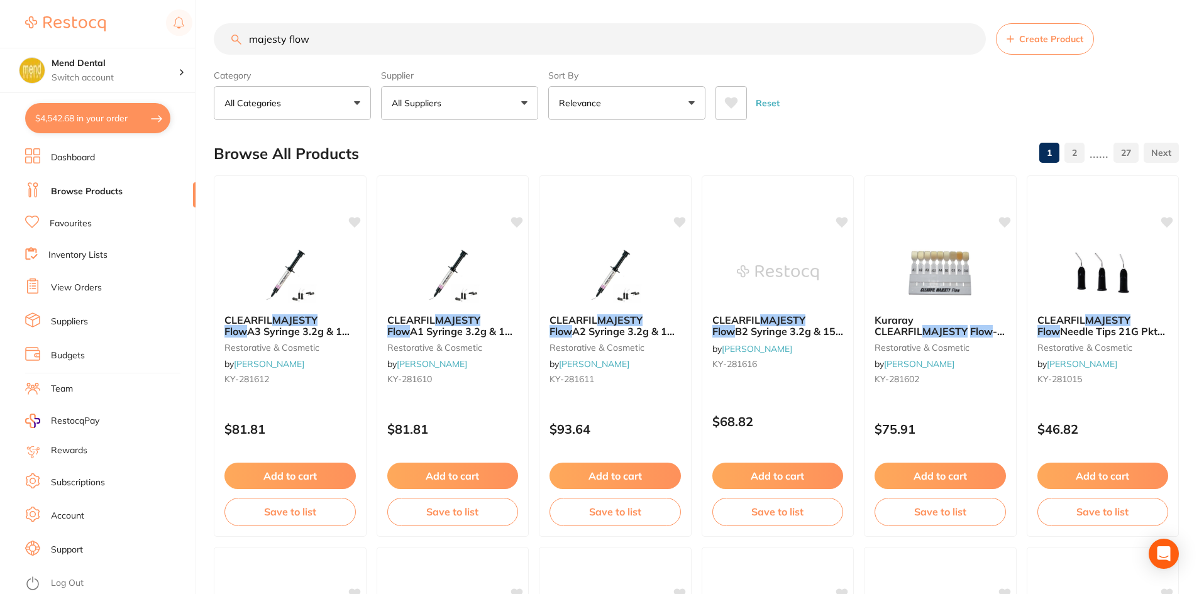
scroll to position [0, 0]
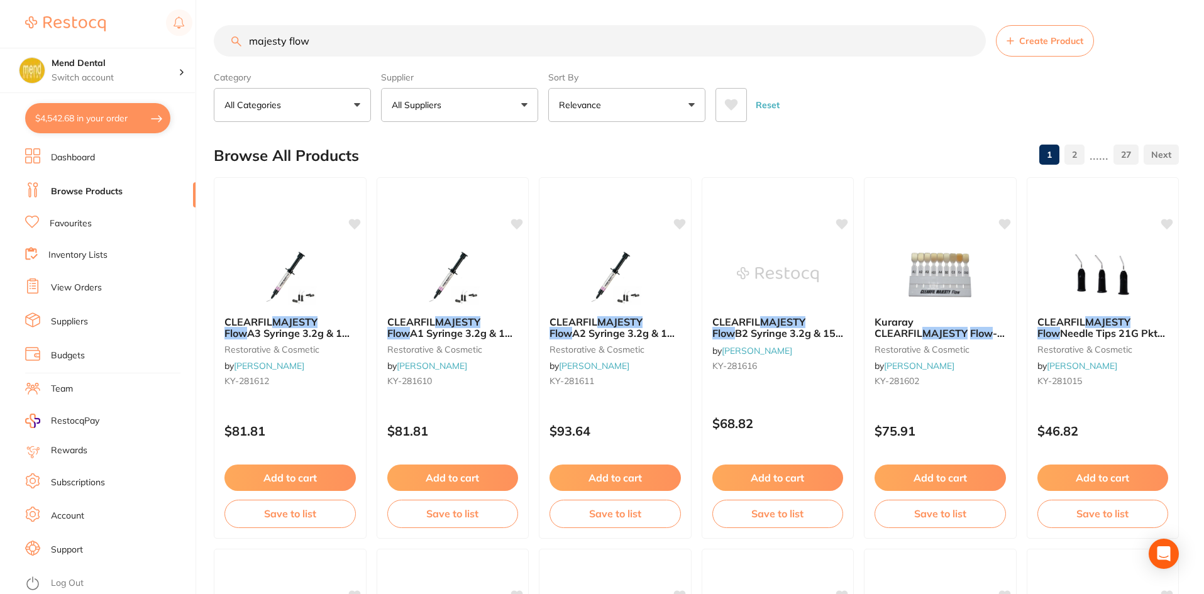
click at [369, 37] on input "majesty flow" at bounding box center [600, 40] width 772 height 31
type input "majesty flow a3.5"
click at [472, 106] on button "All Suppliers" at bounding box center [459, 105] width 157 height 34
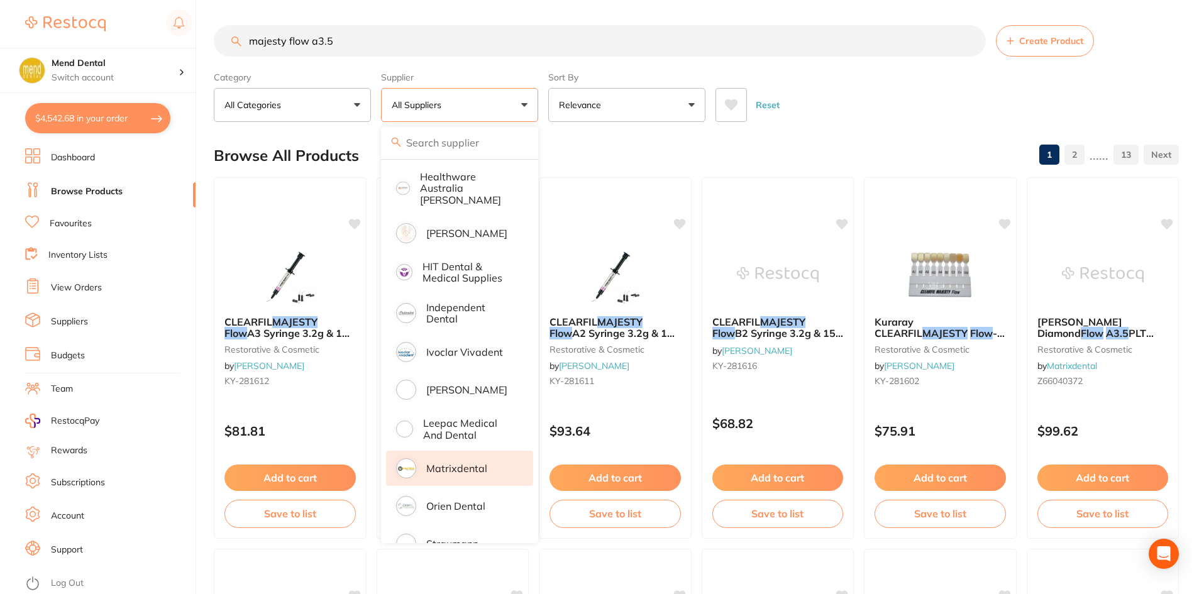
scroll to position [314, 0]
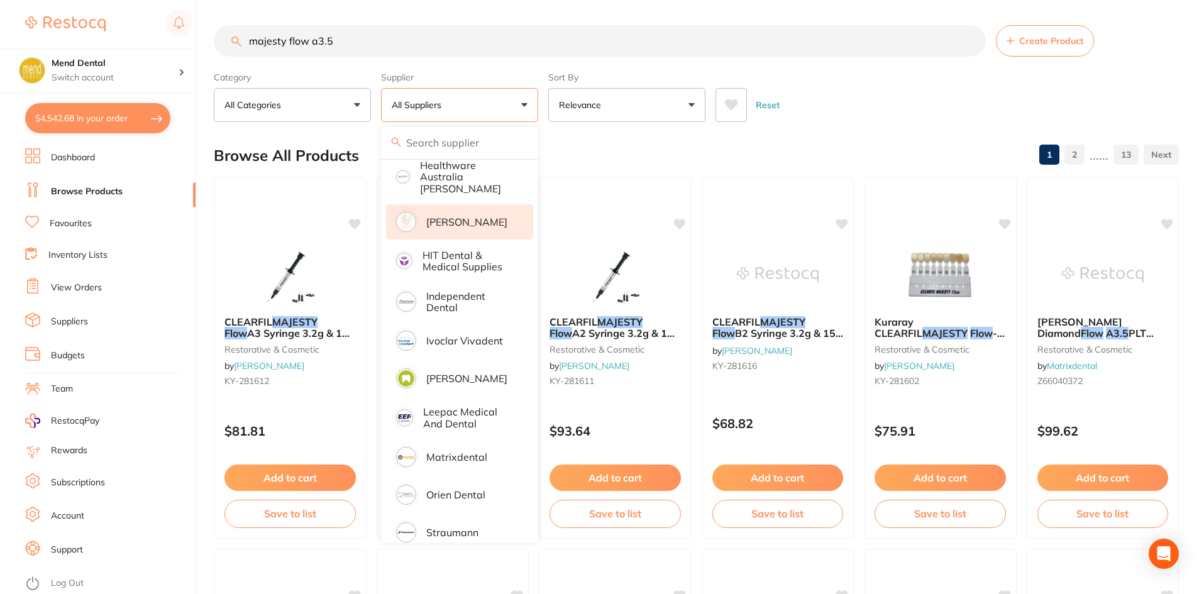
click at [489, 216] on p "[PERSON_NAME]" at bounding box center [466, 221] width 81 height 11
click at [202, 419] on div "$4,542.68 Mend Dental Switch account Mend Dental $4,542.68 in your order Dashbo…" at bounding box center [602, 297] width 1204 height 594
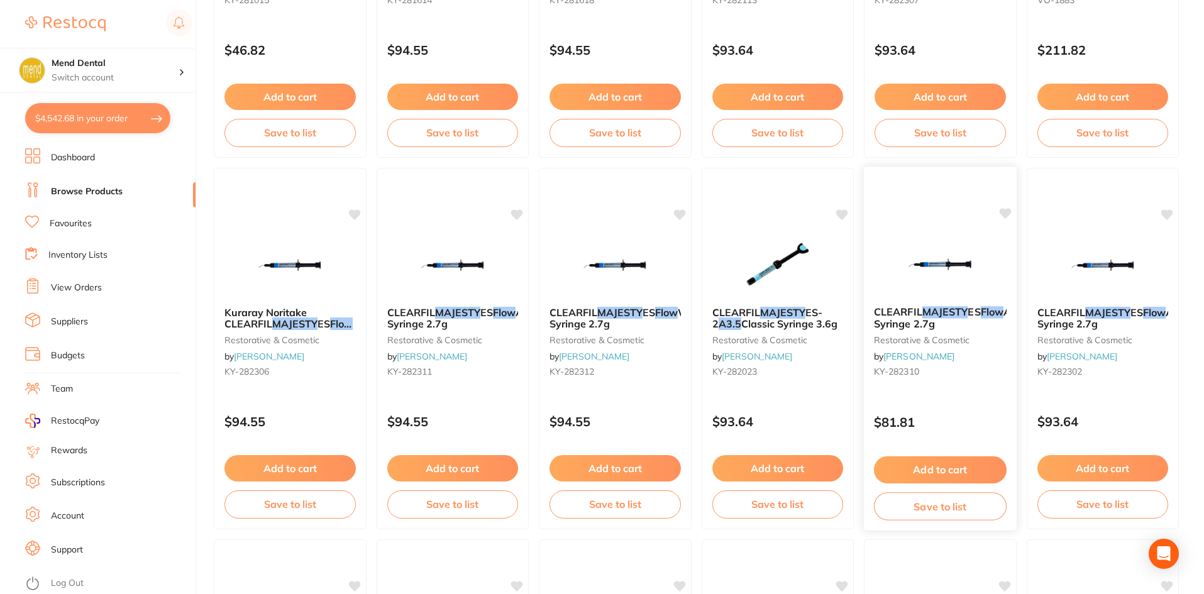
scroll to position [754, 0]
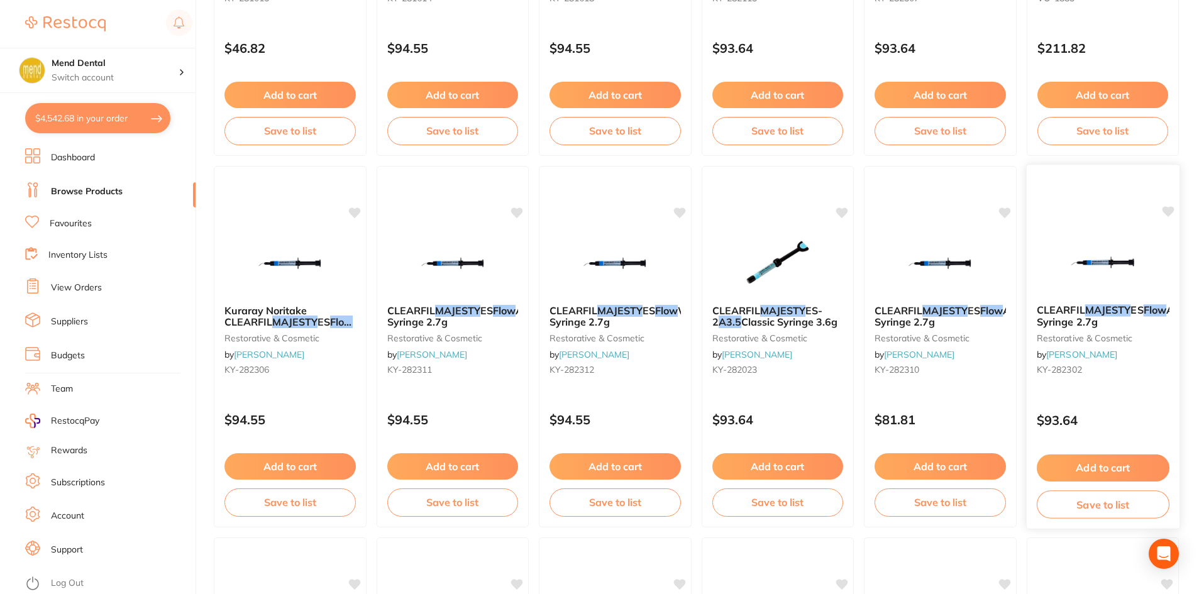
click at [1149, 324] on b "CLEARFIL MAJESTY ES Flow A2 Syringe 2.7g" at bounding box center [1102, 315] width 133 height 23
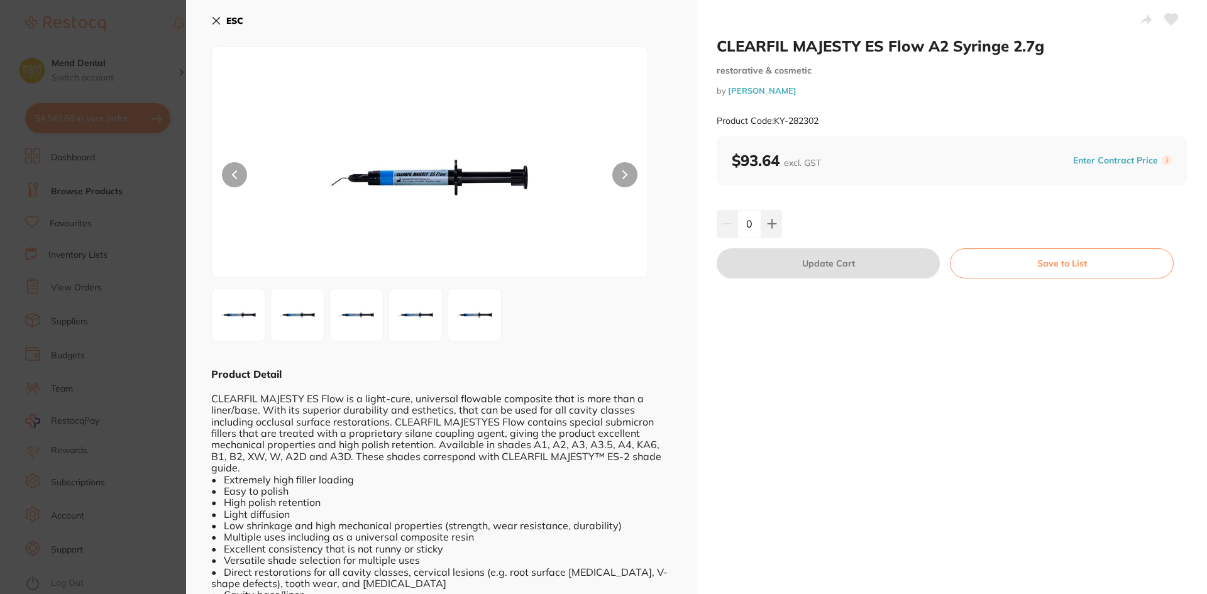
click at [126, 379] on section "CLEARFIL MAJESTY ES Flow A2 Syringe 2.7g restorative & cosmetic by Henry Schein…" at bounding box center [603, 297] width 1207 height 594
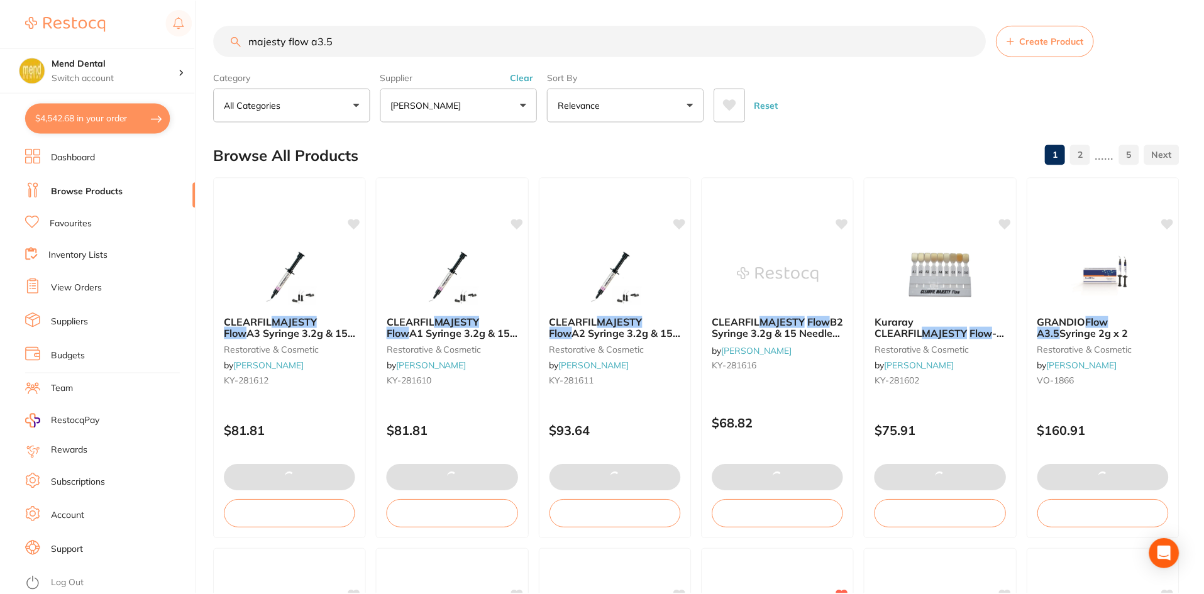
scroll to position [754, 0]
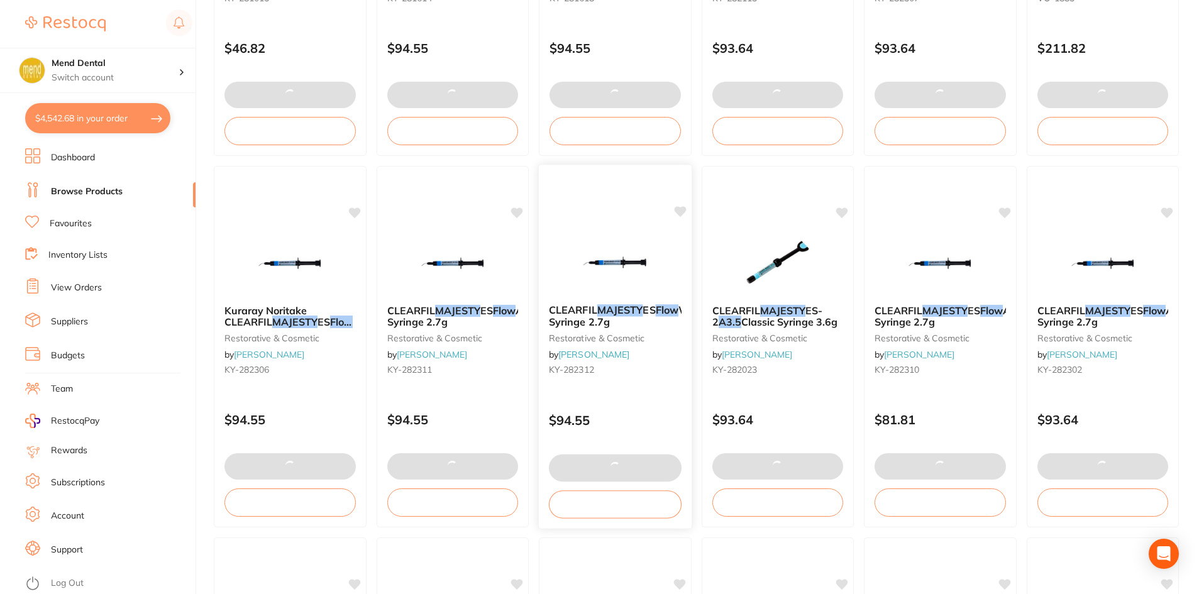
checkbox input "false"
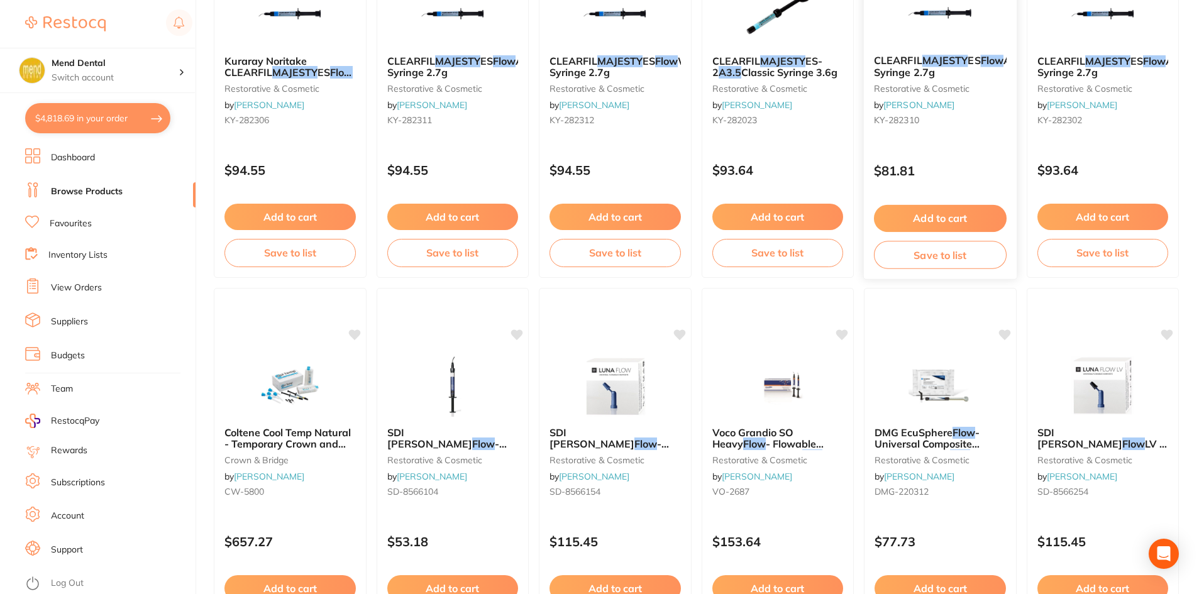
scroll to position [1006, 0]
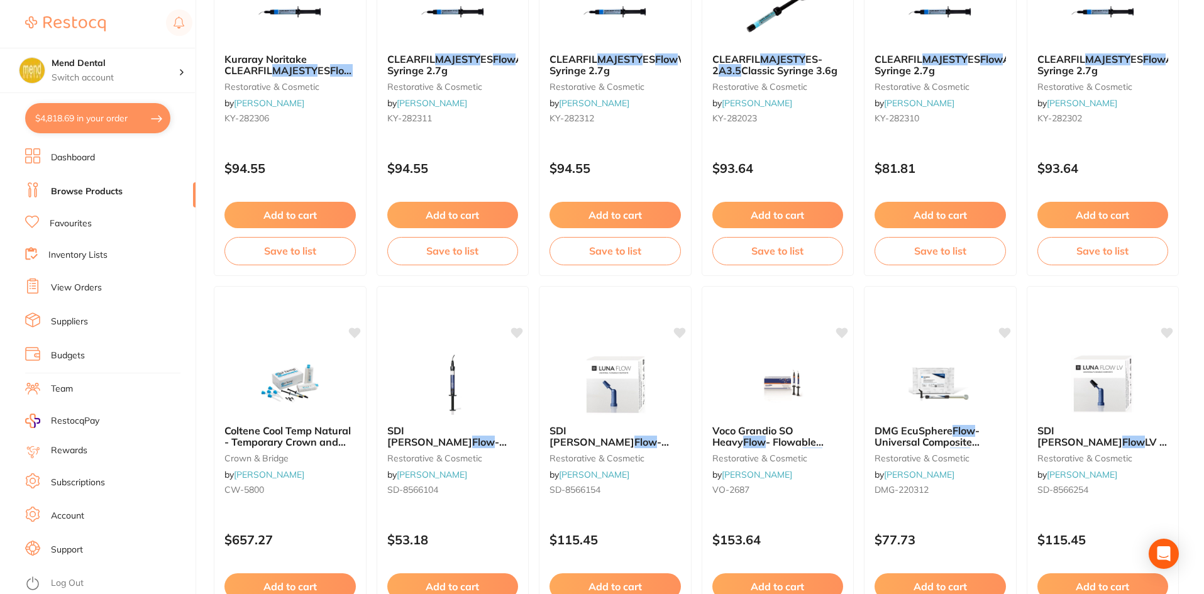
drag, startPoint x: 459, startPoint y: 444, endPoint x: 475, endPoint y: 453, distance: 18.9
click at [459, 444] on span "- Flowable Composite - Shade" at bounding box center [446, 454] width 119 height 36
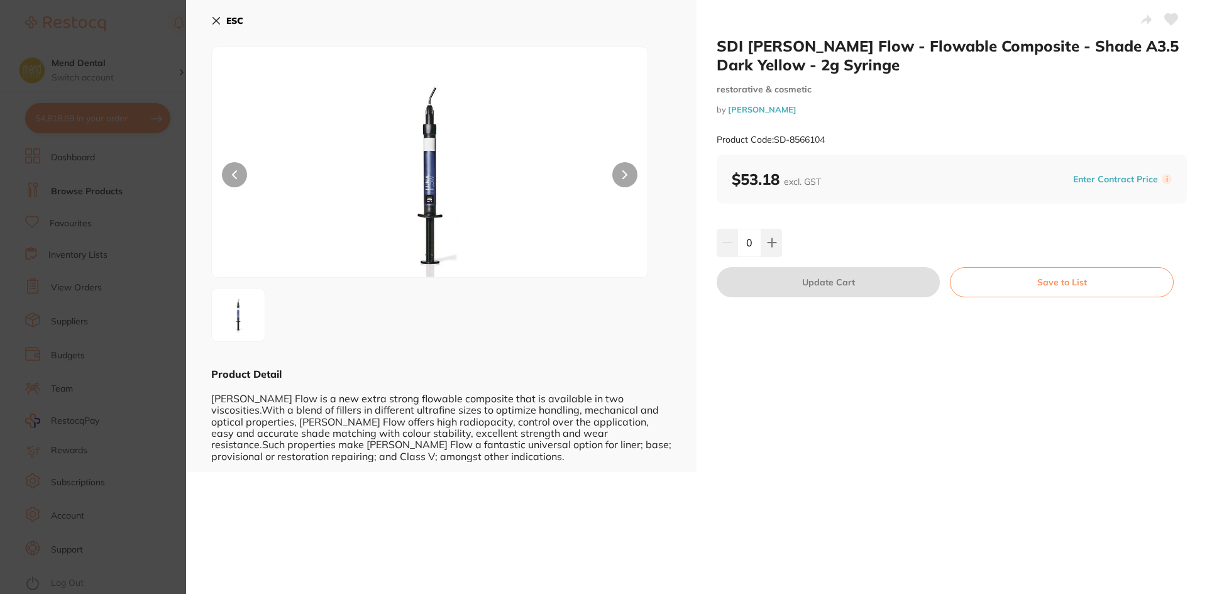
click at [158, 407] on section "SDI Luna Flow - Flowable Composite - Shade A3.5 Dark Yellow - 2g Syringe restor…" at bounding box center [603, 297] width 1207 height 594
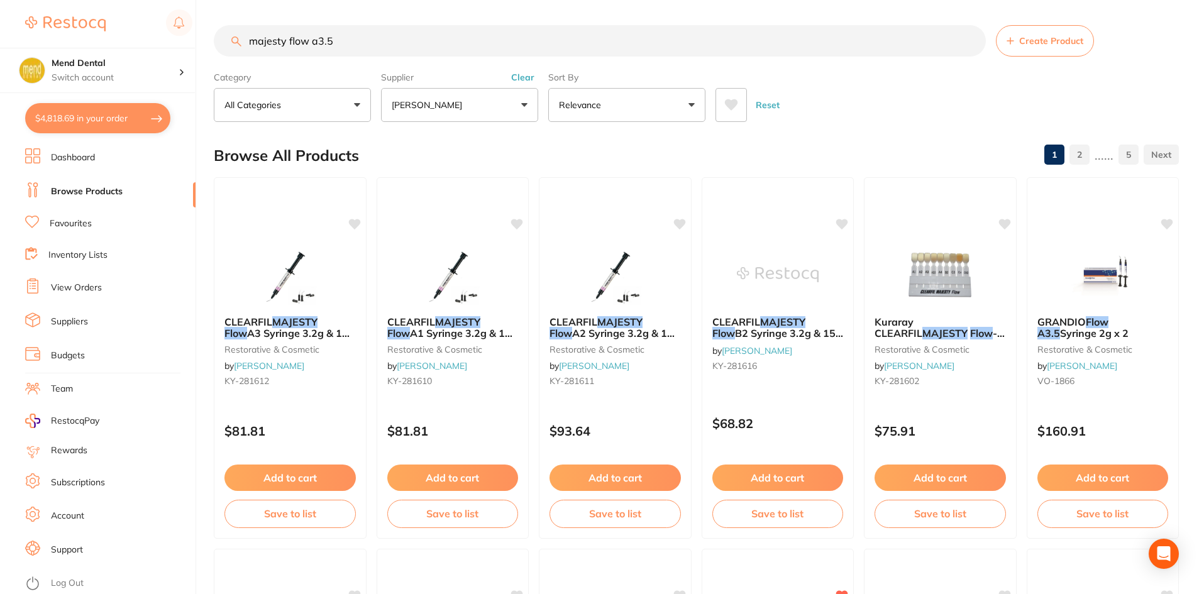
click at [333, 37] on input "majesty flow a3.5" at bounding box center [600, 40] width 772 height 31
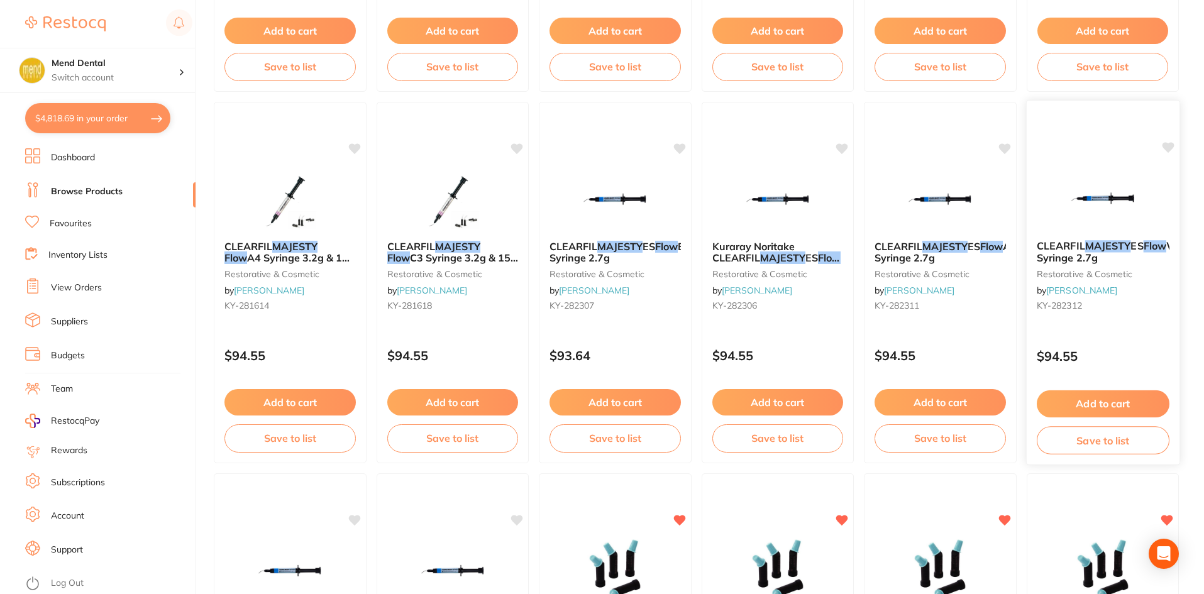
scroll to position [629, 0]
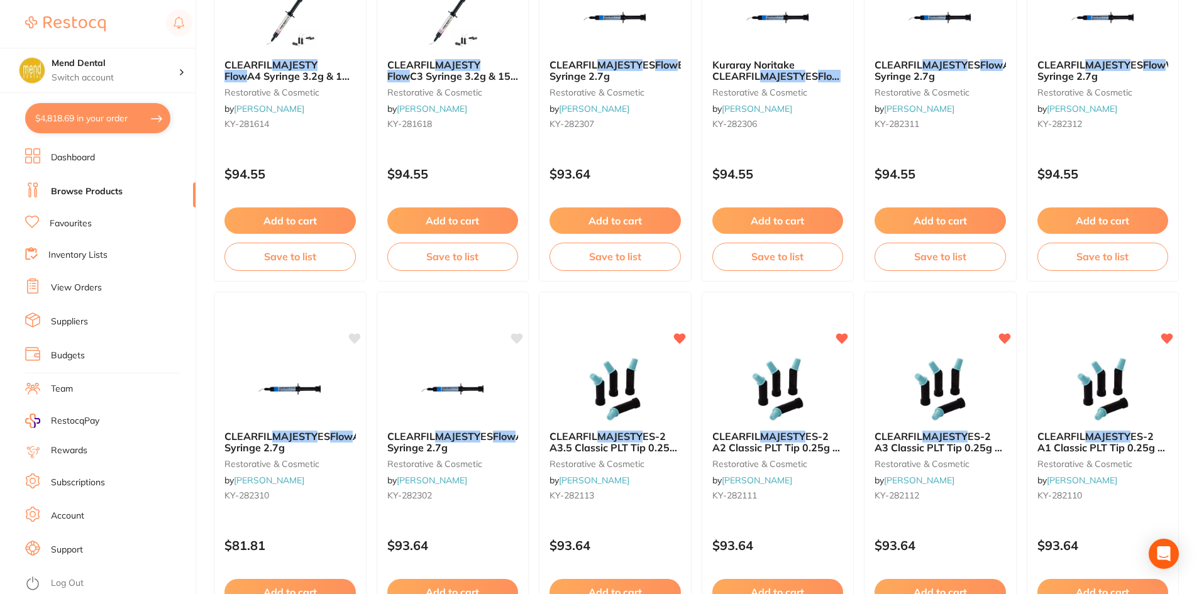
type input "majesty flow"
click at [72, 221] on link "Favourites" at bounding box center [71, 224] width 42 height 13
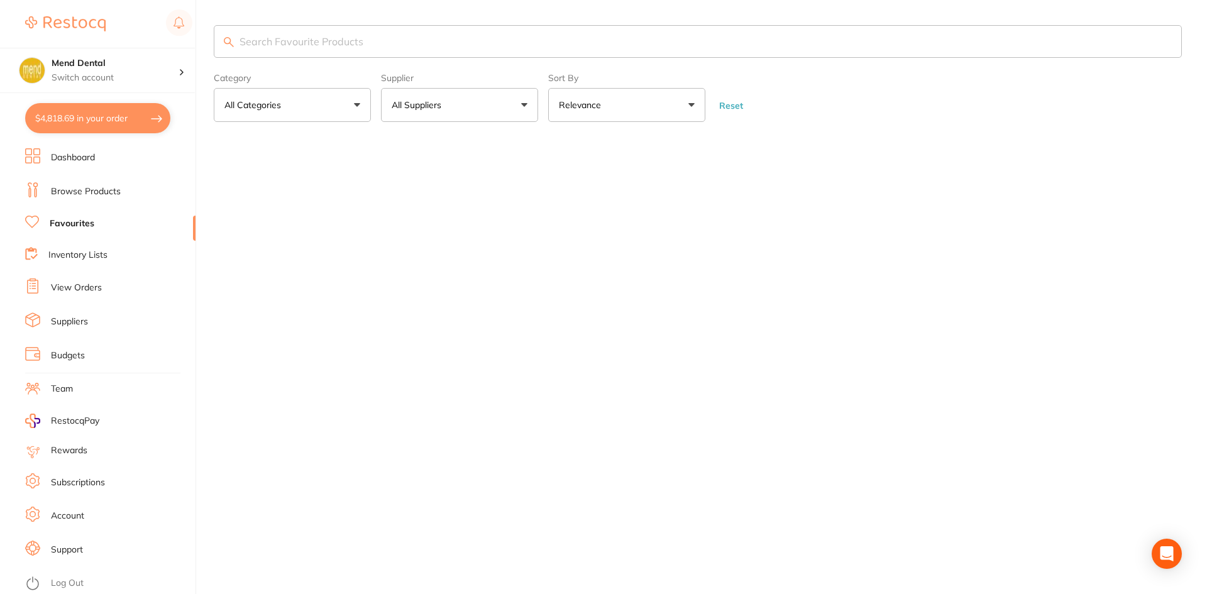
click at [280, 39] on input "search" at bounding box center [698, 41] width 968 height 33
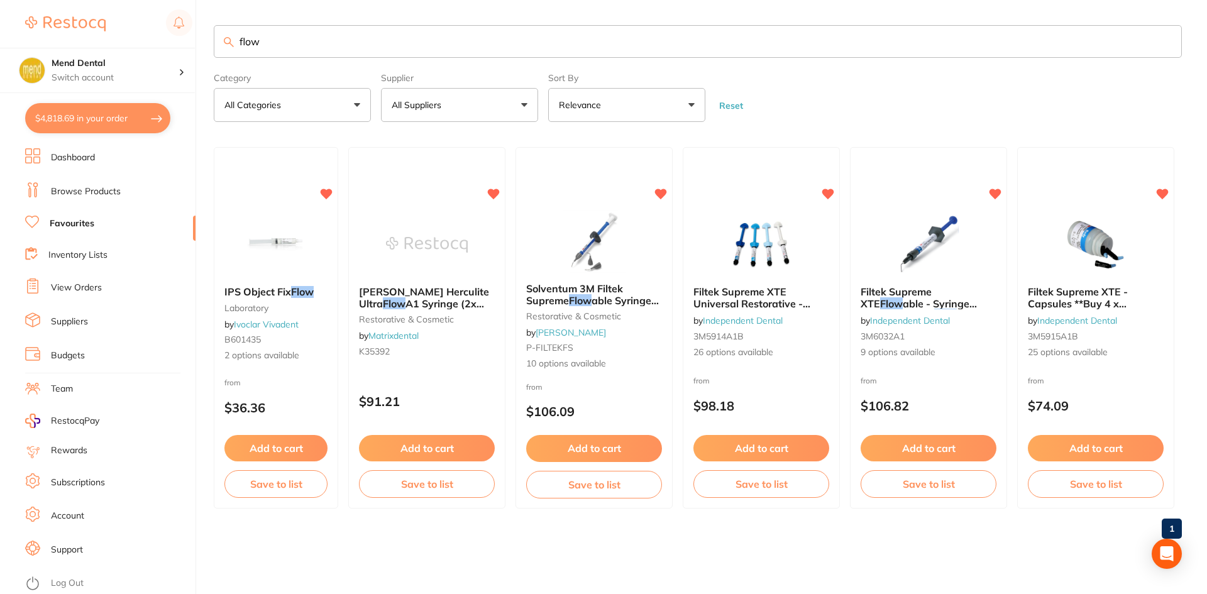
type input "flow"
click at [101, 195] on link "Browse Products" at bounding box center [86, 191] width 70 height 13
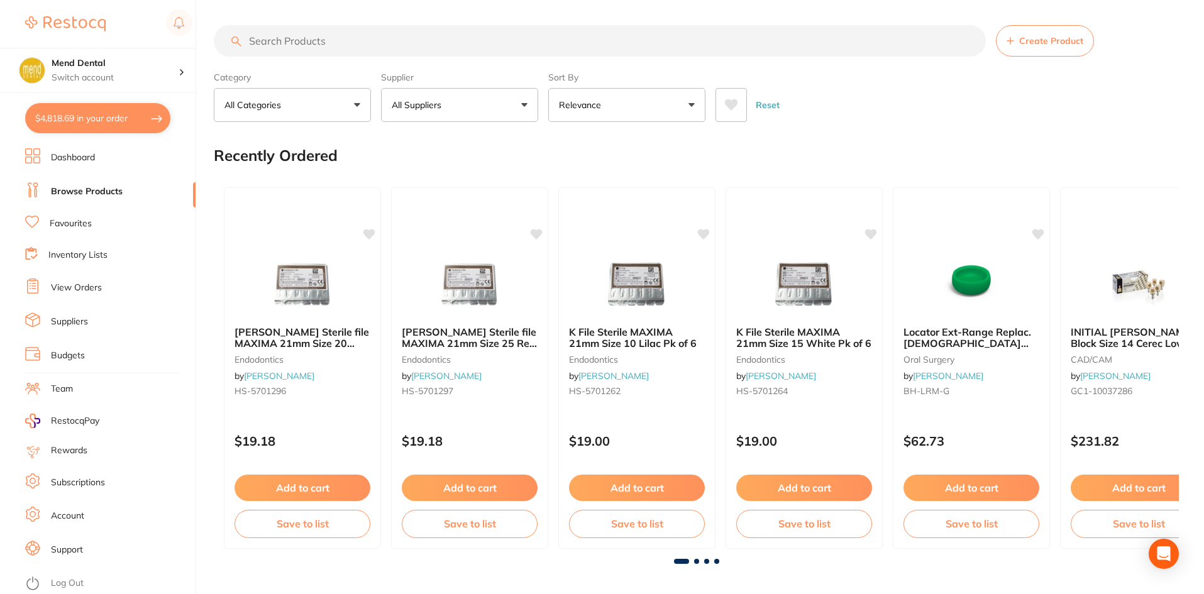
click at [272, 40] on input "search" at bounding box center [600, 40] width 772 height 31
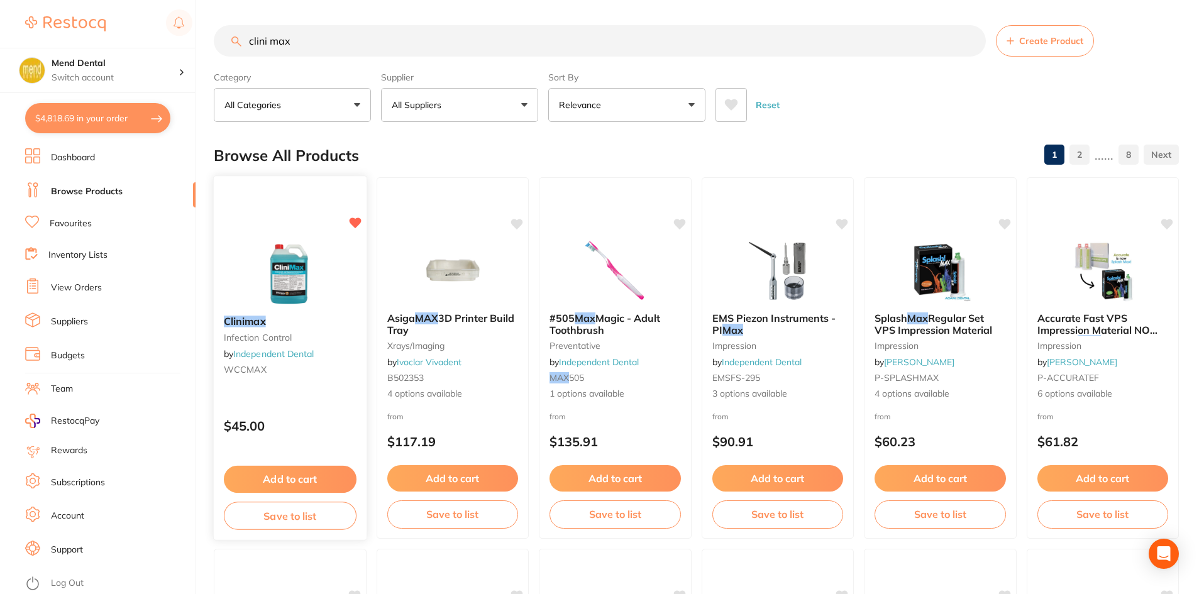
type input "clini max"
click at [326, 478] on button "Add to cart" at bounding box center [290, 479] width 133 height 27
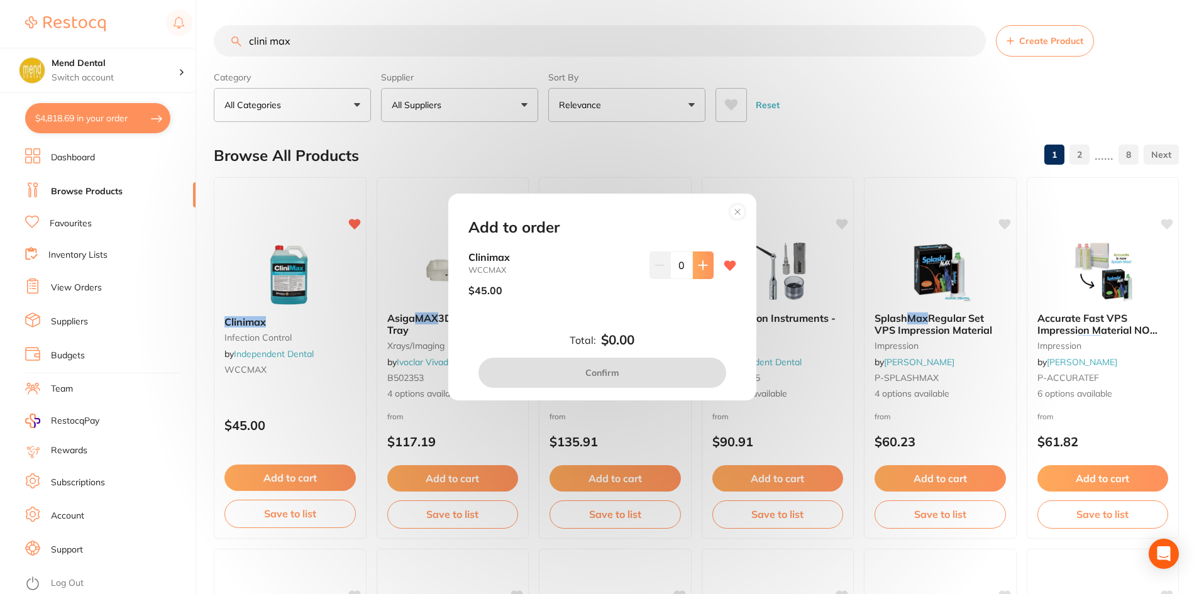
click at [698, 262] on icon at bounding box center [703, 265] width 10 height 10
type input "1"
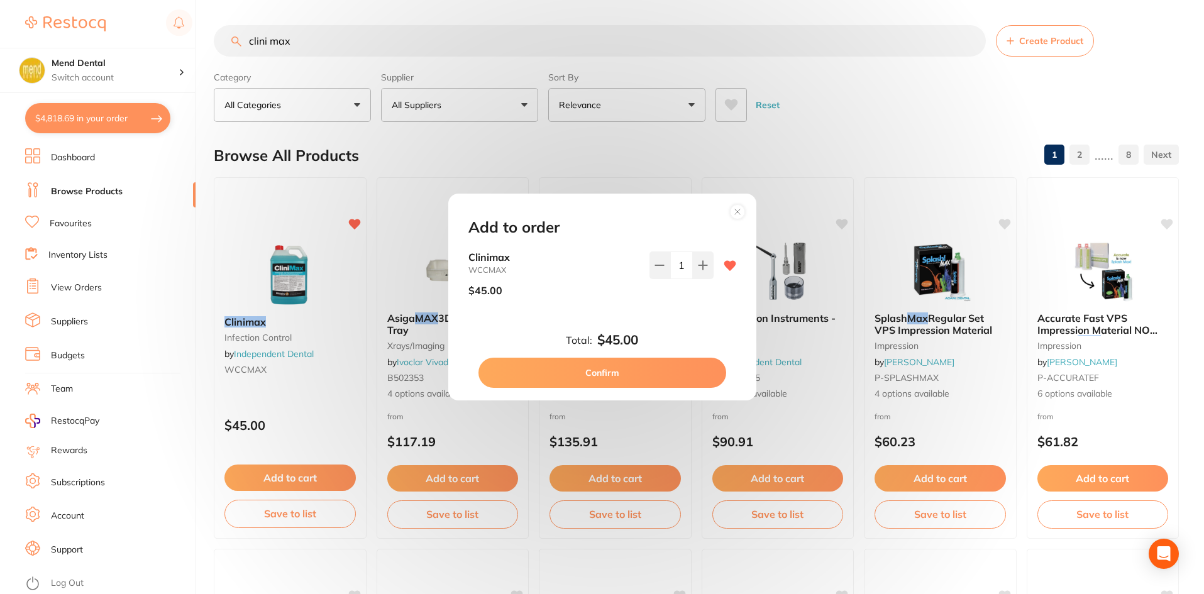
click at [638, 368] on button "Confirm" at bounding box center [602, 373] width 248 height 30
checkbox input "false"
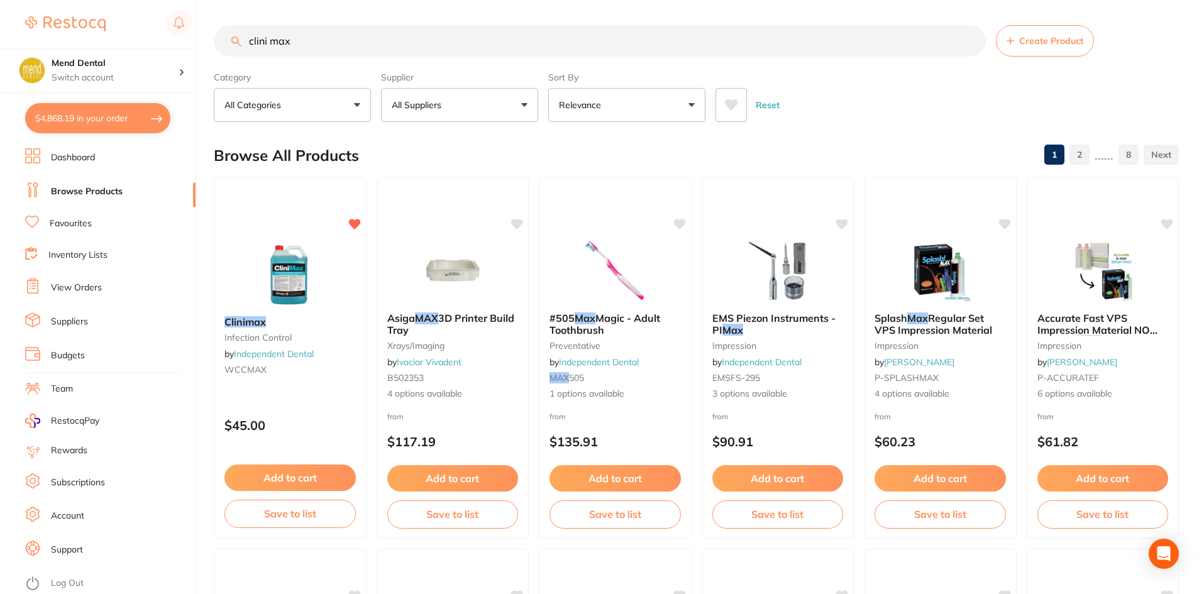
scroll to position [2760, 0]
drag, startPoint x: 306, startPoint y: 48, endPoint x: 138, endPoint y: 74, distance: 169.8
click at [138, 74] on div "$4,868.19 Mend Dental Switch account Mend Dental $4,868.19 in your order Dashbo…" at bounding box center [602, 297] width 1204 height 594
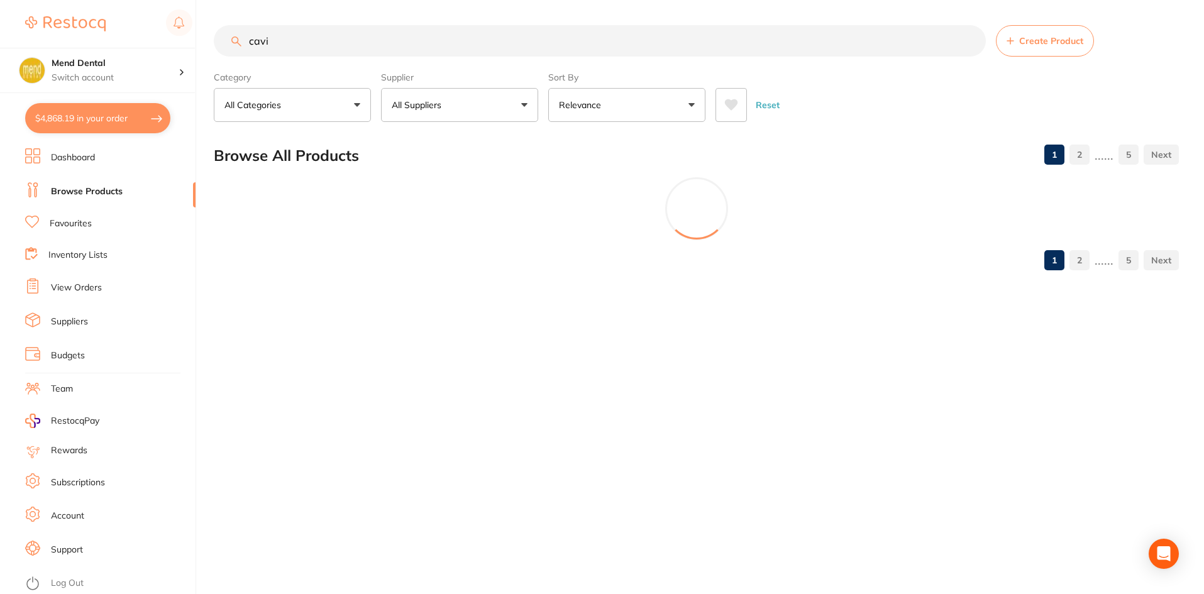
scroll to position [0, 0]
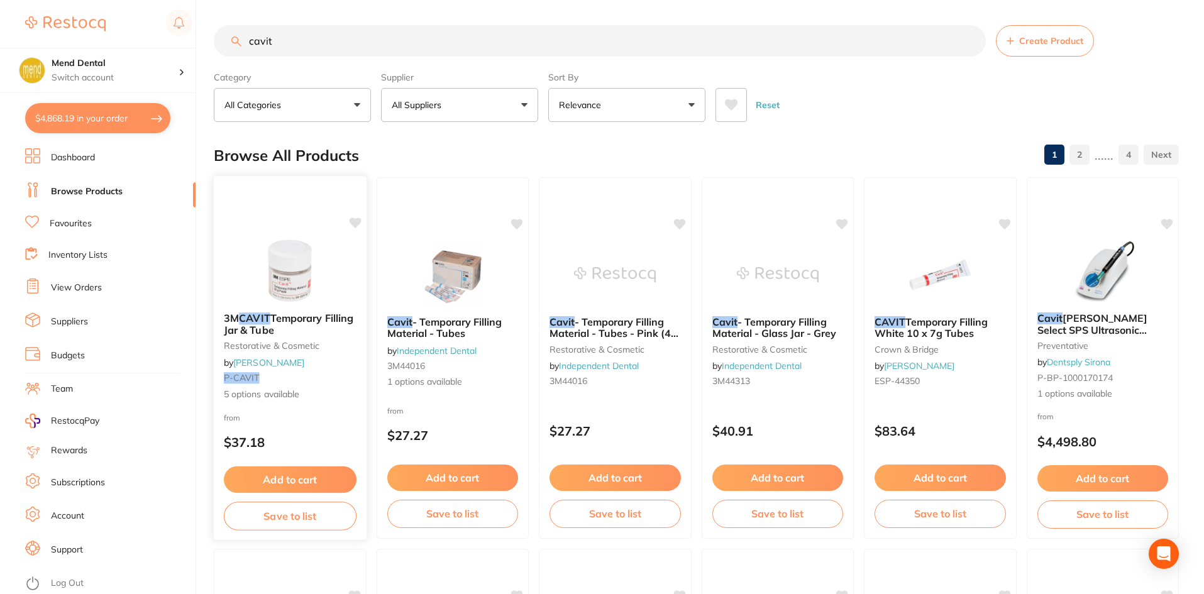
type input "cavit"
click at [290, 485] on button "Add to cart" at bounding box center [290, 479] width 133 height 27
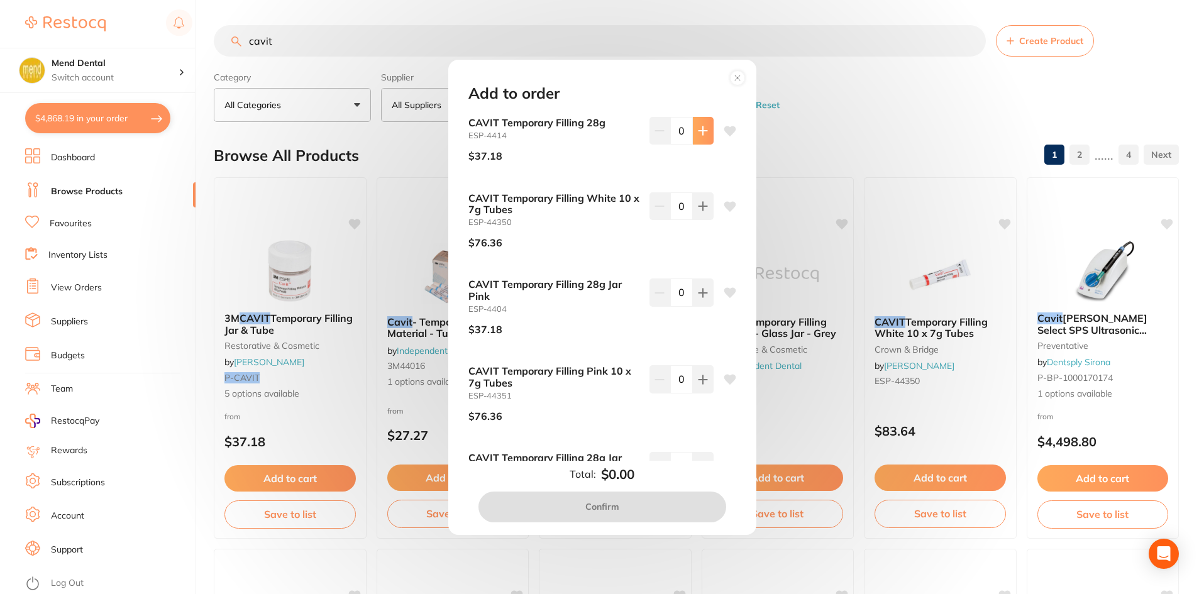
click at [707, 131] on button at bounding box center [703, 131] width 21 height 28
type input "1"
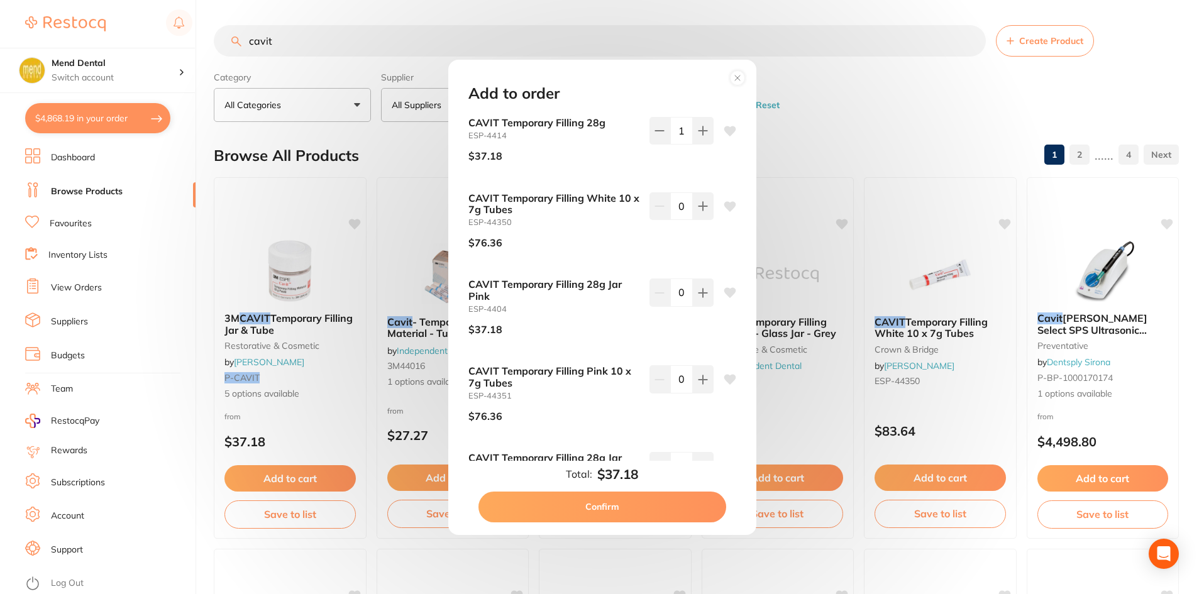
click at [652, 512] on button "Confirm" at bounding box center [602, 507] width 248 height 30
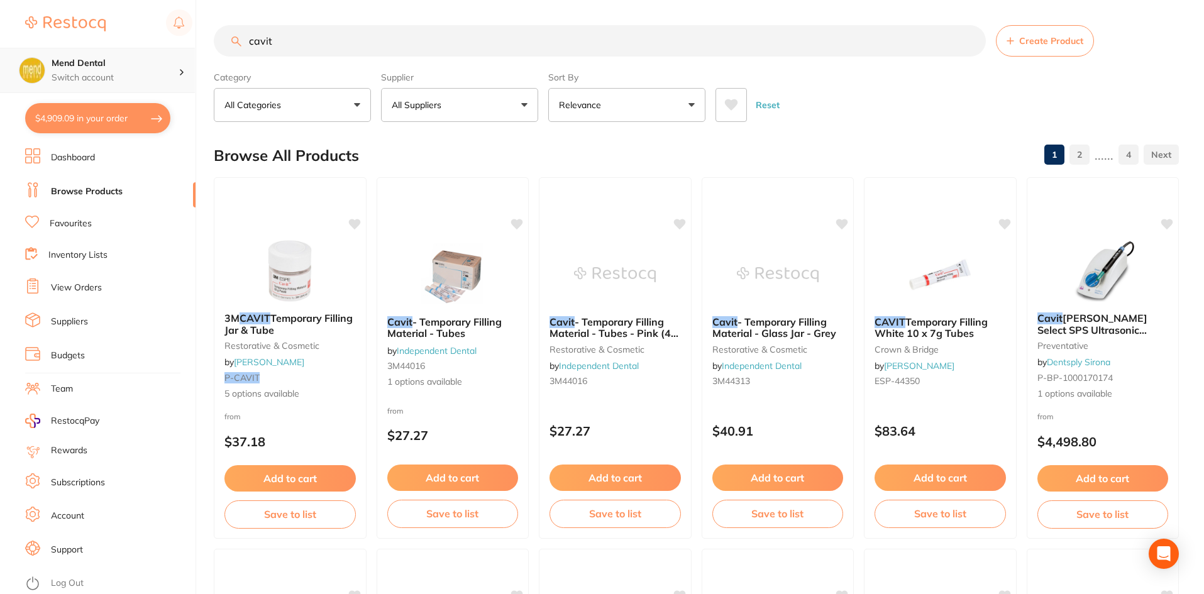
scroll to position [1, 0]
drag, startPoint x: 284, startPoint y: 50, endPoint x: 99, endPoint y: 81, distance: 188.0
click at [99, 81] on div "$4,909.09 Mend Dental Switch account Mend Dental $4,909.09 in your order Dashbo…" at bounding box center [602, 297] width 1204 height 594
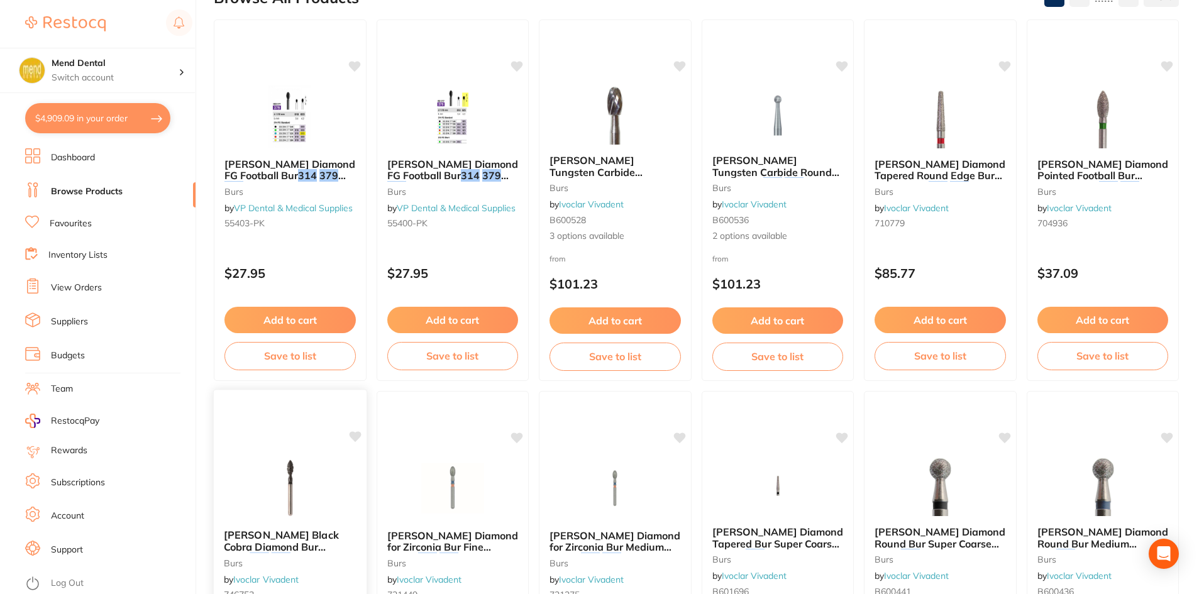
scroll to position [0, 0]
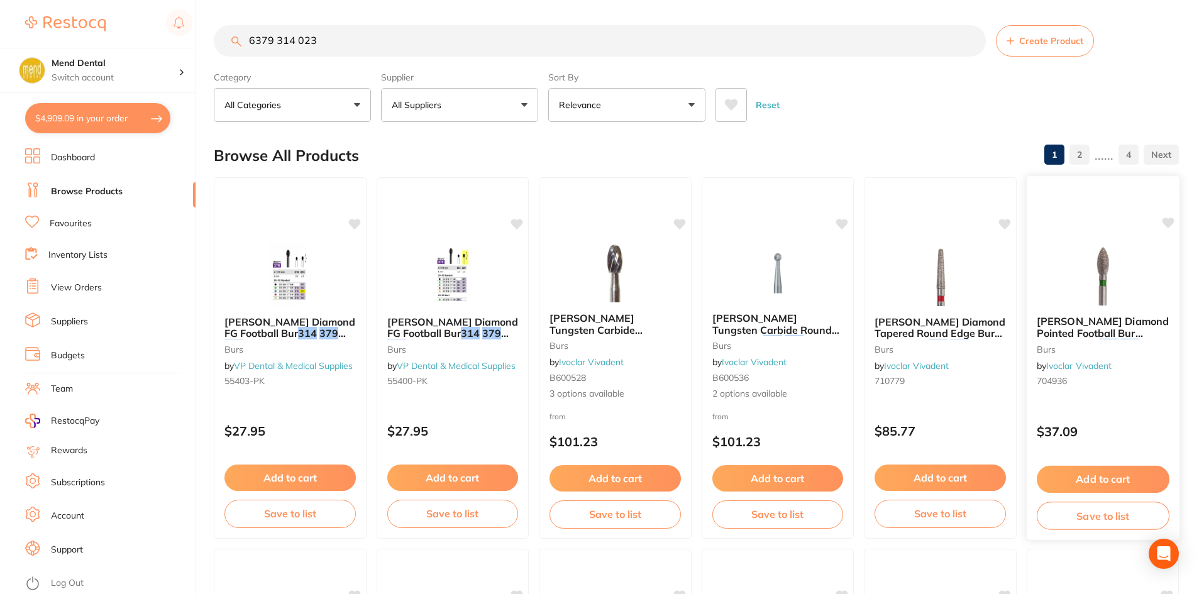
type input "6379 314 023"
click at [1123, 472] on button "Add to cart" at bounding box center [1102, 479] width 133 height 27
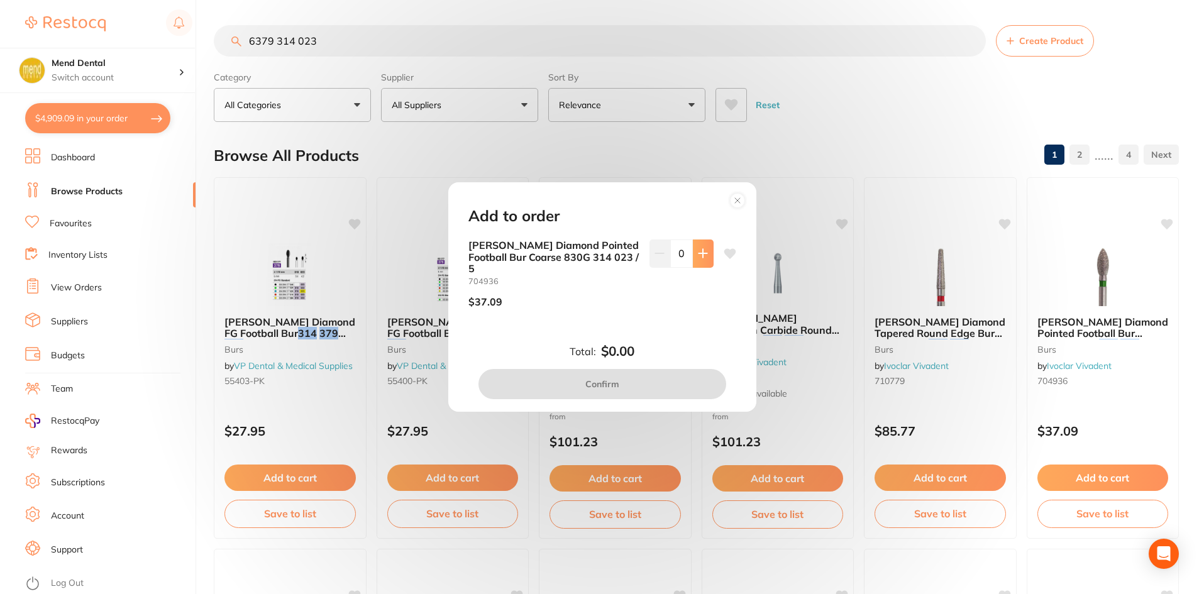
click at [697, 247] on button at bounding box center [703, 254] width 21 height 28
type input "2"
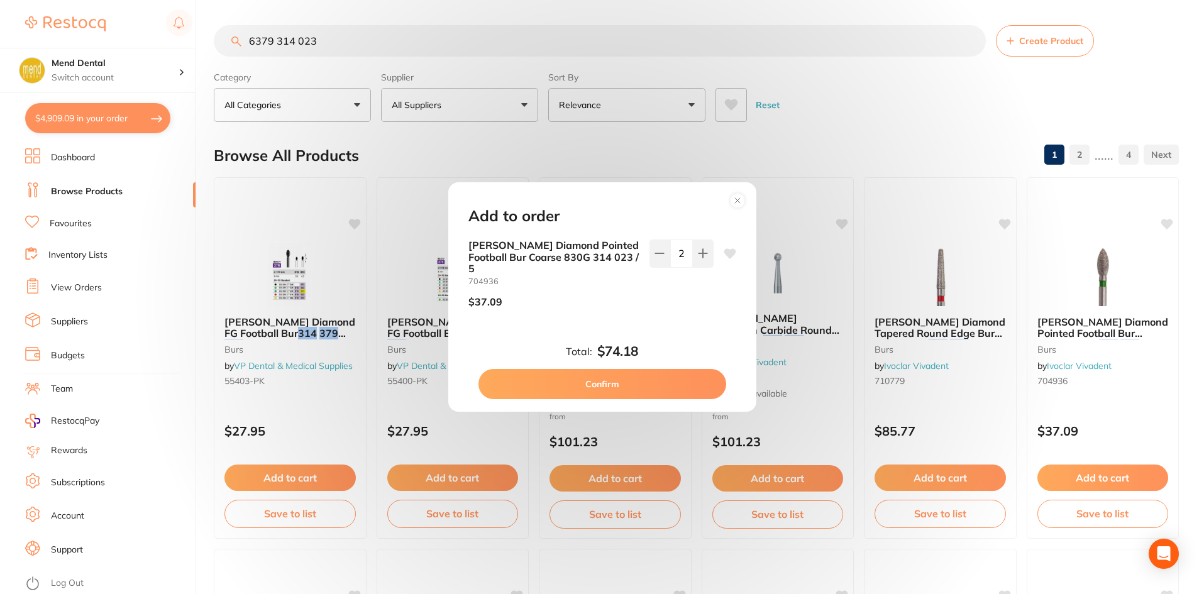
click at [632, 383] on button "Confirm" at bounding box center [602, 384] width 248 height 30
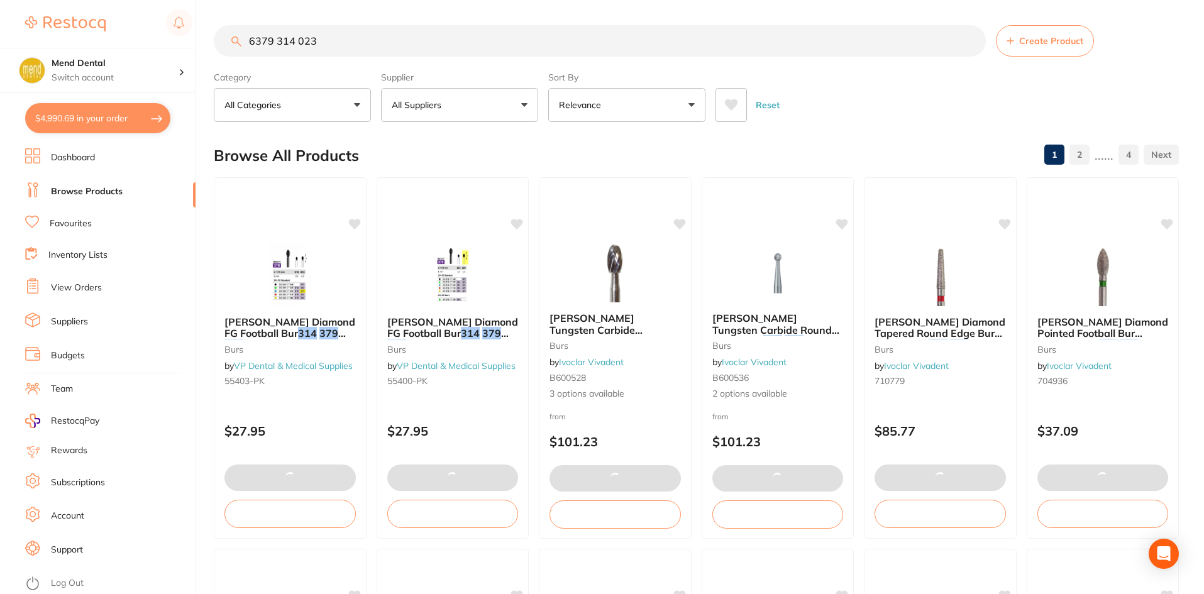
scroll to position [1, 0]
drag, startPoint x: 274, startPoint y: 38, endPoint x: 216, endPoint y: 57, distance: 60.6
click at [216, 57] on div "6379 314 023 Create Product" at bounding box center [696, 40] width 965 height 31
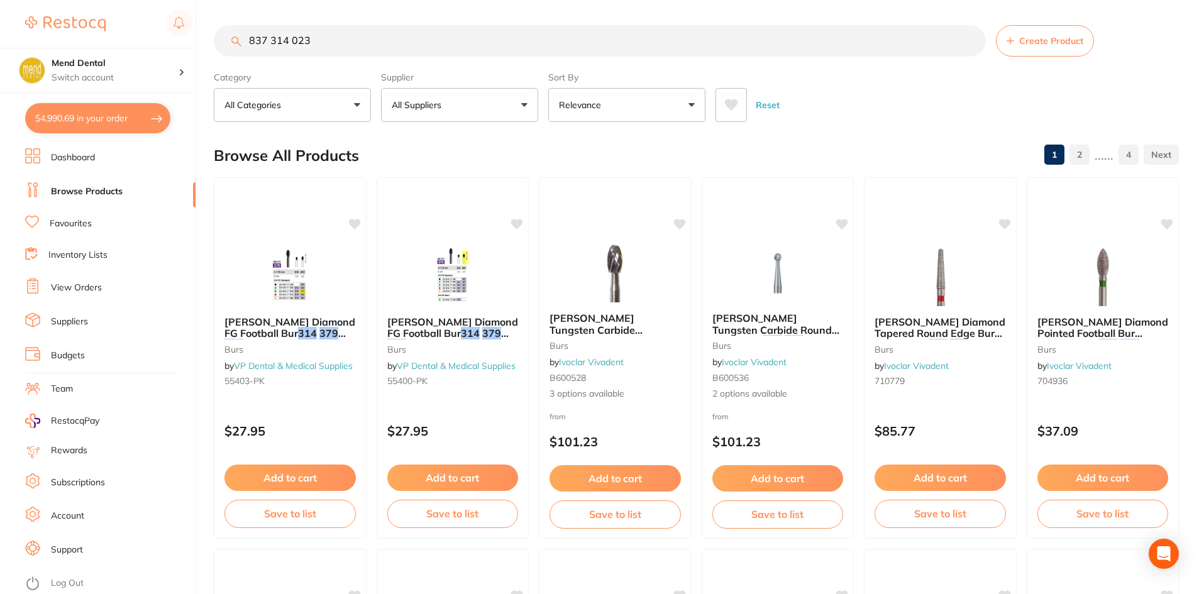
type input "8379 314 023"
click at [1123, 400] on div "[PERSON_NAME] Diamond Pointed Football Bur Coarse 830G 314 023 / 5 burs by Ivoc…" at bounding box center [1102, 354] width 153 height 96
click at [1110, 324] on section at bounding box center [602, 297] width 1204 height 594
click at [1117, 309] on div "[PERSON_NAME] Diamond Pointed Football Bur Coarse 830G 314 023 / 5 burs by Ivoc…" at bounding box center [1102, 354] width 153 height 96
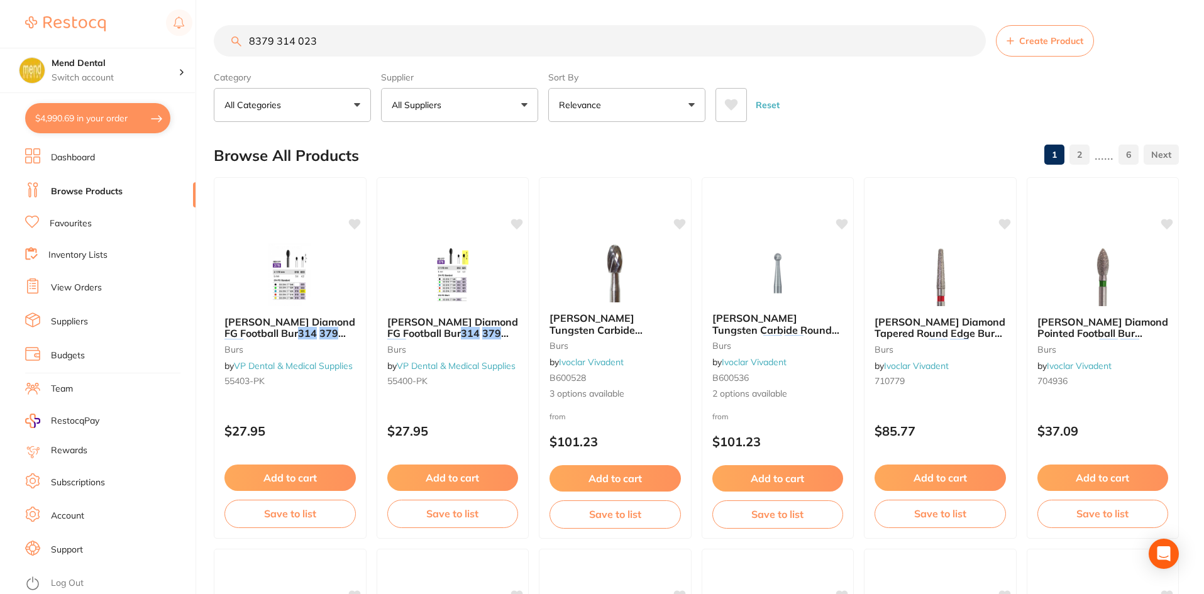
click at [1047, 326] on section at bounding box center [602, 297] width 1204 height 594
click at [1093, 316] on span "[PERSON_NAME] Diamond Pointed Football Bur Coarse 830G" at bounding box center [1102, 333] width 132 height 36
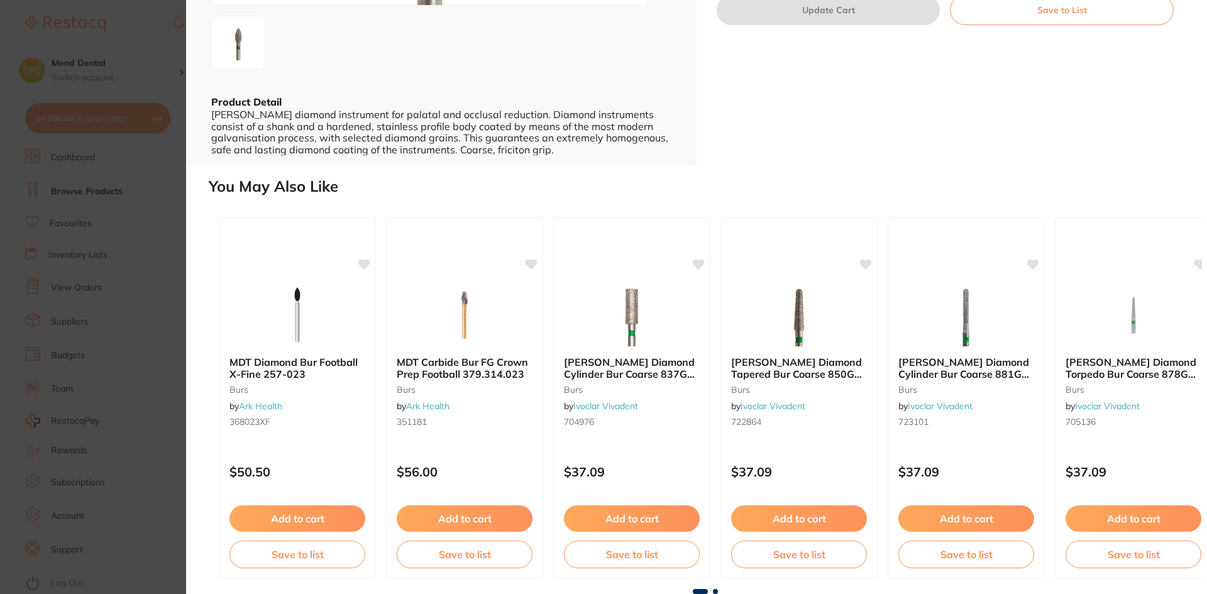
click at [111, 385] on section "[PERSON_NAME] Diamond Pointed Football Bur Coarse 830G 314 023 / 5 burs by Ivoc…" at bounding box center [603, 297] width 1207 height 594
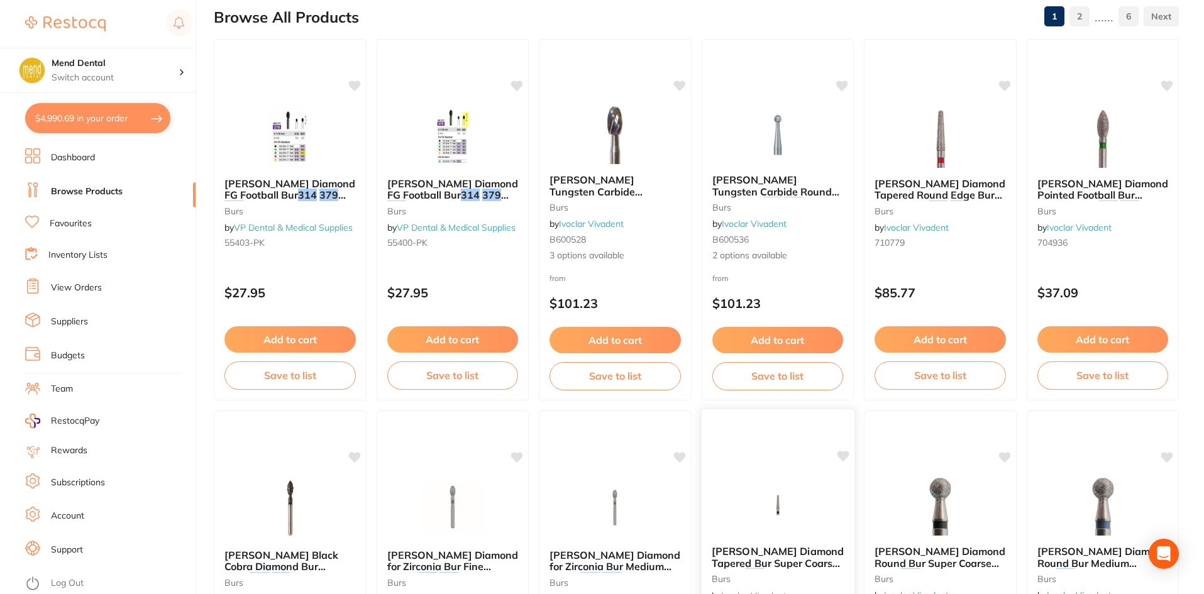
scroll to position [126, 0]
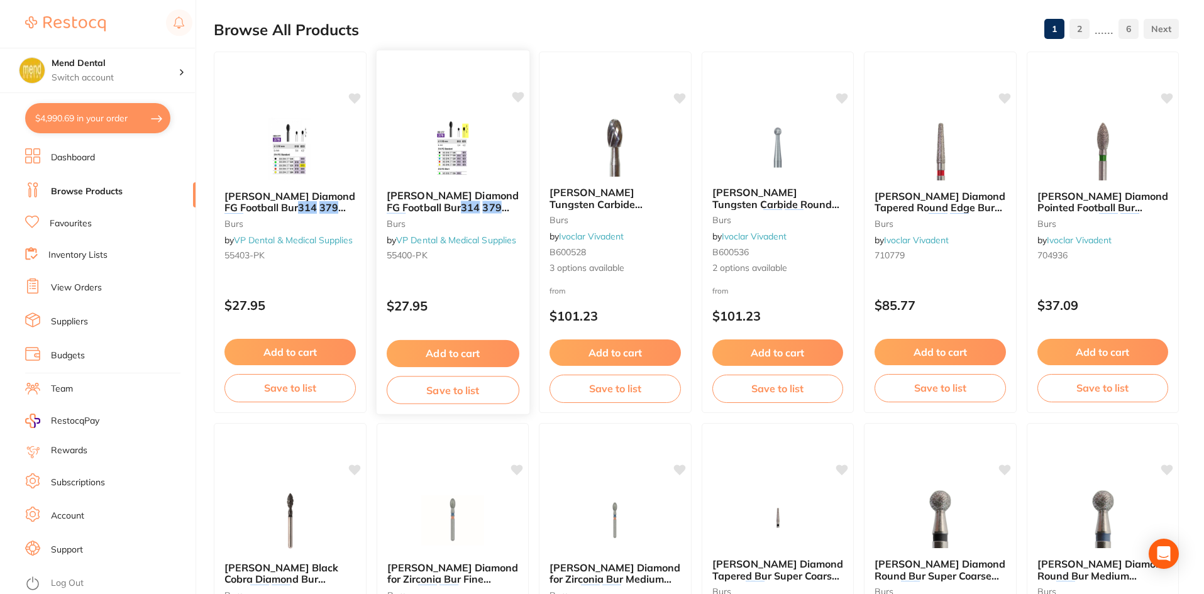
click at [483, 292] on div "$27.95" at bounding box center [452, 303] width 153 height 34
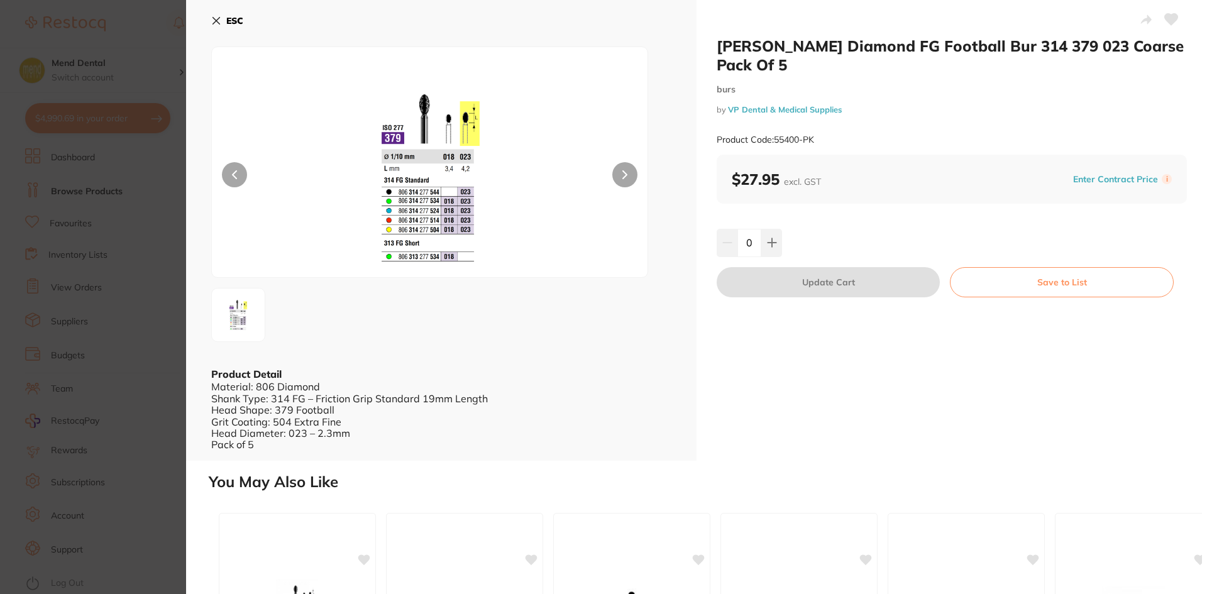
click at [105, 431] on section "[PERSON_NAME] Diamond FG Football Bur 314 379 023 Coarse Pack Of 5 burs by VP D…" at bounding box center [603, 297] width 1207 height 594
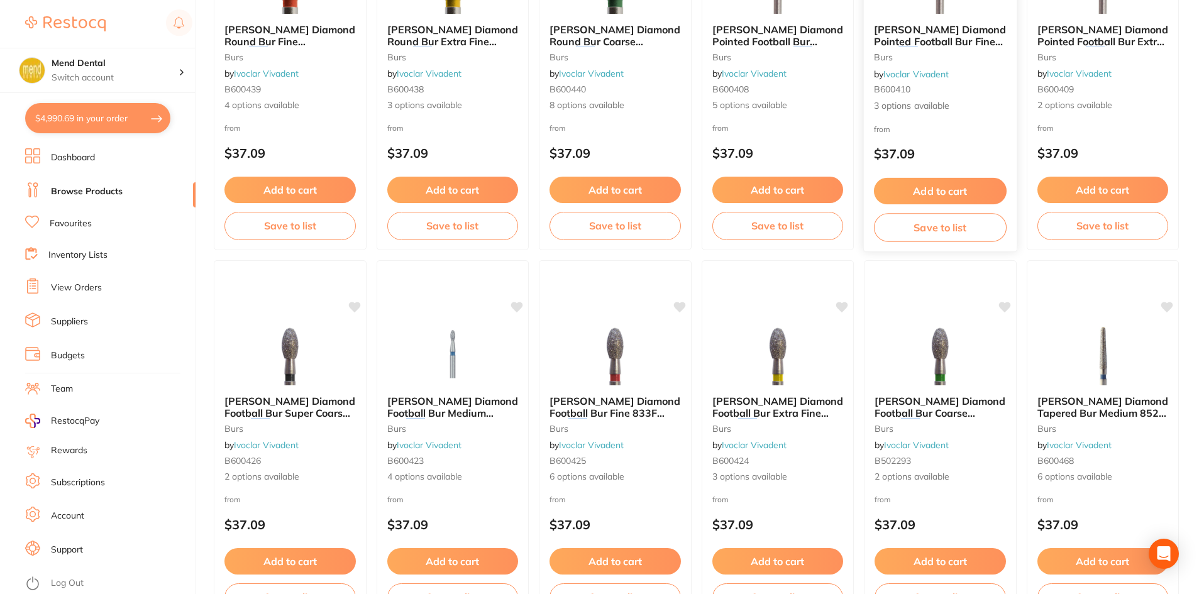
scroll to position [1069, 0]
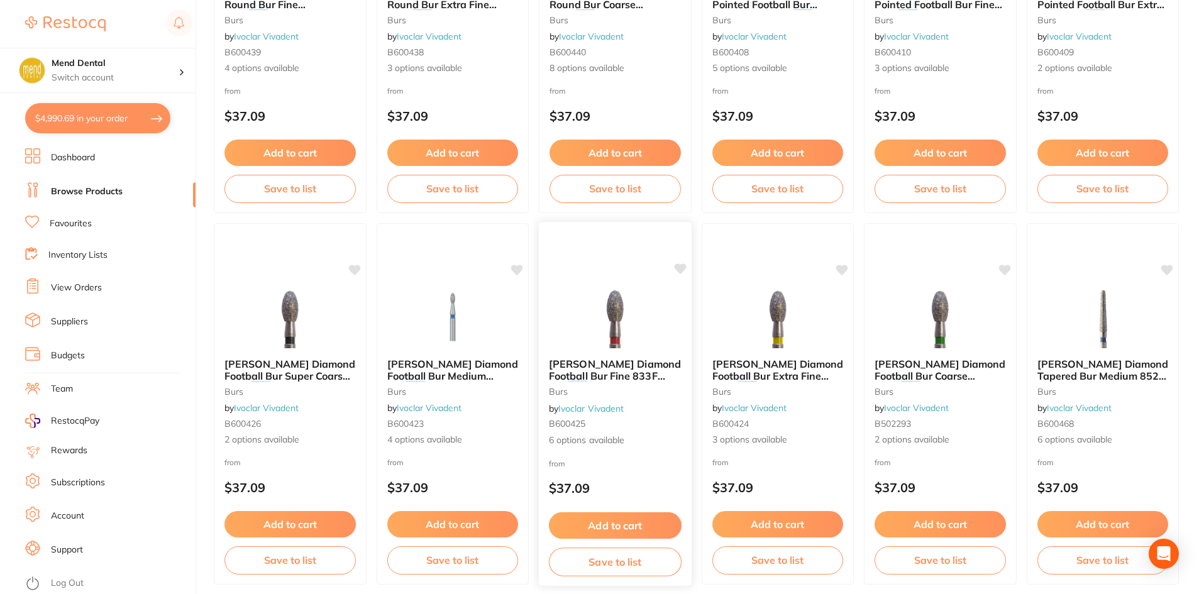
click at [633, 376] on span "[PERSON_NAME] Diamond Football Bur Fine 833F 204" at bounding box center [615, 376] width 132 height 36
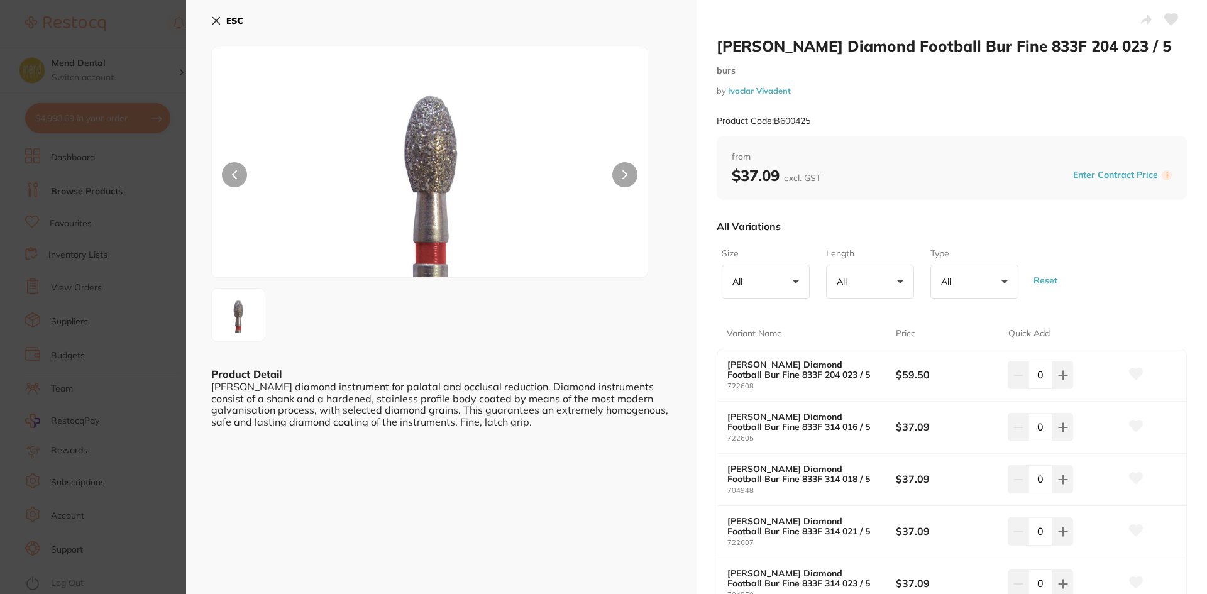
click at [82, 396] on section "[PERSON_NAME] Diamond Football Bur Fine 833F 204 023 / 5 burs by Ivoclar Vivade…" at bounding box center [603, 297] width 1207 height 594
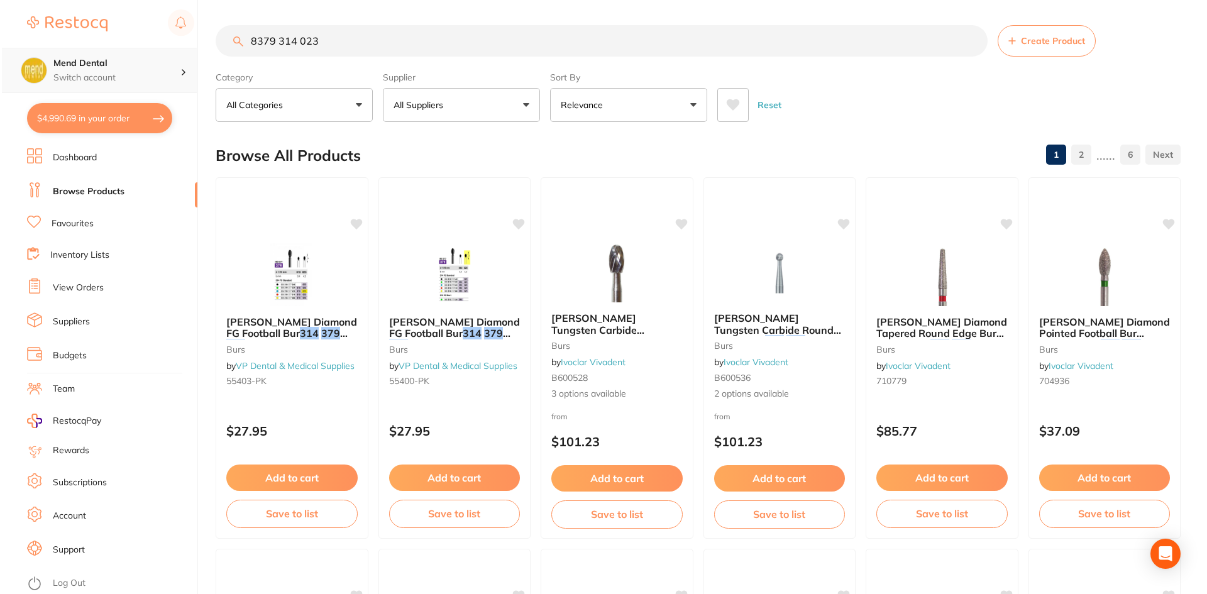
scroll to position [1, 0]
drag, startPoint x: 336, startPoint y: 33, endPoint x: 0, endPoint y: 58, distance: 337.2
click at [0, 58] on div "$4,990.69 Mend Dental Switch account Mend Dental $4,990.69 in your order Dashbo…" at bounding box center [602, 297] width 1204 height 594
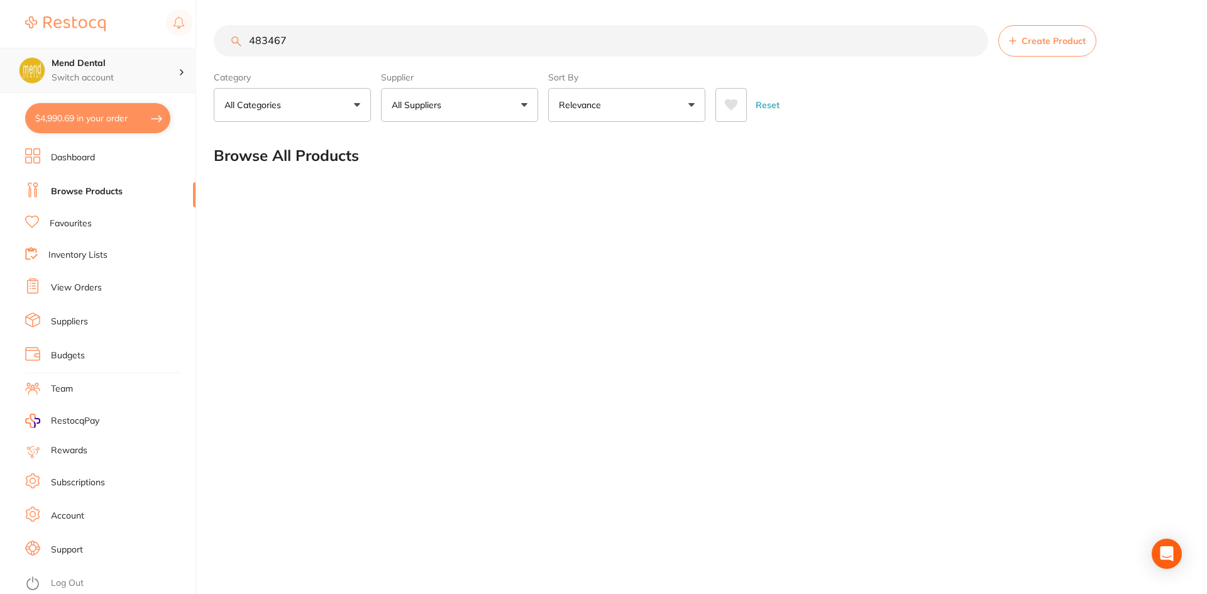
drag, startPoint x: 301, startPoint y: 38, endPoint x: 0, endPoint y: 48, distance: 301.3
click at [0, 48] on div "$4,990.69 Mend Dental Switch account Mend Dental $4,990.69 in your order Dashbo…" at bounding box center [603, 297] width 1207 height 594
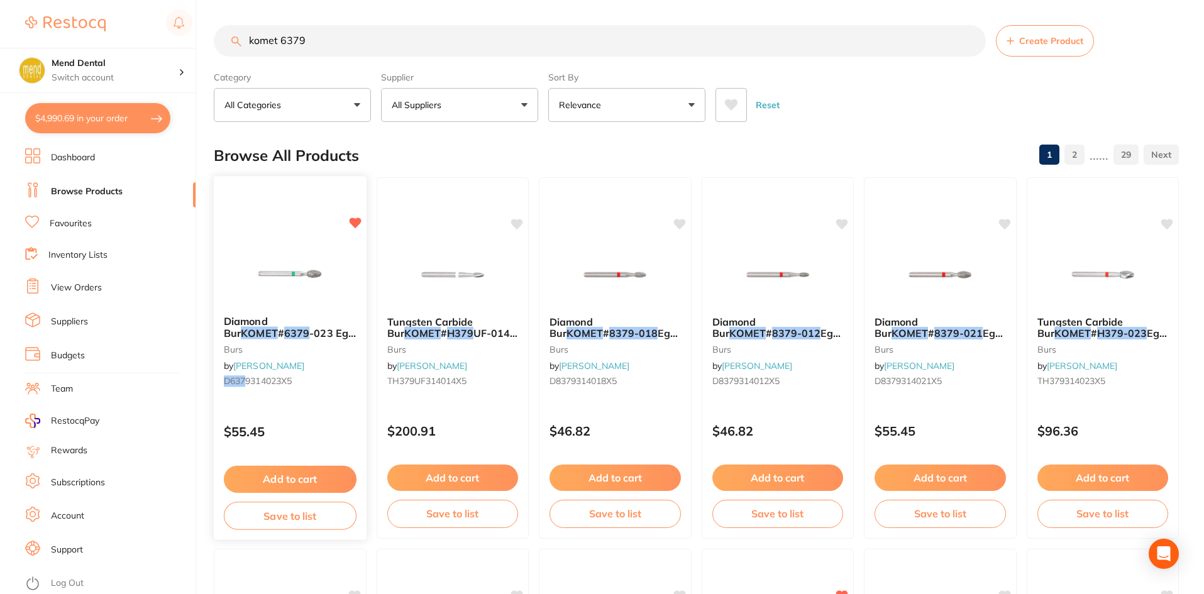
type input "komet 6379"
click at [304, 472] on button "Add to cart" at bounding box center [290, 479] width 133 height 27
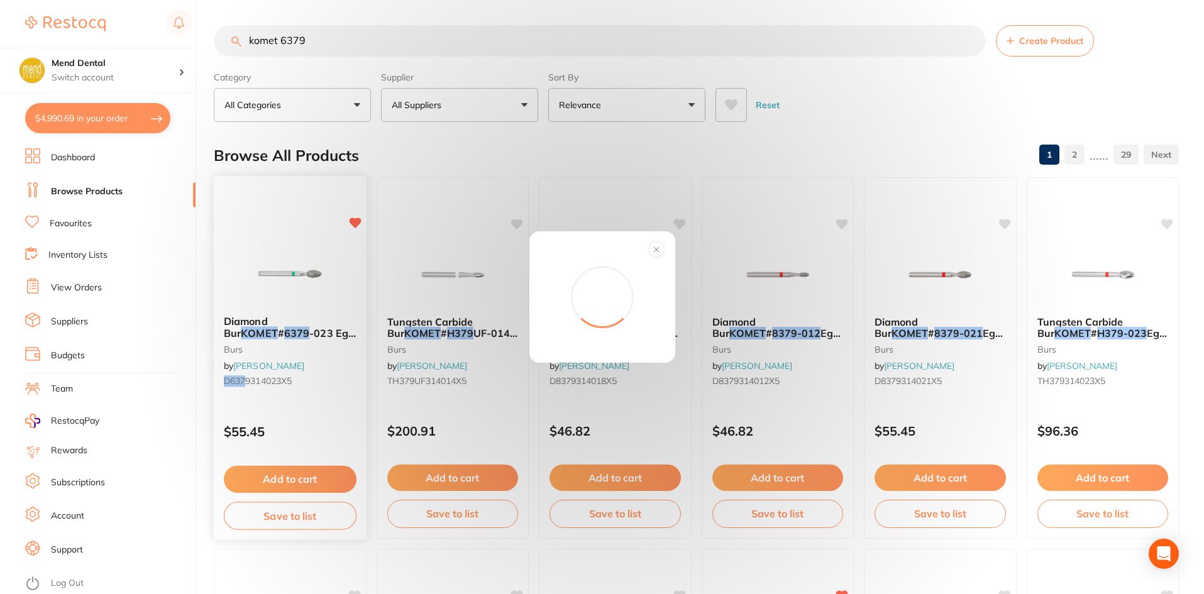
scroll to position [0, 0]
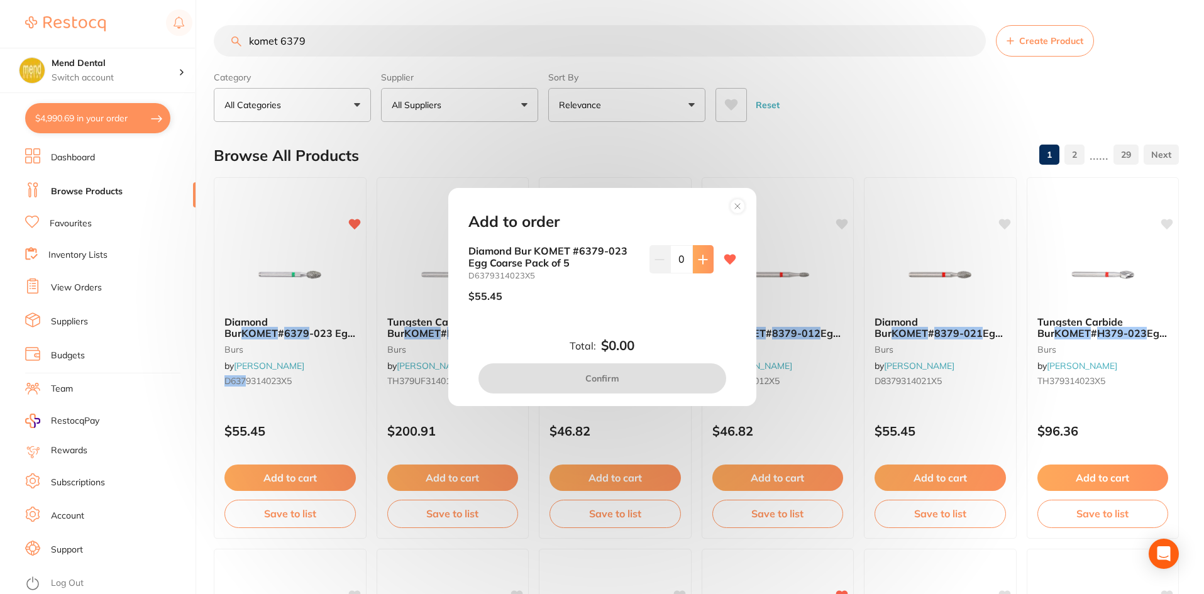
click at [702, 269] on button at bounding box center [703, 259] width 21 height 28
type input "1"
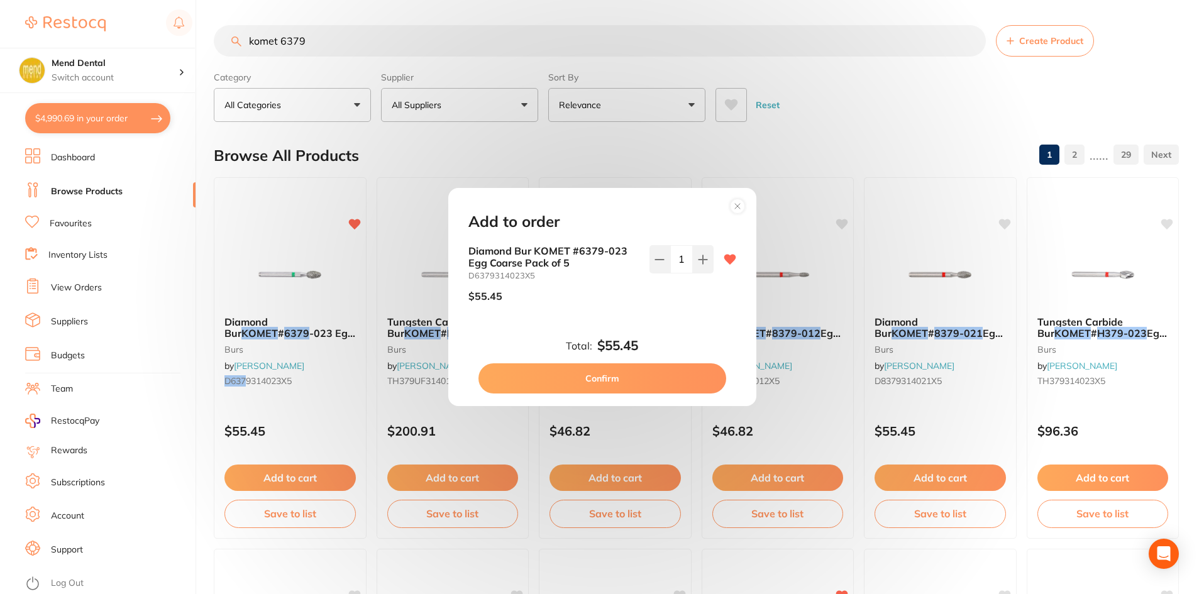
click at [626, 380] on button "Confirm" at bounding box center [602, 378] width 248 height 30
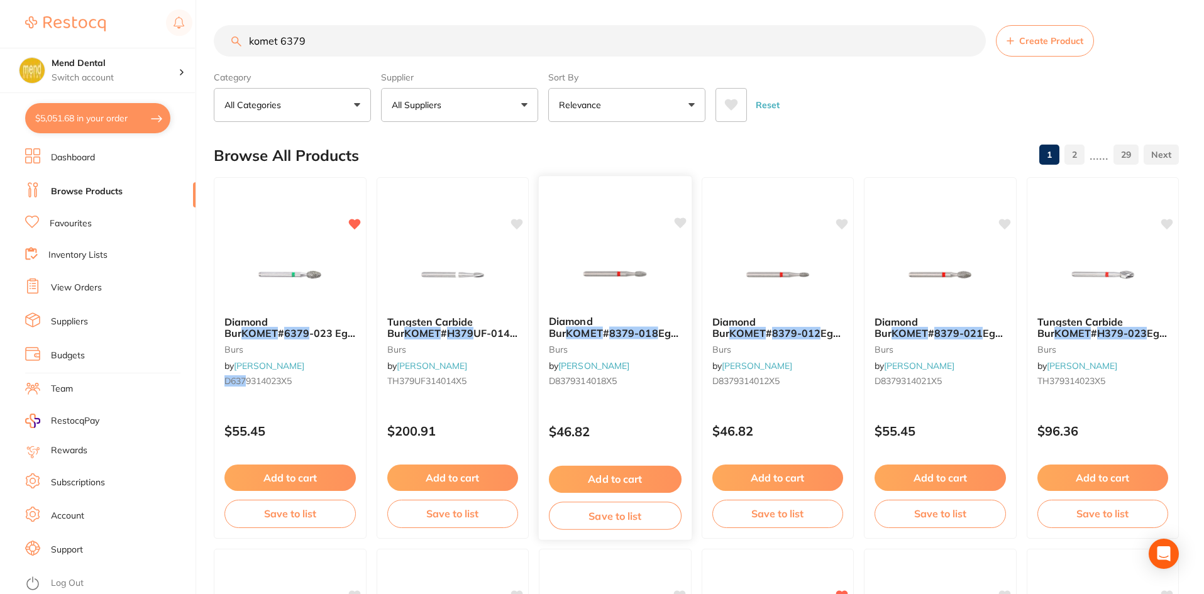
click at [602, 380] on span "D8379314018X5" at bounding box center [583, 380] width 68 height 11
click at [75, 122] on section at bounding box center [602, 297] width 1204 height 594
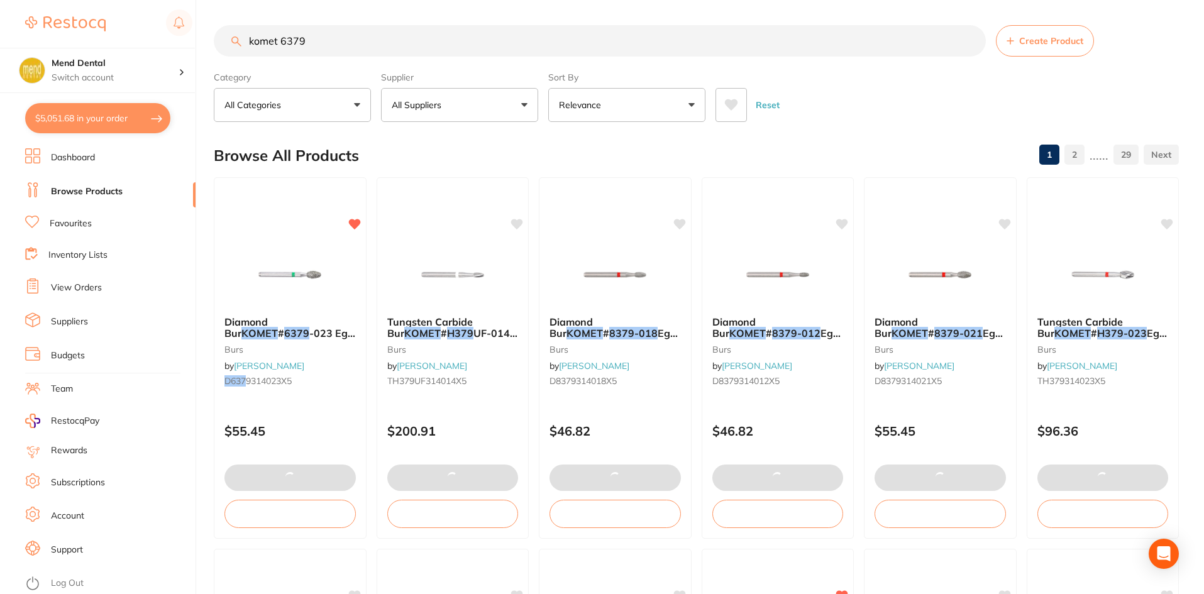
scroll to position [1, 0]
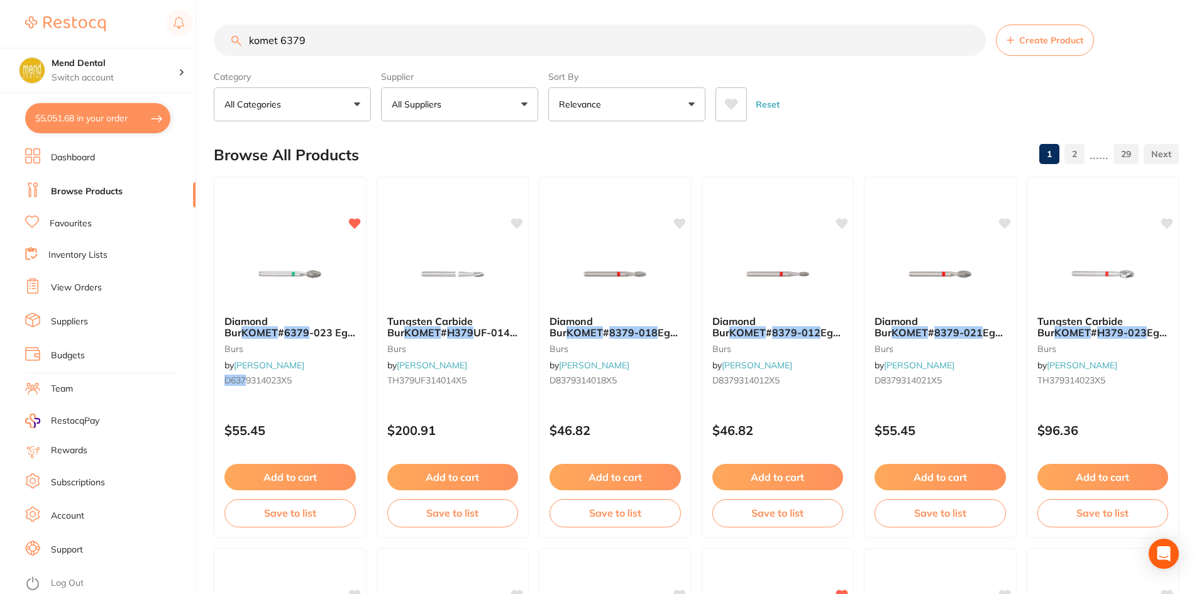
click at [74, 119] on button "$5,051.68 in your order" at bounding box center [97, 118] width 145 height 30
checkbox input "true"
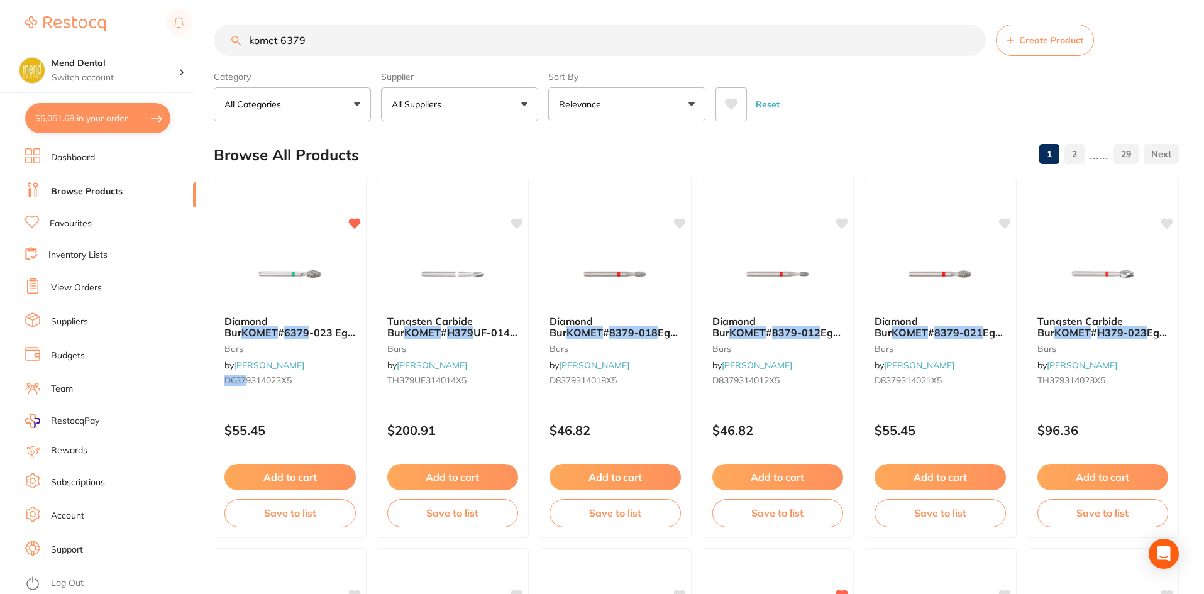
checkbox input "true"
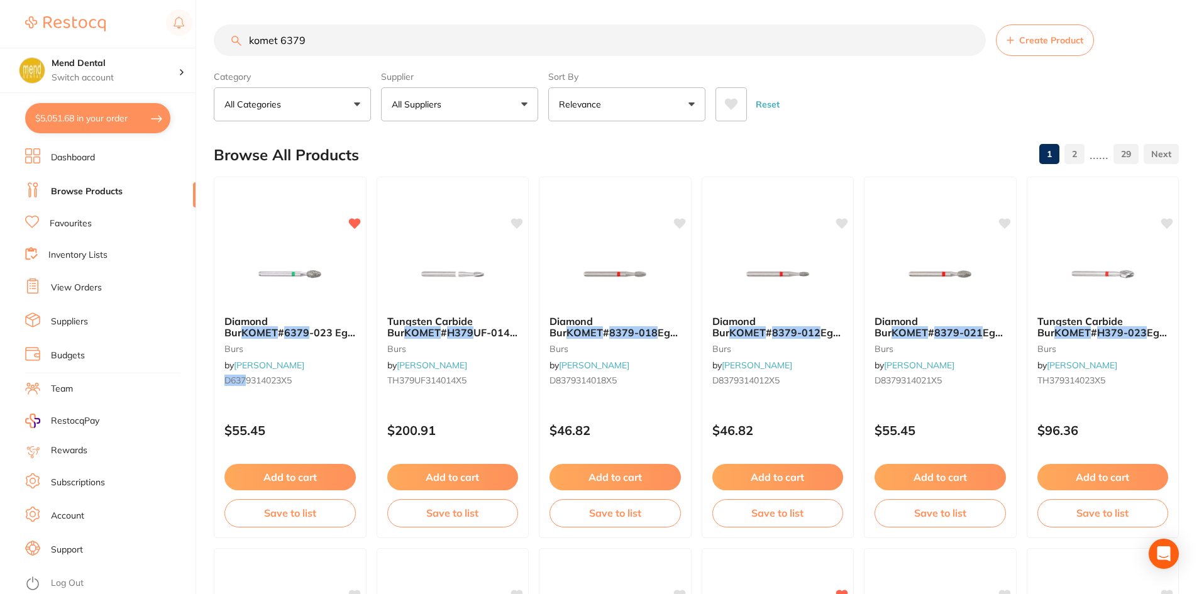
checkbox input "true"
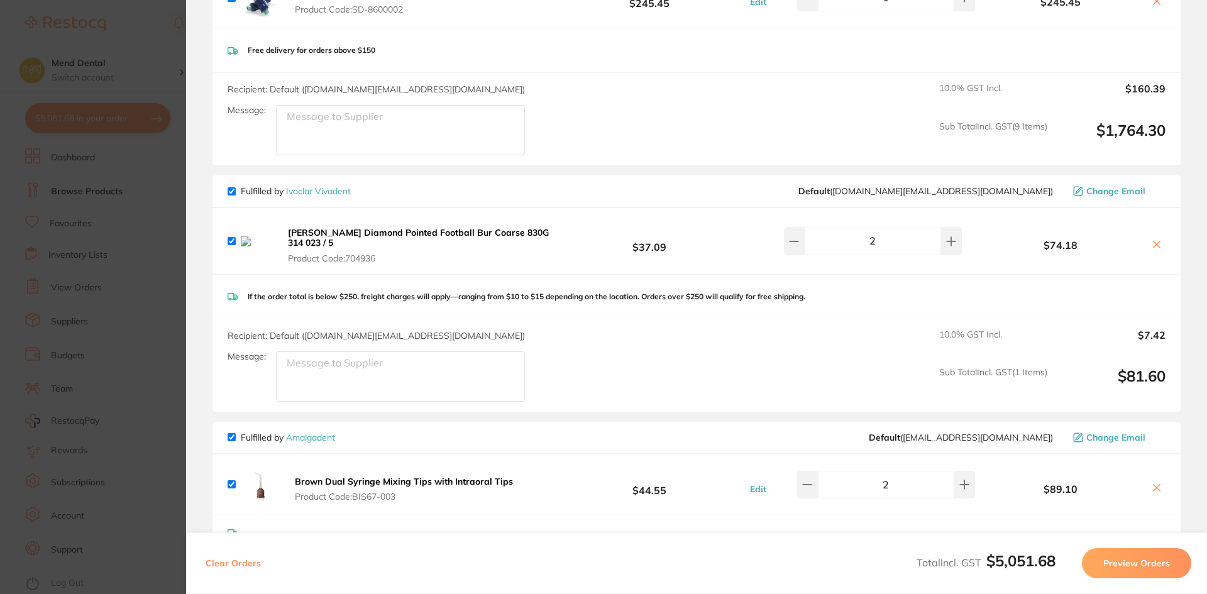
scroll to position [1314, 0]
click at [1156, 241] on icon at bounding box center [1157, 246] width 10 height 10
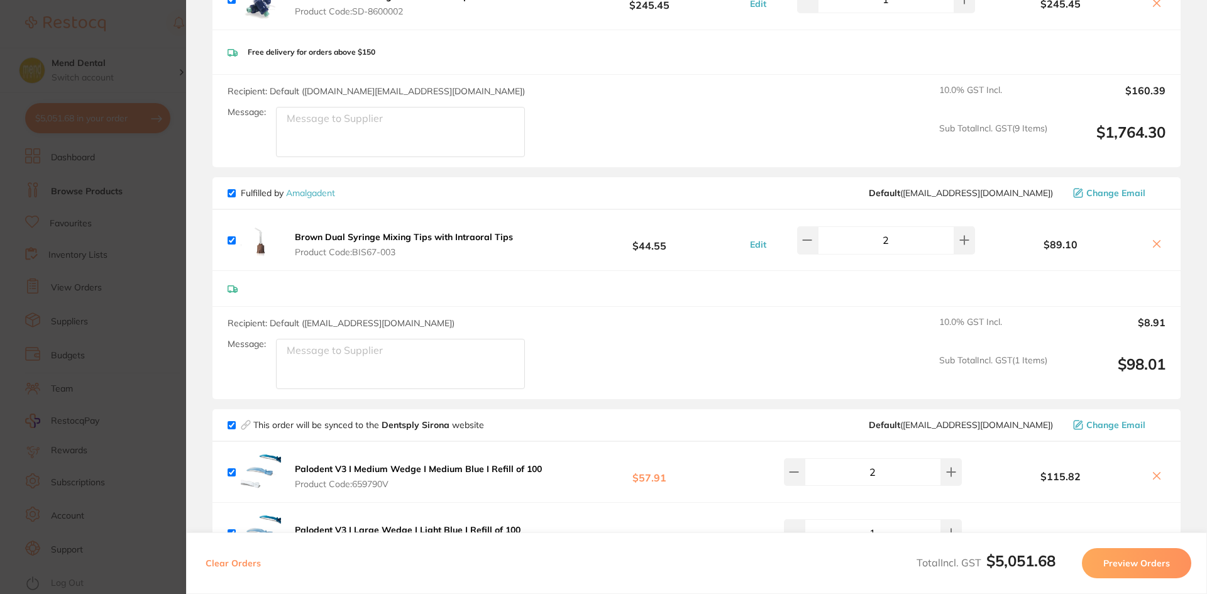
checkbox input "false"
click at [155, 311] on section "Update RRP Set your pre negotiated price for this item. Item Agreed RRP (excl. …" at bounding box center [603, 297] width 1207 height 594
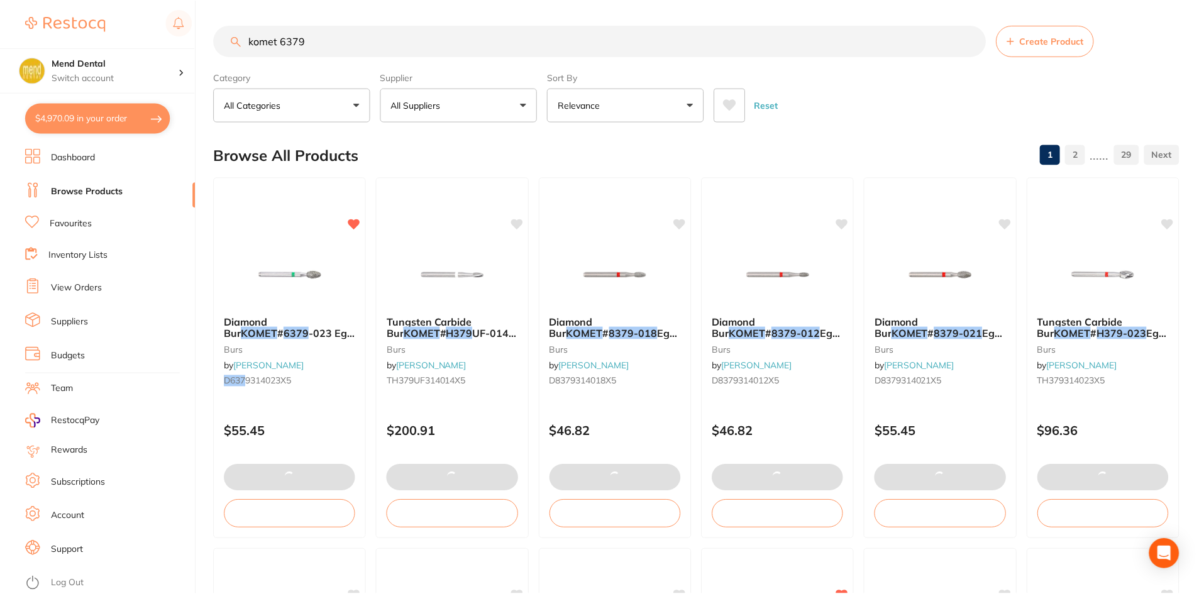
scroll to position [1, 0]
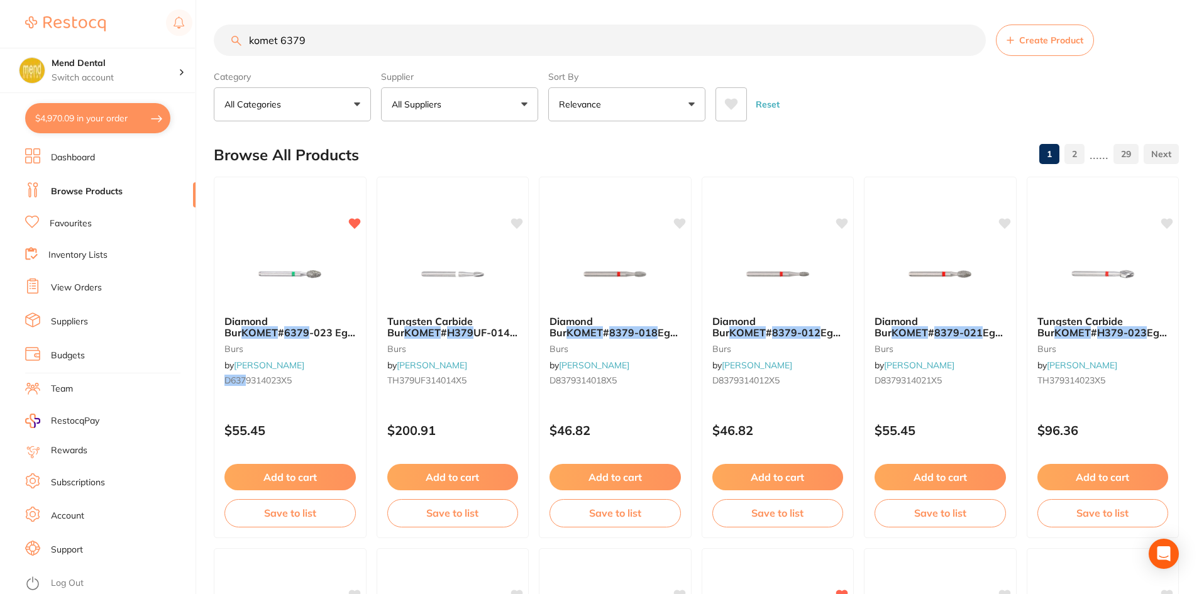
click at [87, 229] on link "Favourites" at bounding box center [71, 224] width 42 height 13
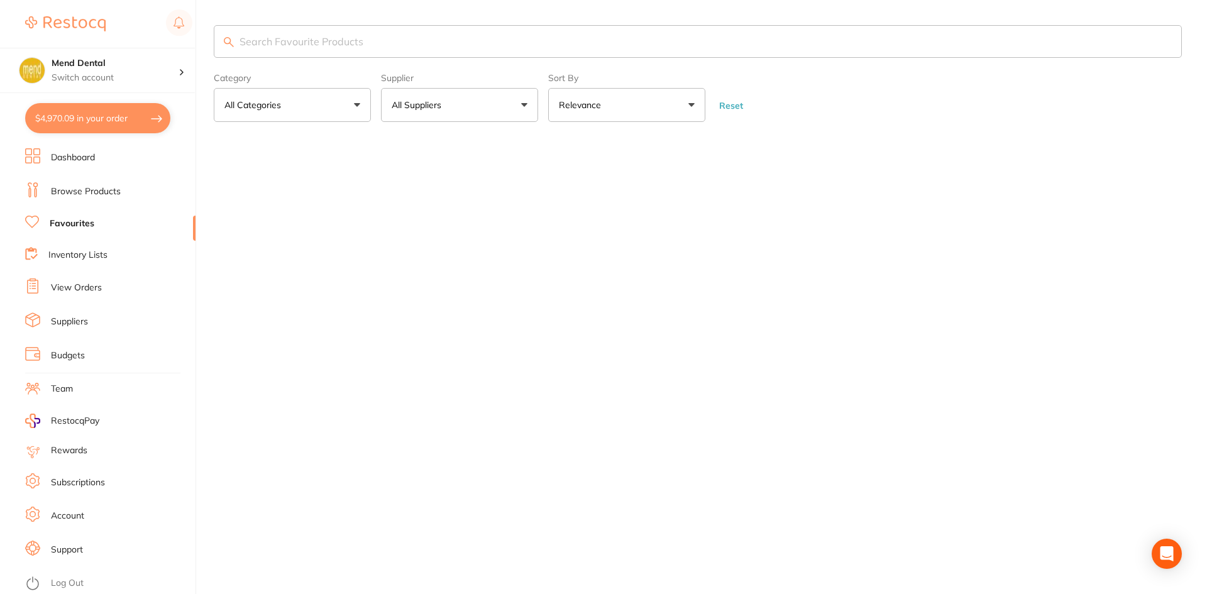
click at [404, 40] on input "search" at bounding box center [698, 41] width 968 height 33
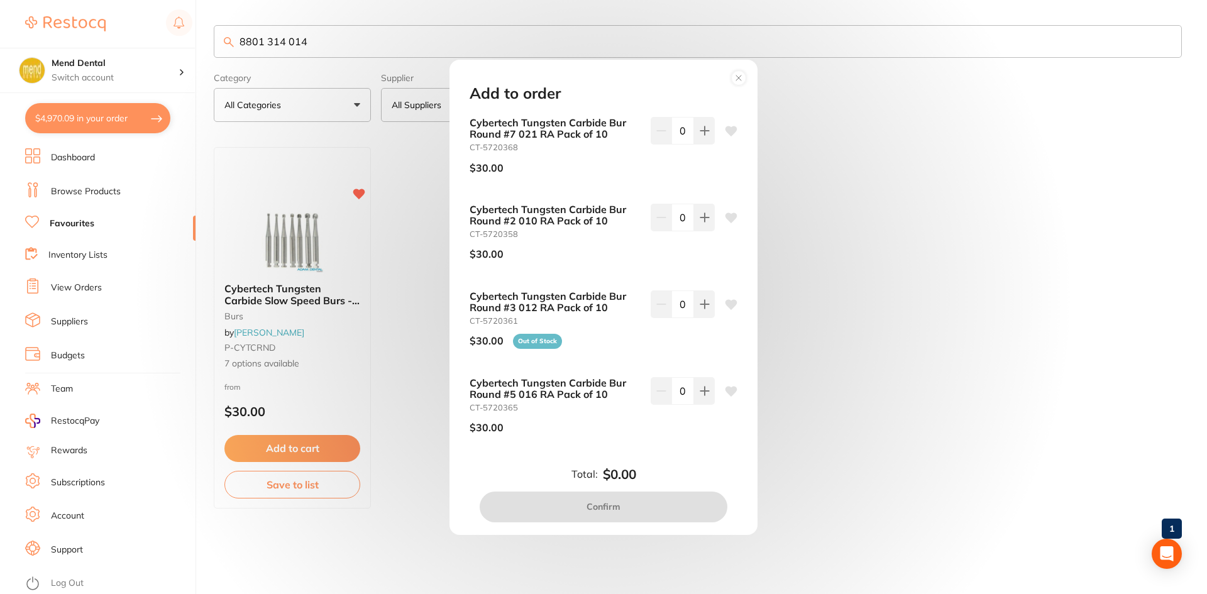
click at [744, 74] on circle at bounding box center [739, 77] width 14 height 14
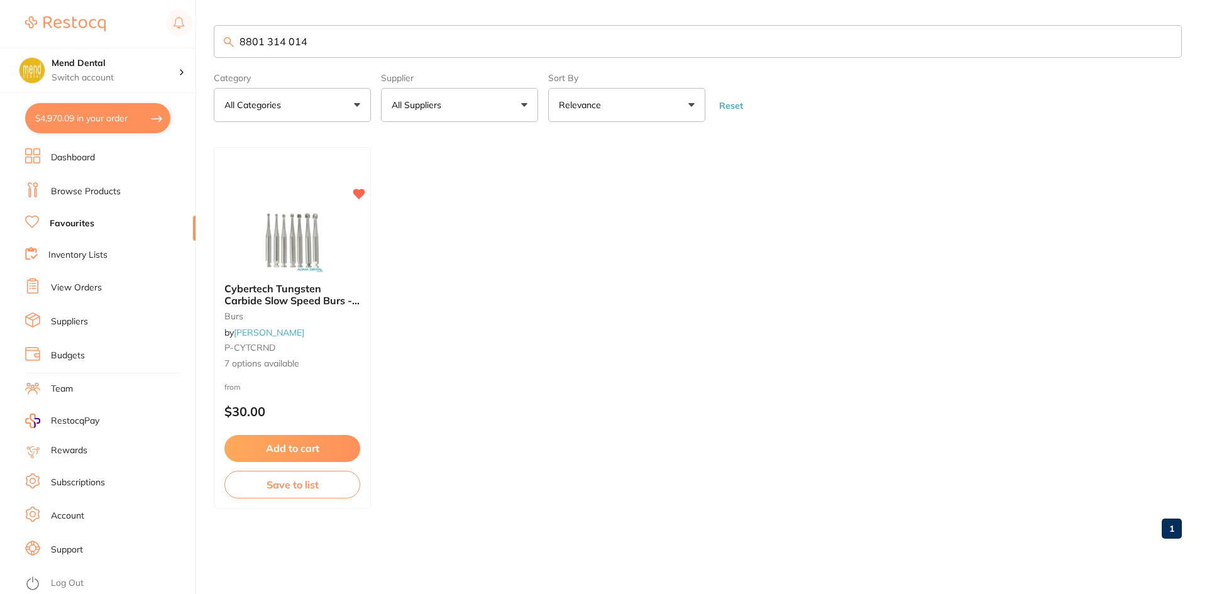
click at [333, 39] on input "8801 314 014" at bounding box center [698, 41] width 968 height 33
click at [343, 34] on input "8801 314" at bounding box center [698, 41] width 968 height 33
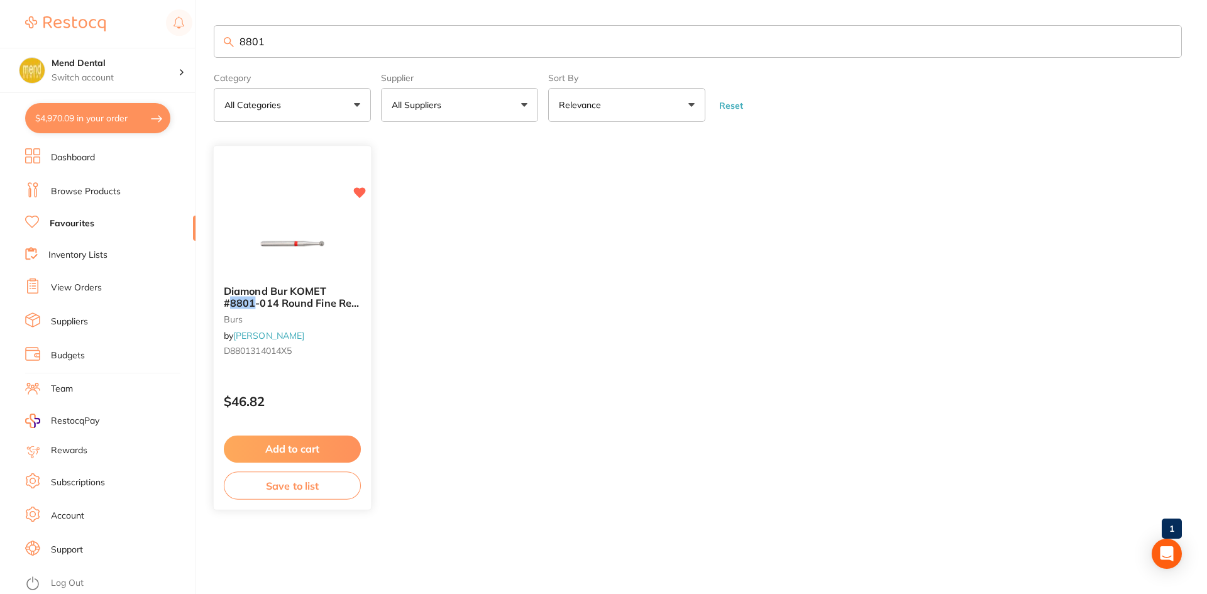
type input "8801"
click at [309, 461] on button "Add to cart" at bounding box center [292, 449] width 137 height 27
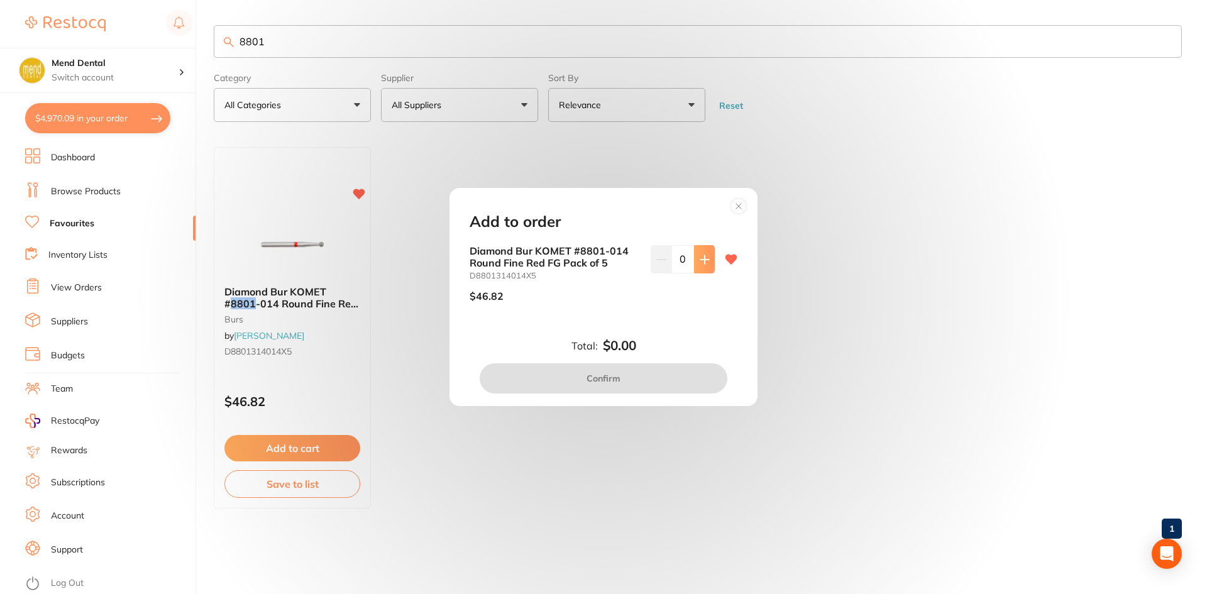
click at [703, 267] on button at bounding box center [704, 259] width 21 height 28
type input "1"
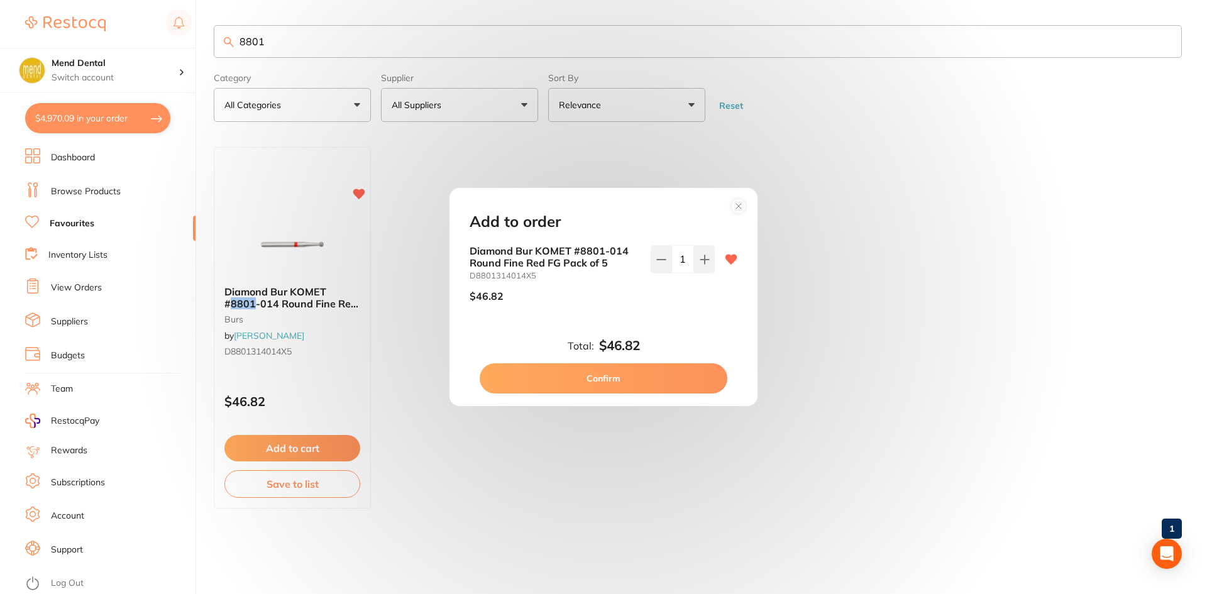
click at [646, 382] on button "Confirm" at bounding box center [604, 378] width 248 height 30
checkbox input "false"
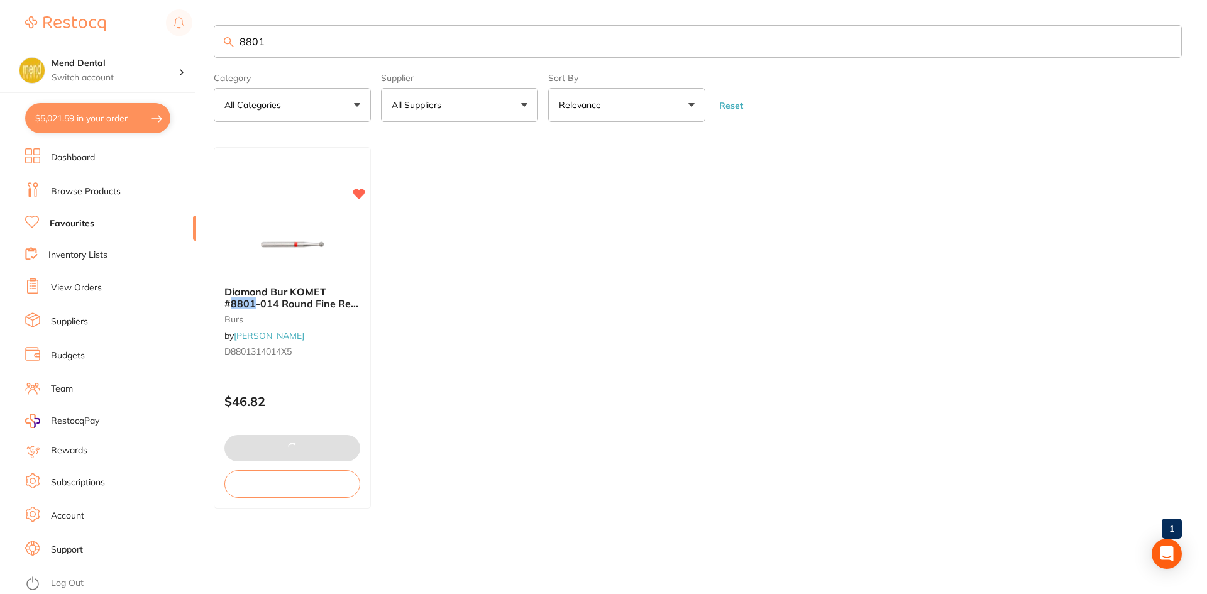
scroll to position [1, 0]
drag, startPoint x: 286, startPoint y: 42, endPoint x: 202, endPoint y: 66, distance: 87.0
click at [202, 66] on div "$5,021.59 Mend Dental Switch account Mend Dental $5,021.59 in your order Dashbo…" at bounding box center [603, 297] width 1207 height 594
type input "6801"
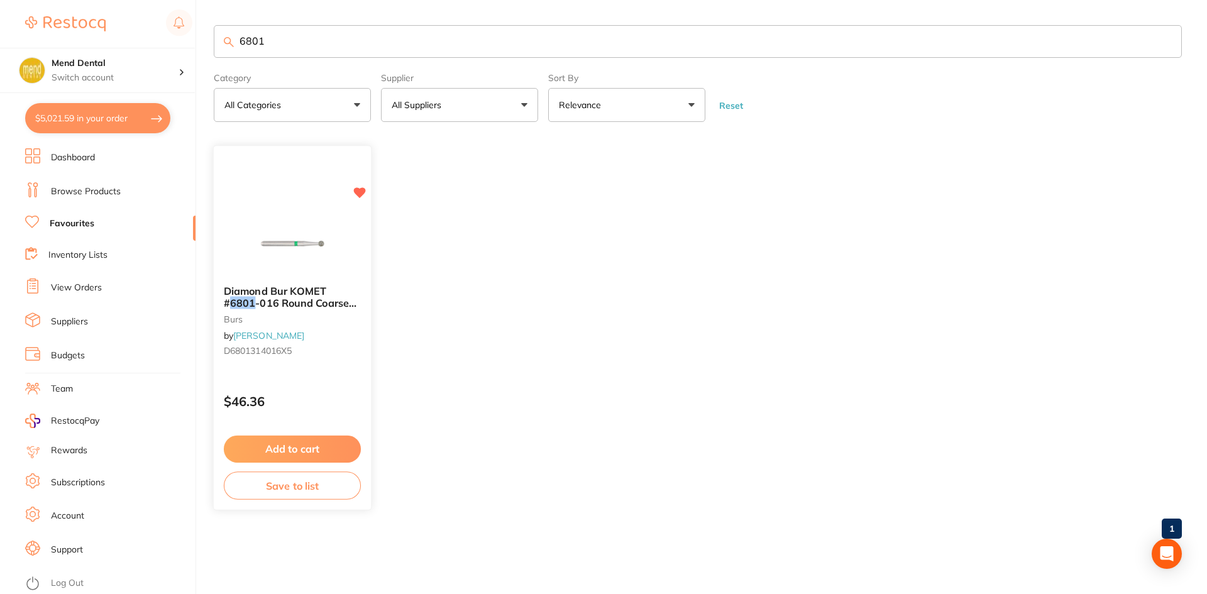
click at [319, 453] on button "Add to cart" at bounding box center [292, 449] width 137 height 27
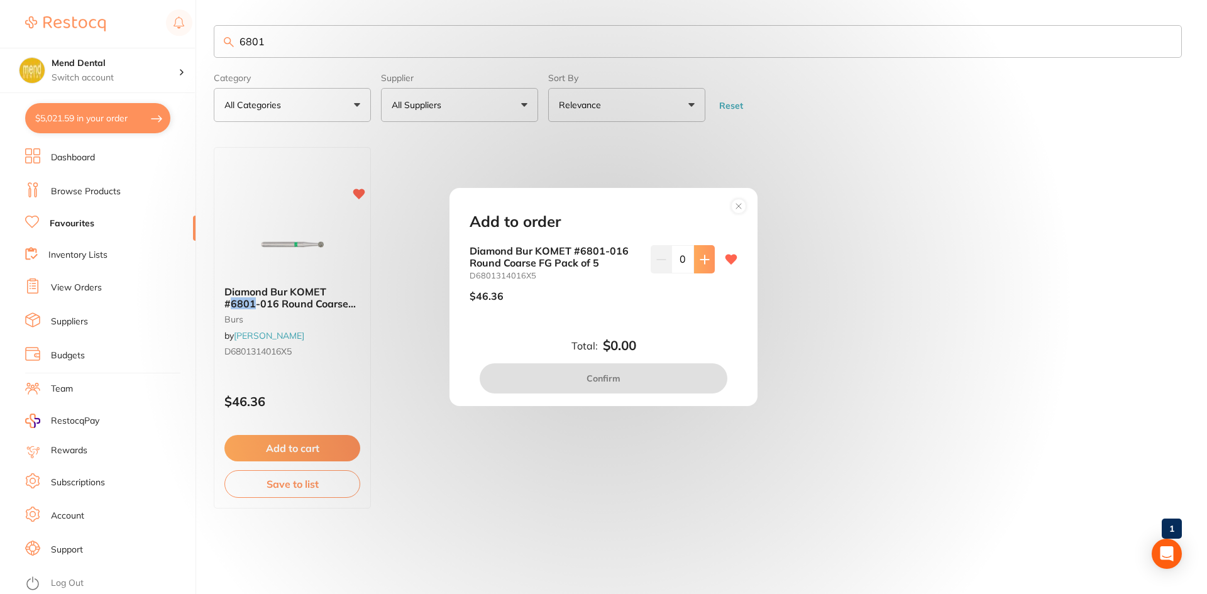
click at [711, 267] on button at bounding box center [704, 259] width 21 height 28
type input "1"
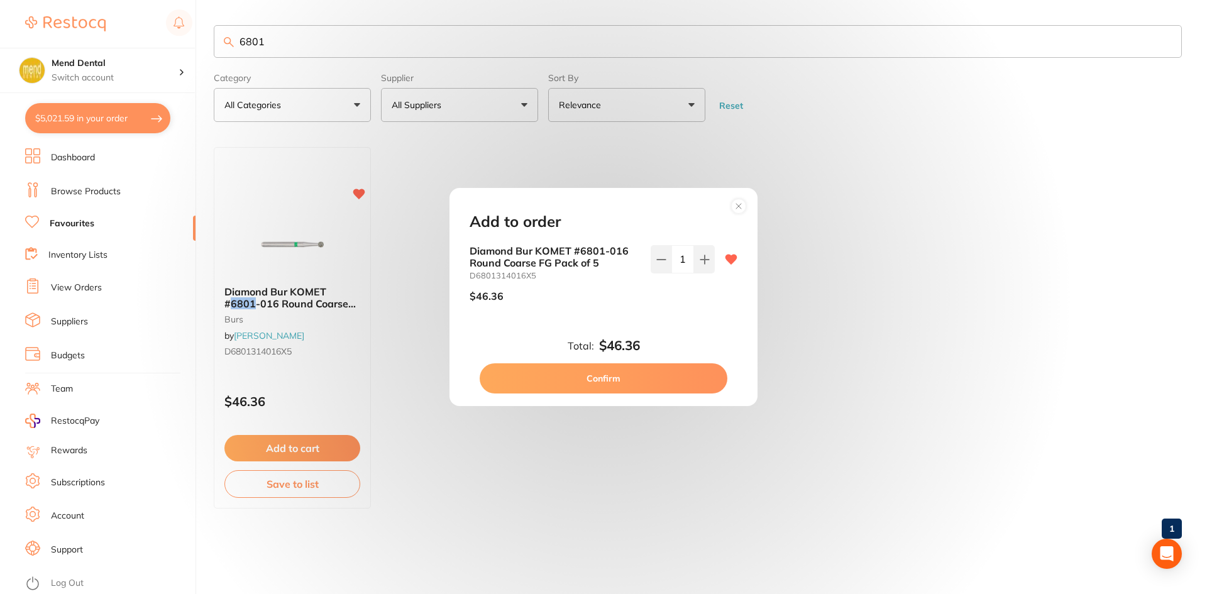
click at [622, 385] on button "Confirm" at bounding box center [604, 378] width 248 height 30
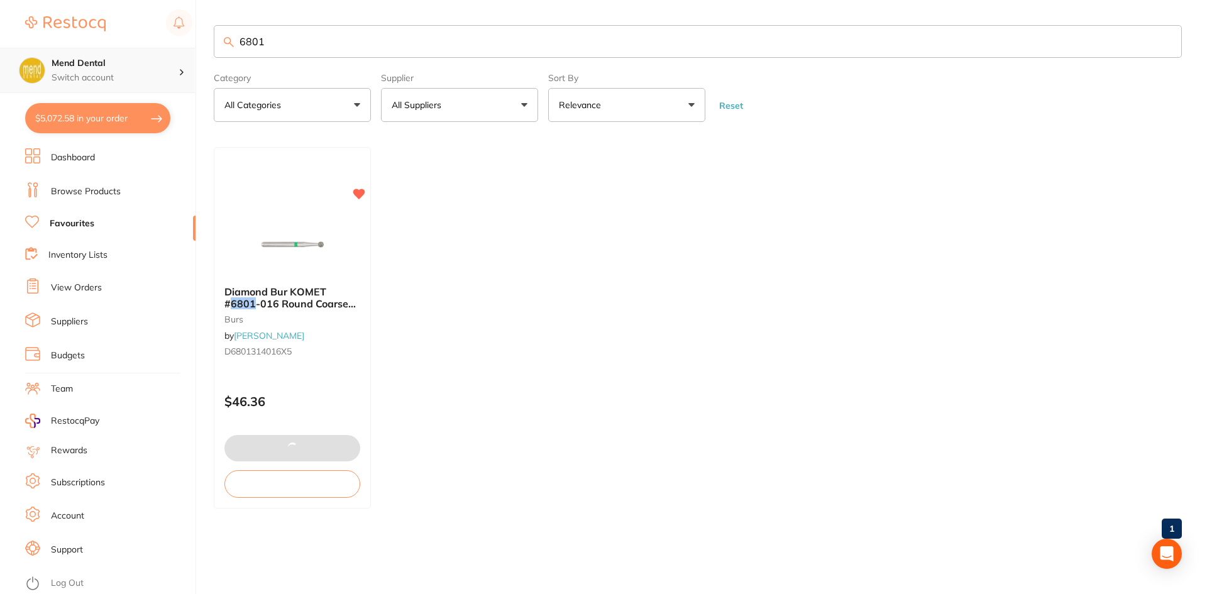
scroll to position [1, 0]
drag, startPoint x: 278, startPoint y: 37, endPoint x: 147, endPoint y: 69, distance: 134.6
click at [147, 69] on div "$5,072.58 Mend Dental Switch account Mend Dental $5,072.58 in your order Dashbo…" at bounding box center [603, 297] width 1207 height 594
type input "8856"
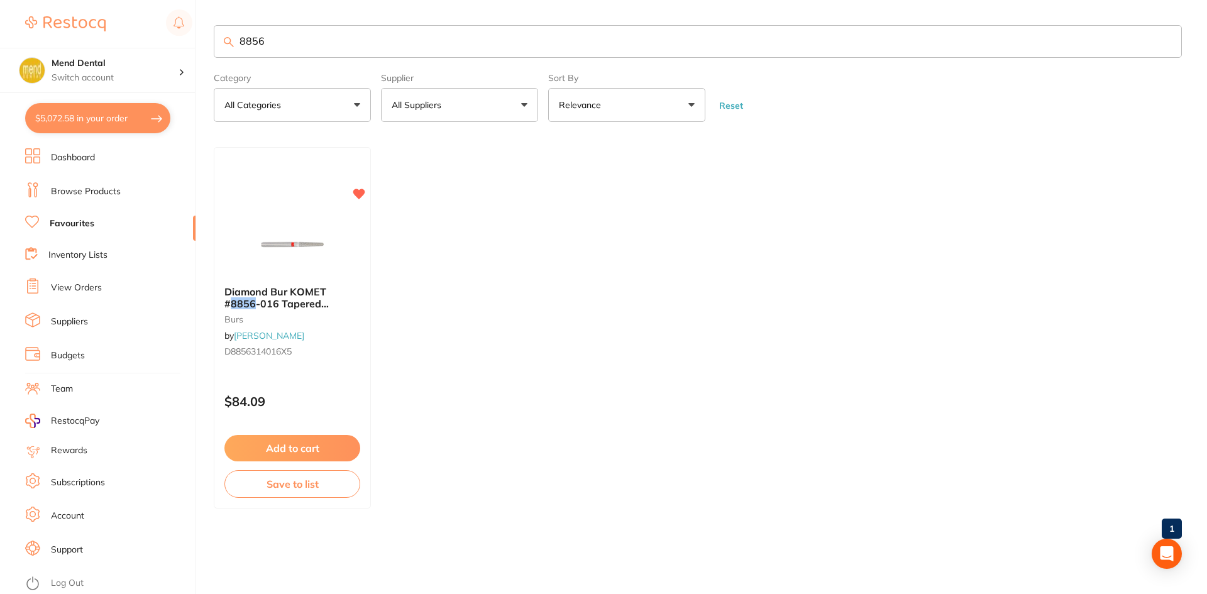
click at [308, 449] on button "Add to cart" at bounding box center [292, 448] width 136 height 26
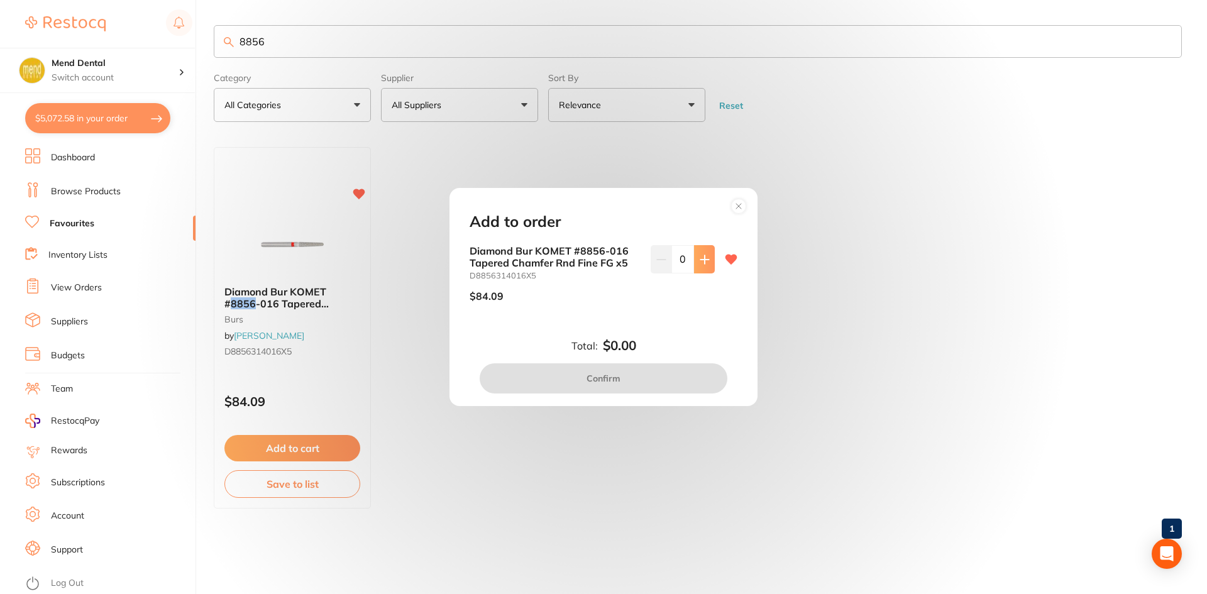
click at [708, 263] on button at bounding box center [704, 259] width 21 height 28
type input "1"
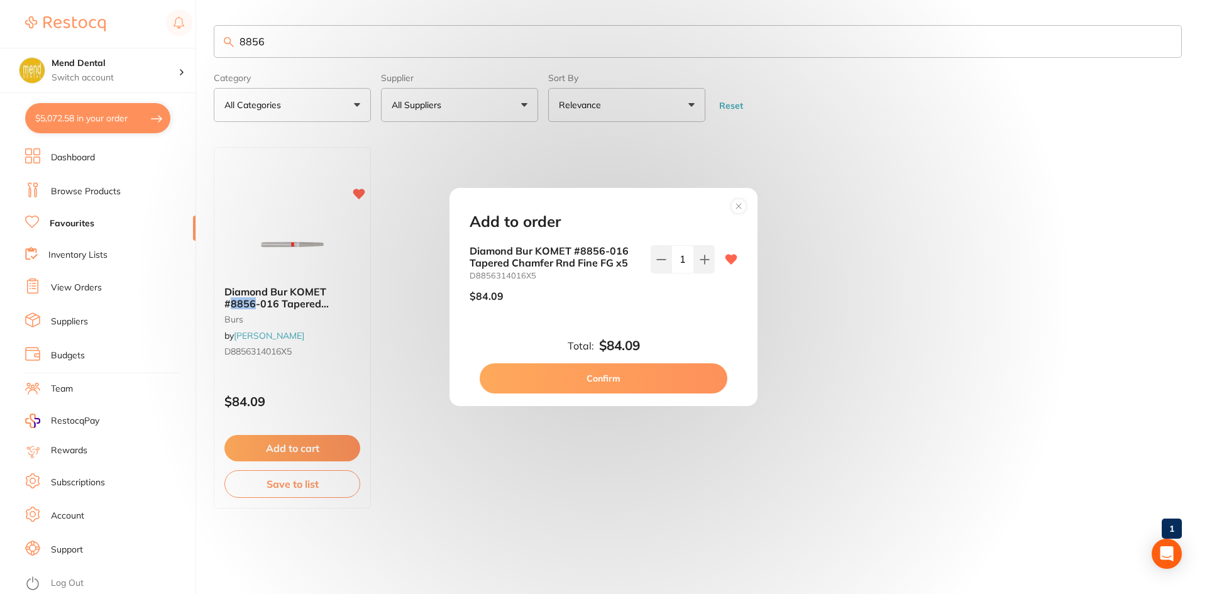
click at [624, 385] on button "Confirm" at bounding box center [604, 378] width 248 height 30
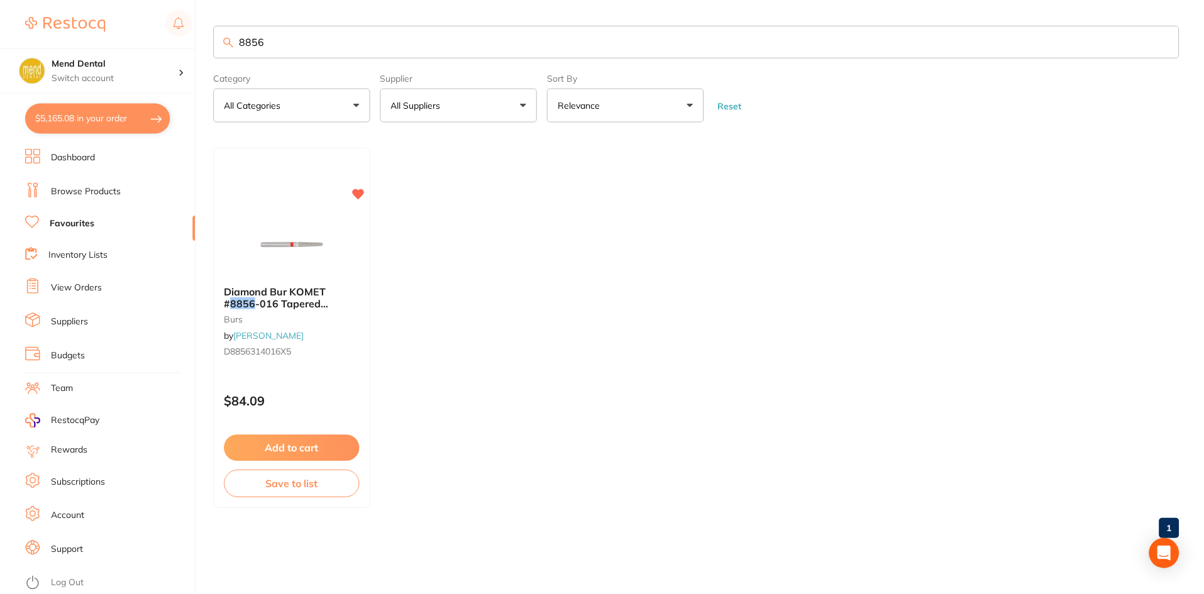
scroll to position [1325, 0]
click at [35, 187] on icon at bounding box center [36, 185] width 4 height 4
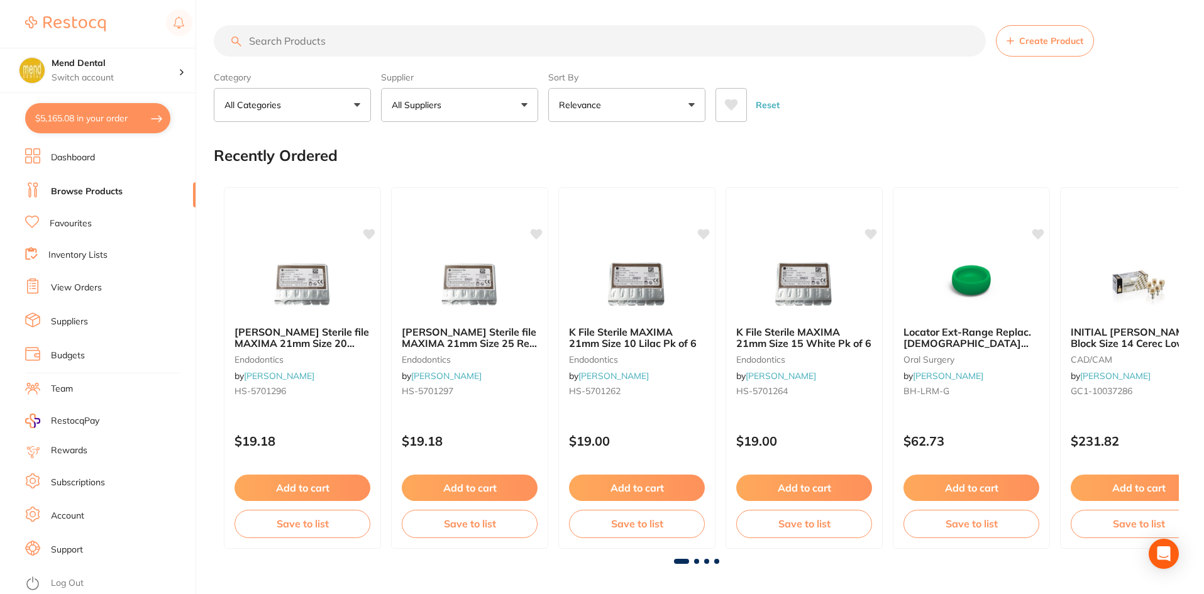
click at [310, 41] on input "search" at bounding box center [600, 40] width 772 height 31
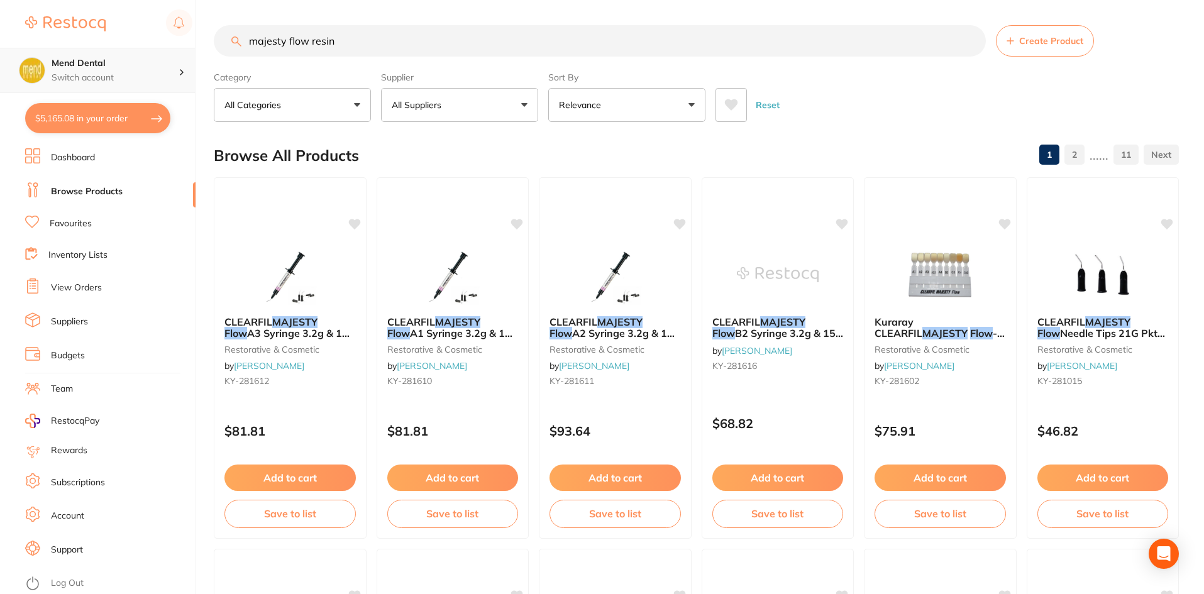
scroll to position [1, 0]
drag, startPoint x: 345, startPoint y: 35, endPoint x: 0, endPoint y: 59, distance: 345.9
click at [0, 59] on div "$5,165.08 Mend Dental Switch account Mend Dental $5,165.08 in your order Dashbo…" at bounding box center [602, 297] width 1204 height 594
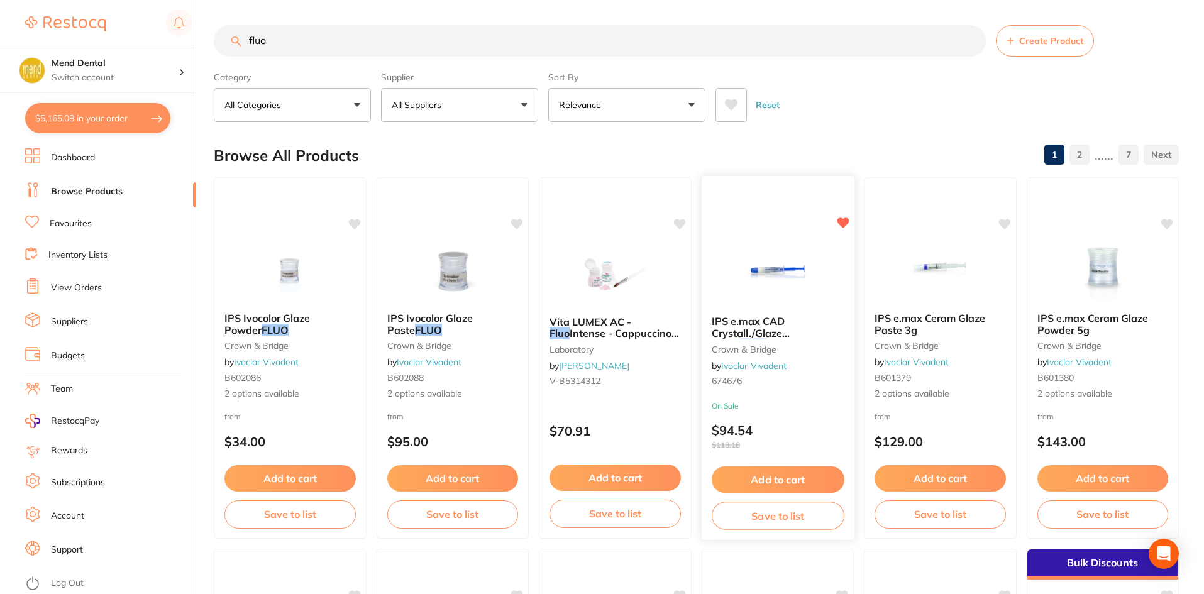
type input "fluo"
click at [780, 479] on button "Add to cart" at bounding box center [777, 479] width 133 height 27
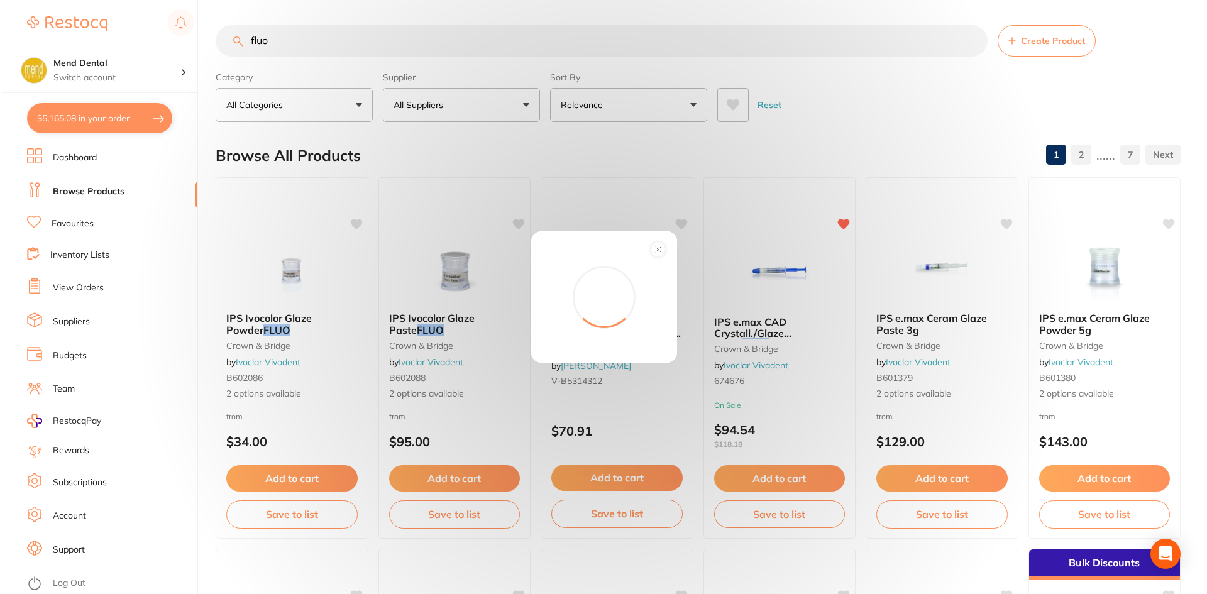
scroll to position [0, 0]
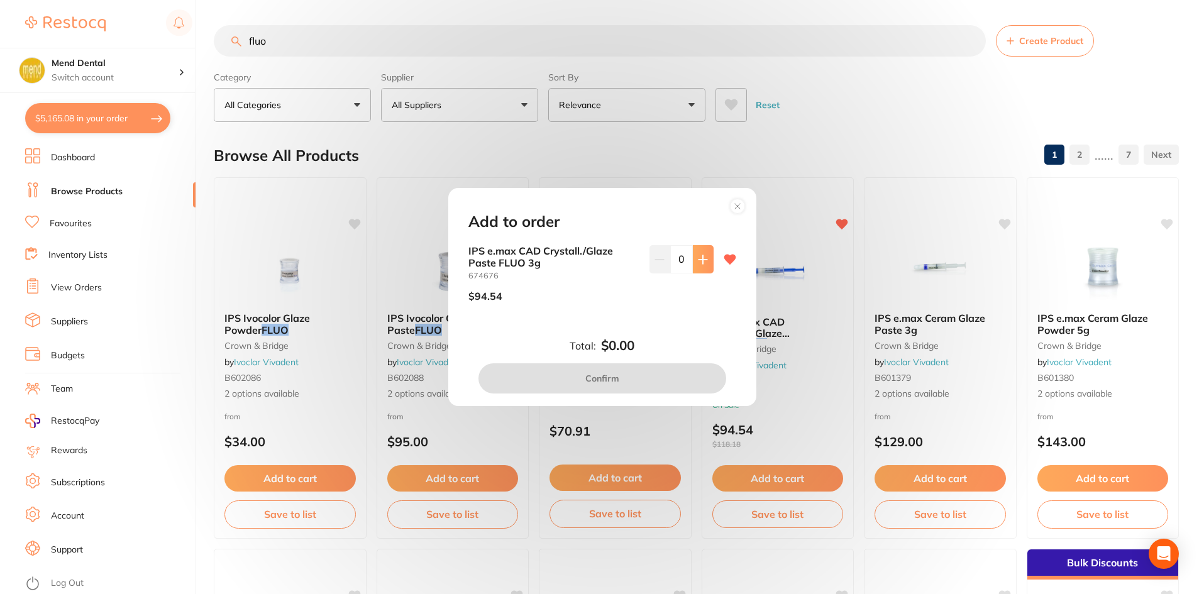
click at [703, 267] on button at bounding box center [703, 259] width 21 height 28
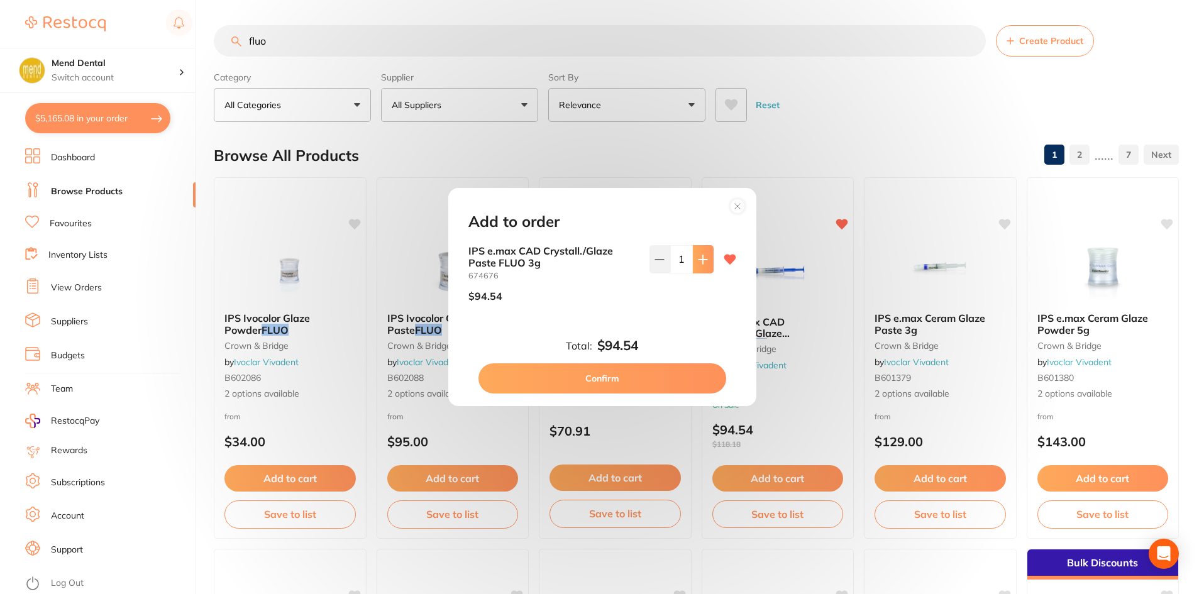
click at [703, 267] on button at bounding box center [703, 259] width 21 height 28
type input "2"
click at [626, 377] on button "Confirm" at bounding box center [602, 378] width 248 height 30
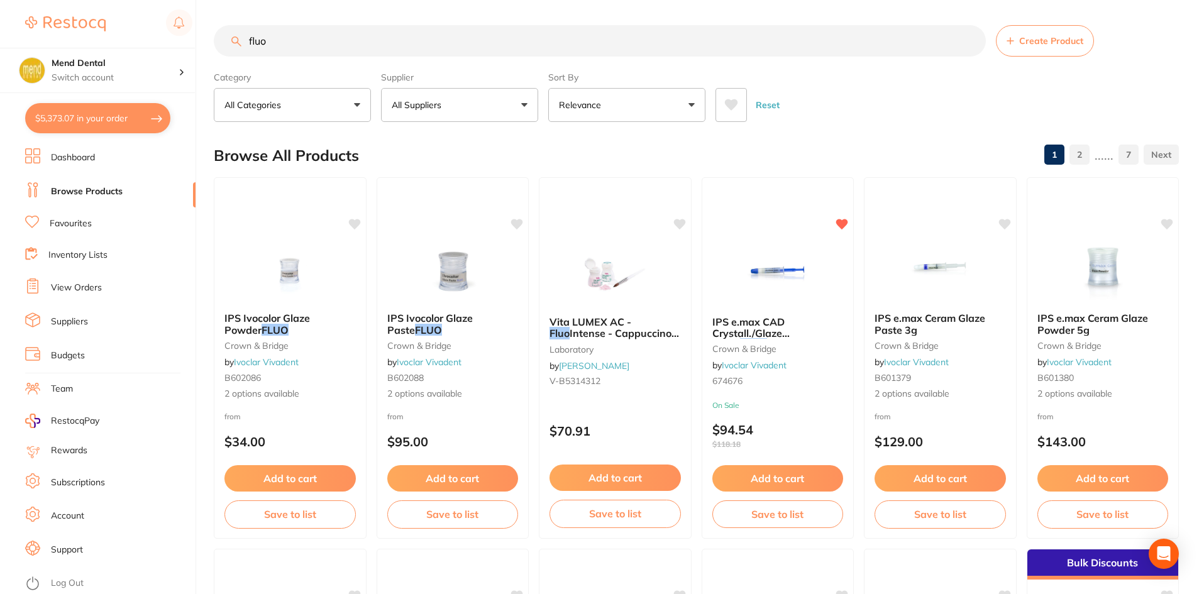
drag, startPoint x: 272, startPoint y: 37, endPoint x: 117, endPoint y: 38, distance: 155.3
click at [117, 38] on div "$5,373.07 Mend Dental Switch account Mend Dental $5,373.07 in your order Dashbo…" at bounding box center [602, 297] width 1204 height 594
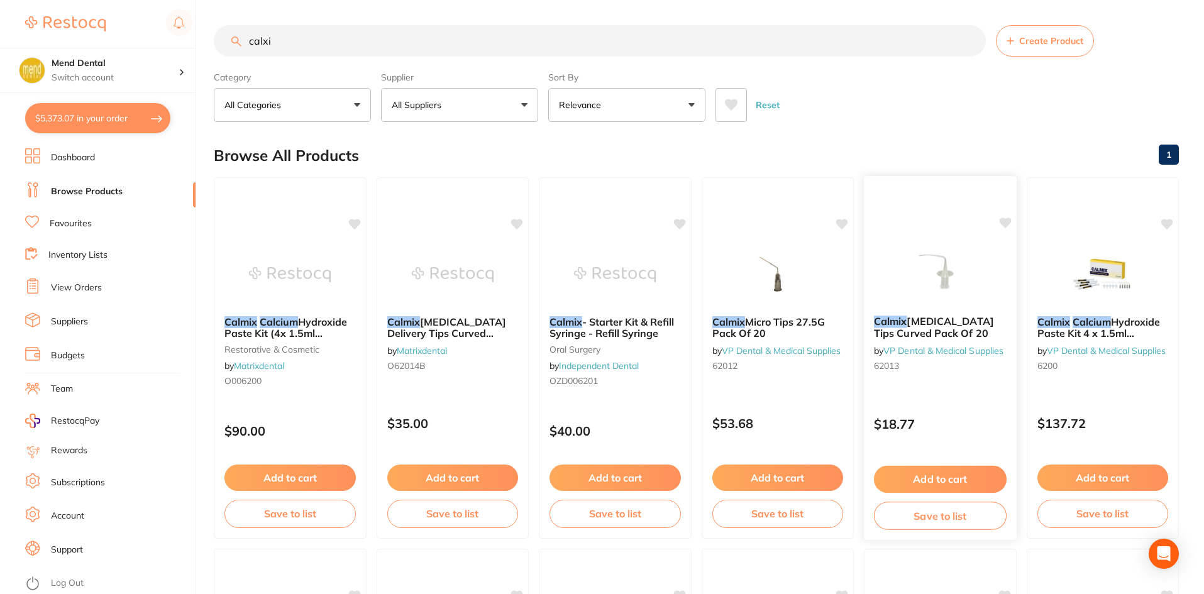
type input "calxi"
click at [962, 336] on span "[MEDICAL_DATA] Tips Curved Pack Of 20" at bounding box center [934, 327] width 120 height 25
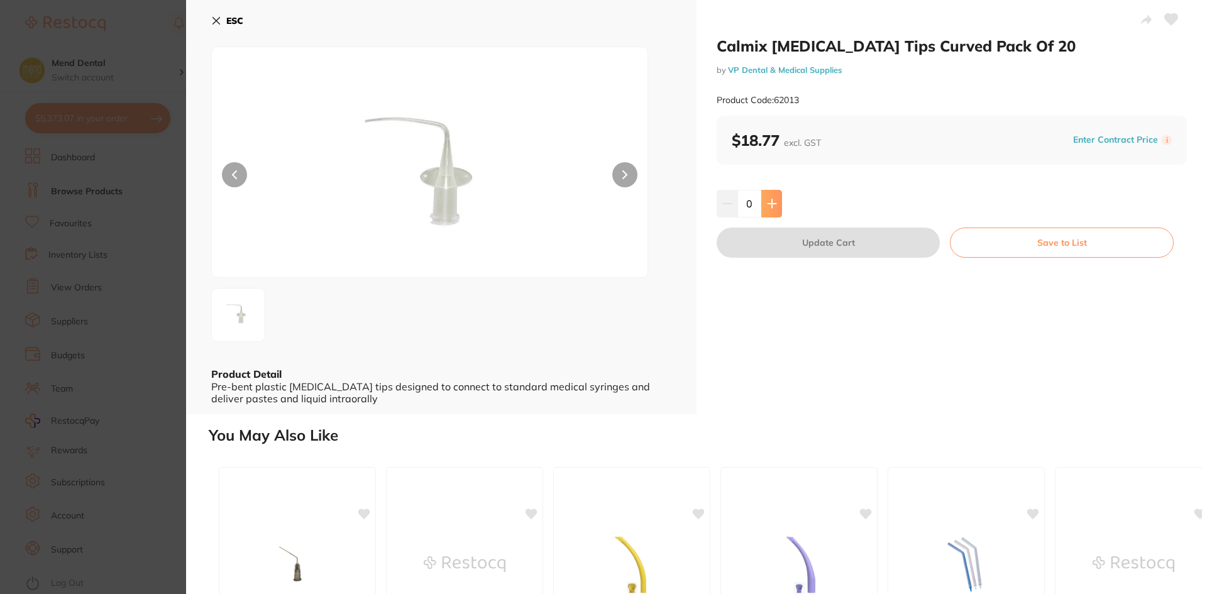
click at [770, 207] on icon at bounding box center [772, 203] width 8 height 8
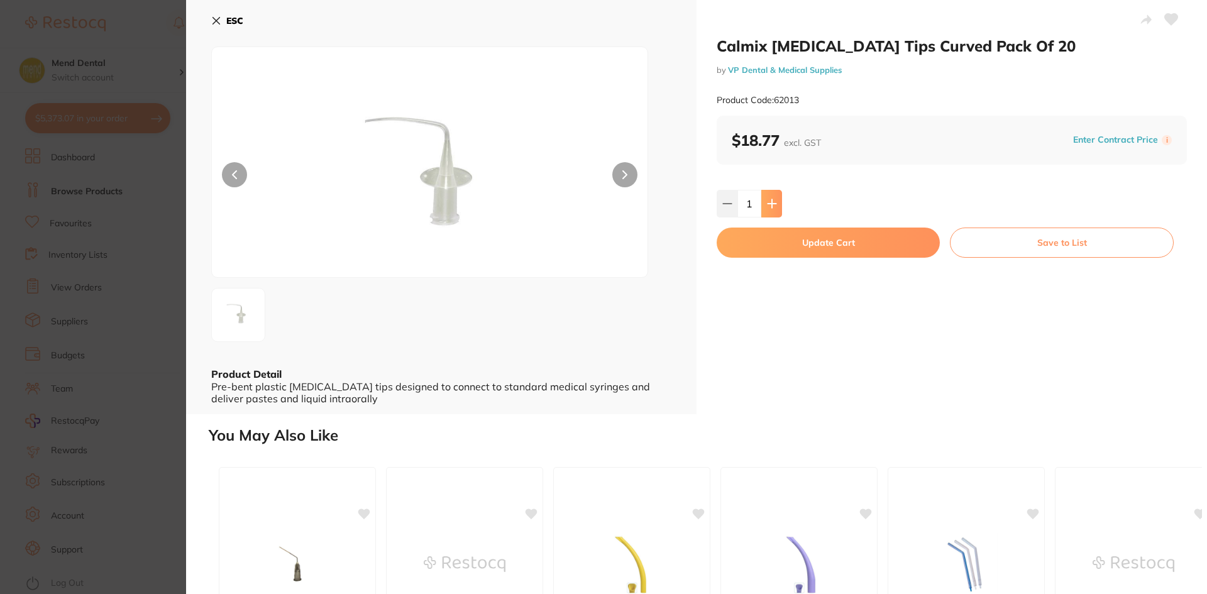
click at [770, 207] on icon at bounding box center [772, 203] width 8 height 8
click at [775, 200] on button at bounding box center [771, 204] width 21 height 28
type input "5"
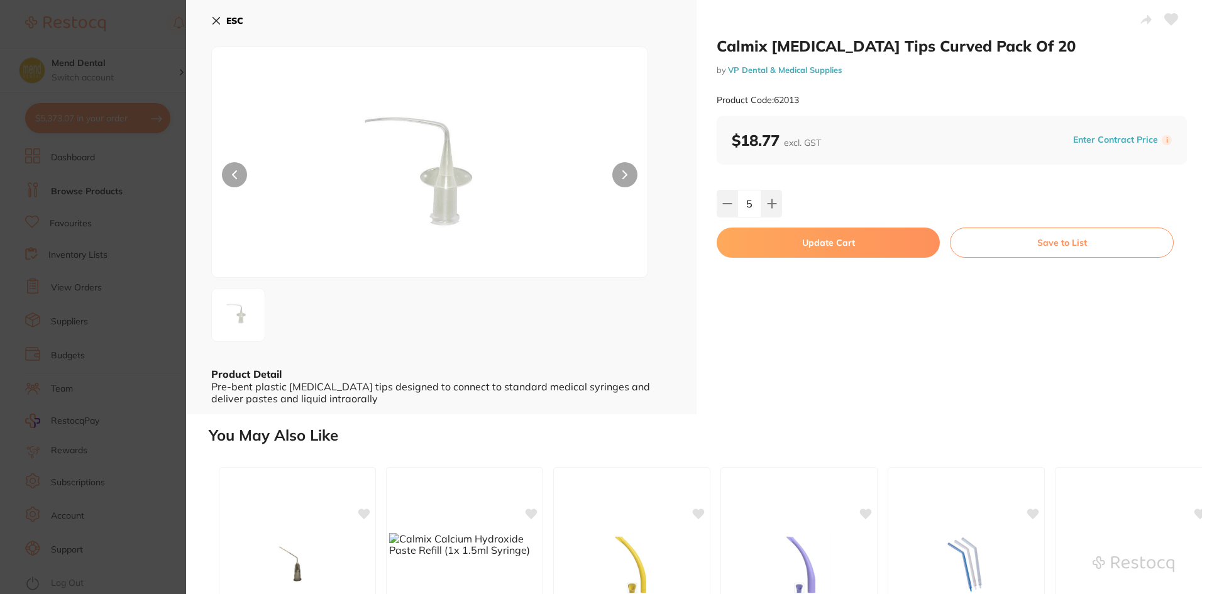
click at [773, 249] on button "Update Cart" at bounding box center [828, 243] width 223 height 30
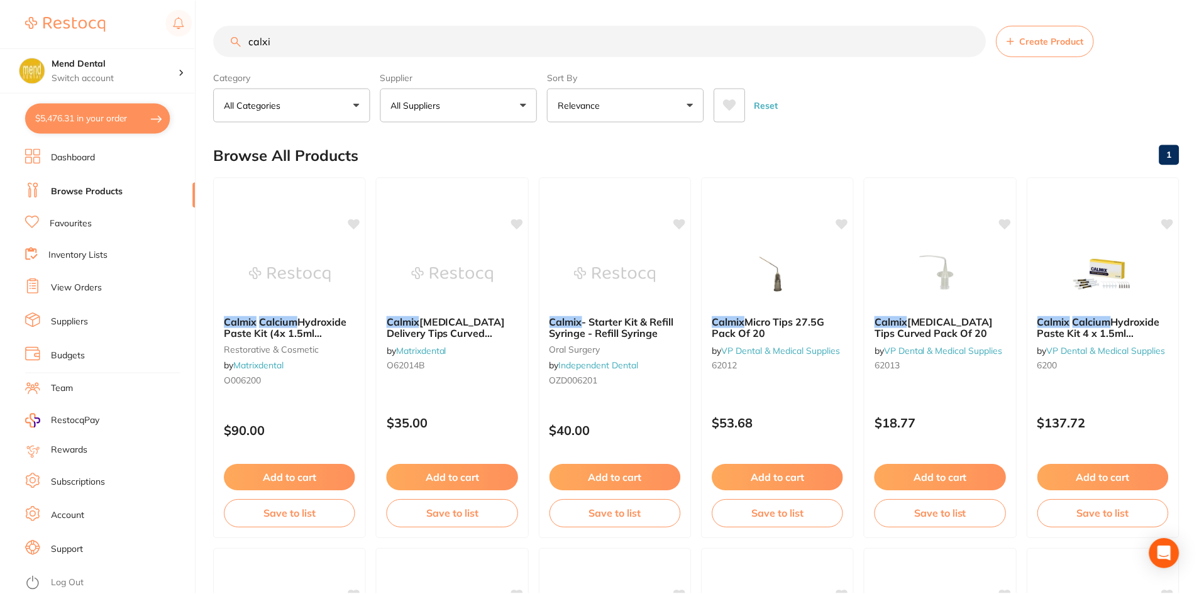
scroll to position [3, 0]
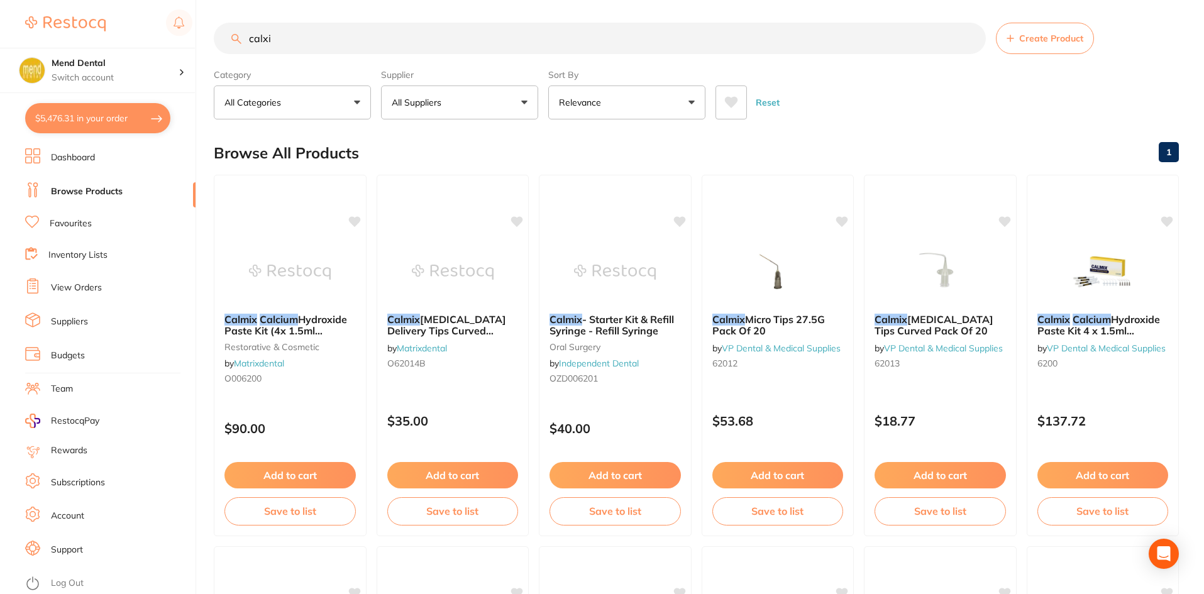
click at [99, 118] on button "$5,476.31 in your order" at bounding box center [97, 118] width 145 height 30
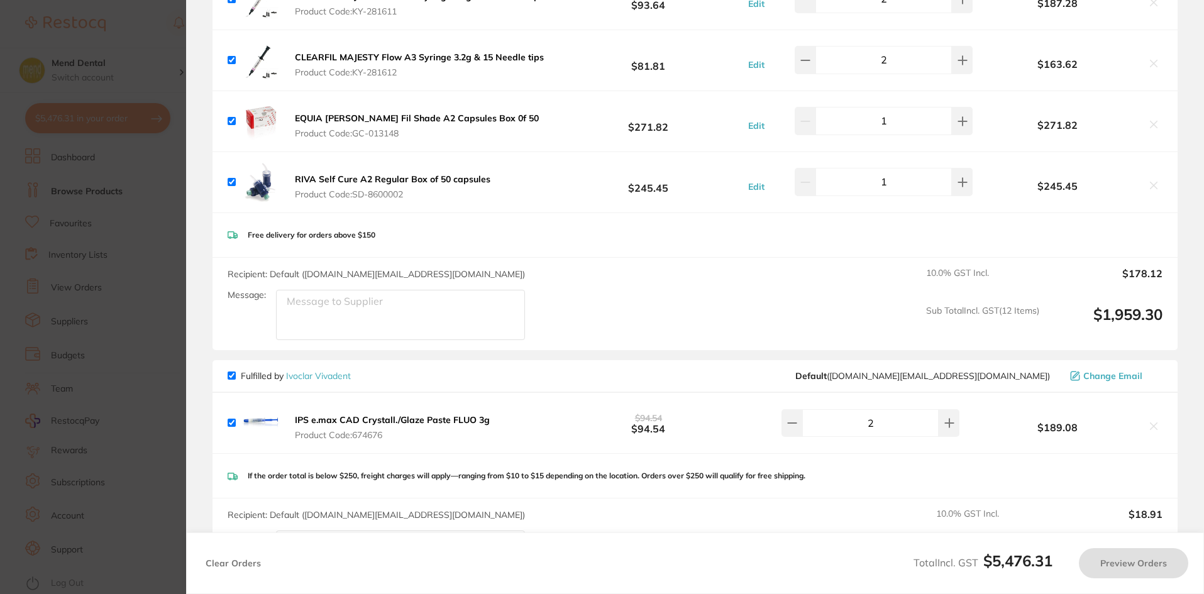
checkbox input "true"
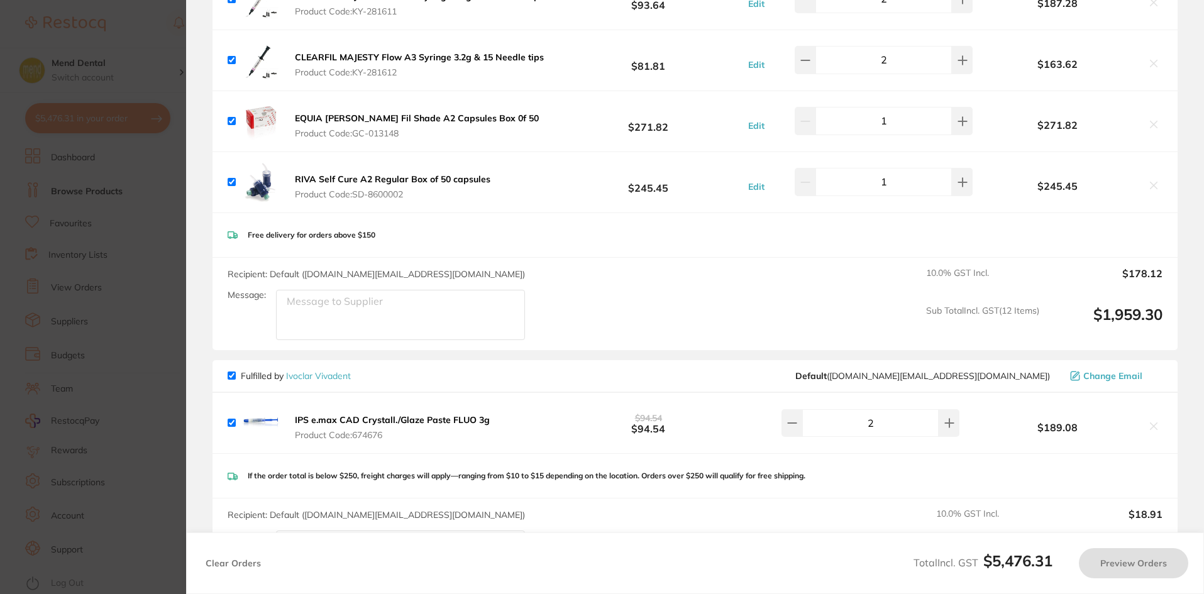
checkbox input "true"
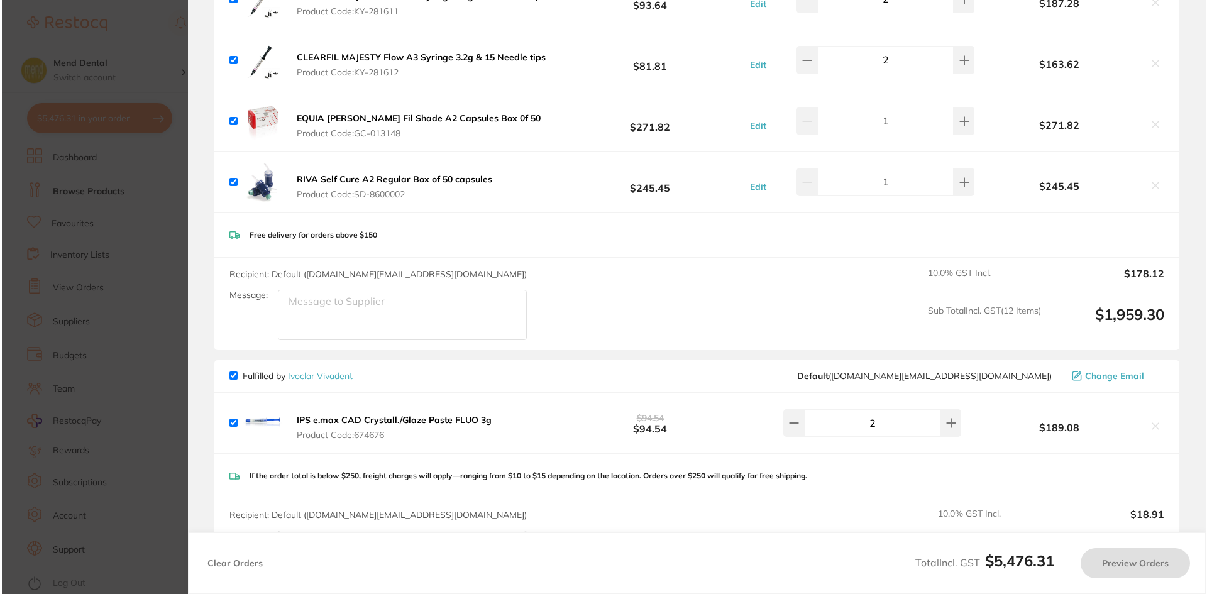
scroll to position [0, 0]
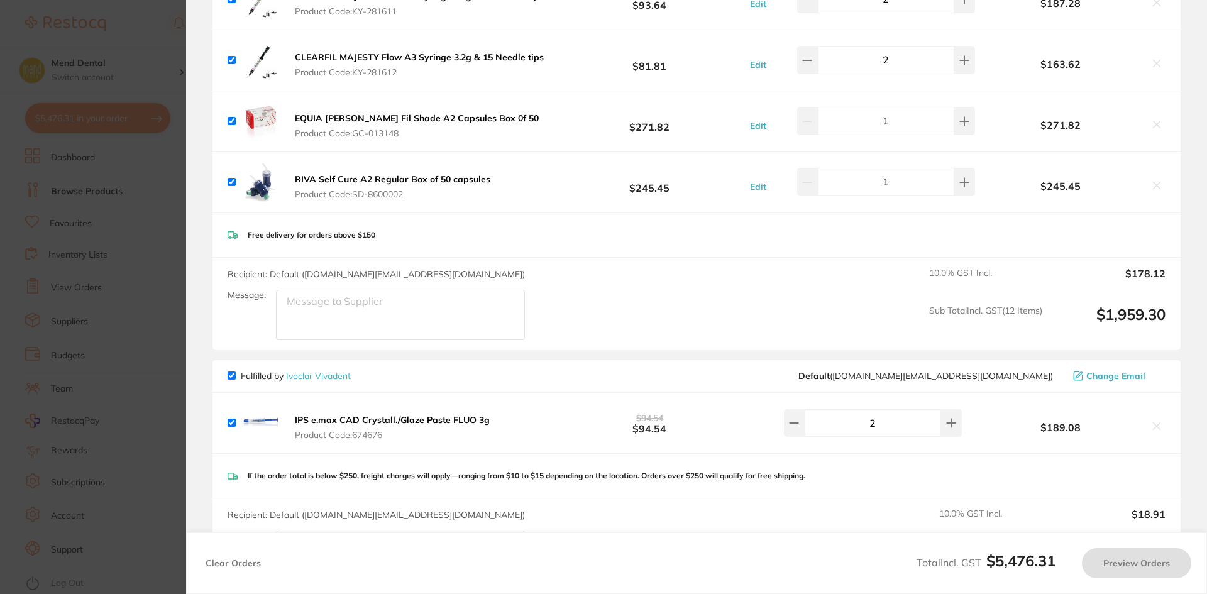
click at [588, 258] on div "Free delivery for orders above $150" at bounding box center [696, 235] width 968 height 45
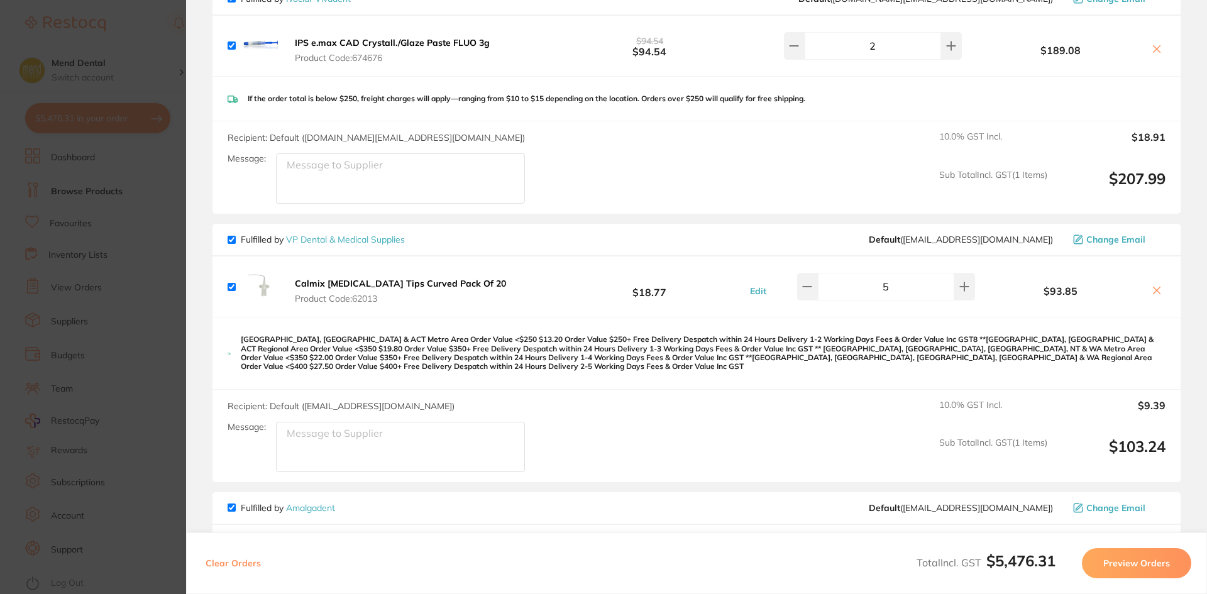
click at [138, 459] on section "Update RRP Set your pre negotiated price for this item. Item Agreed RRP (excl. …" at bounding box center [603, 297] width 1207 height 594
click at [135, 211] on ul "Dashboard Browse Products Favourites Inventory Lists View Orders Suppliers Budg…" at bounding box center [110, 371] width 170 height 446
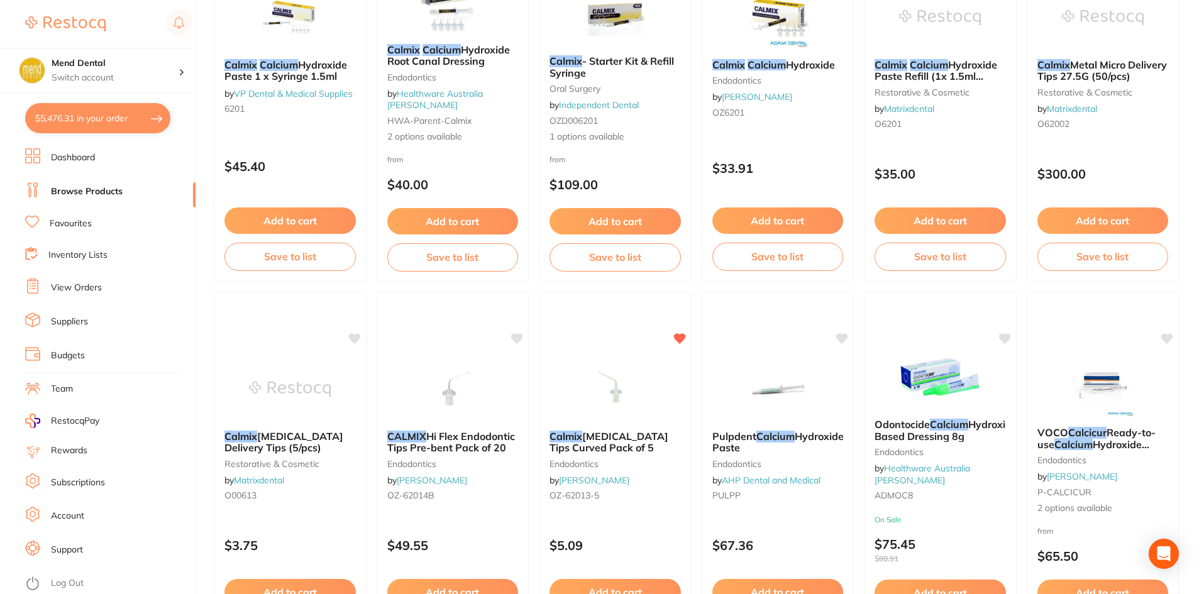
scroll to position [757, 0]
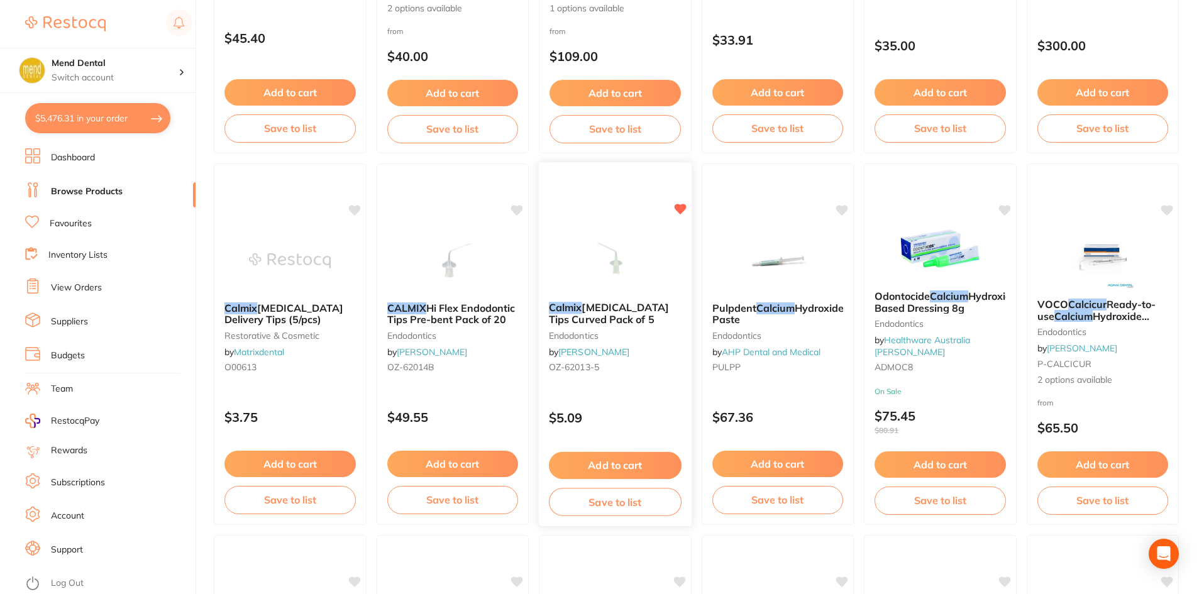
click at [620, 468] on button "Add to cart" at bounding box center [615, 465] width 133 height 27
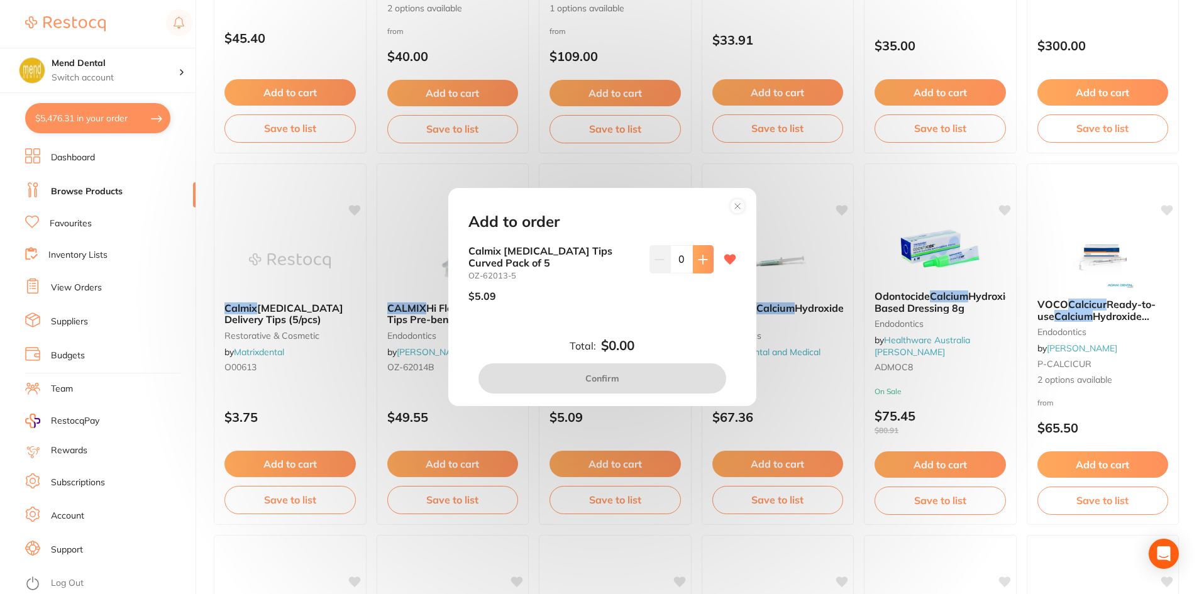
click at [708, 261] on button at bounding box center [703, 259] width 21 height 28
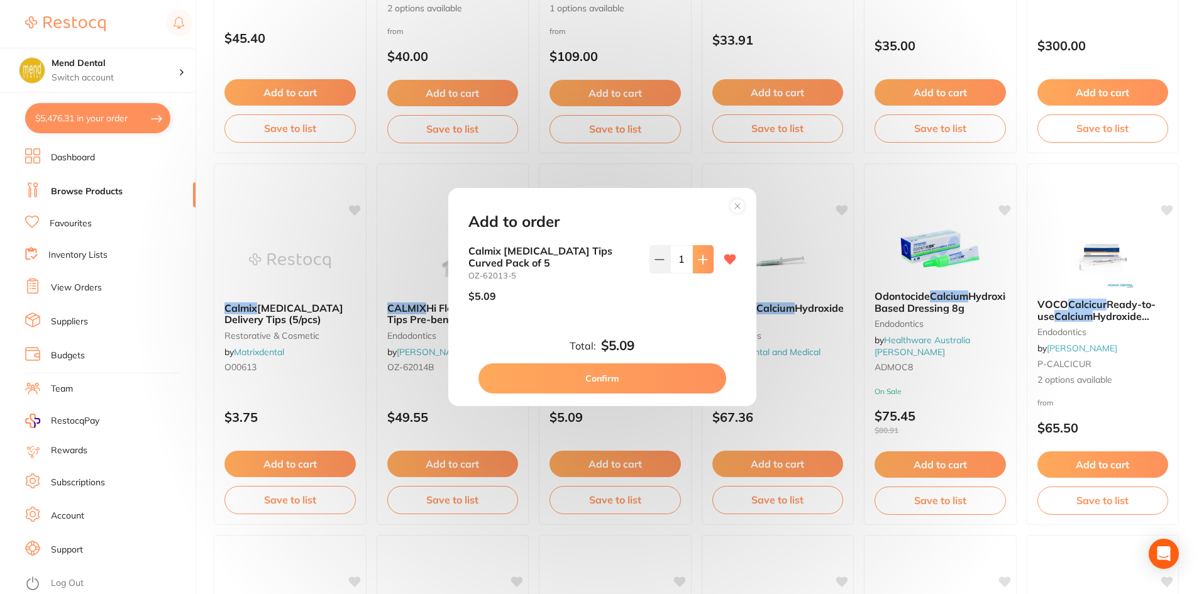
click at [708, 261] on button at bounding box center [703, 259] width 21 height 28
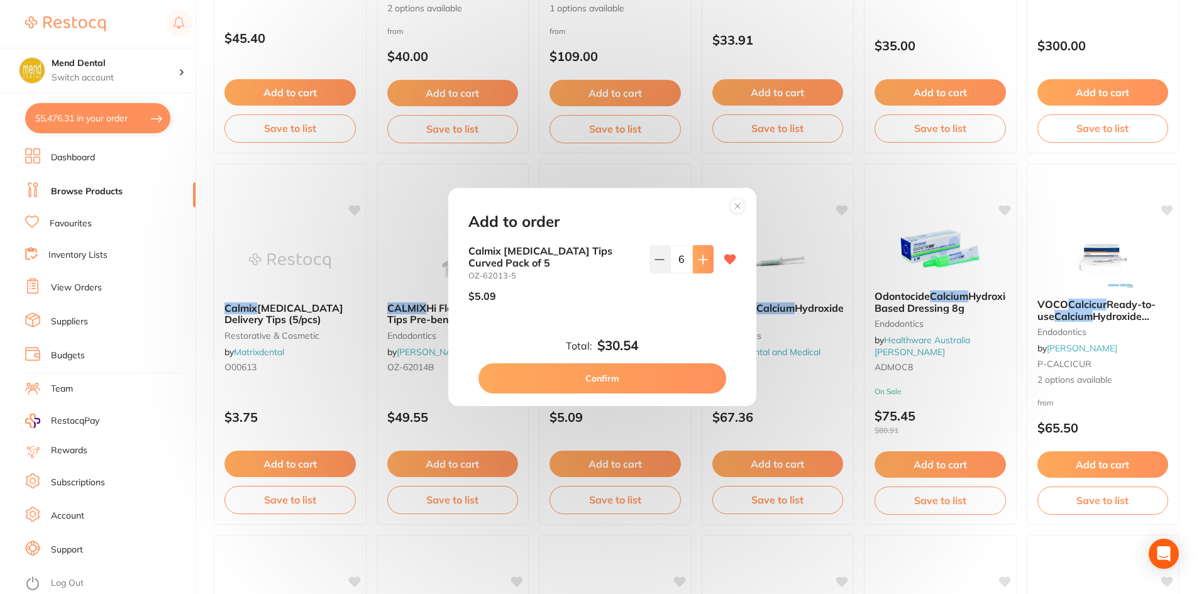
click at [708, 261] on button at bounding box center [703, 259] width 21 height 28
type input "10"
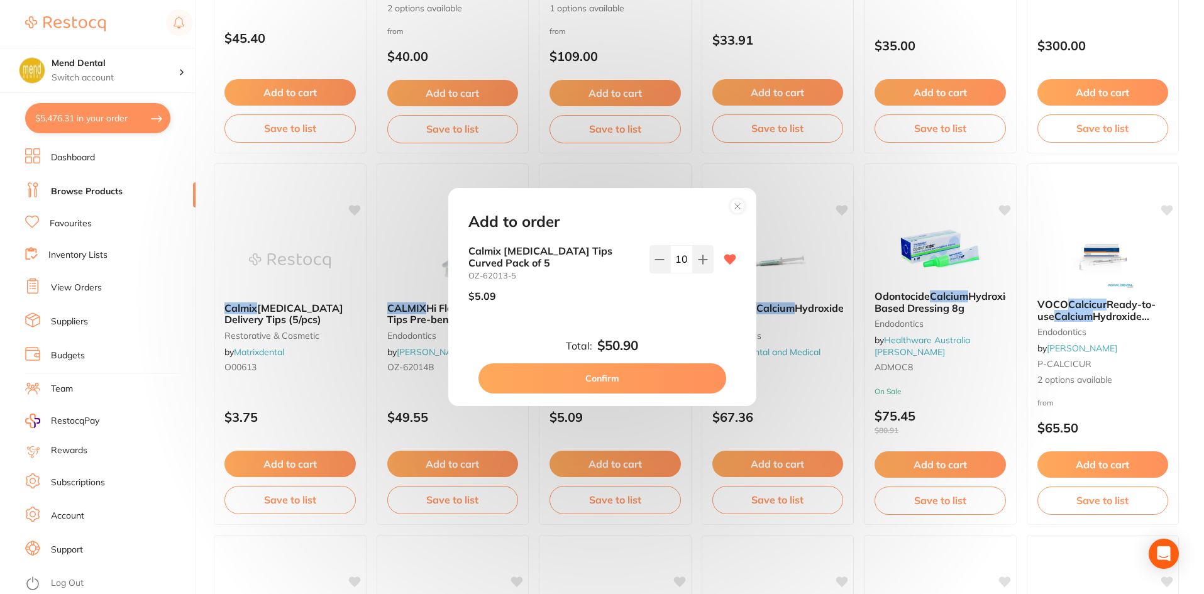
click at [620, 376] on button "Confirm" at bounding box center [602, 378] width 248 height 30
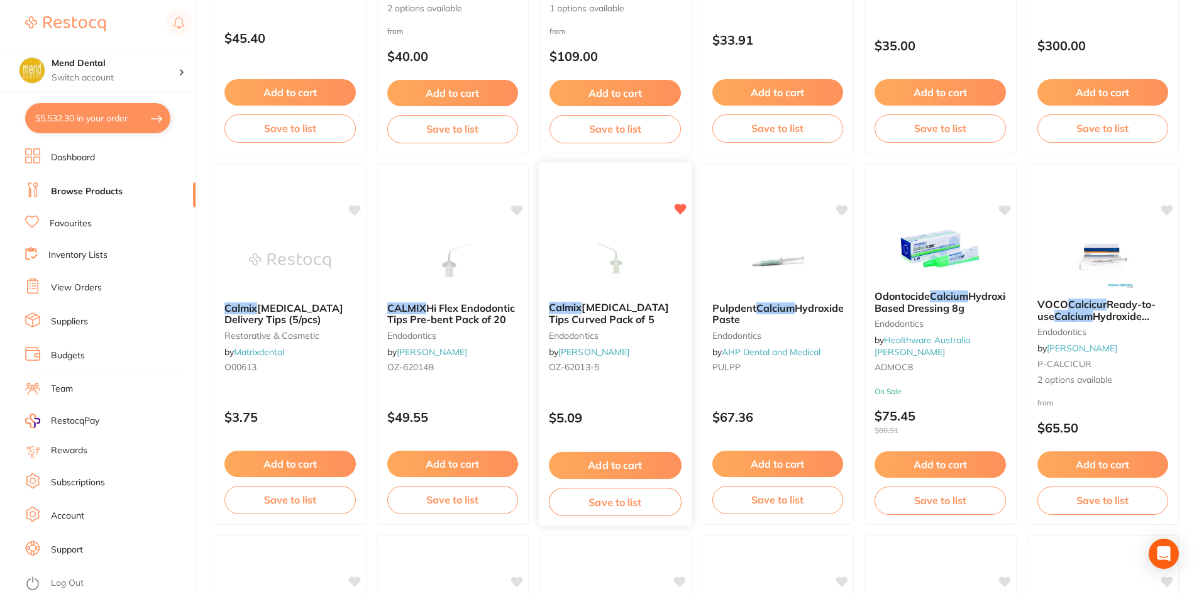
checkbox input "false"
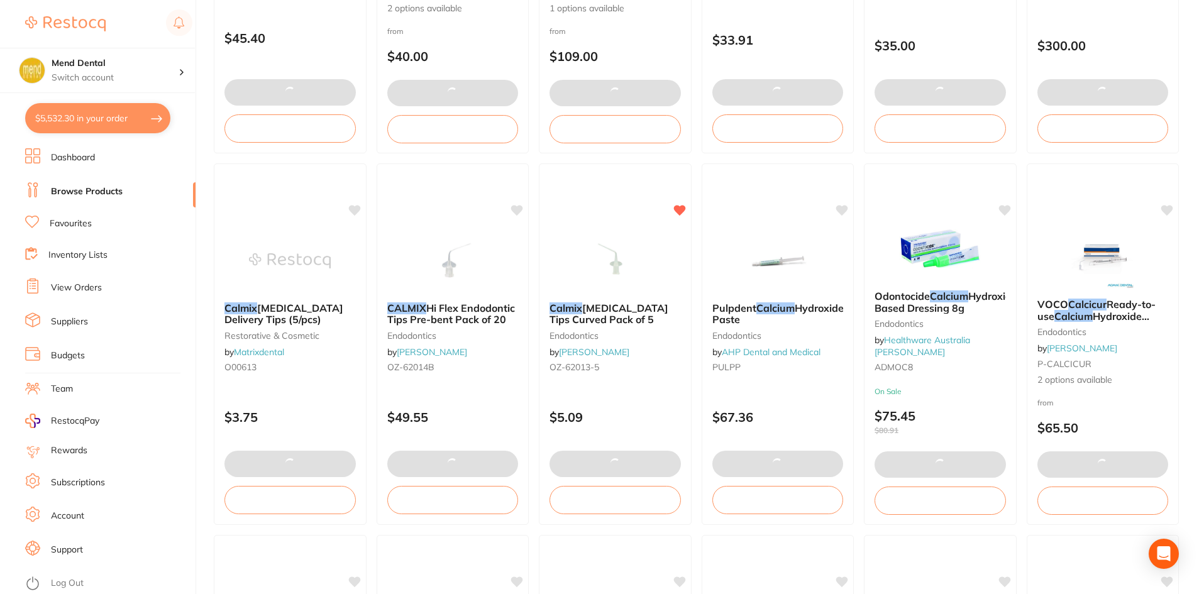
click at [86, 117] on button "$5,532.30 in your order" at bounding box center [97, 118] width 145 height 30
checkbox input "true"
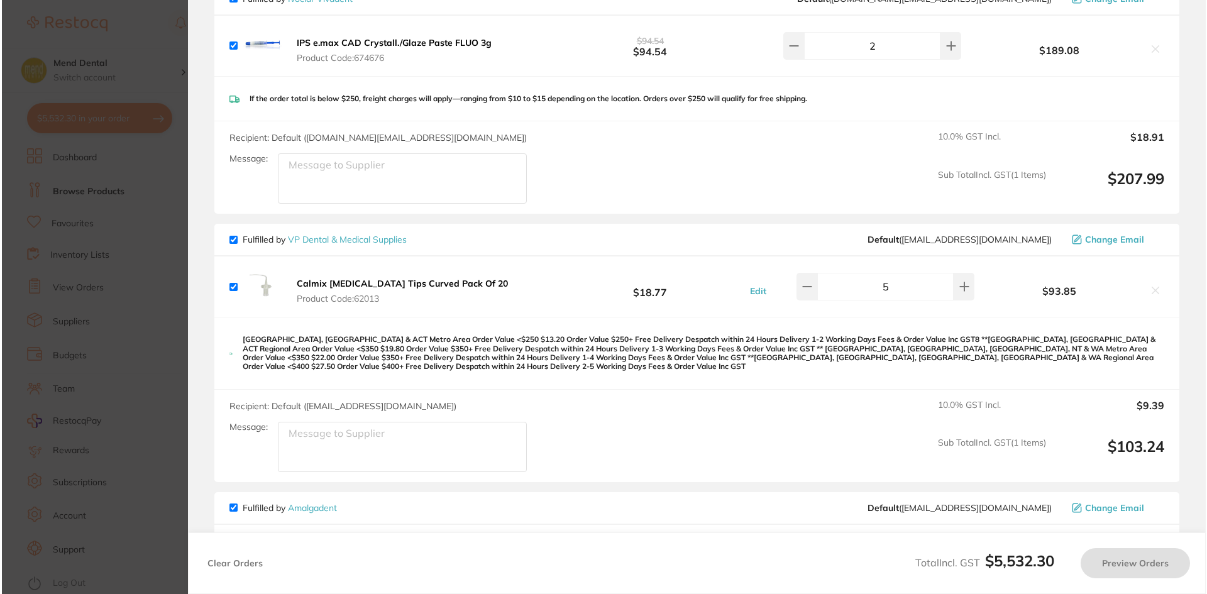
scroll to position [0, 0]
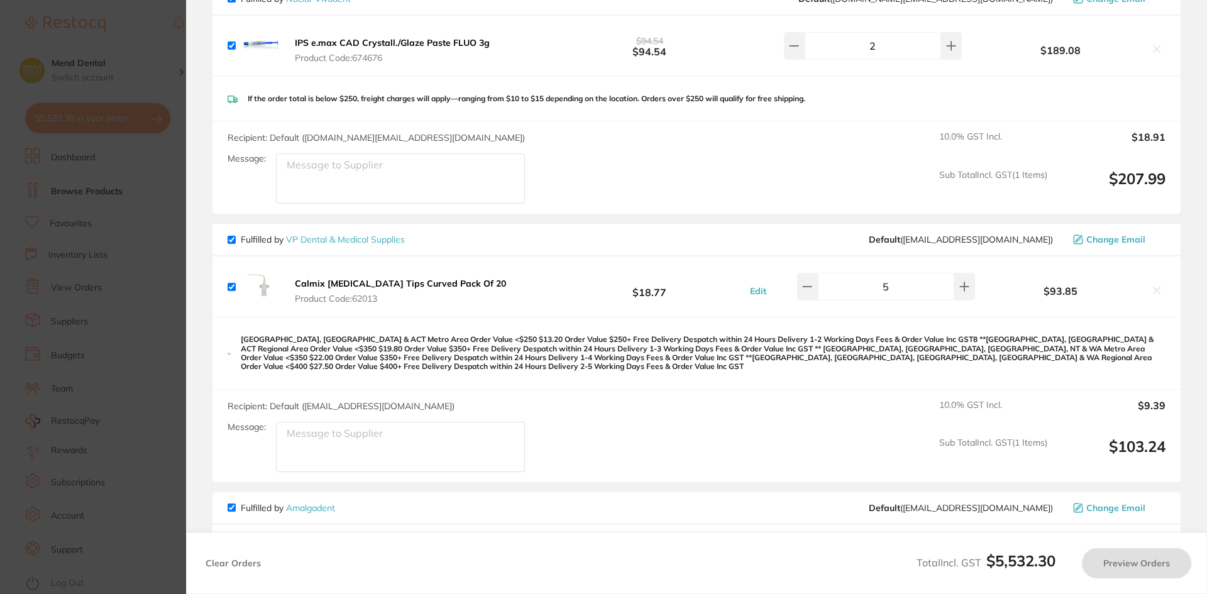
click at [1157, 285] on icon at bounding box center [1157, 290] width 10 height 10
checkbox input "false"
checkbox input "true"
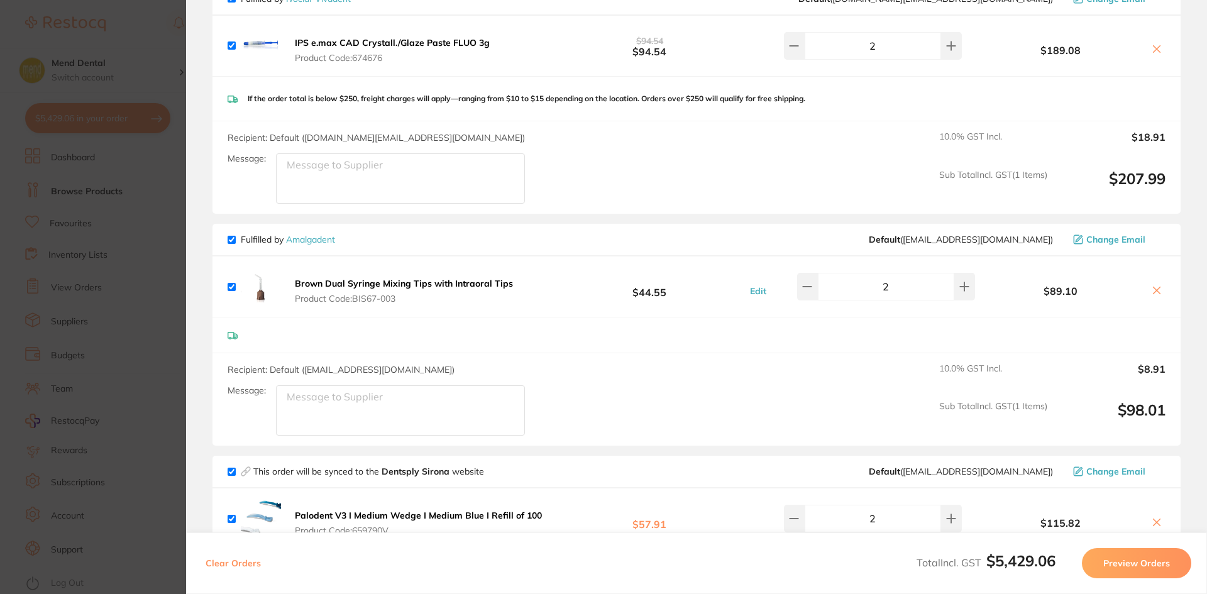
scroll to position [1763, 0]
checkbox input "true"
